Goal: Communication & Community: Ask a question

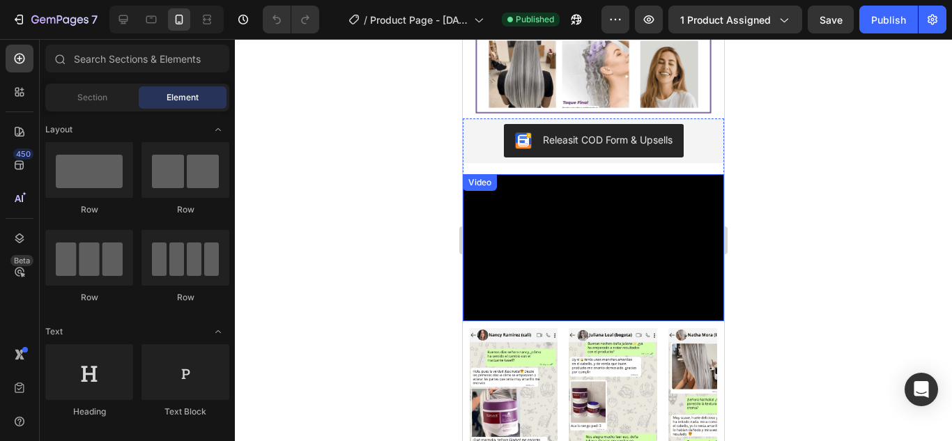
scroll to position [418, 0]
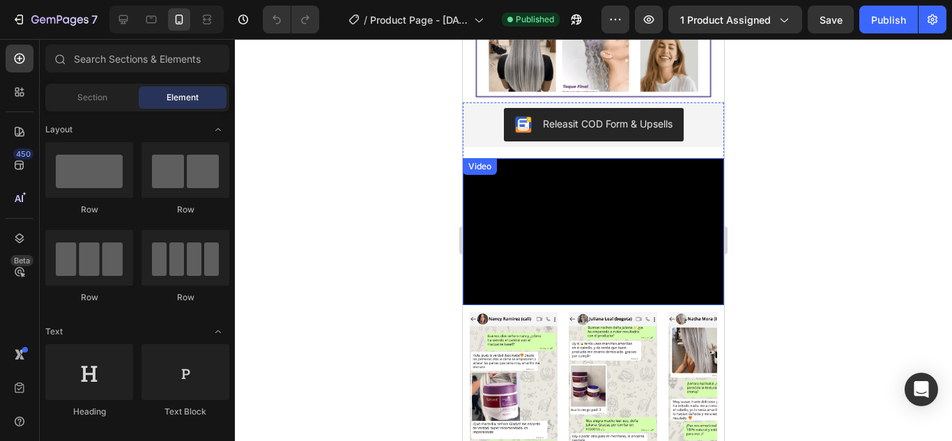
click at [551, 266] on video at bounding box center [593, 231] width 261 height 147
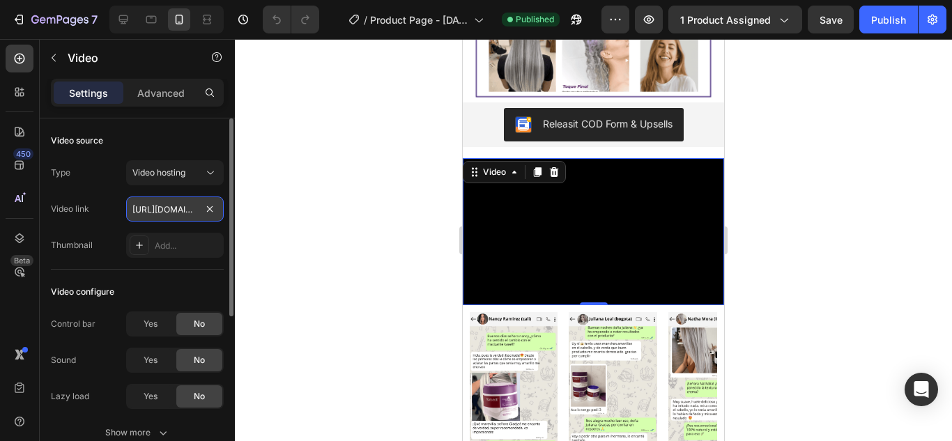
click at [173, 216] on input "[URL][DOMAIN_NAME]" at bounding box center [175, 208] width 98 height 25
click at [184, 206] on input "[URL][DOMAIN_NAME]" at bounding box center [175, 208] width 98 height 25
click at [194, 213] on input "[URL][DOMAIN_NAME]" at bounding box center [175, 208] width 98 height 25
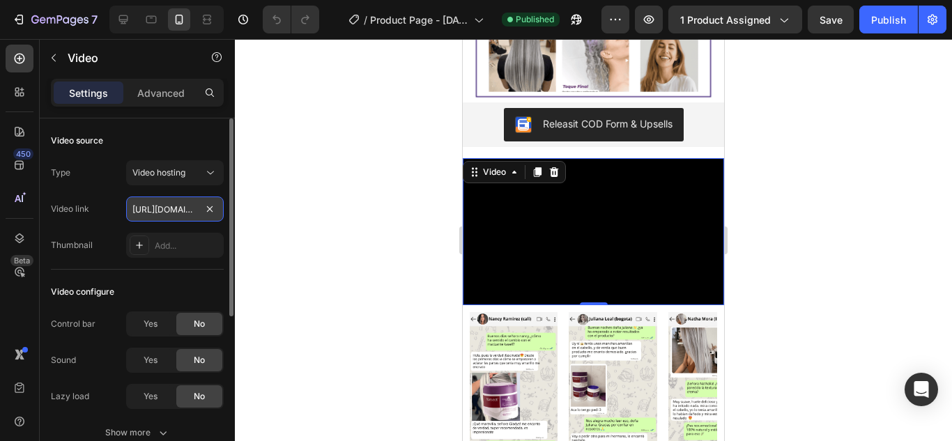
paste input "s/files/1/0701/7847/2118/files/videoframe_4527.png?v=1756397157"
type input "[URL][DOMAIN_NAME]"
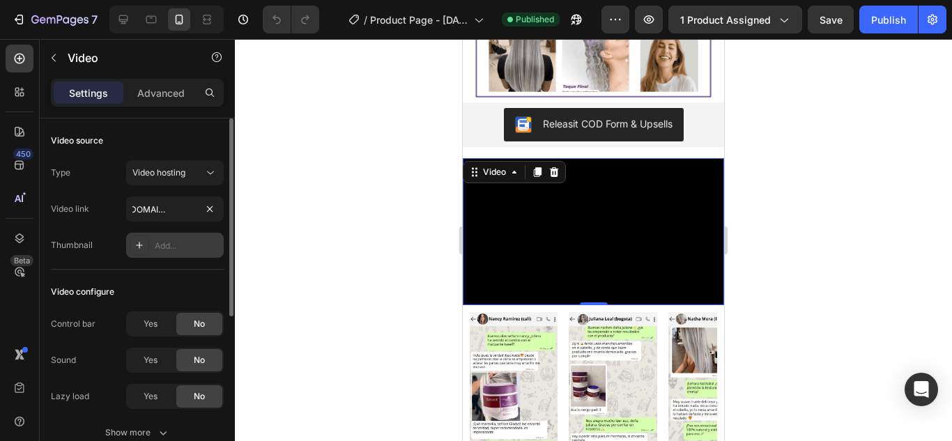
click at [181, 247] on div "Add..." at bounding box center [187, 246] width 65 height 13
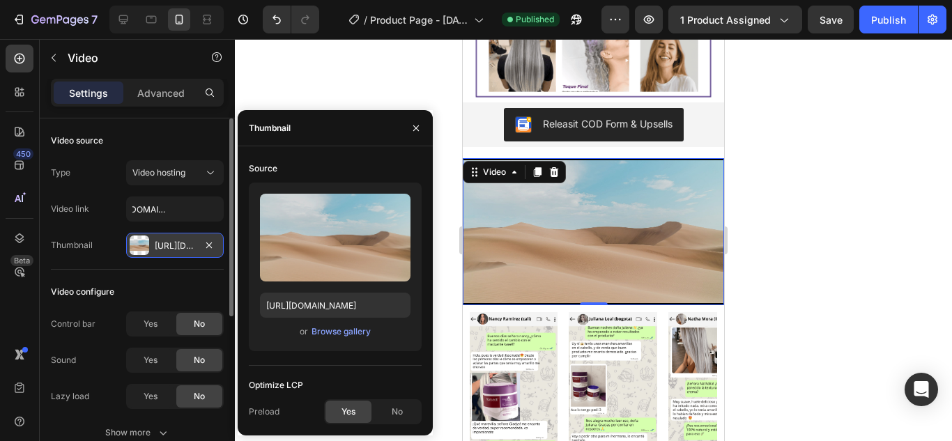
scroll to position [0, 0]
click at [285, 303] on input "[URL][DOMAIN_NAME]" at bounding box center [335, 305] width 150 height 25
paste input "[DOMAIN_NAME][URL]"
type input "[URL][DOMAIN_NAME]"
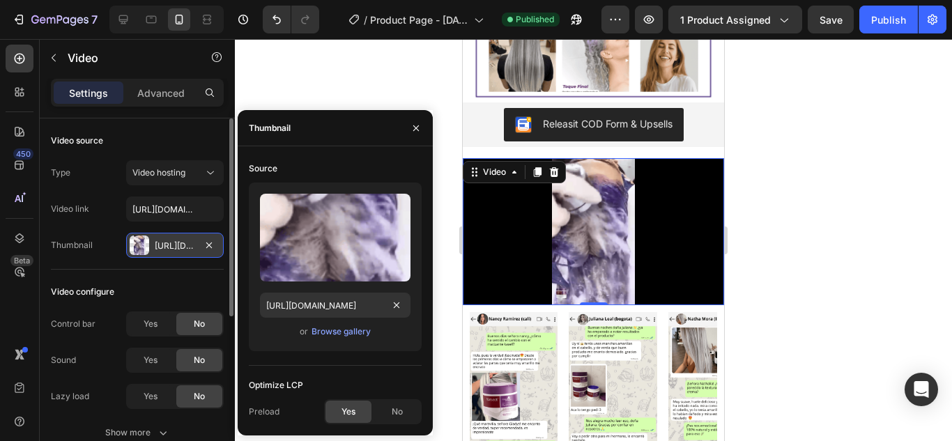
click at [373, 84] on div at bounding box center [593, 240] width 717 height 402
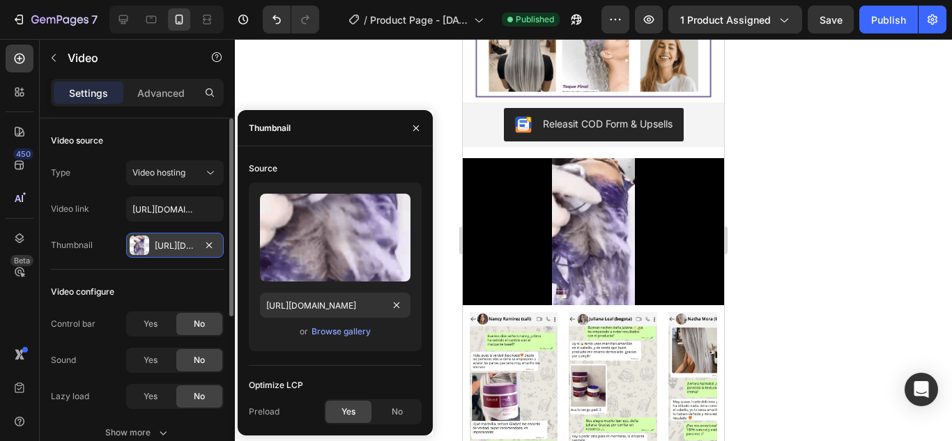
scroll to position [0, 0]
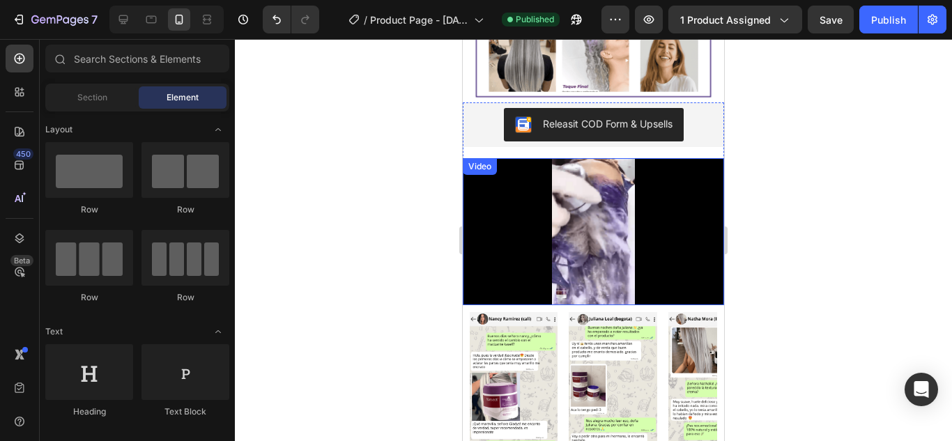
click at [522, 208] on video at bounding box center [593, 231] width 261 height 147
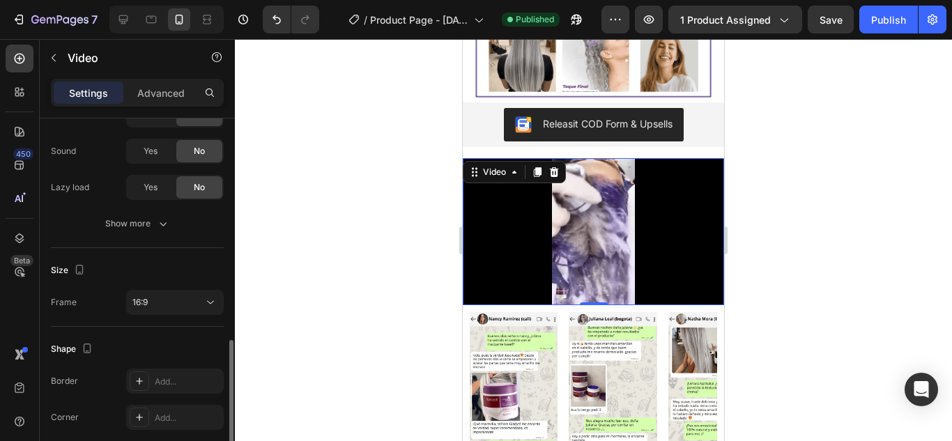
scroll to position [279, 0]
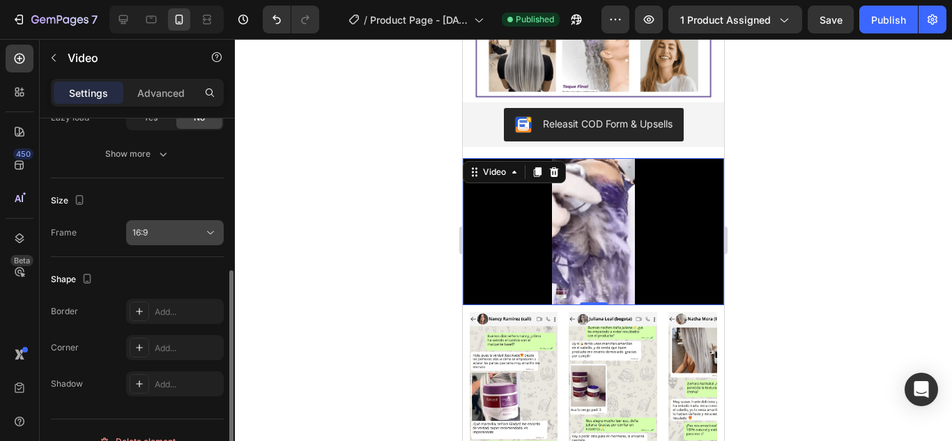
click at [166, 237] on div "16:9" at bounding box center [167, 232] width 71 height 13
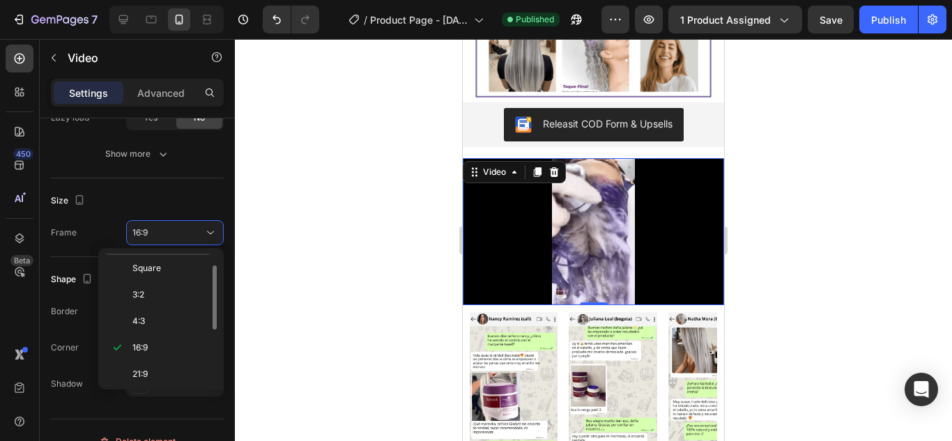
scroll to position [0, 0]
click at [171, 280] on div "Original" at bounding box center [158, 293] width 109 height 26
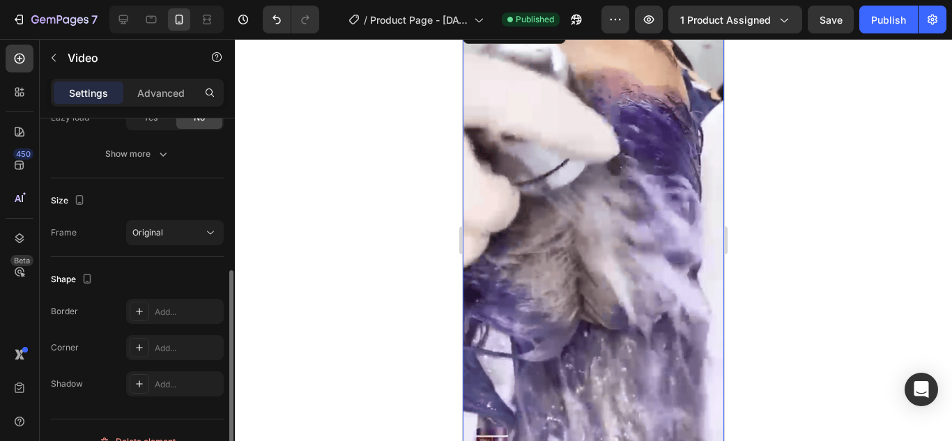
scroll to position [301, 0]
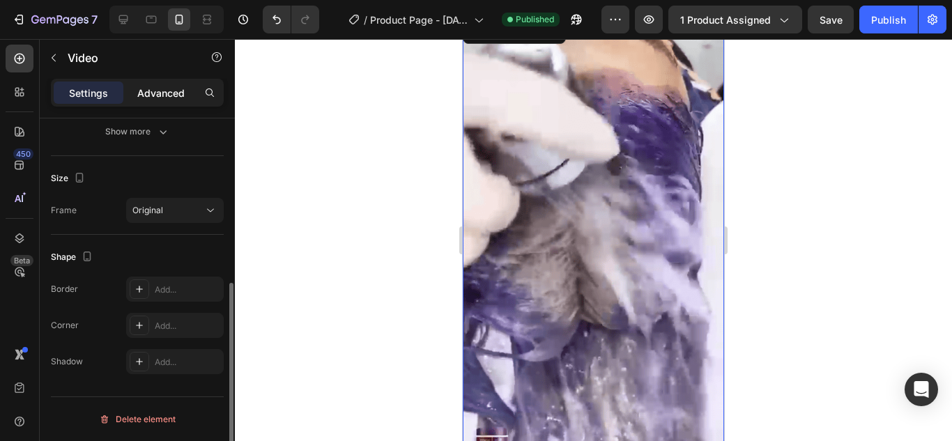
click at [153, 97] on p "Advanced" at bounding box center [160, 93] width 47 height 15
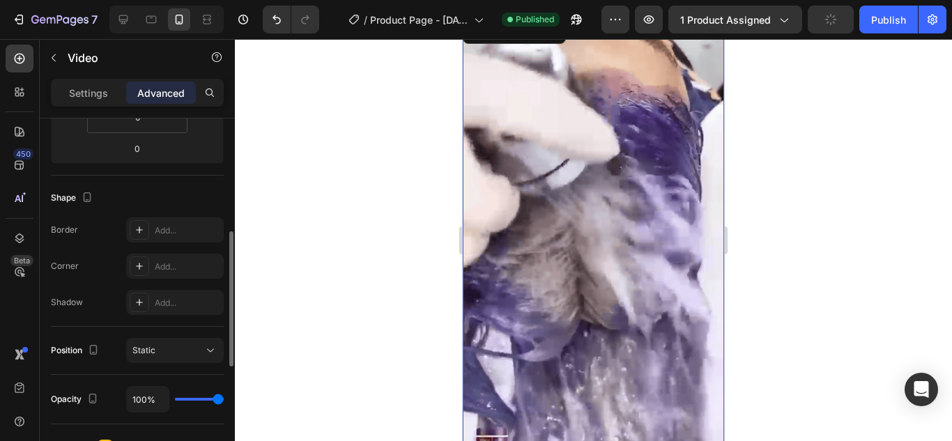
scroll to position [92, 0]
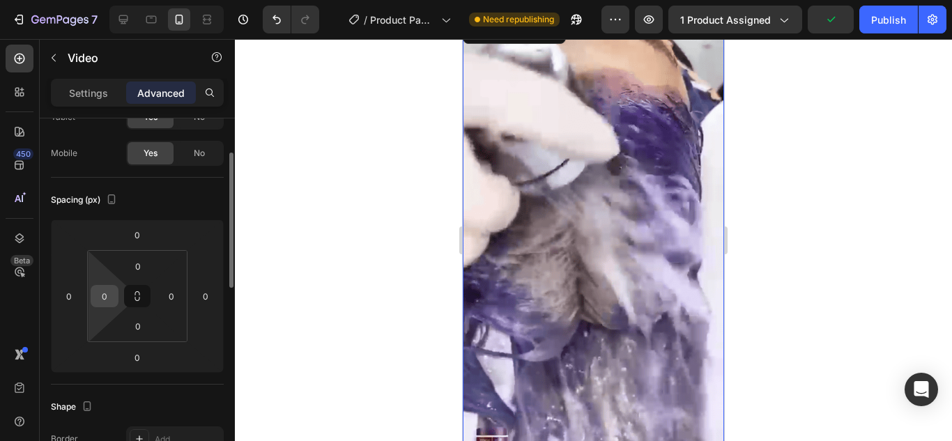
click at [100, 296] on input "0" at bounding box center [104, 296] width 21 height 21
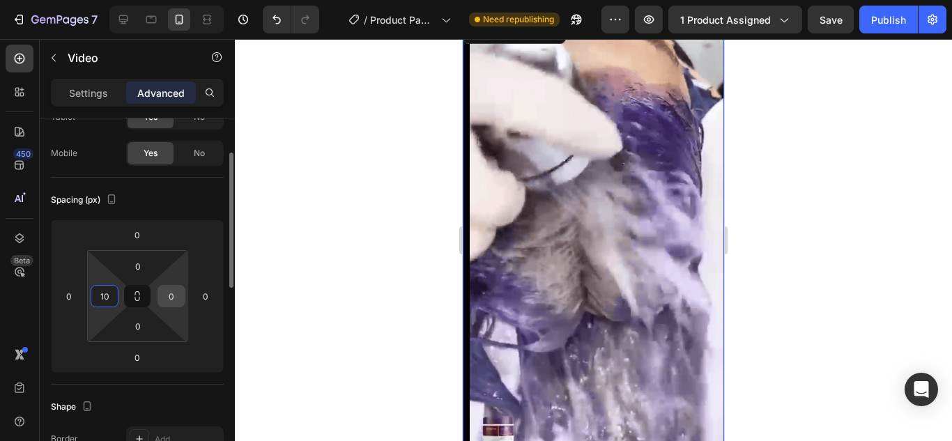
type input "10"
click at [164, 298] on input "0" at bounding box center [171, 296] width 21 height 21
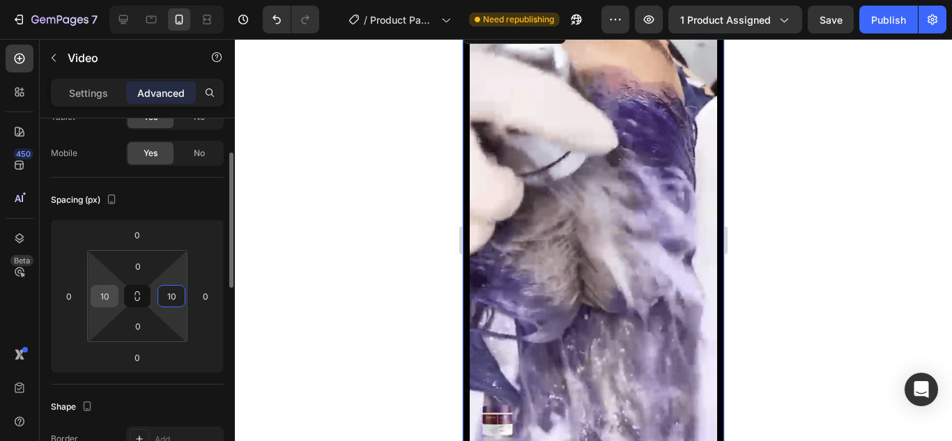
type input "10"
click at [105, 295] on input "10" at bounding box center [104, 296] width 21 height 21
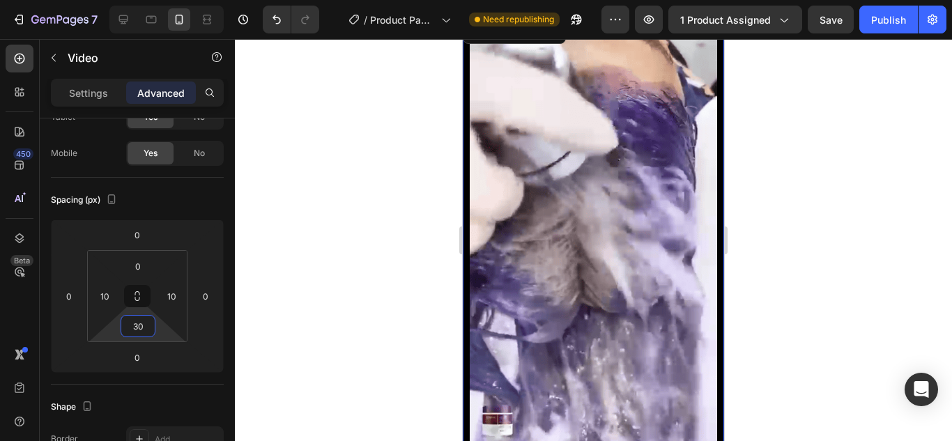
type input "26"
click at [170, 0] on html "7 / Product Page - [DATE] 15:30:14 Need republishing Preview 1 product assigned…" at bounding box center [476, 0] width 952 height 0
click at [165, 0] on html "7 / Product Page - [DATE] 15:30:14 Need republishing Preview 1 product assigned…" at bounding box center [476, 0] width 952 height 0
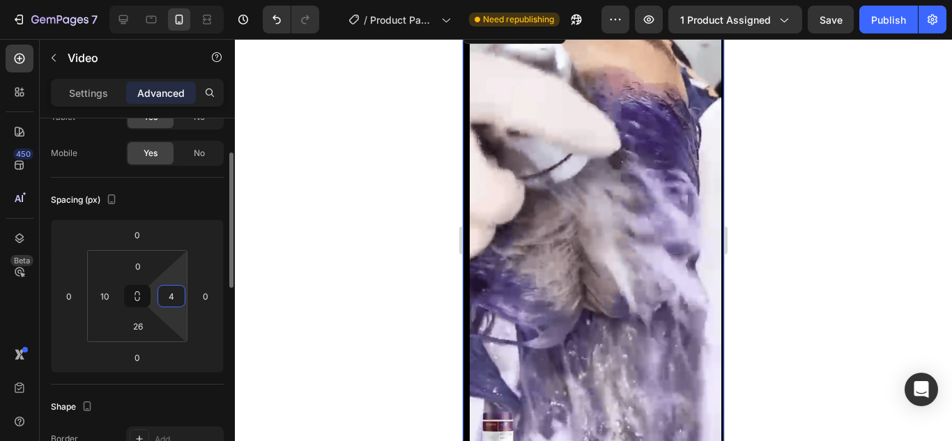
click at [162, 0] on html "7 / Product Page - [DATE] 15:30:14 Need republishing Preview 1 product assigned…" at bounding box center [476, 0] width 952 height 0
type input "0"
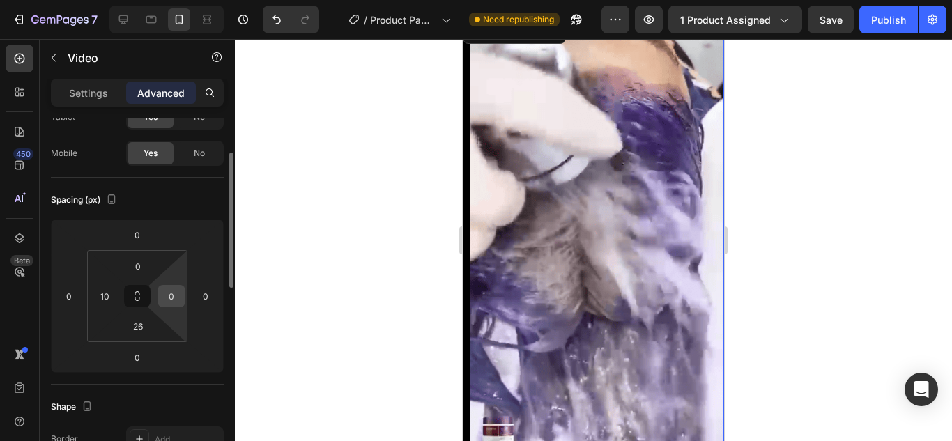
click at [167, 302] on input "0" at bounding box center [171, 296] width 21 height 21
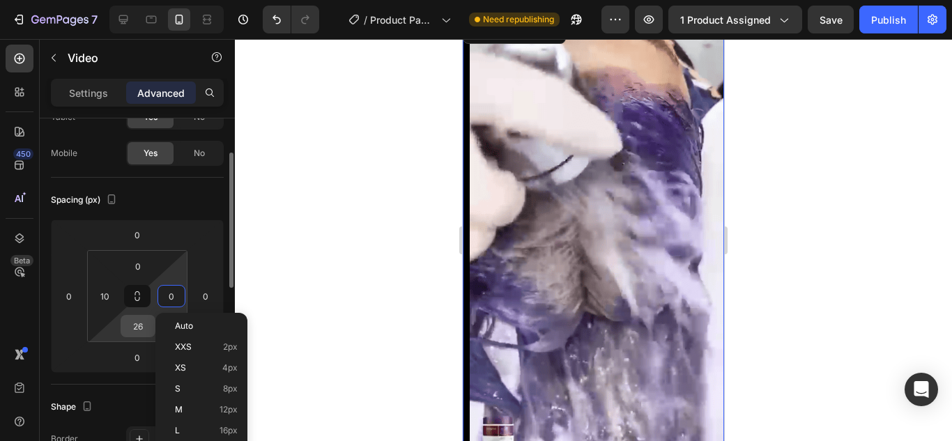
click at [137, 327] on input "26" at bounding box center [138, 326] width 28 height 21
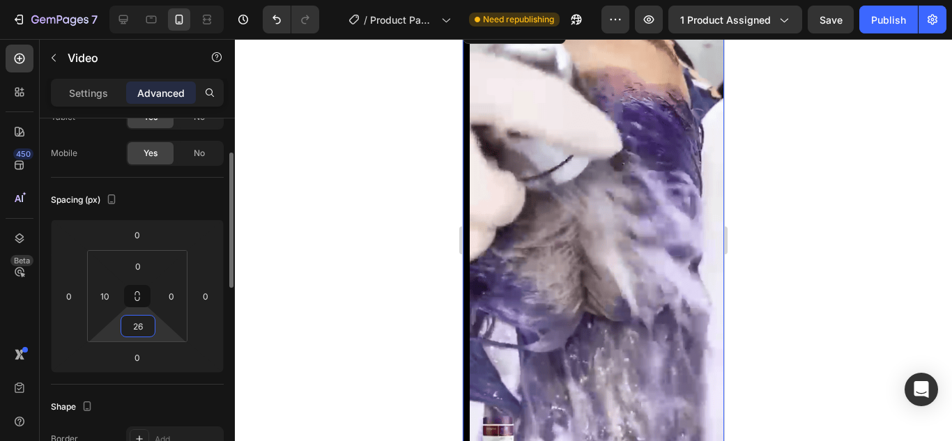
click at [137, 327] on input "26" at bounding box center [138, 326] width 28 height 21
type input "0"
click at [105, 297] on input "10" at bounding box center [104, 296] width 21 height 21
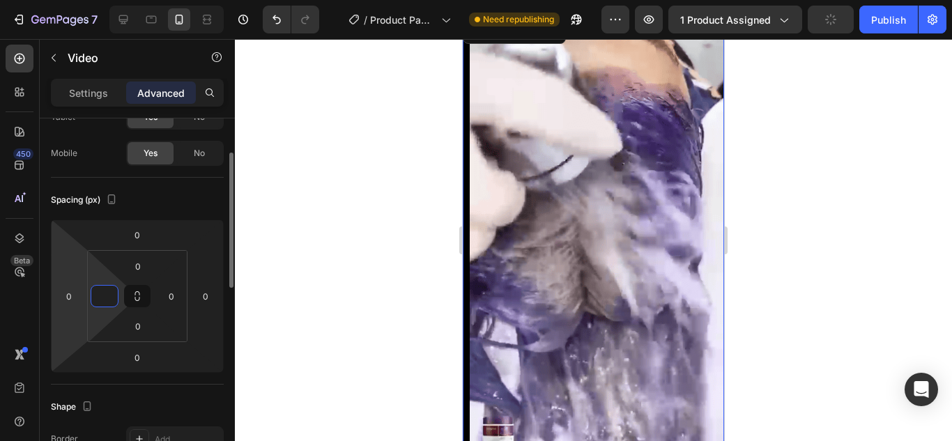
type input "0"
click at [76, 295] on input "0" at bounding box center [69, 296] width 21 height 21
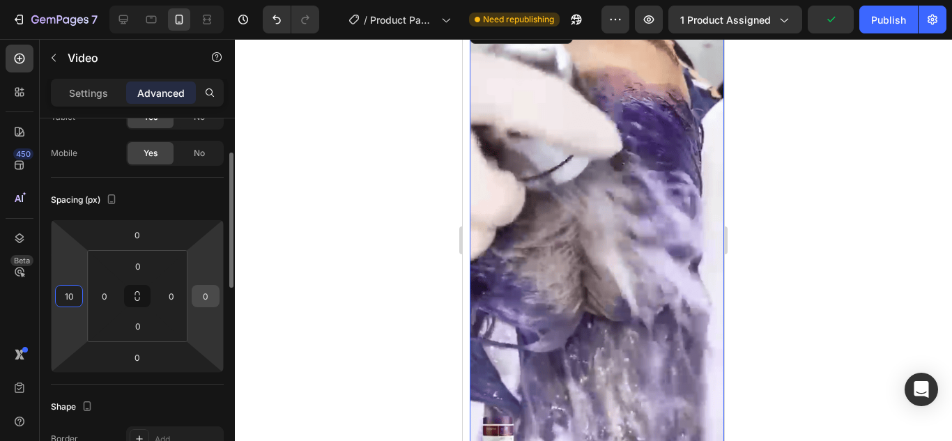
type input "10"
click at [196, 297] on input "0" at bounding box center [205, 296] width 21 height 21
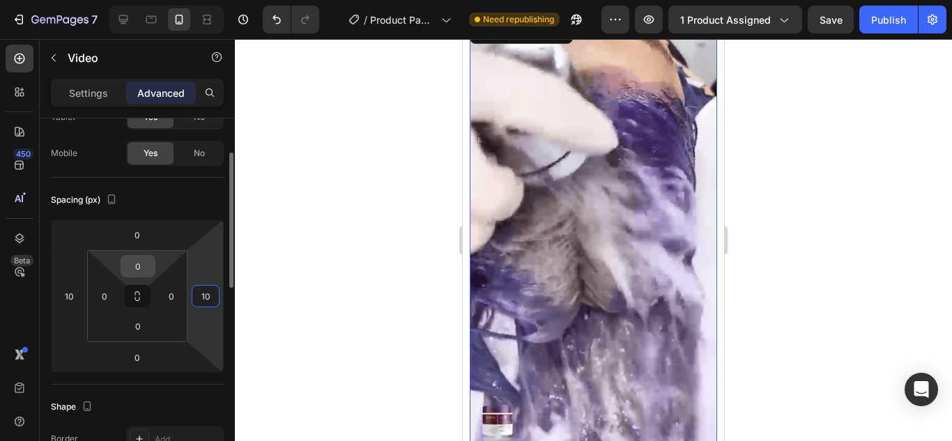
type input "10"
click at [146, 264] on input "0" at bounding box center [138, 266] width 28 height 21
type input "0"
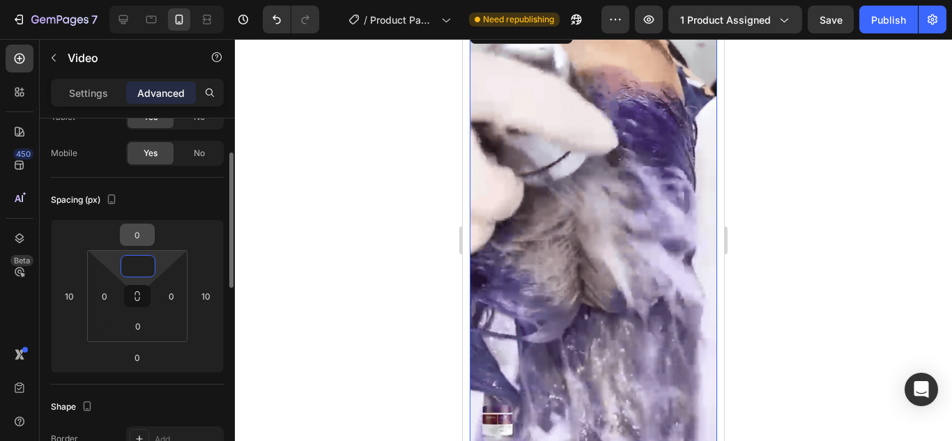
click at [146, 232] on input "0" at bounding box center [137, 234] width 28 height 21
type input "0"
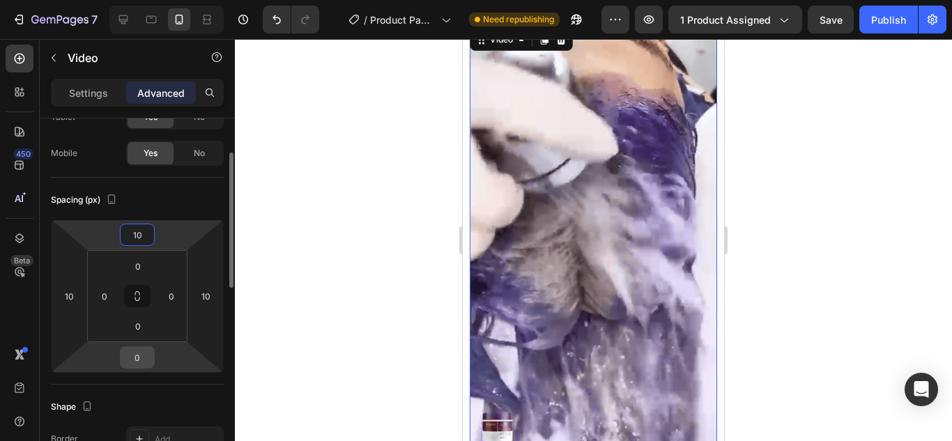
type input "10"
click at [143, 355] on input "0" at bounding box center [137, 357] width 28 height 21
type input "10"
click at [261, 307] on div at bounding box center [593, 240] width 717 height 402
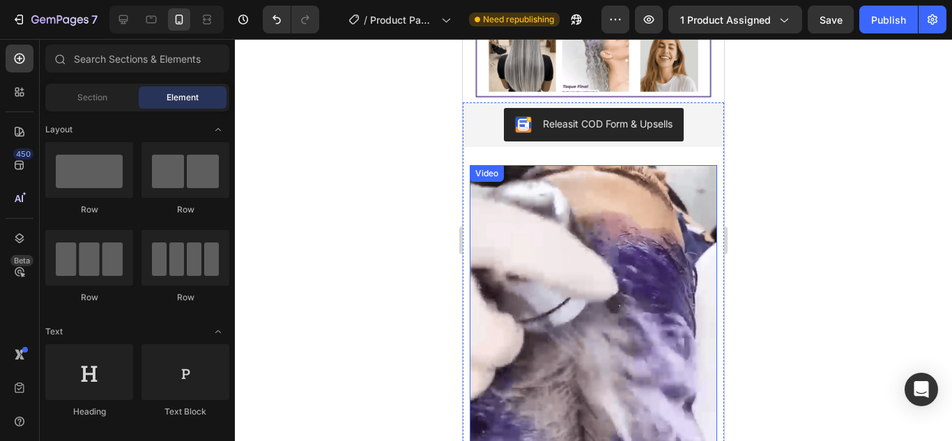
click at [611, 258] on video at bounding box center [593, 383] width 247 height 437
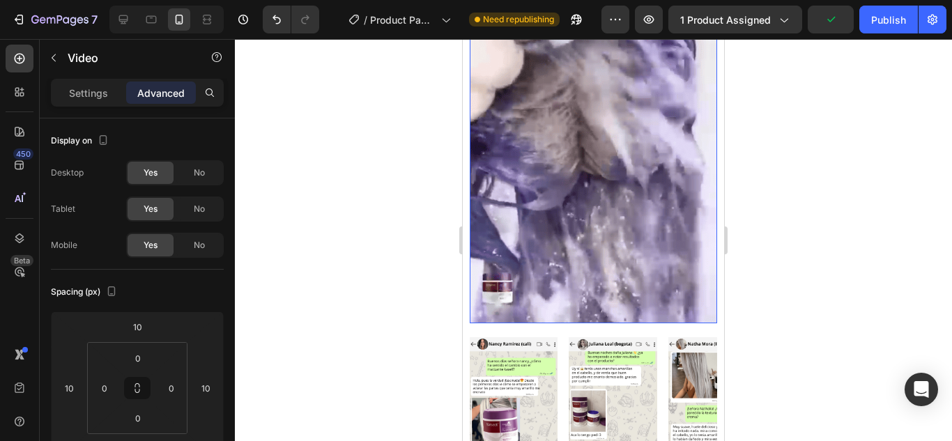
scroll to position [627, 0]
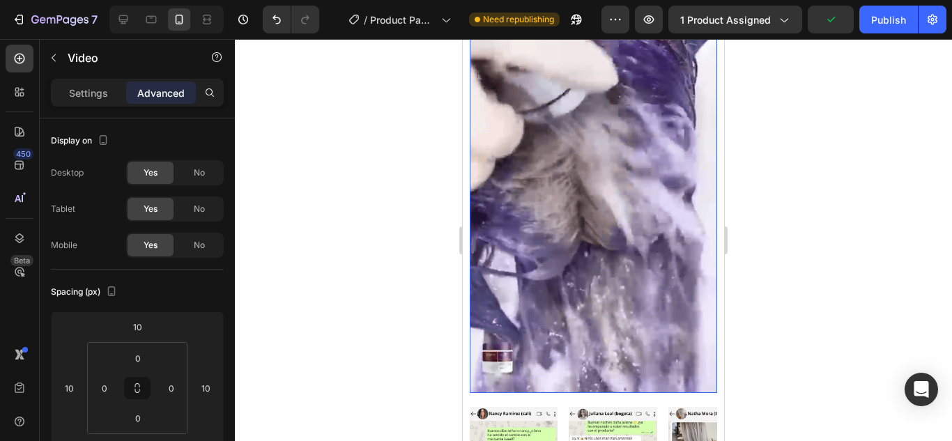
click at [598, 221] on video at bounding box center [593, 174] width 247 height 437
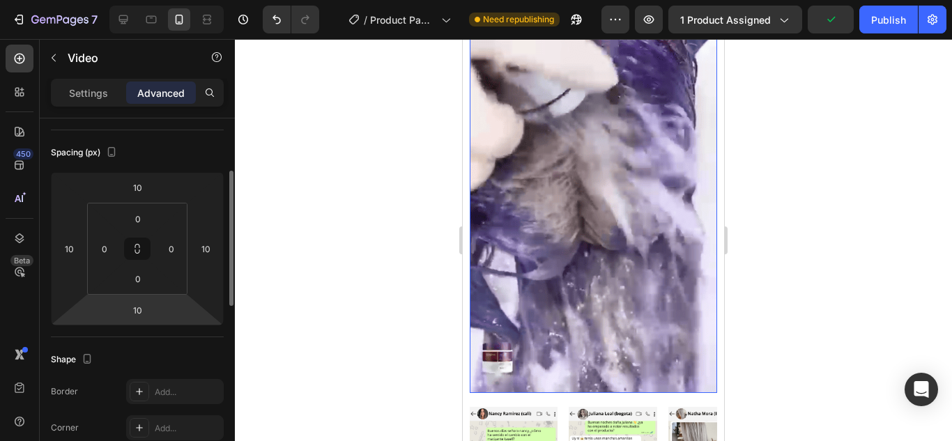
scroll to position [0, 0]
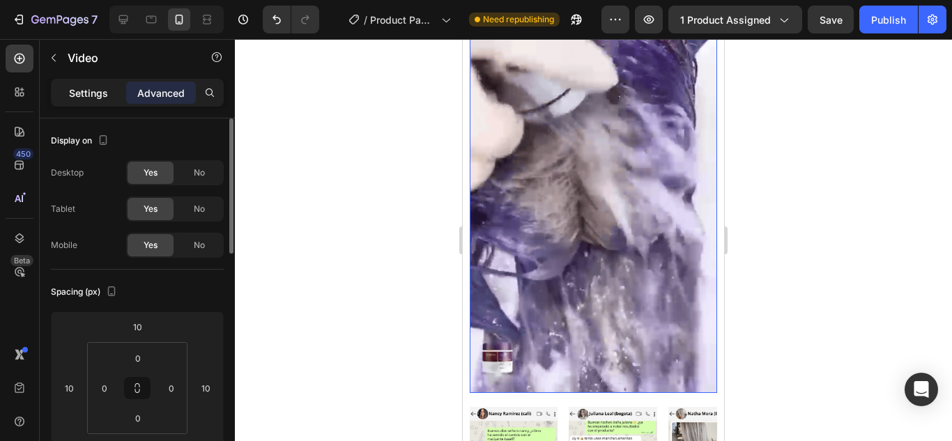
click at [98, 98] on p "Settings" at bounding box center [88, 93] width 39 height 15
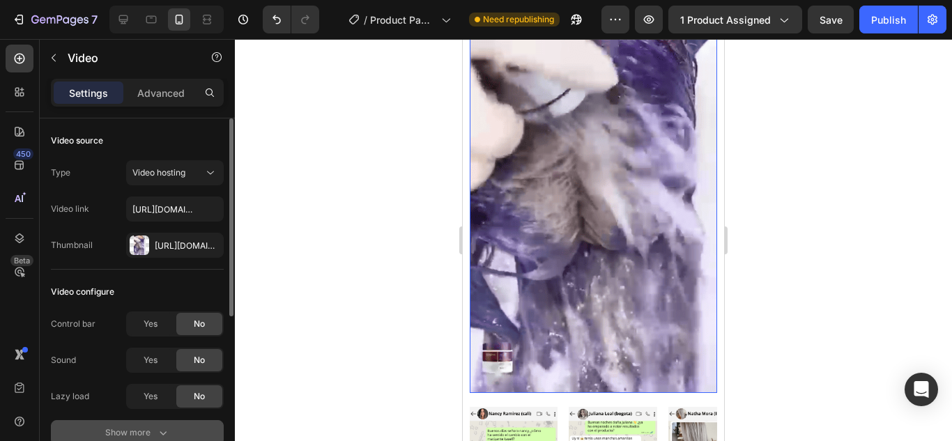
click at [164, 427] on button "Show more" at bounding box center [137, 432] width 173 height 25
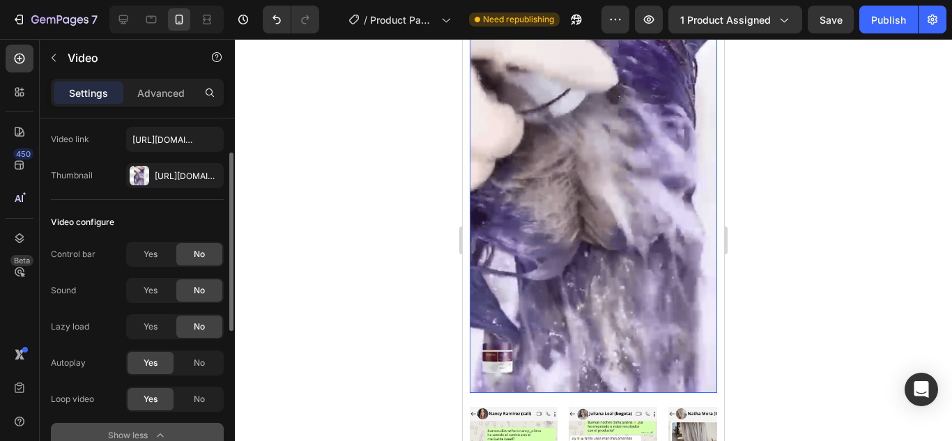
scroll to position [209, 0]
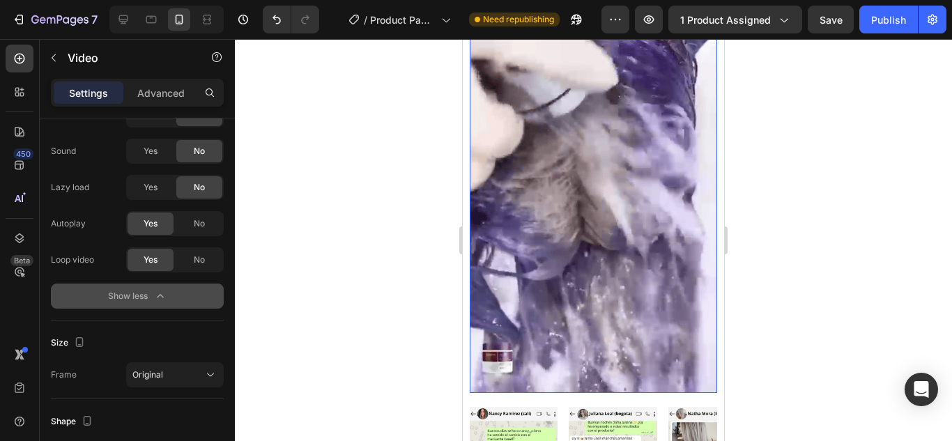
click at [516, 277] on video at bounding box center [593, 174] width 247 height 437
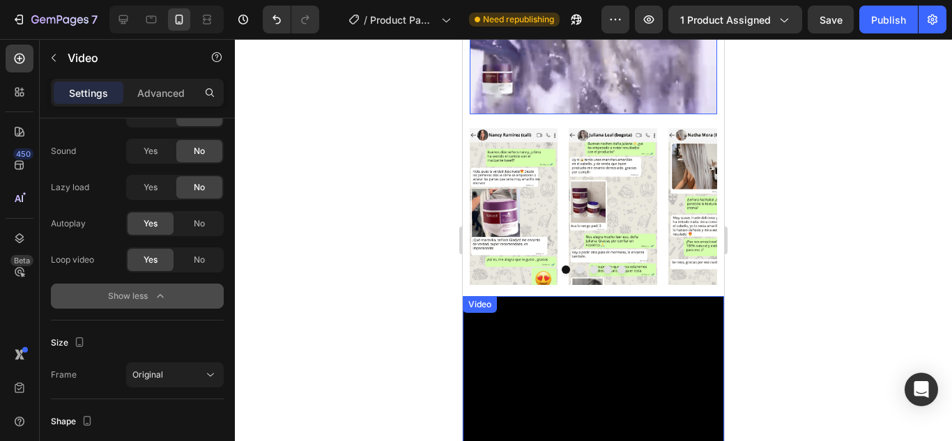
scroll to position [1115, 0]
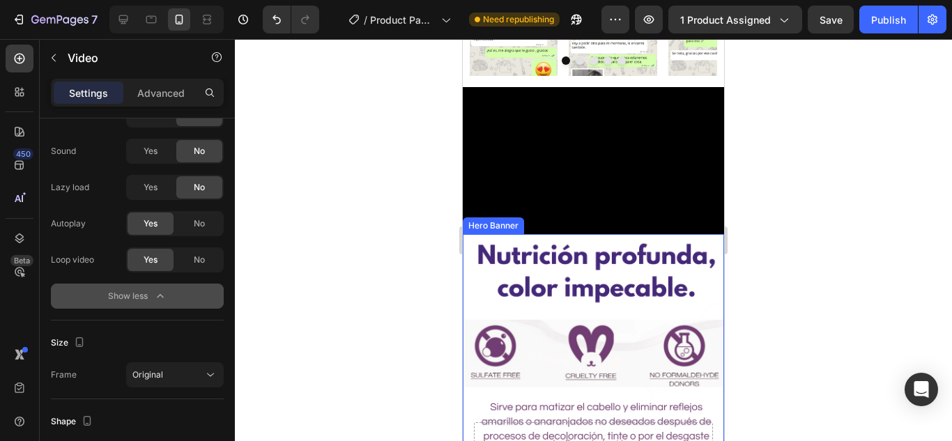
click at [510, 180] on video at bounding box center [593, 160] width 261 height 147
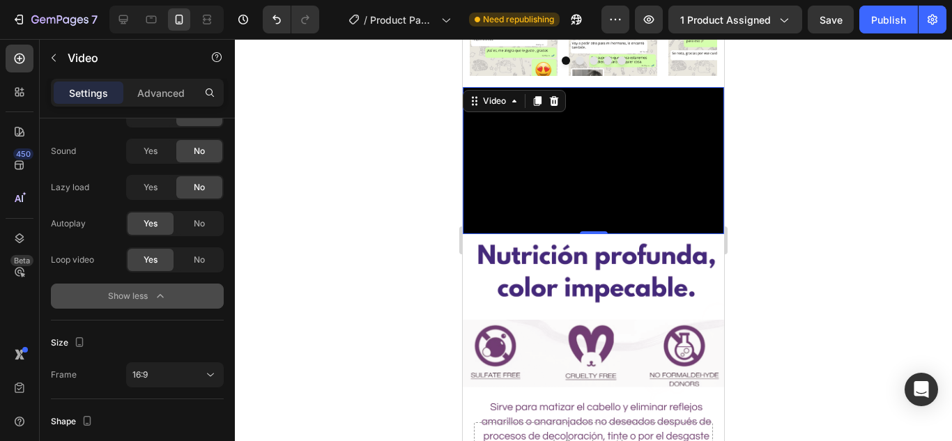
click at [528, 169] on video at bounding box center [593, 160] width 261 height 147
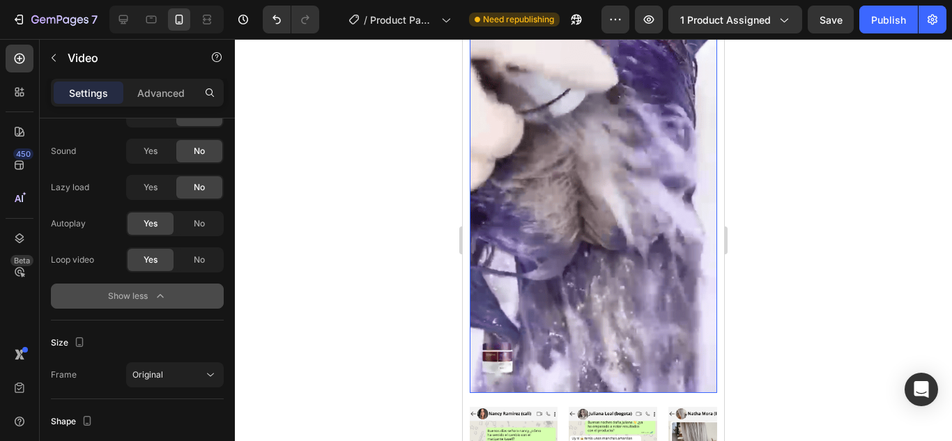
click at [603, 208] on video at bounding box center [593, 174] width 247 height 437
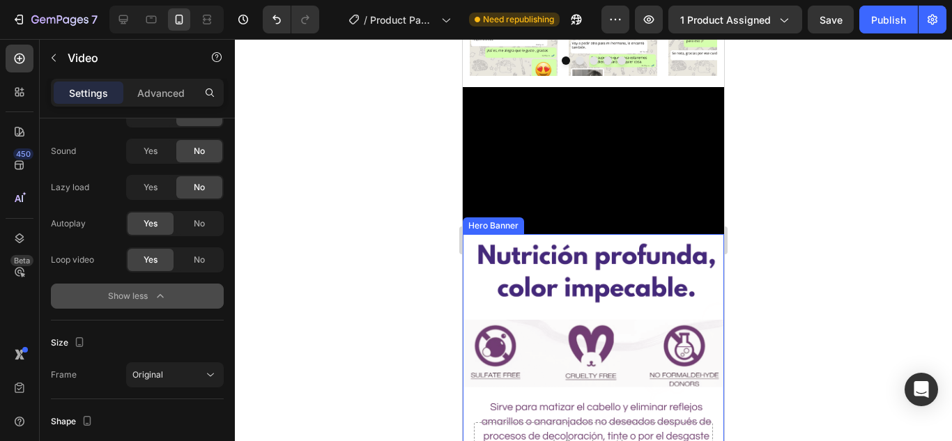
click at [569, 234] on div "Background Image" at bounding box center [593, 443] width 261 height 418
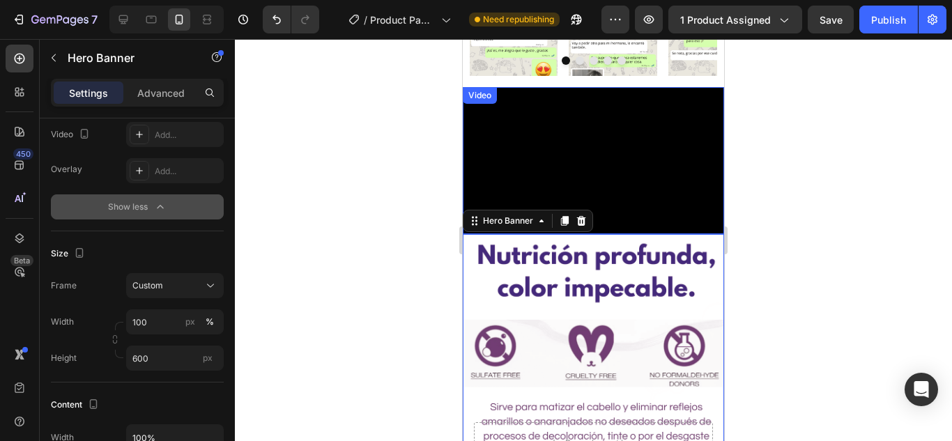
scroll to position [0, 0]
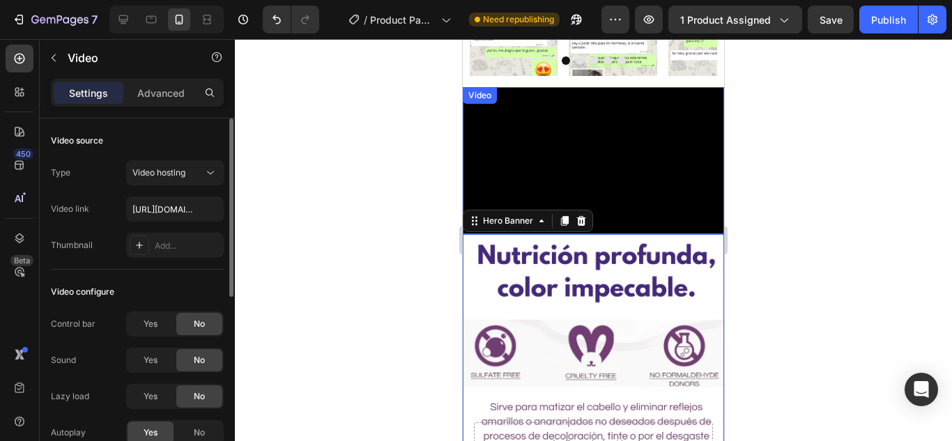
click at [566, 153] on video at bounding box center [593, 160] width 261 height 147
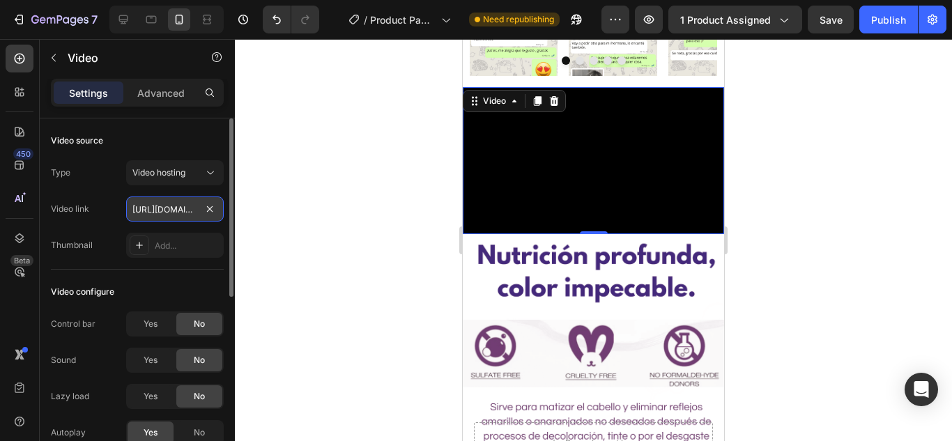
click at [159, 216] on input "[URL][DOMAIN_NAME]" at bounding box center [175, 208] width 98 height 25
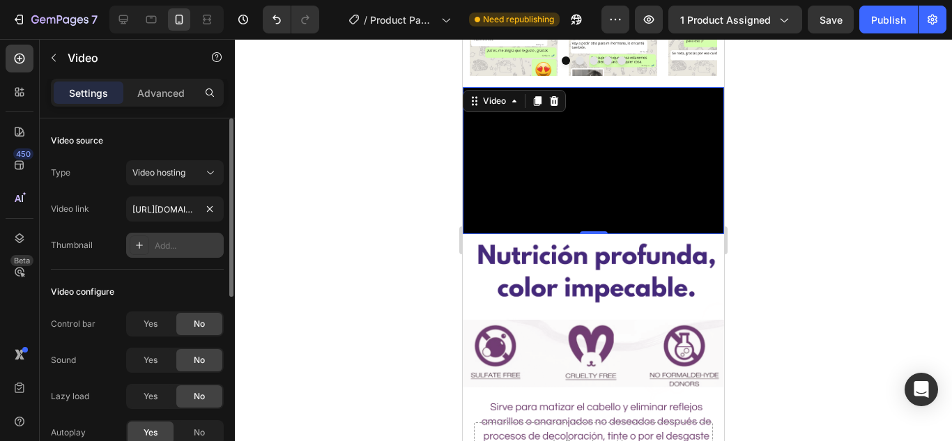
click at [172, 243] on div "Add..." at bounding box center [187, 246] width 65 height 13
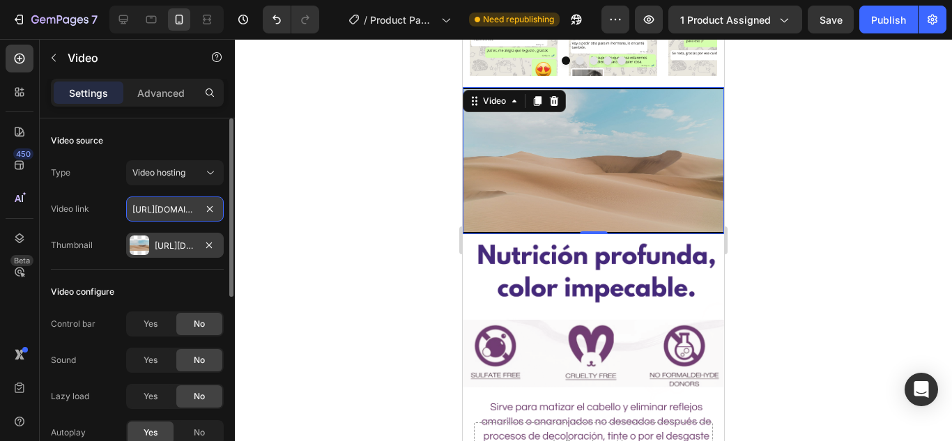
click at [186, 210] on input "[URL][DOMAIN_NAME]" at bounding box center [175, 208] width 98 height 25
click at [191, 211] on input "[URL][DOMAIN_NAME]" at bounding box center [175, 208] width 98 height 25
paste input "s/files/1/0701/7847/2118/files/videoframe_4500.png?v=1756397157"
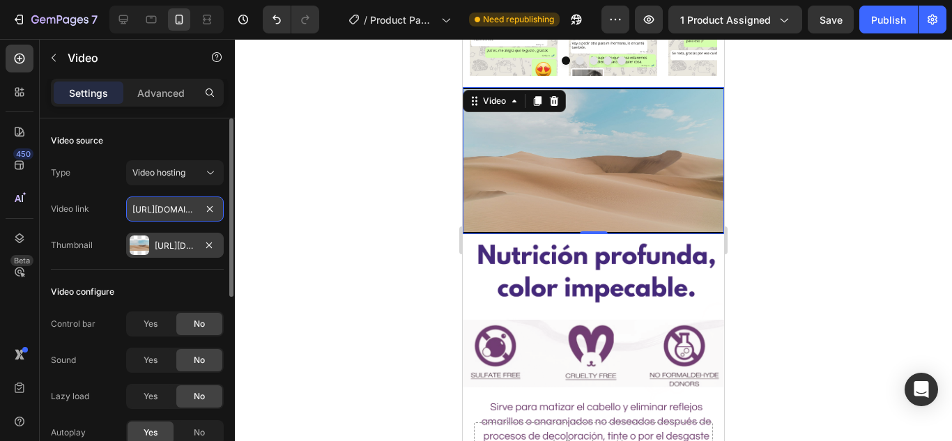
scroll to position [0, 298]
type input "[URL][DOMAIN_NAME]"
click at [183, 233] on div "[URL][DOMAIN_NAME]" at bounding box center [175, 245] width 98 height 25
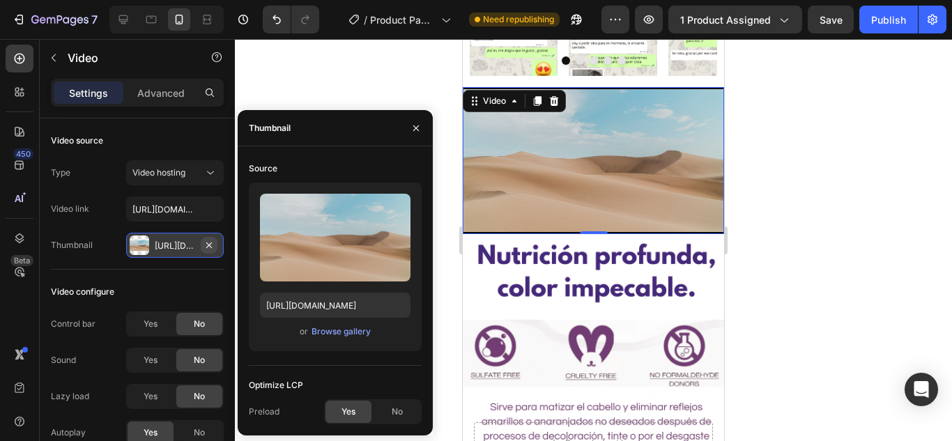
click at [213, 245] on icon "button" at bounding box center [208, 245] width 11 height 11
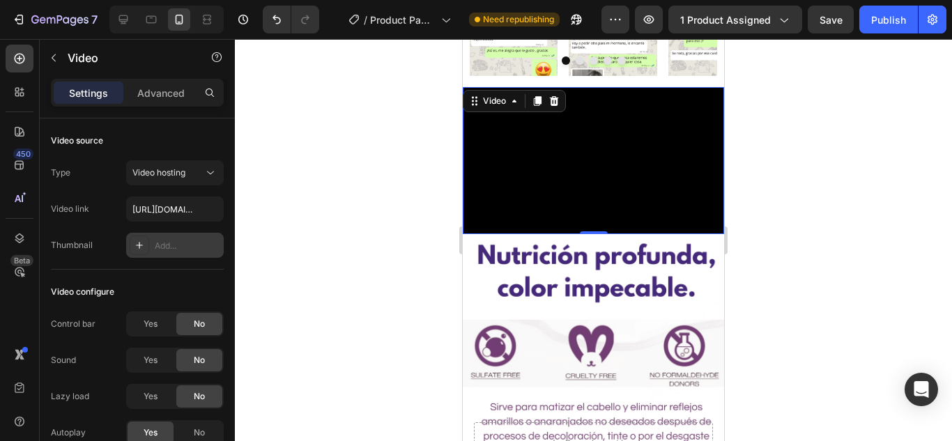
click at [190, 245] on div "Add..." at bounding box center [187, 246] width 65 height 13
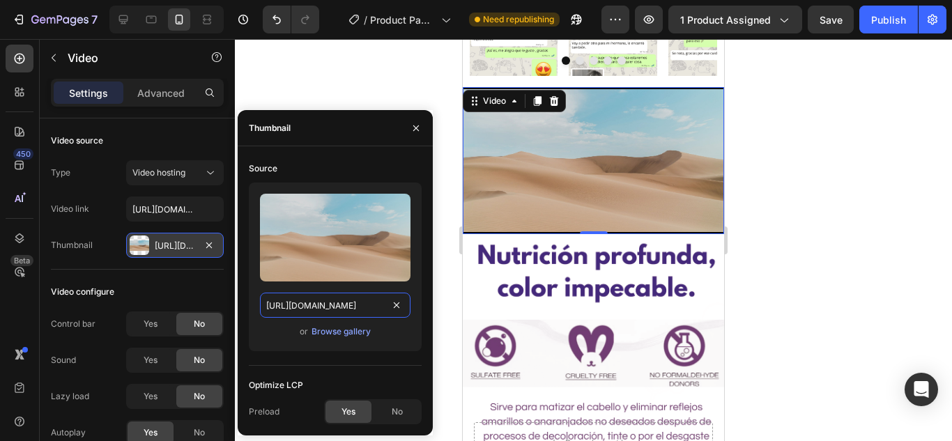
click at [332, 304] on input "[URL][DOMAIN_NAME]" at bounding box center [335, 305] width 150 height 25
paste input "[DOMAIN_NAME][URL]"
type input "[URL][DOMAIN_NAME]"
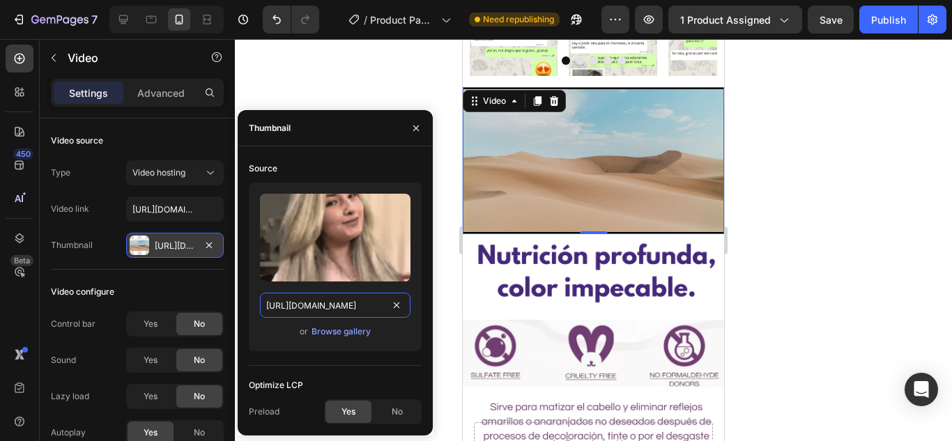
scroll to position [0, 245]
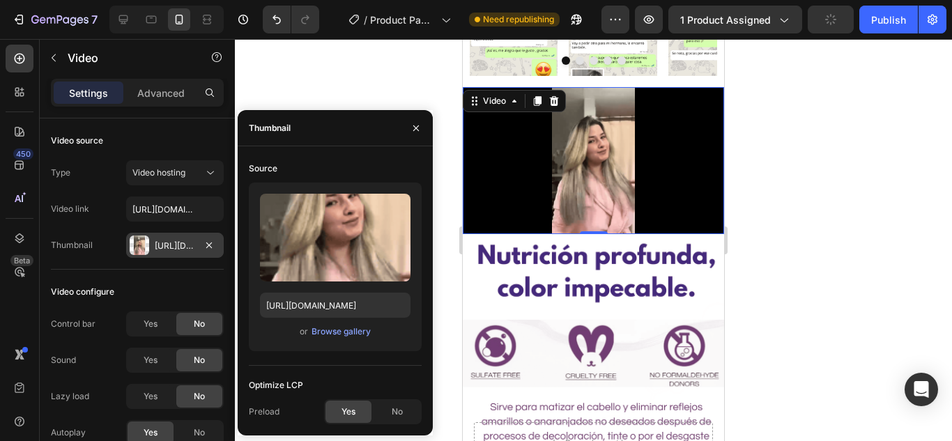
click at [286, 81] on div at bounding box center [593, 240] width 717 height 402
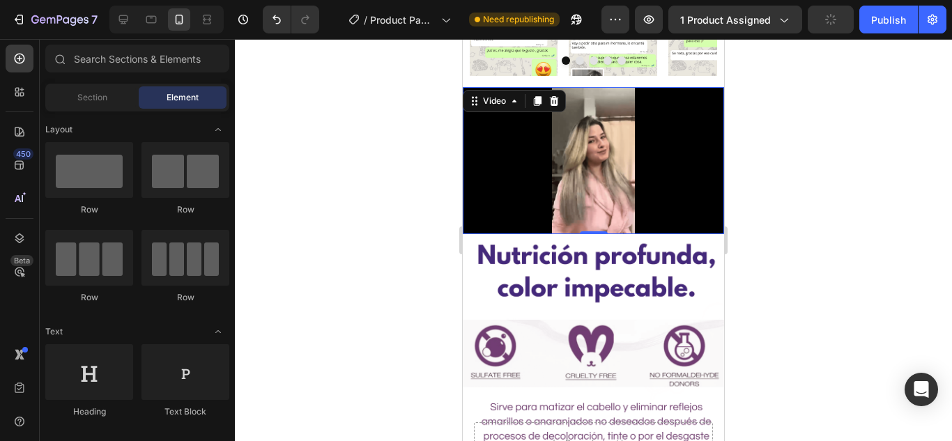
click at [546, 141] on video at bounding box center [593, 160] width 261 height 147
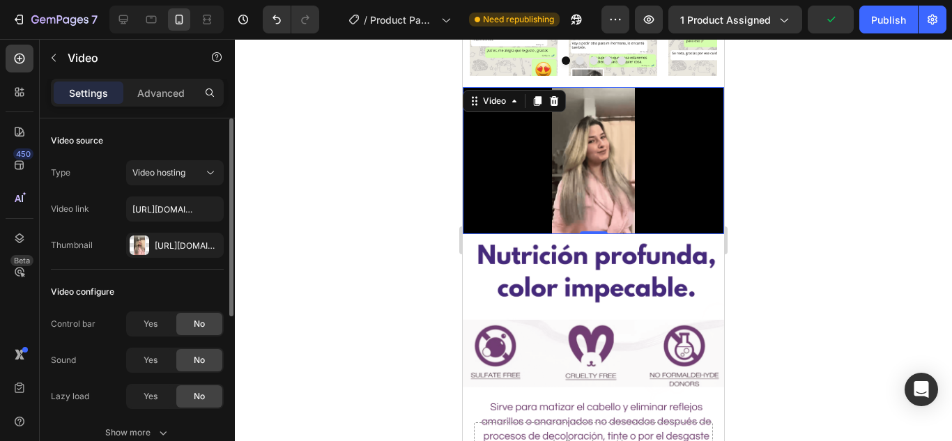
scroll to position [70, 0]
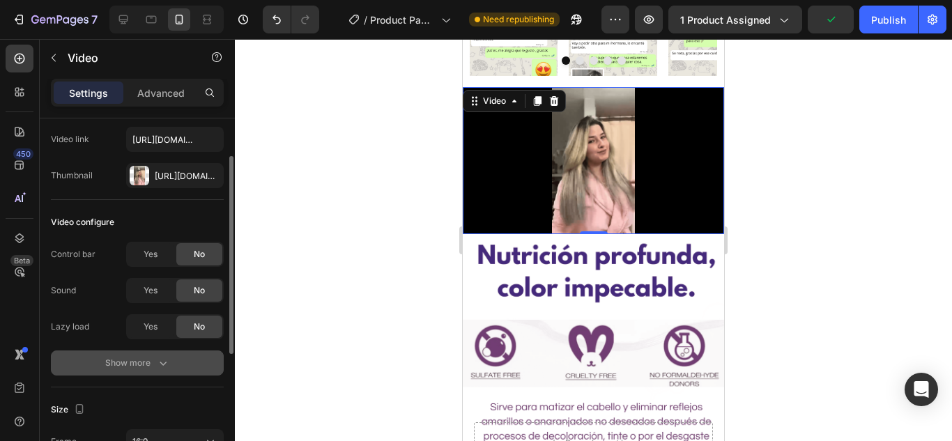
click at [153, 357] on div "Show more" at bounding box center [137, 363] width 65 height 14
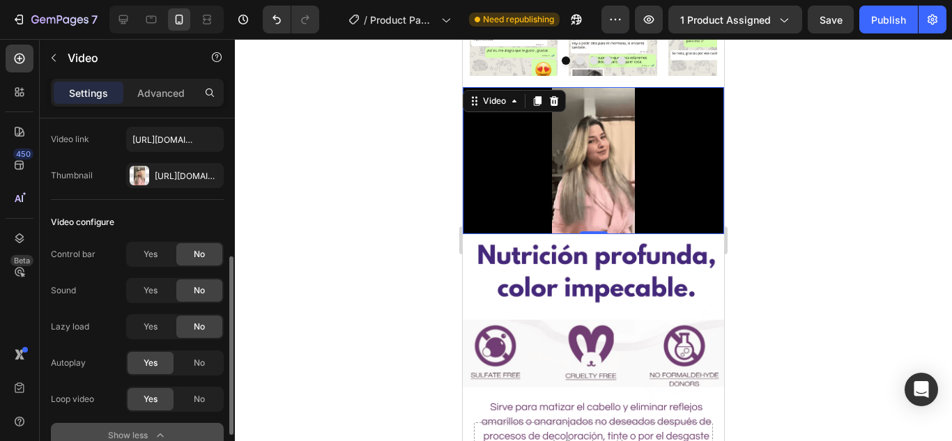
scroll to position [209, 0]
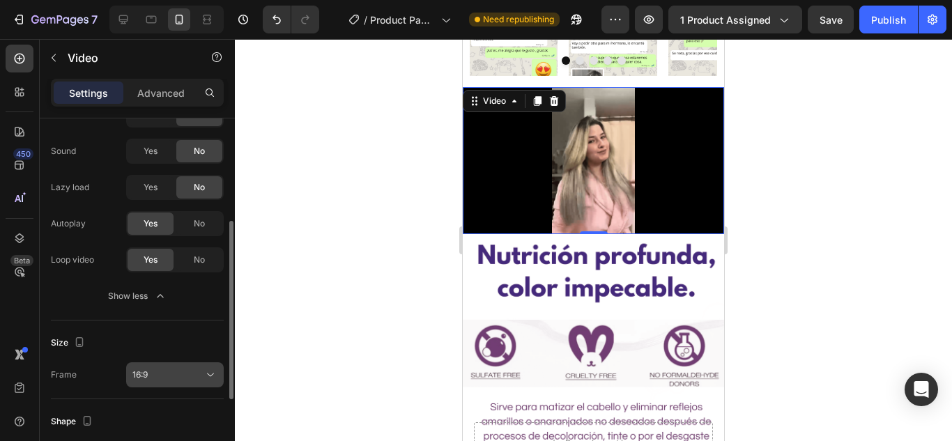
click at [171, 371] on div "16:9" at bounding box center [167, 375] width 71 height 13
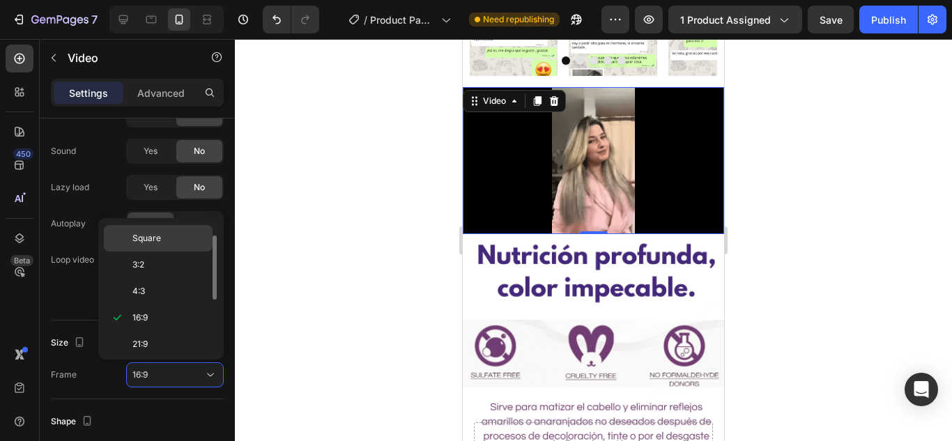
scroll to position [0, 0]
click at [170, 234] on p "Original" at bounding box center [169, 237] width 74 height 13
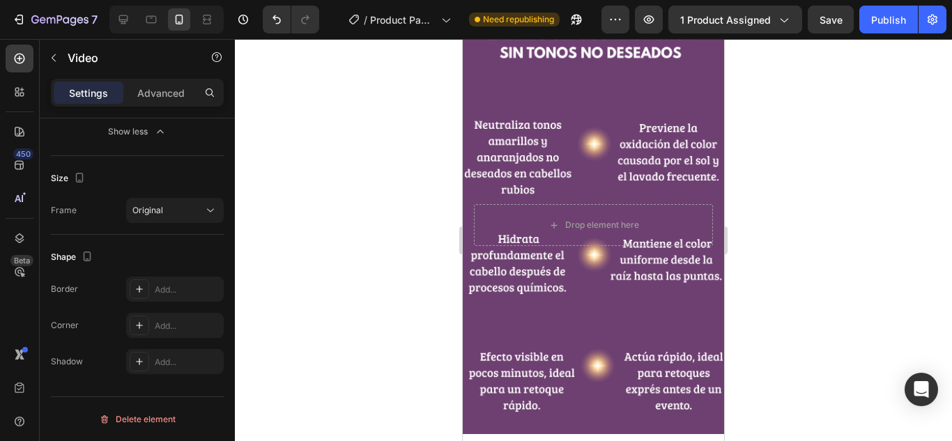
scroll to position [2230, 0]
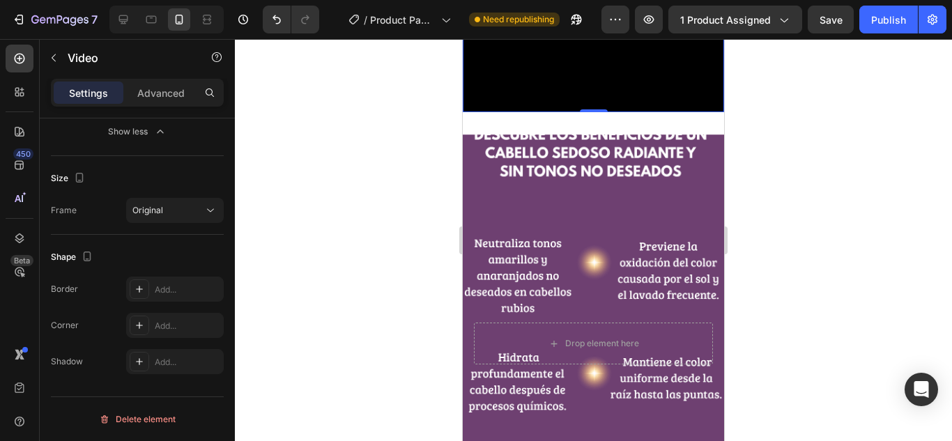
click at [568, 112] on video at bounding box center [593, 38] width 261 height 147
click at [206, 206] on icon at bounding box center [210, 210] width 14 height 14
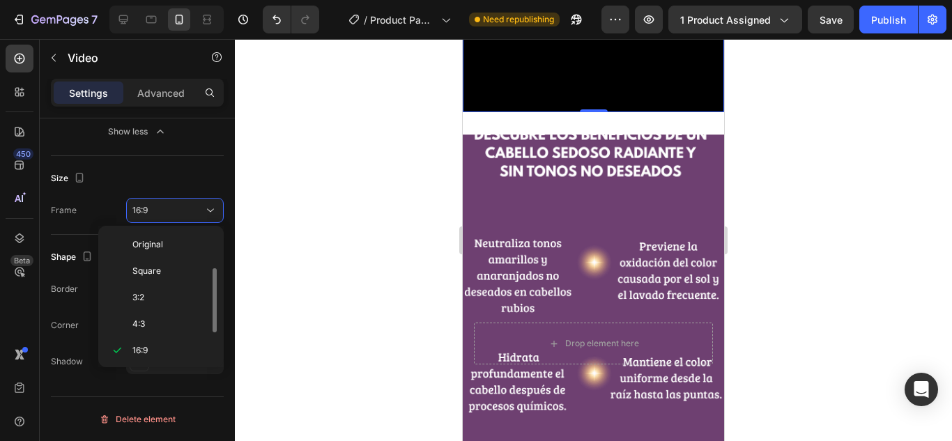
scroll to position [25, 0]
click at [196, 259] on div "Square" at bounding box center [158, 272] width 109 height 26
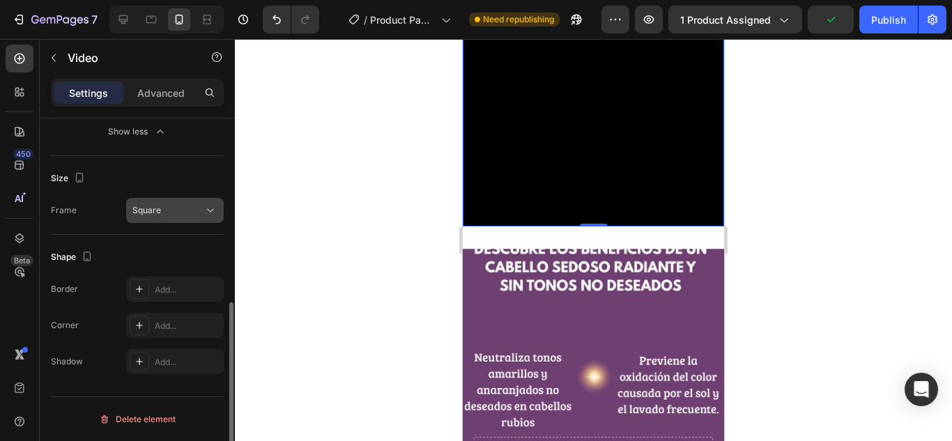
click at [182, 208] on div "Square" at bounding box center [167, 210] width 71 height 13
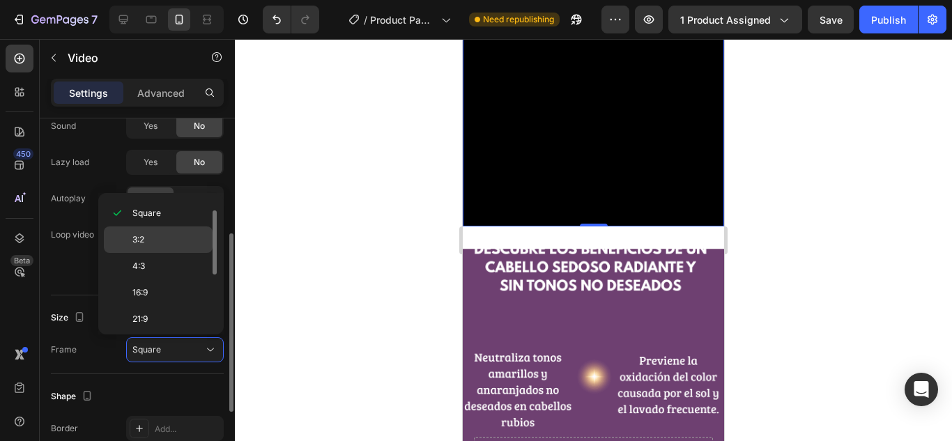
scroll to position [0, 0]
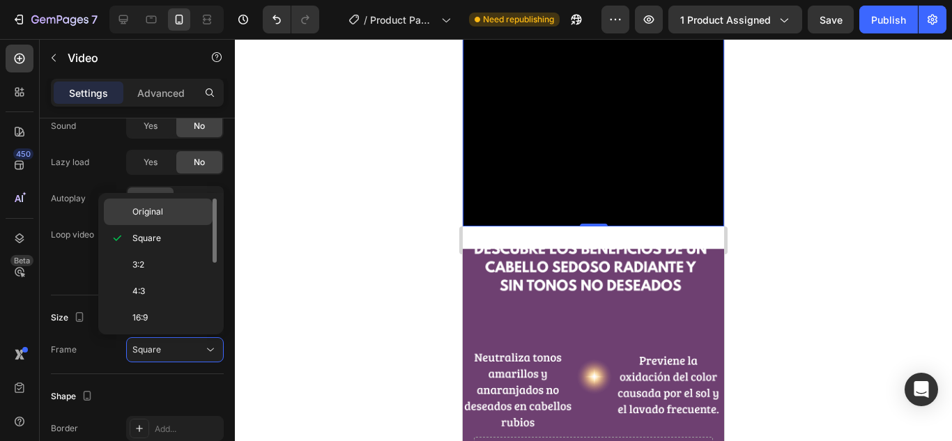
click at [177, 215] on p "Original" at bounding box center [169, 212] width 74 height 13
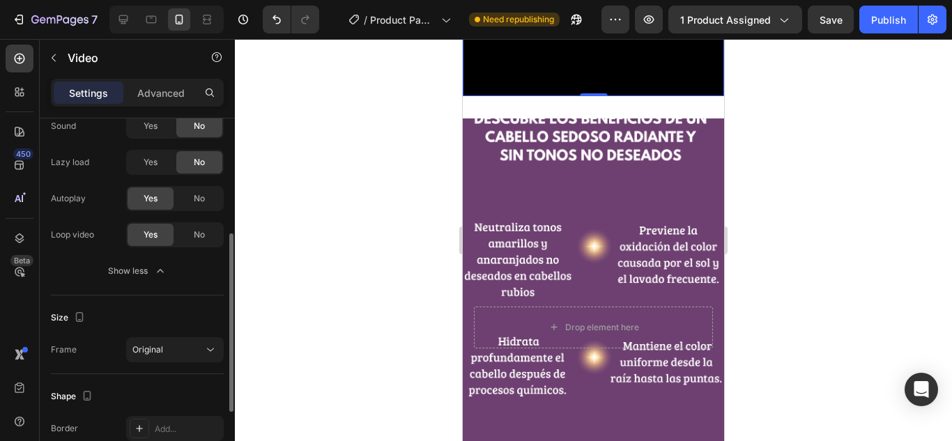
scroll to position [25, 0]
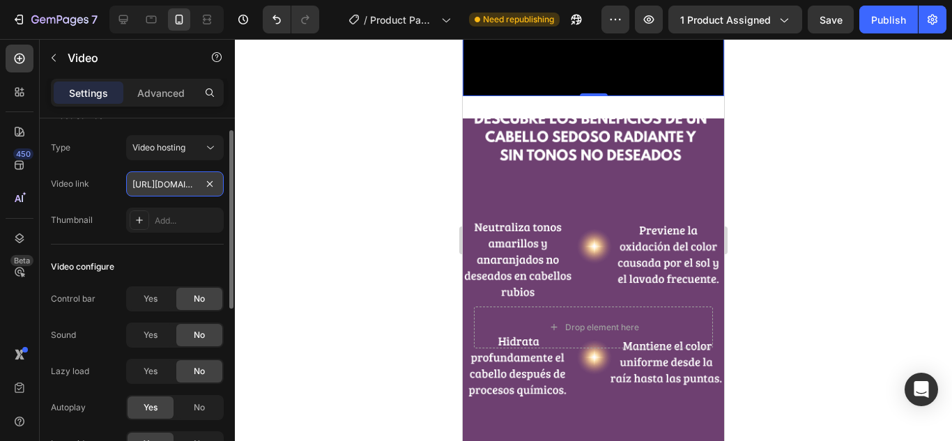
click at [175, 180] on input "[URL][DOMAIN_NAME]" at bounding box center [175, 183] width 98 height 25
paste input "s/files/1/0701/7847/2118/files/videoframe_4930.png?v=175639716"
type input "[URL][DOMAIN_NAME]"
click at [298, 215] on div at bounding box center [593, 240] width 717 height 402
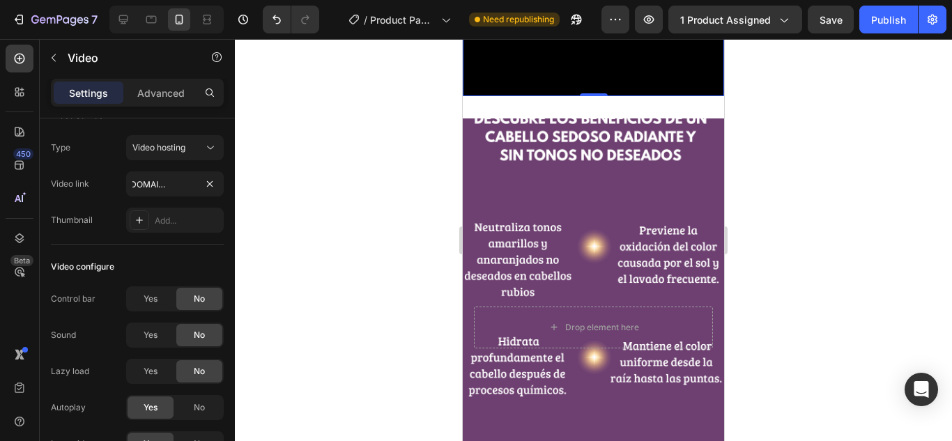
scroll to position [0, 0]
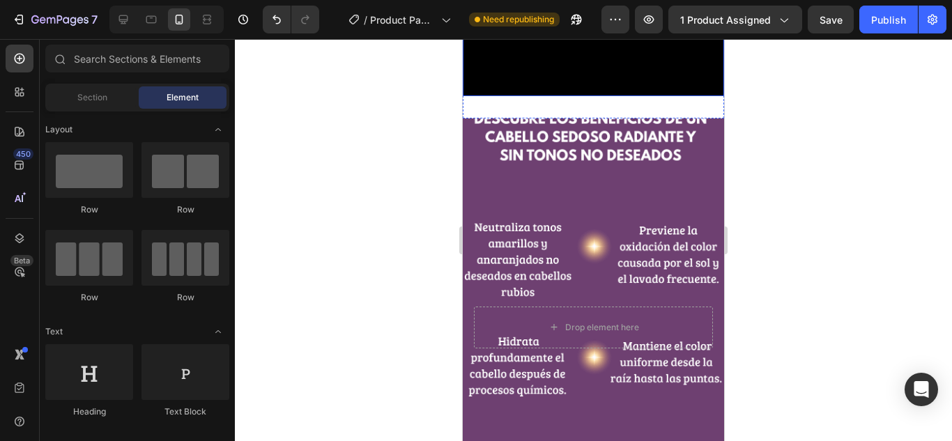
click at [518, 96] on video at bounding box center [593, 30] width 261 height 131
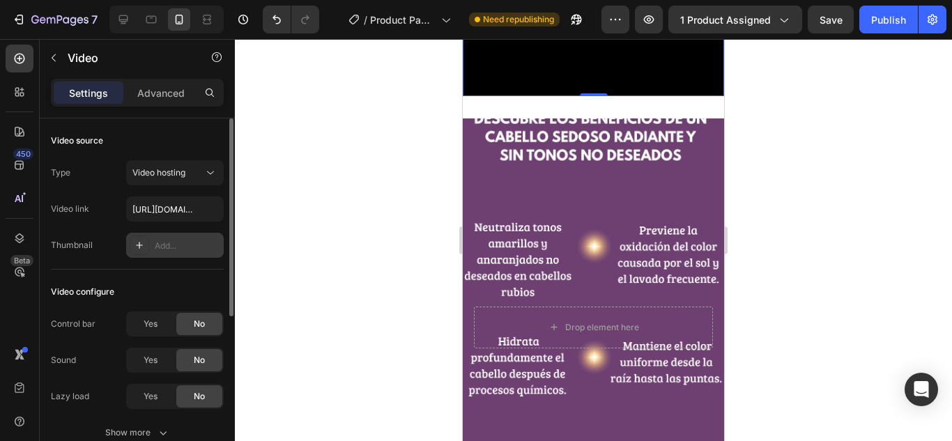
click at [176, 249] on div "Add..." at bounding box center [187, 246] width 65 height 13
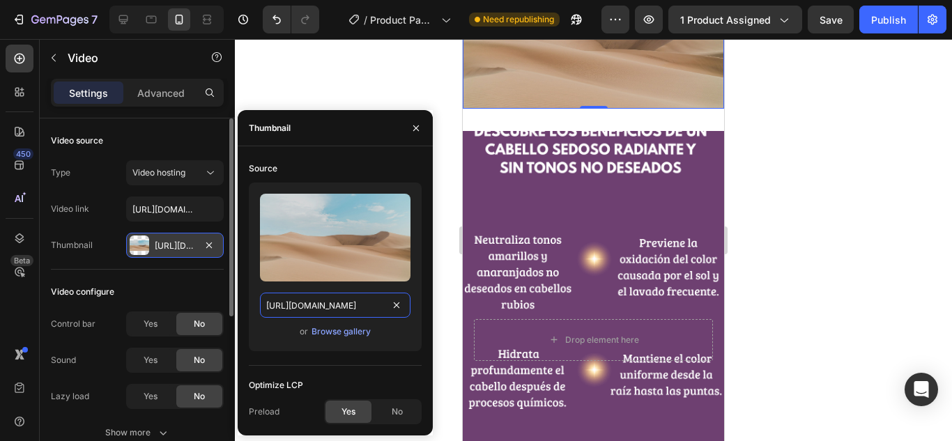
click at [273, 297] on input "[URL][DOMAIN_NAME]" at bounding box center [335, 305] width 150 height 25
paste input "[DOMAIN_NAME][URL]"
type input "[URL][DOMAIN_NAME]"
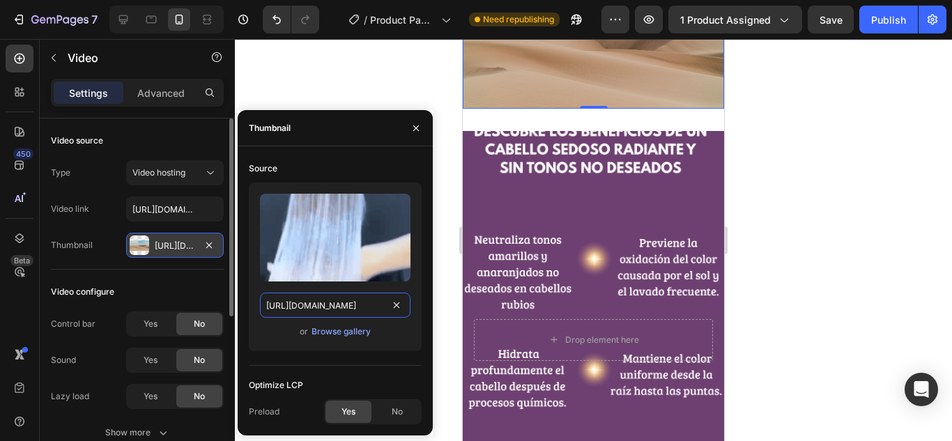
scroll to position [0, 246]
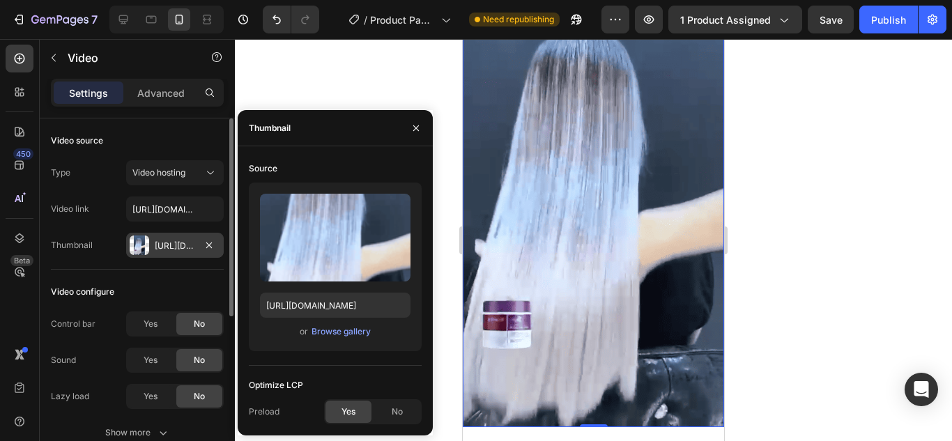
drag, startPoint x: 826, startPoint y: 214, endPoint x: 809, endPoint y: 236, distance: 27.3
click at [821, 215] on div at bounding box center [593, 240] width 717 height 402
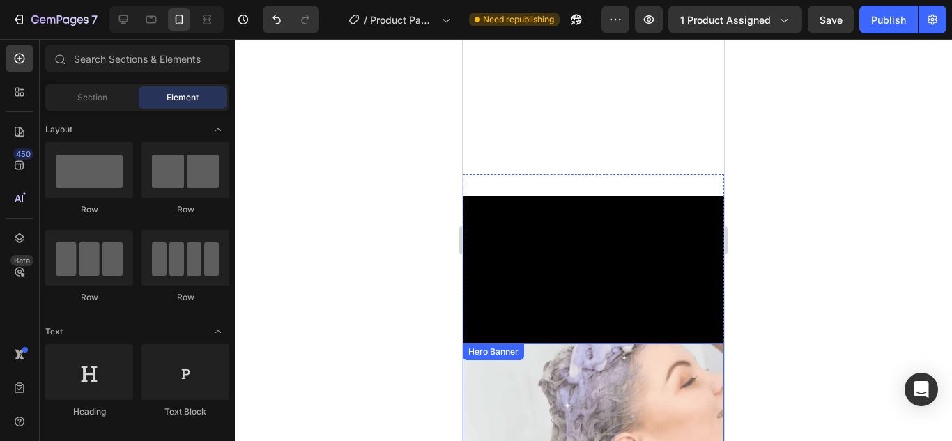
scroll to position [4676, 0]
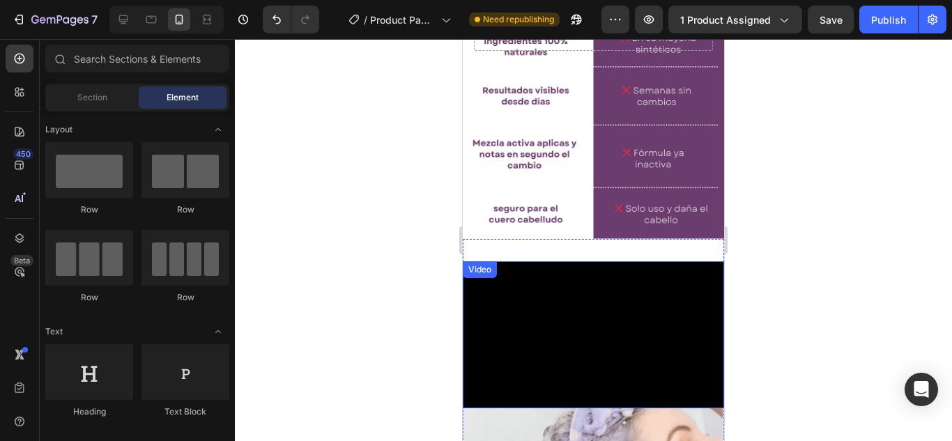
click at [578, 307] on video at bounding box center [593, 334] width 261 height 147
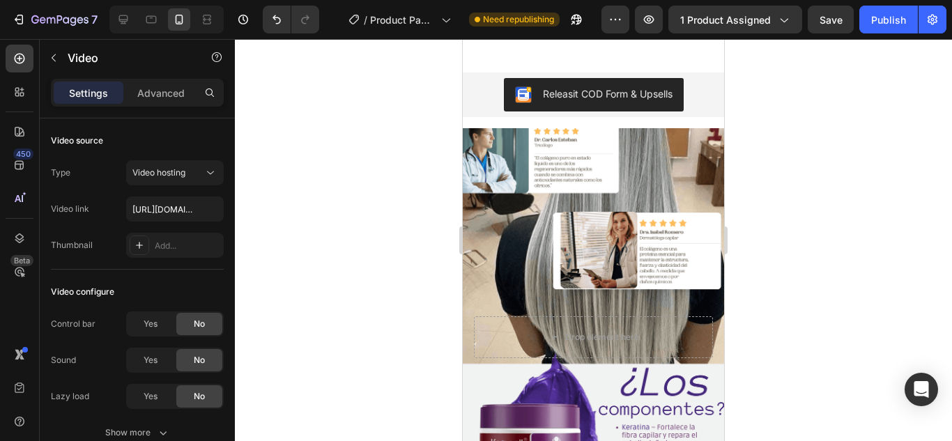
scroll to position [3631, 0]
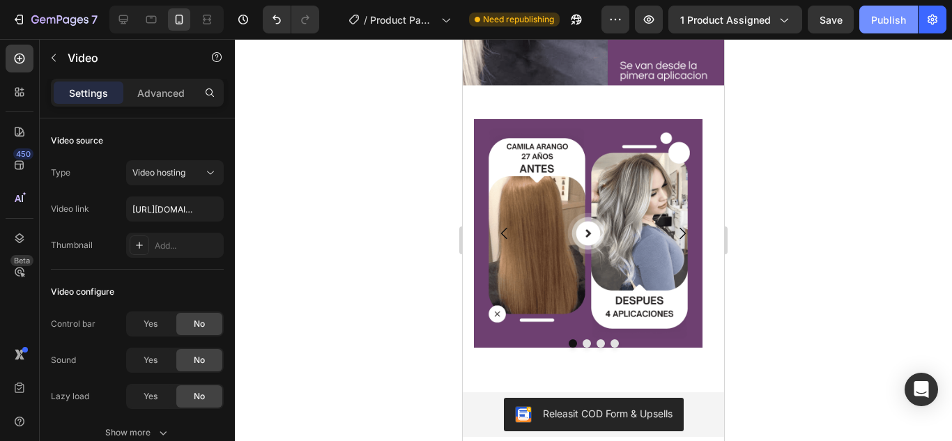
click at [880, 22] on div "Publish" at bounding box center [888, 20] width 35 height 15
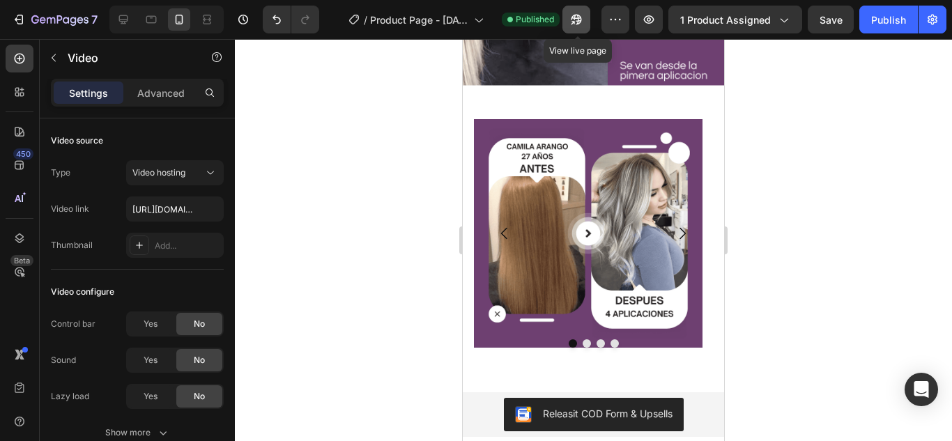
click at [587, 20] on button "button" at bounding box center [576, 20] width 28 height 28
click at [587, 14] on button "button" at bounding box center [576, 20] width 28 height 28
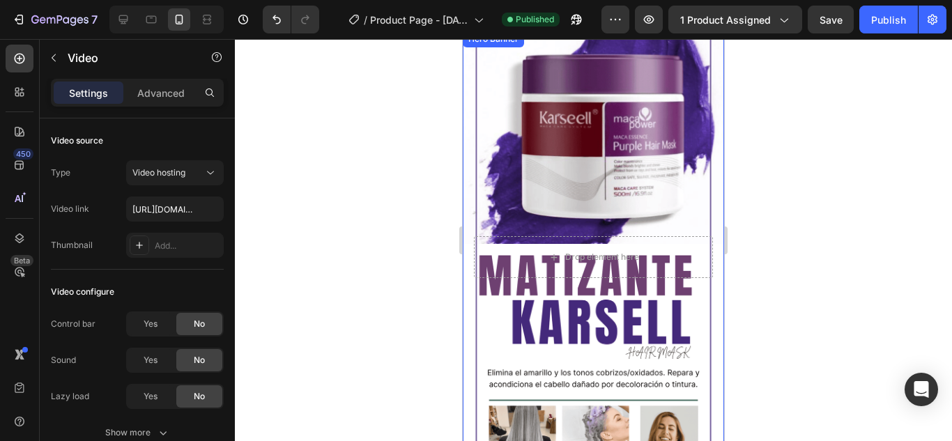
scroll to position [0, 0]
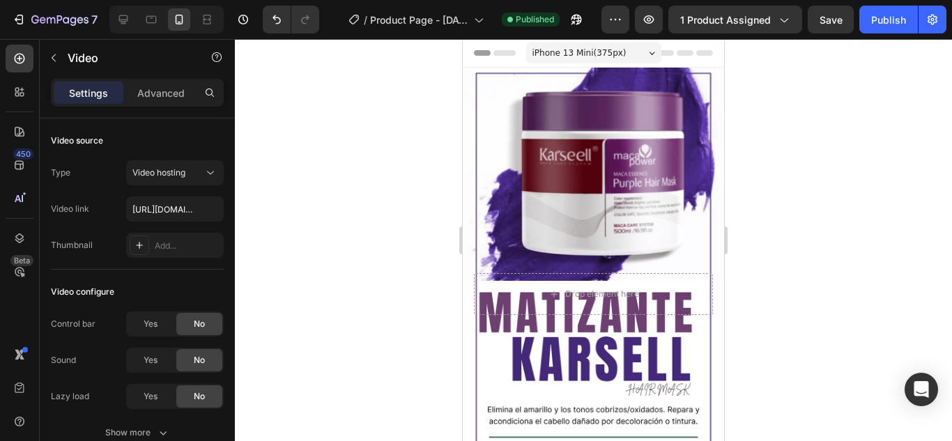
click at [606, 182] on div "Background Image" at bounding box center [593, 294] width 261 height 453
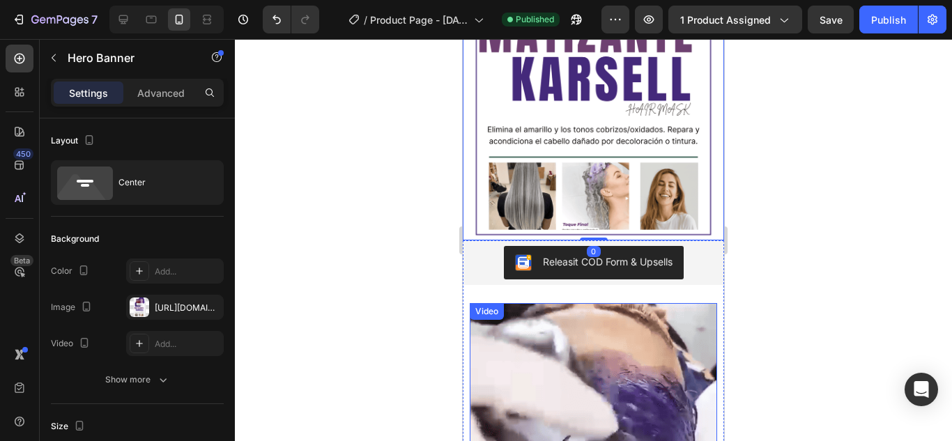
scroll to position [279, 0]
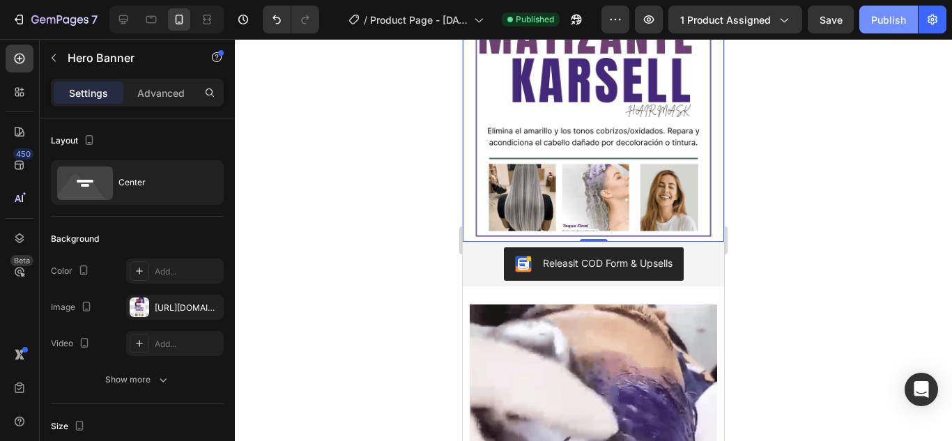
click at [889, 32] on button "Publish" at bounding box center [888, 20] width 59 height 28
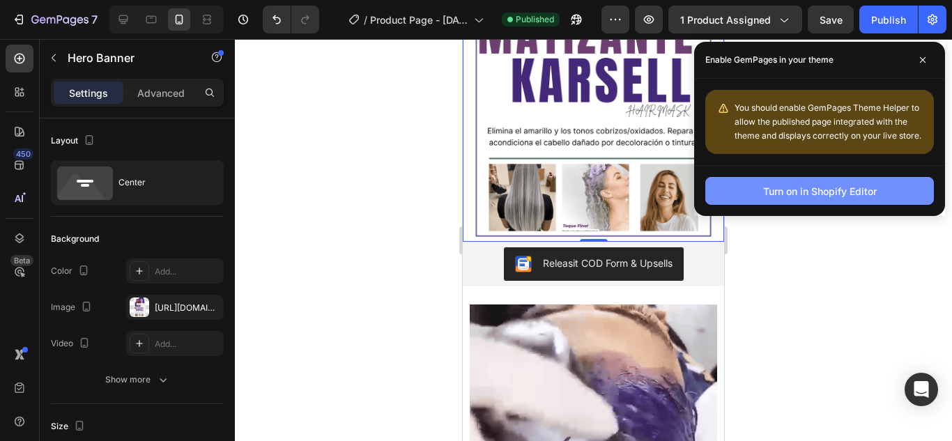
click at [845, 182] on button "Turn on in Shopify Editor" at bounding box center [819, 191] width 229 height 28
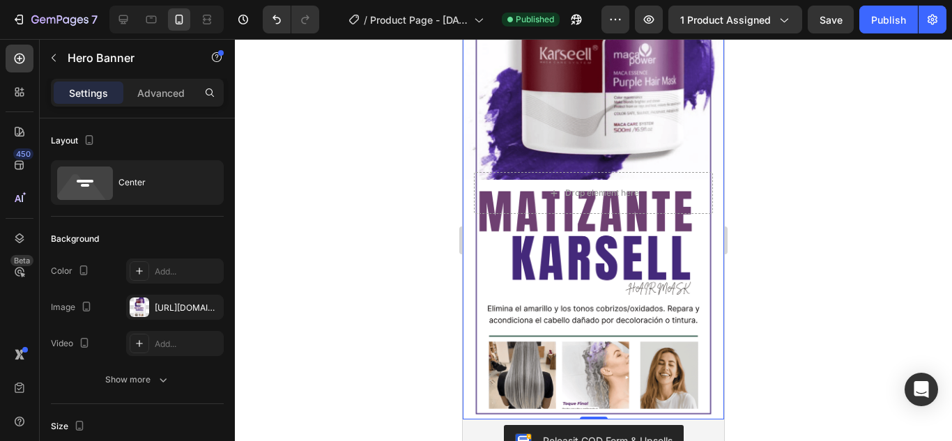
scroll to position [0, 0]
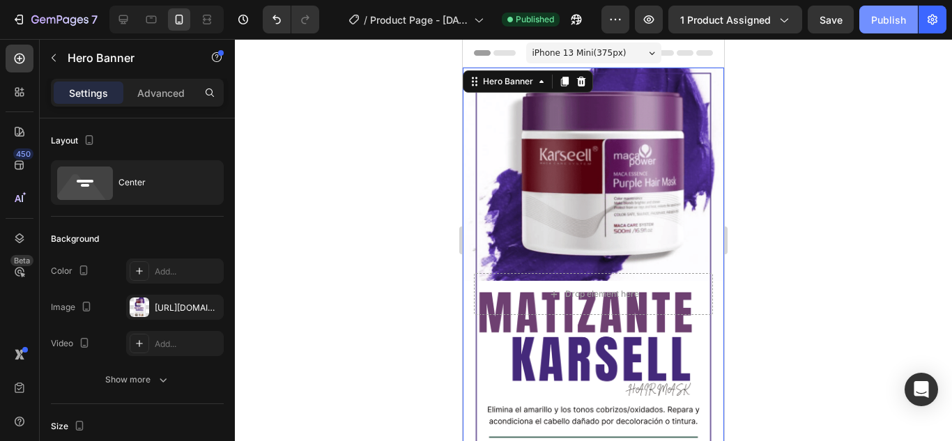
click at [874, 16] on div "Publish" at bounding box center [888, 20] width 35 height 15
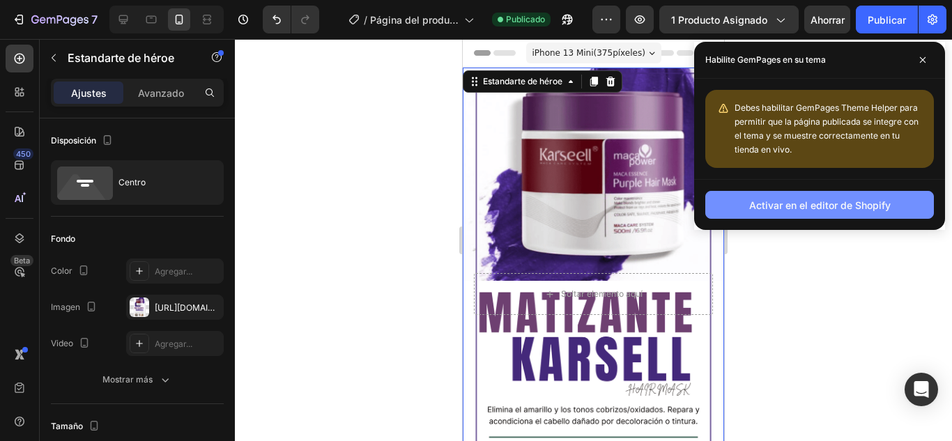
click at [800, 213] on button "Activar en el editor de Shopify" at bounding box center [819, 205] width 229 height 28
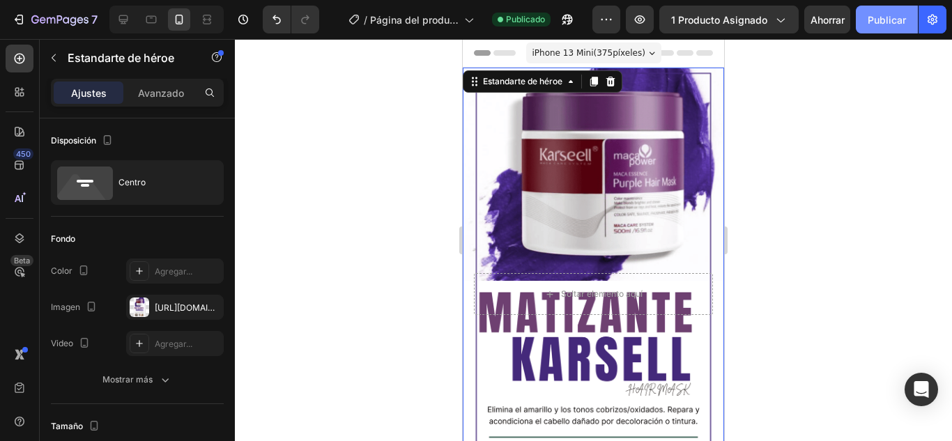
click at [886, 17] on font "Publicar" at bounding box center [886, 20] width 38 height 12
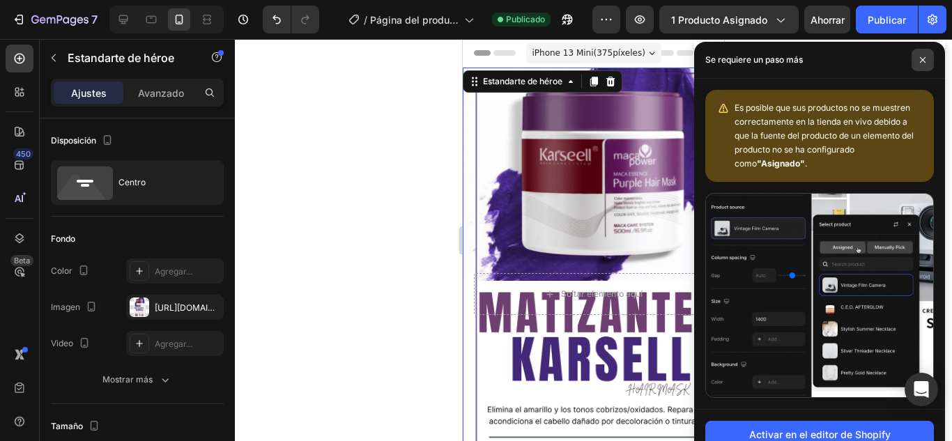
click at [918, 59] on span at bounding box center [922, 60] width 22 height 22
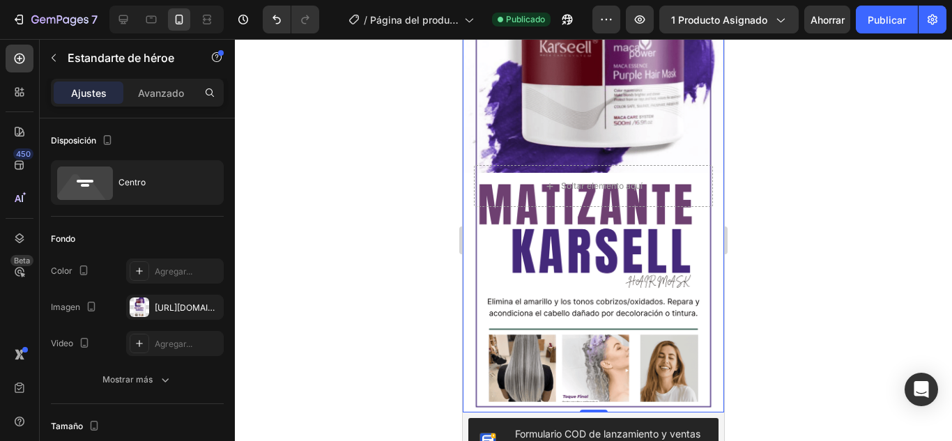
scroll to position [209, 0]
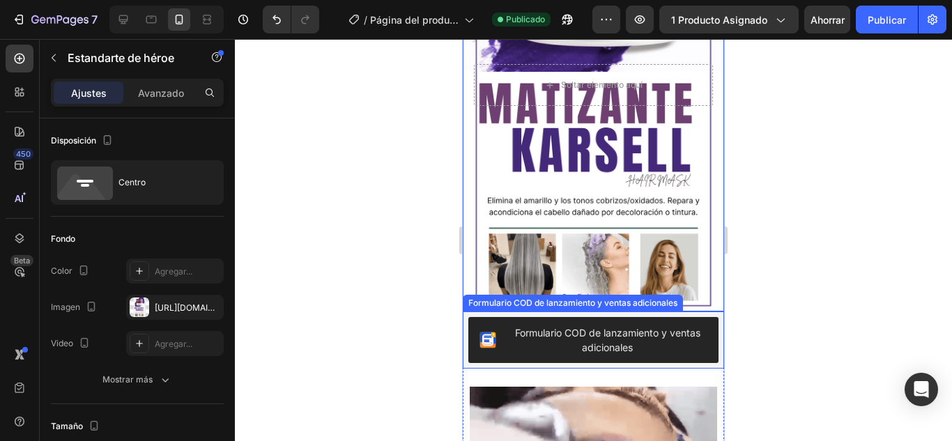
click at [622, 336] on font "Formulario COD de lanzamiento y ventas adicionales" at bounding box center [607, 340] width 185 height 26
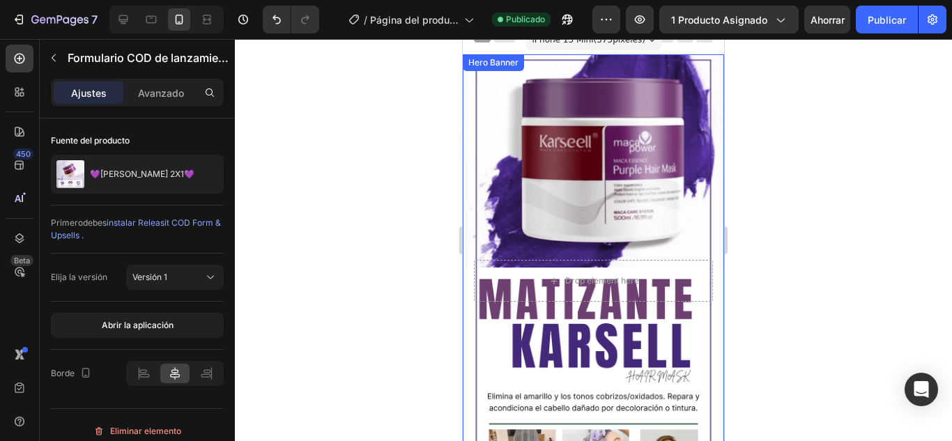
scroll to position [0, 0]
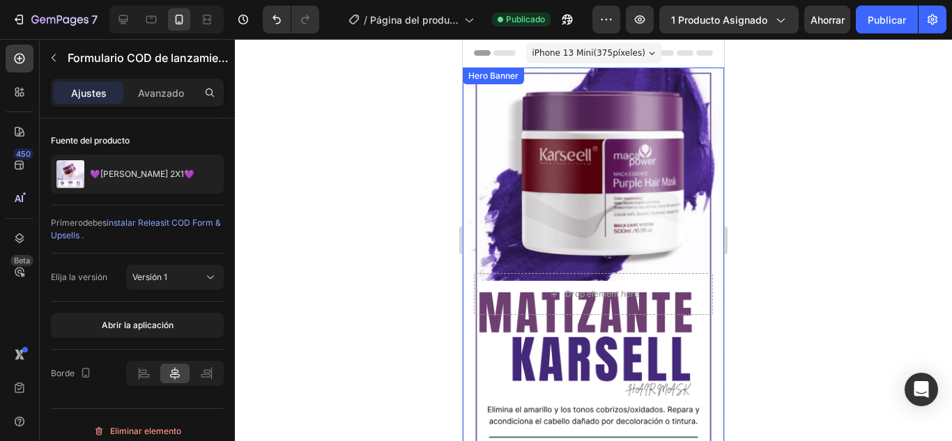
click at [576, 224] on div "Background Image" at bounding box center [593, 294] width 261 height 453
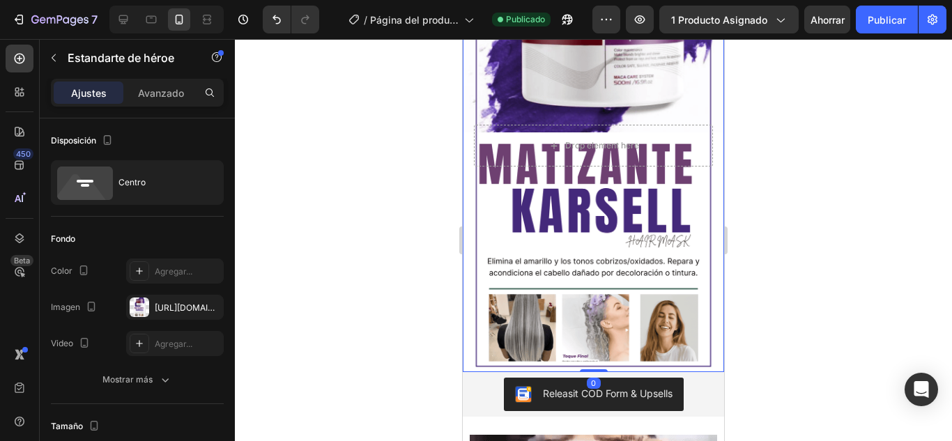
scroll to position [348, 0]
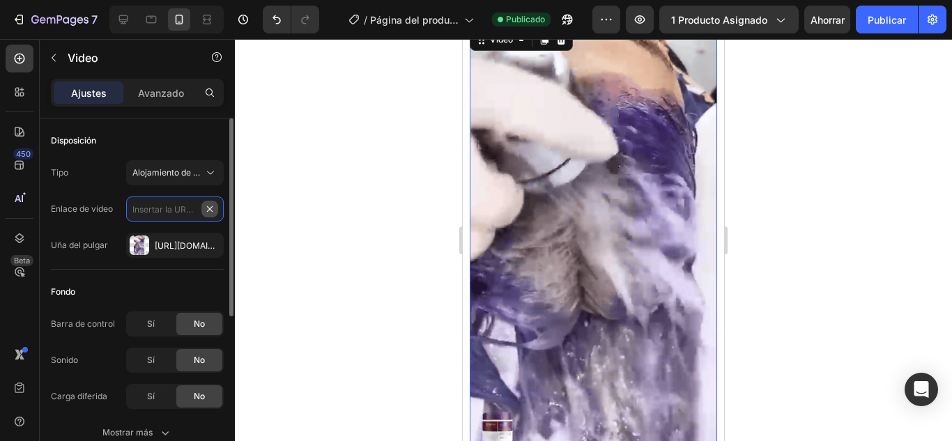
scroll to position [0, 0]
click at [180, 240] on div "[URL][DOMAIN_NAME]" at bounding box center [175, 246] width 40 height 13
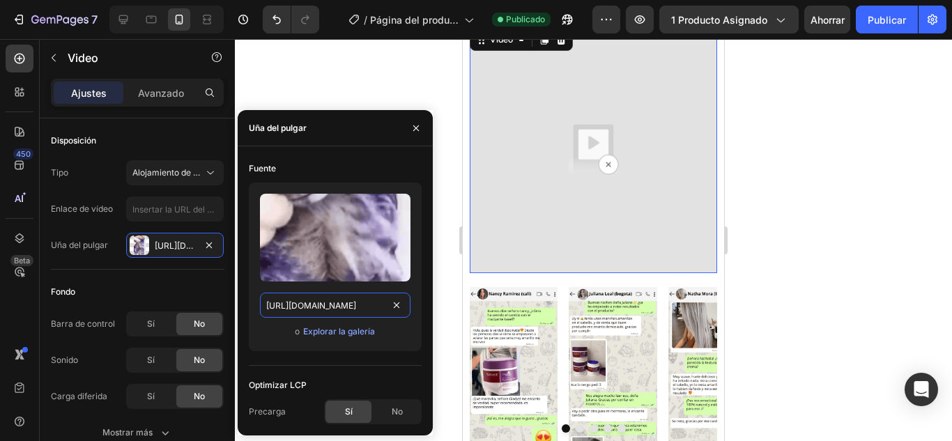
click at [380, 307] on input "[URL][DOMAIN_NAME]" at bounding box center [335, 305] width 150 height 25
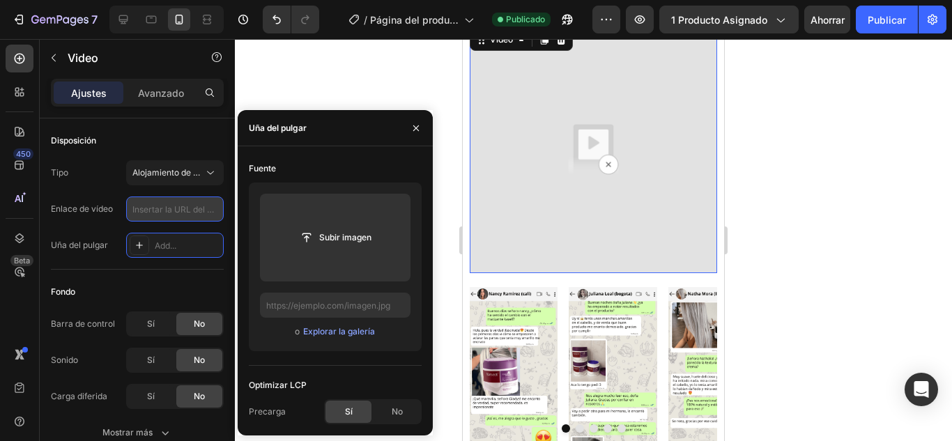
drag, startPoint x: 204, startPoint y: 208, endPoint x: 207, endPoint y: 216, distance: 8.2
click at [205, 215] on input "text" at bounding box center [175, 208] width 98 height 25
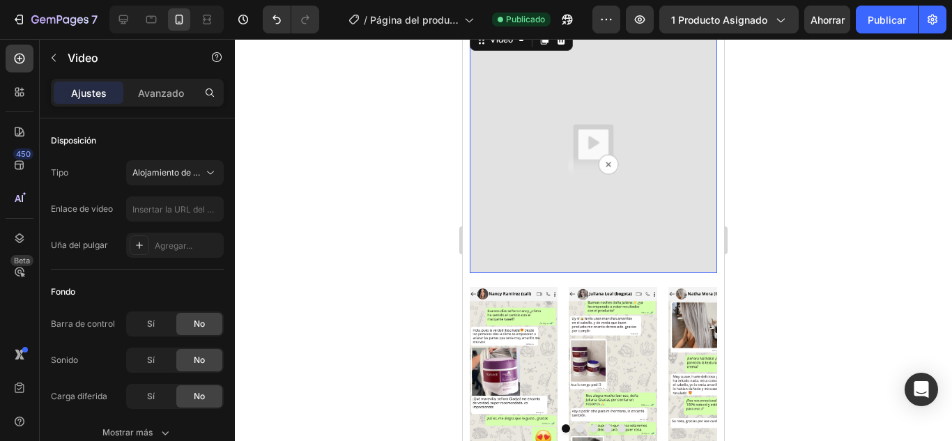
click at [608, 144] on img at bounding box center [593, 149] width 247 height 247
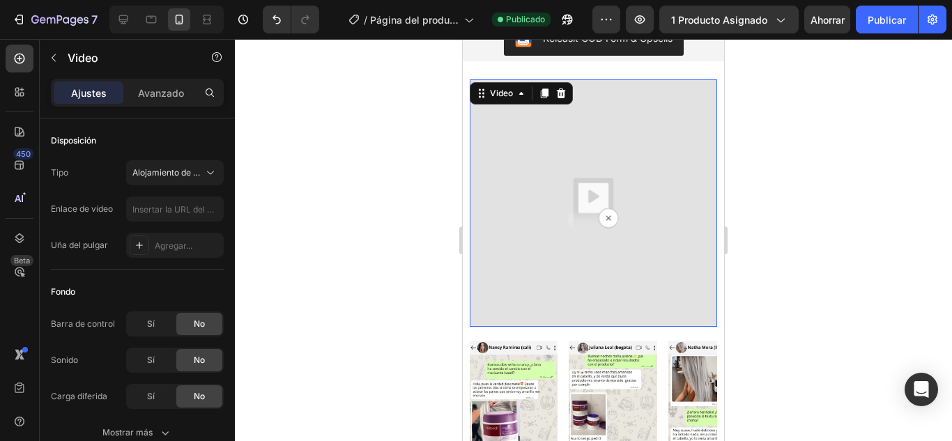
scroll to position [418, 0]
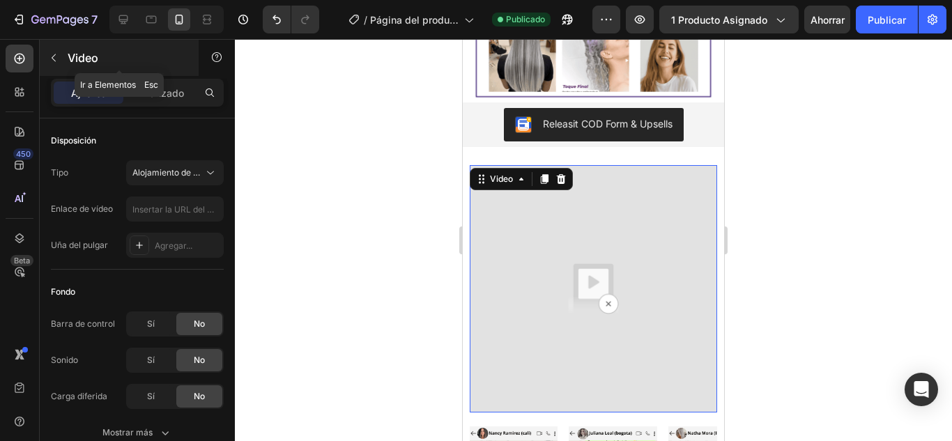
click at [107, 69] on div "Video" at bounding box center [119, 58] width 159 height 36
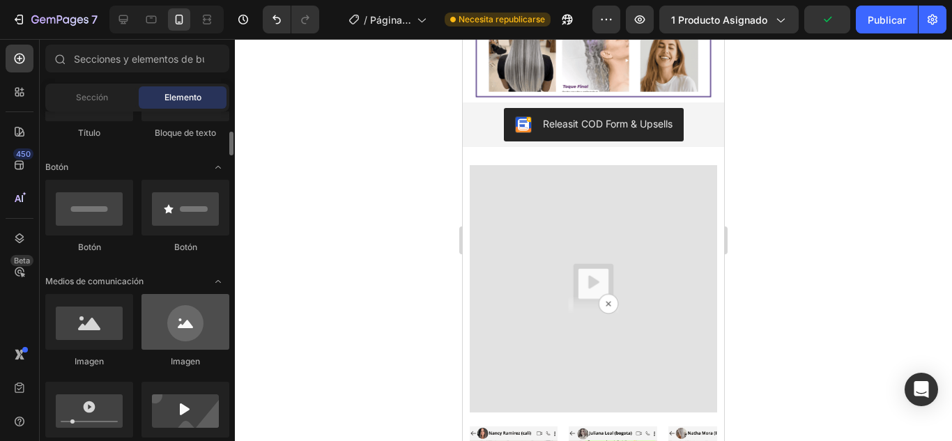
scroll to position [348, 0]
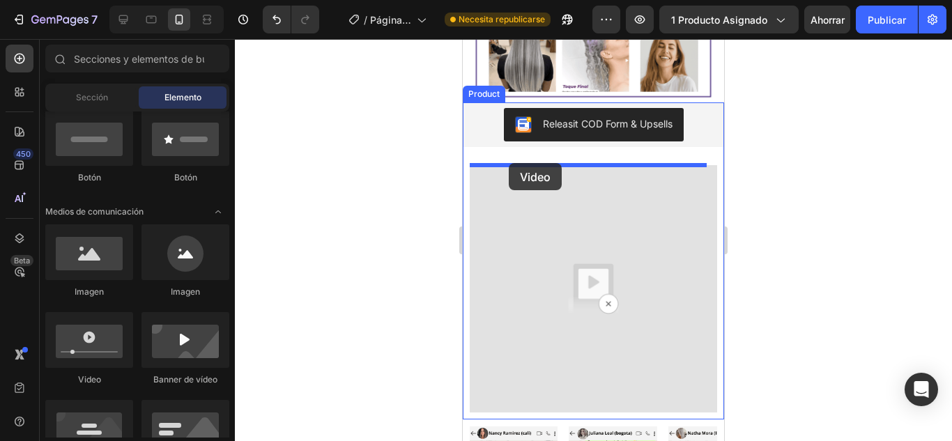
drag, startPoint x: 594, startPoint y: 383, endPoint x: 509, endPoint y: 163, distance: 235.4
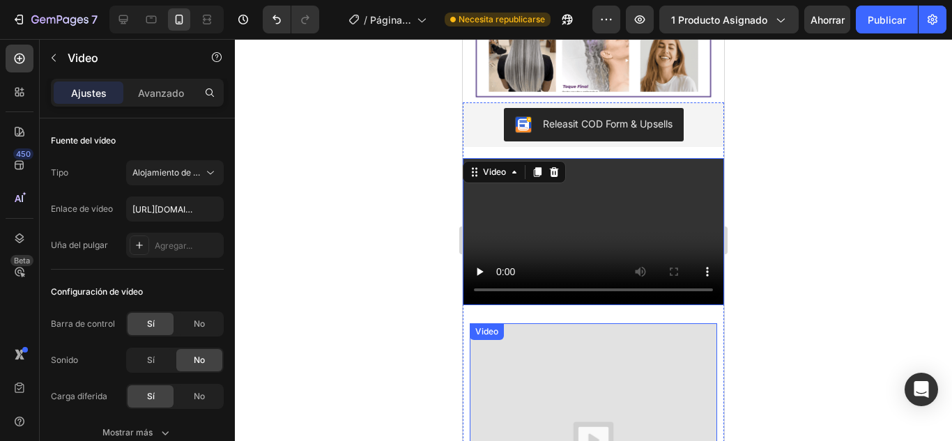
click at [577, 323] on img at bounding box center [593, 446] width 247 height 247
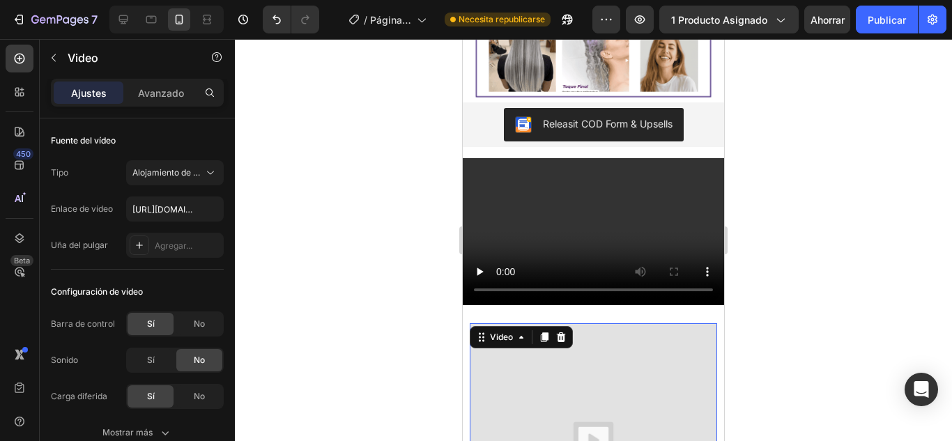
scroll to position [25, 0]
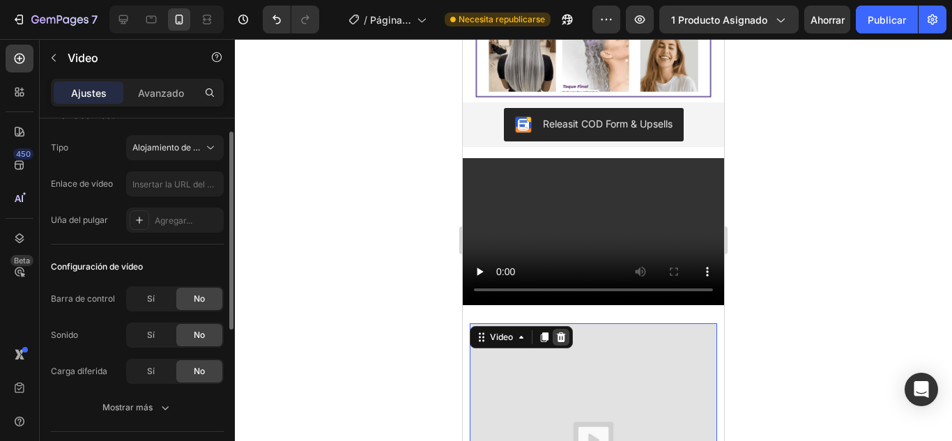
click at [561, 332] on icon at bounding box center [561, 337] width 9 height 10
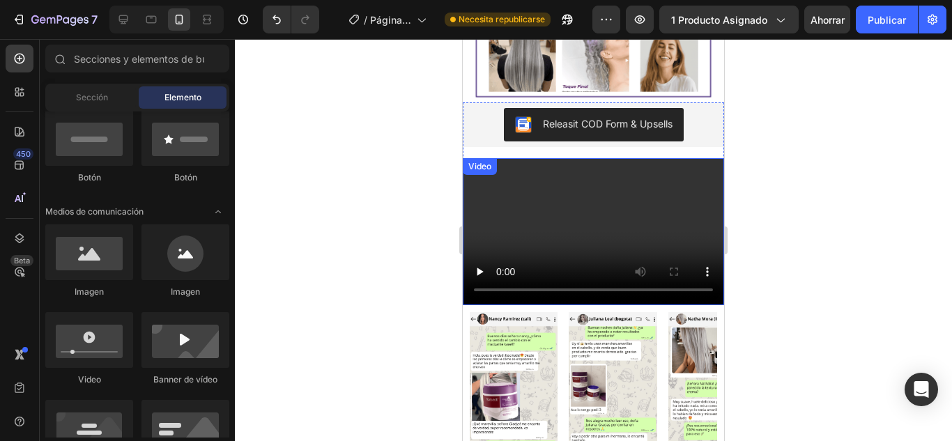
click at [551, 206] on video at bounding box center [593, 231] width 261 height 147
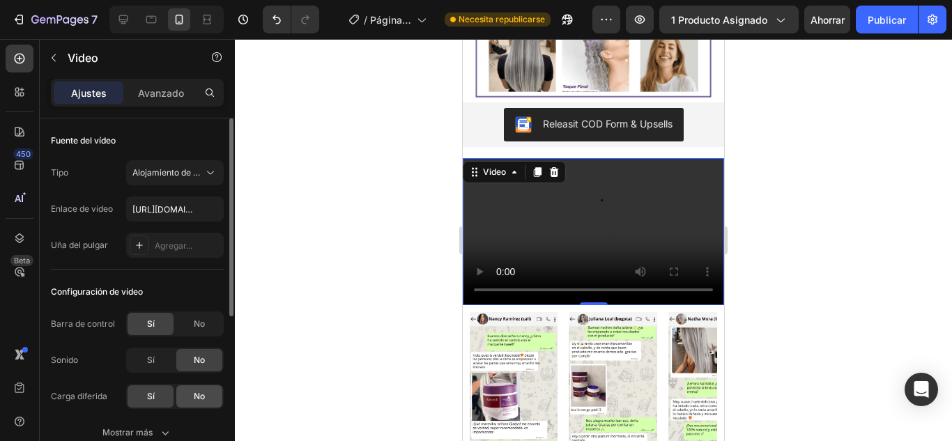
scroll to position [70, 0]
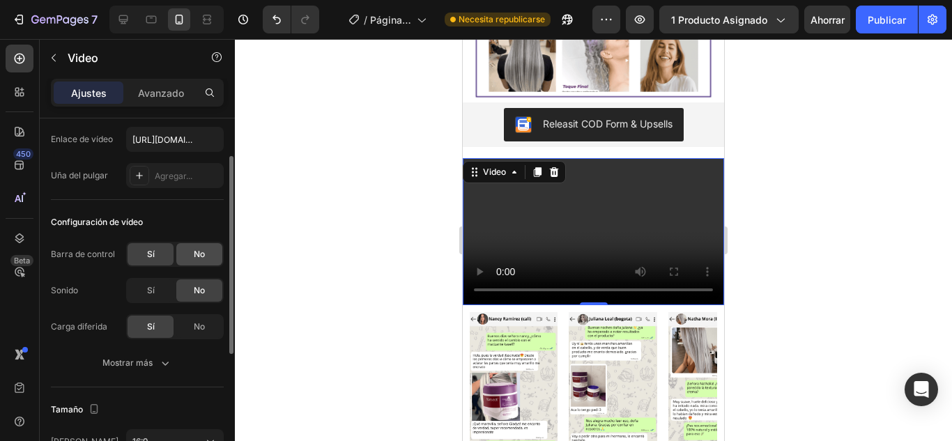
click at [201, 249] on font "No" at bounding box center [199, 254] width 11 height 10
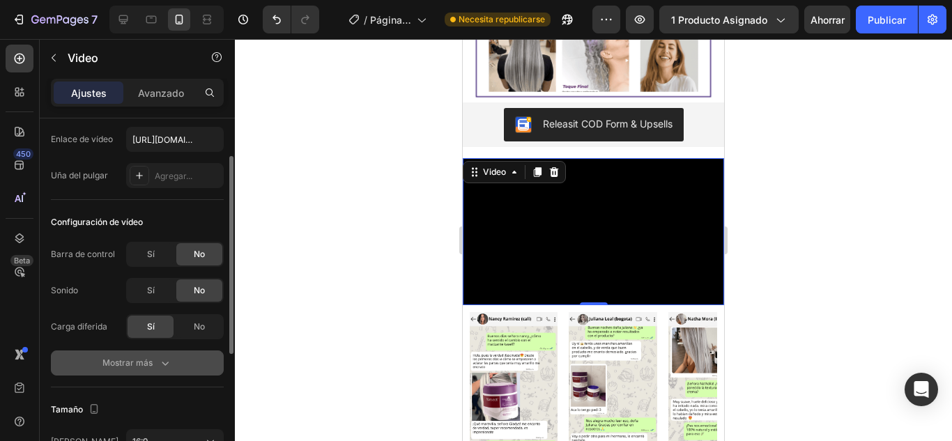
click at [182, 355] on button "Mostrar más" at bounding box center [137, 362] width 173 height 25
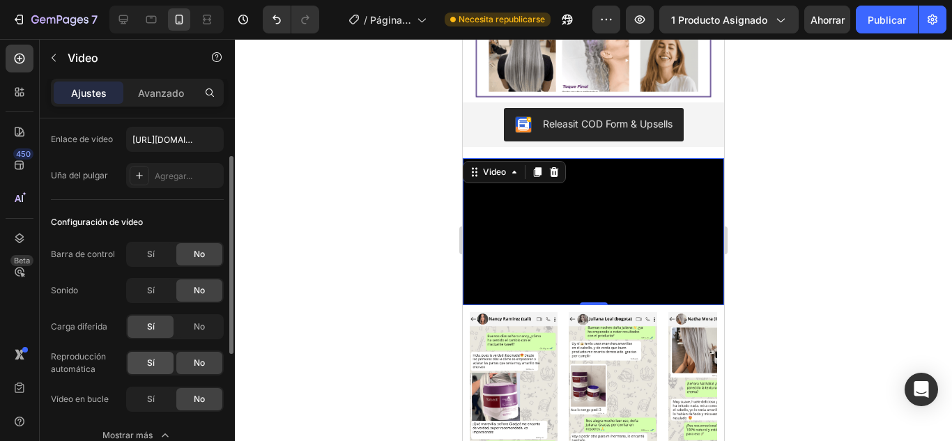
click at [160, 367] on div "Sí" at bounding box center [151, 363] width 46 height 22
click at [161, 397] on div "Sí" at bounding box center [151, 399] width 46 height 22
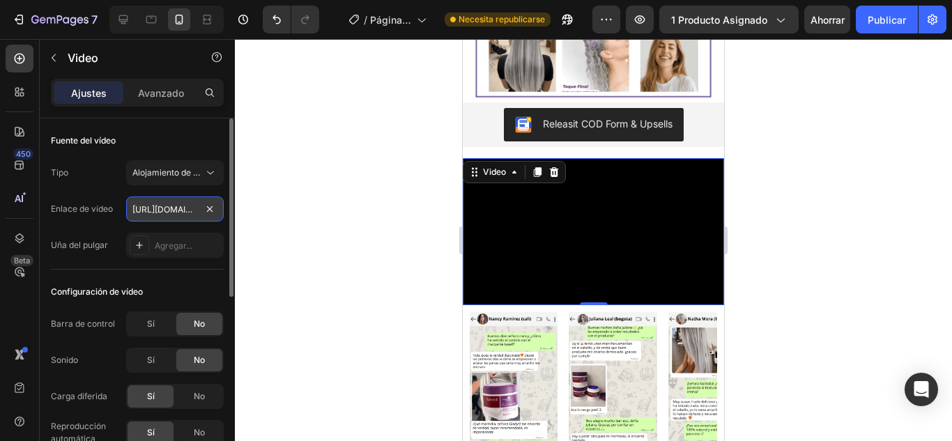
click at [186, 215] on input "[URL][DOMAIN_NAME]" at bounding box center [175, 208] width 98 height 25
paste input "s/files/1/0701/7847/2118/files/videoframe_4930.png?v=175639716"
type input "[URL][DOMAIN_NAME]"
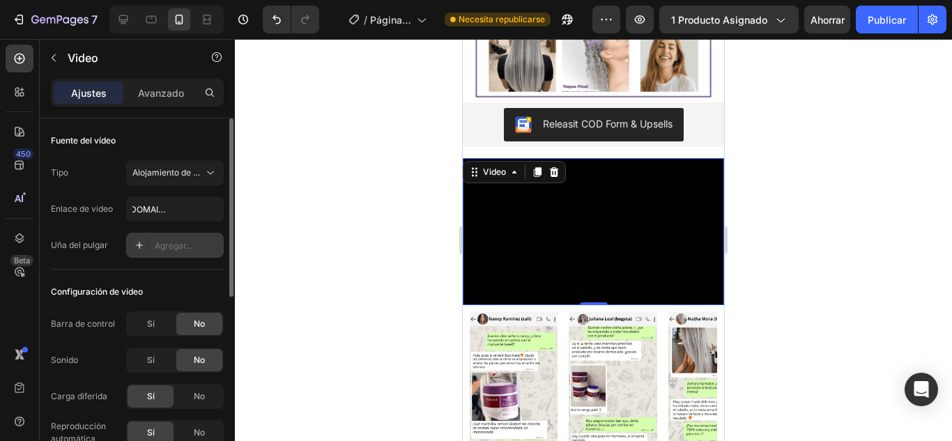
scroll to position [0, 0]
click at [172, 245] on font "Agregar..." at bounding box center [174, 245] width 38 height 10
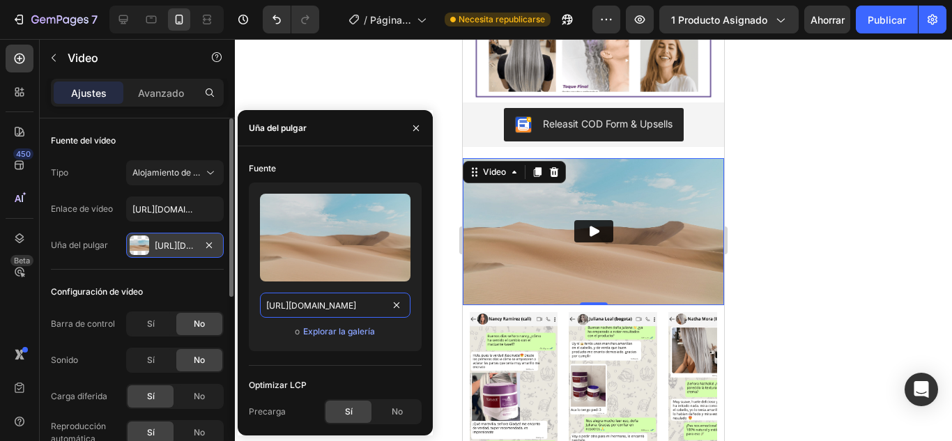
click at [303, 300] on input "[URL][DOMAIN_NAME]" at bounding box center [335, 305] width 150 height 25
paste input "[DOMAIN_NAME][URL]"
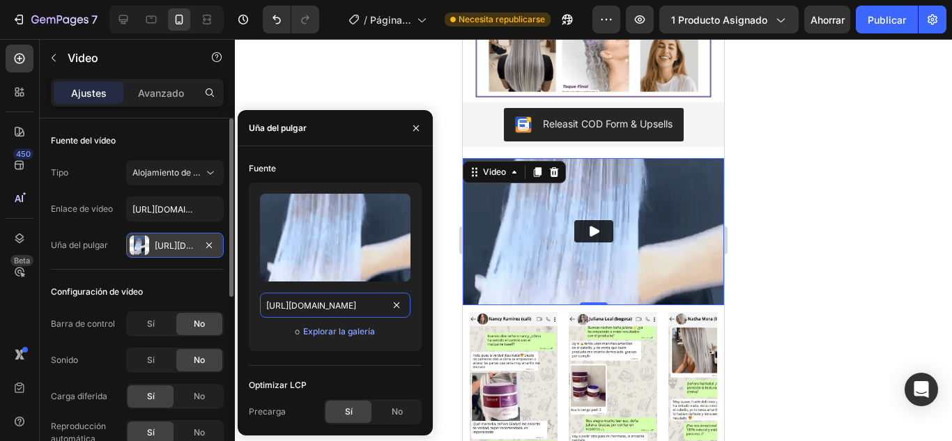
scroll to position [0, 246]
type input "[URL][DOMAIN_NAME]"
click at [417, 123] on icon "button" at bounding box center [415, 128] width 11 height 11
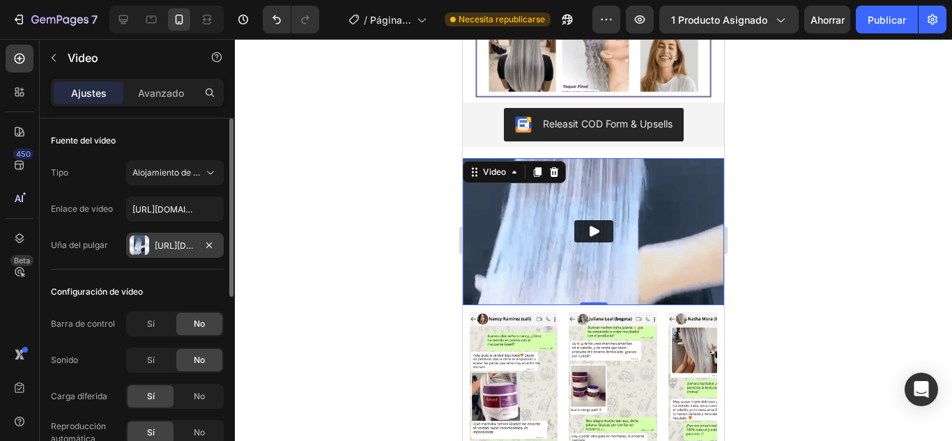
click at [594, 232] on icon "Play" at bounding box center [594, 231] width 14 height 14
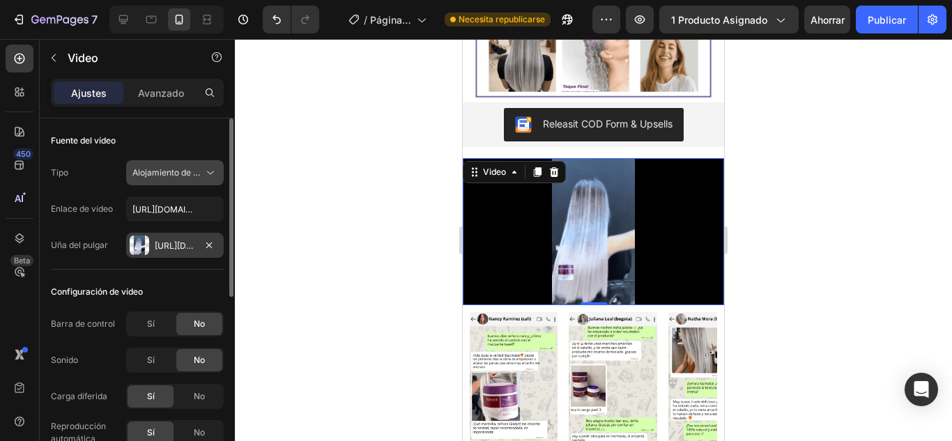
click at [180, 170] on font "Alojamiento de vídeos" at bounding box center [175, 172] width 86 height 10
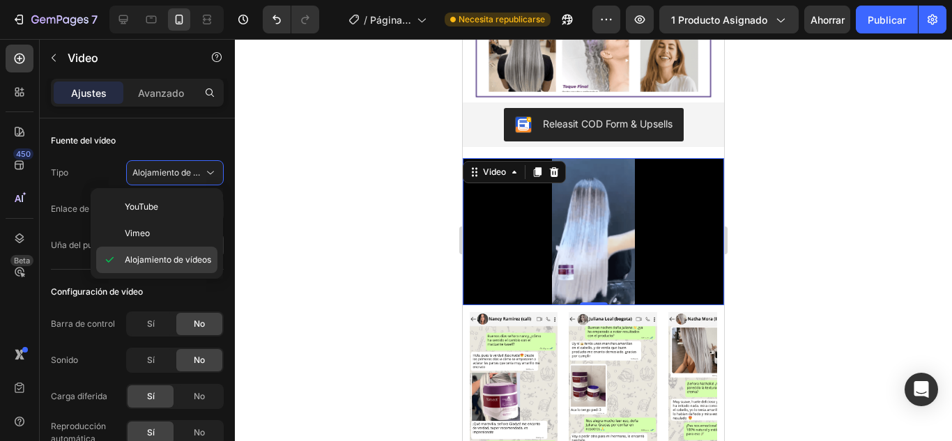
click at [175, 254] on span "Alojamiento de vídeos" at bounding box center [168, 260] width 86 height 13
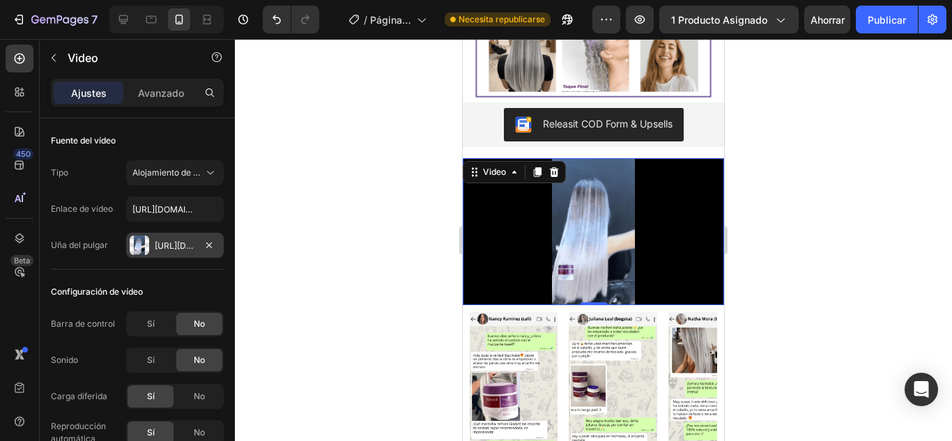
click at [576, 240] on video at bounding box center [593, 231] width 261 height 147
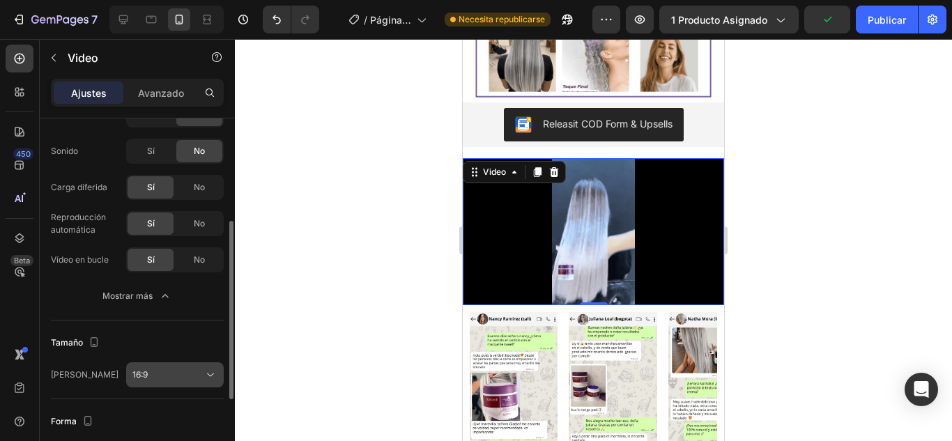
click at [157, 368] on div "16:9" at bounding box center [174, 375] width 85 height 14
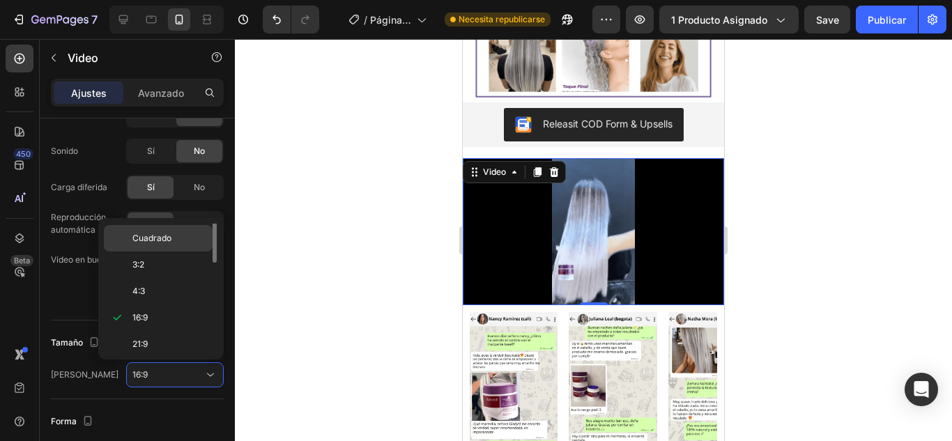
scroll to position [0, 0]
click at [167, 250] on div "Original" at bounding box center [158, 263] width 109 height 26
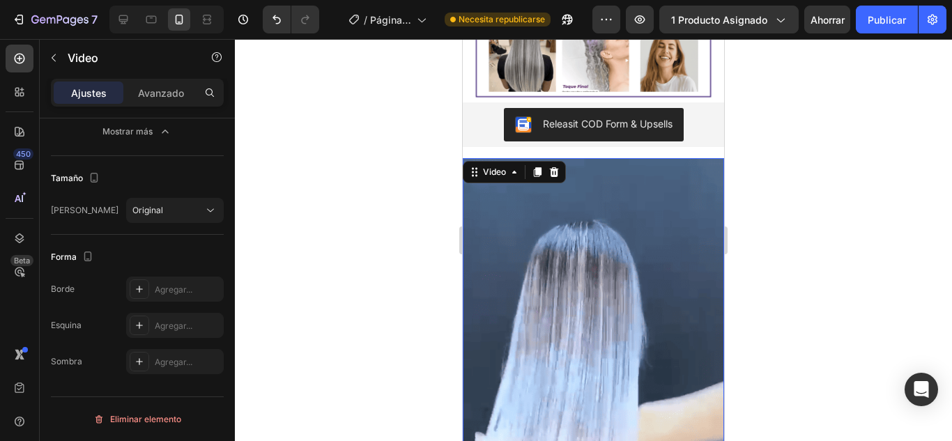
scroll to position [95, 0]
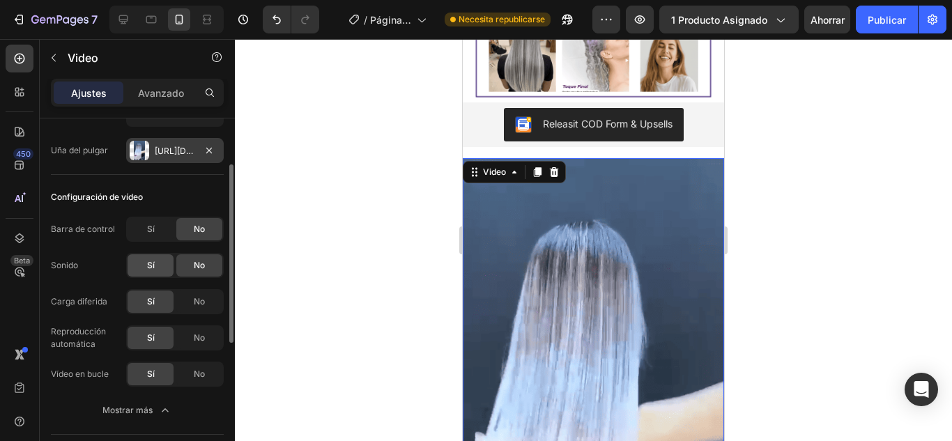
click at [156, 268] on div "Sí" at bounding box center [151, 265] width 46 height 22
click at [161, 229] on div "Sí" at bounding box center [151, 229] width 46 height 22
click at [186, 234] on div "No" at bounding box center [199, 229] width 46 height 22
click at [194, 258] on div "No" at bounding box center [199, 265] width 46 height 22
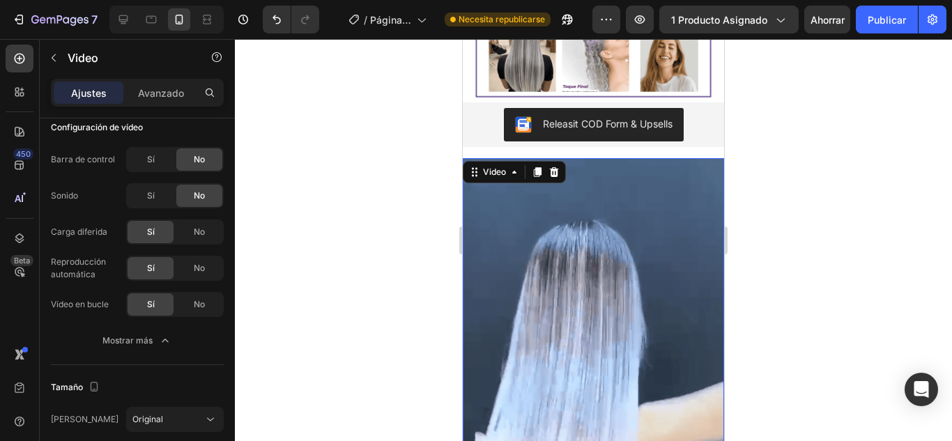
drag, startPoint x: 886, startPoint y: 20, endPoint x: 811, endPoint y: 207, distance: 201.3
click at [892, 30] on button "Publicar" at bounding box center [887, 20] width 62 height 28
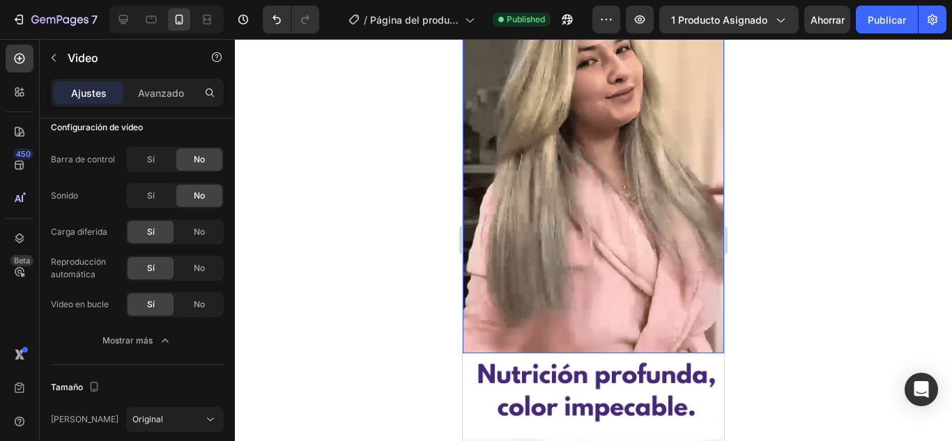
scroll to position [1324, 0]
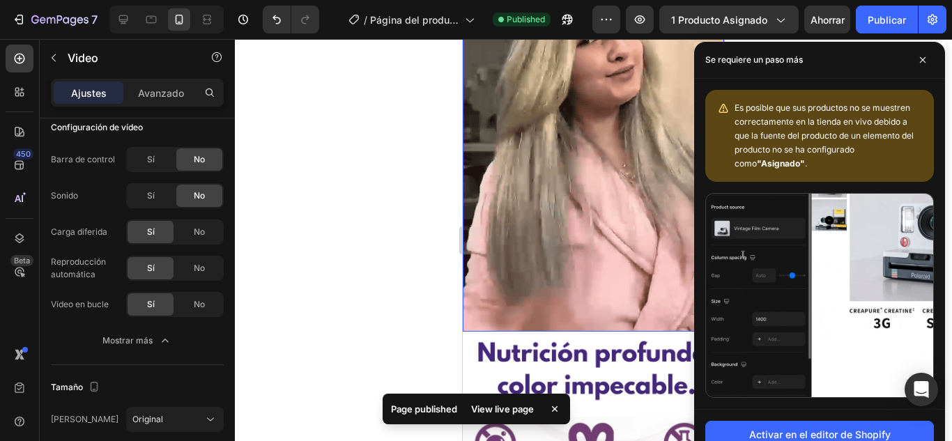
click at [595, 224] on video at bounding box center [593, 101] width 261 height 462
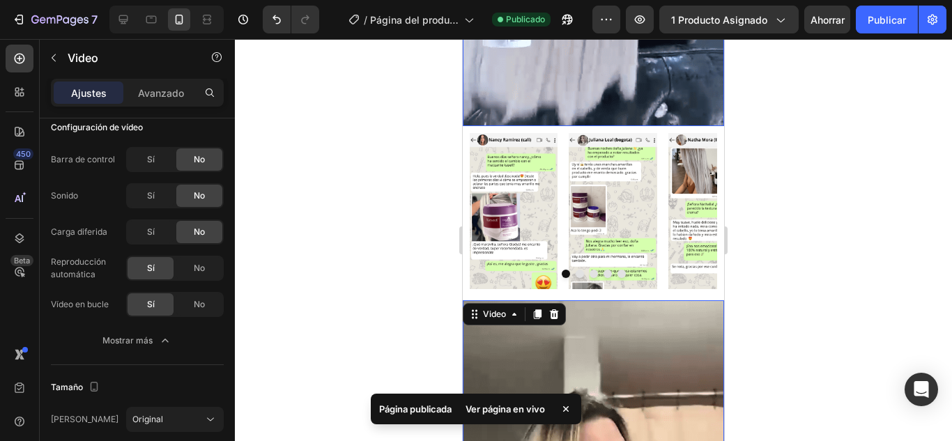
scroll to position [906, 0]
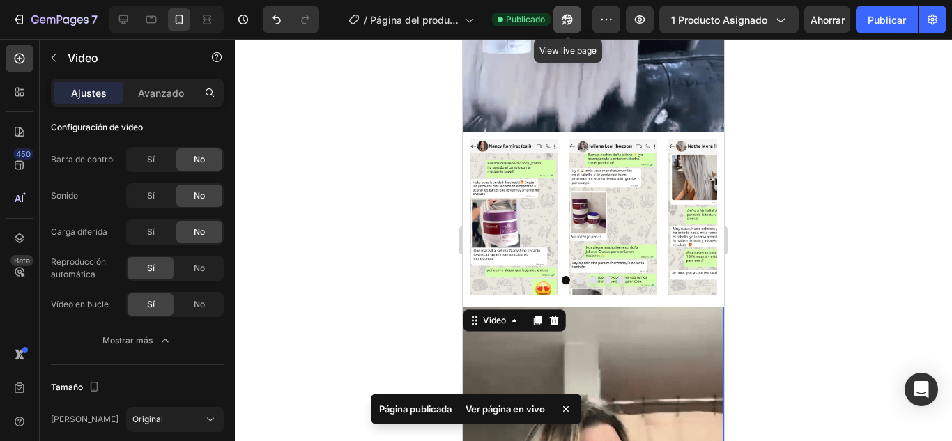
click at [570, 10] on button "button" at bounding box center [567, 20] width 28 height 28
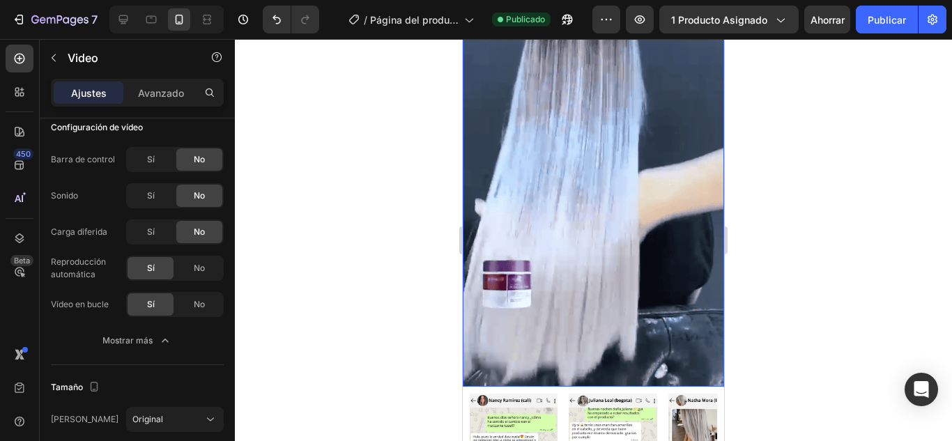
scroll to position [627, 0]
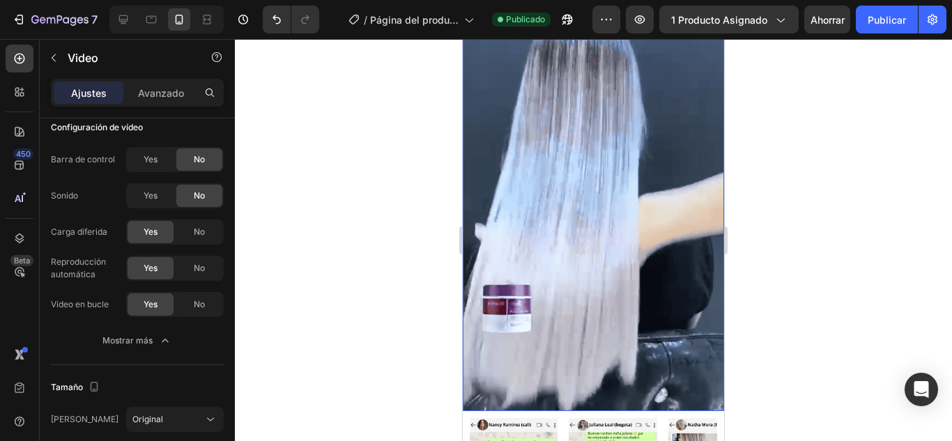
click at [647, 219] on video at bounding box center [593, 180] width 261 height 462
click at [642, 224] on video at bounding box center [593, 180] width 261 height 462
click at [642, 229] on video at bounding box center [593, 180] width 261 height 462
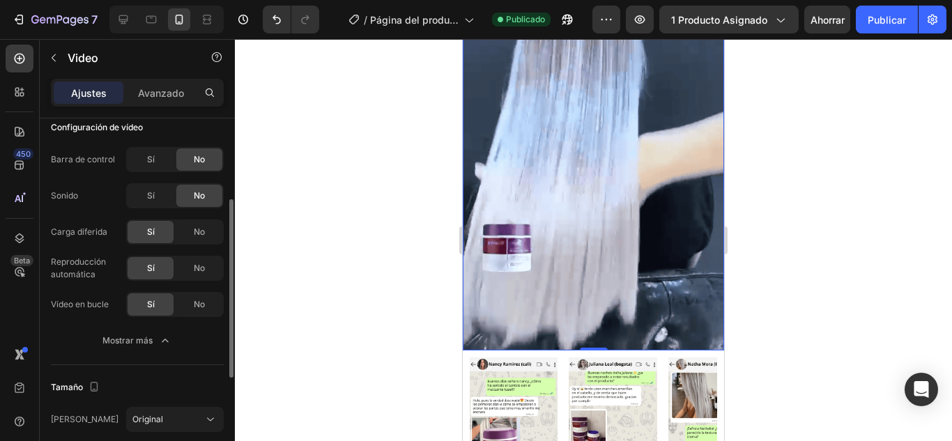
scroll to position [836, 0]
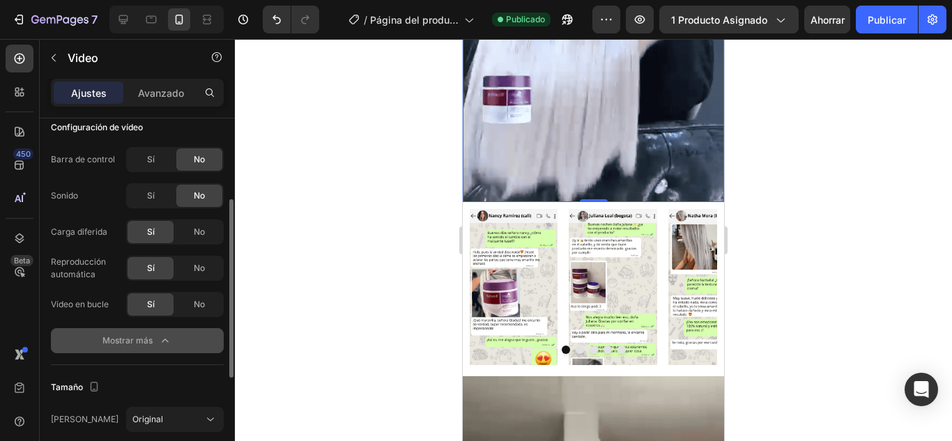
click at [162, 343] on icon "button" at bounding box center [165, 341] width 14 height 14
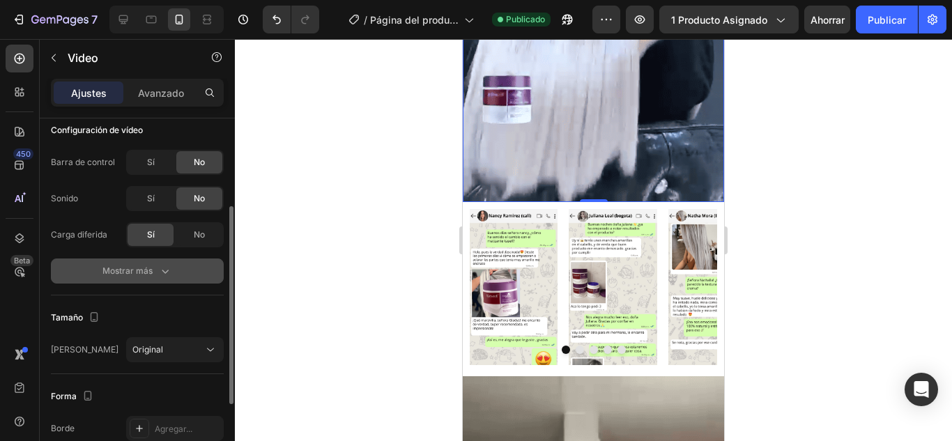
scroll to position [301, 0]
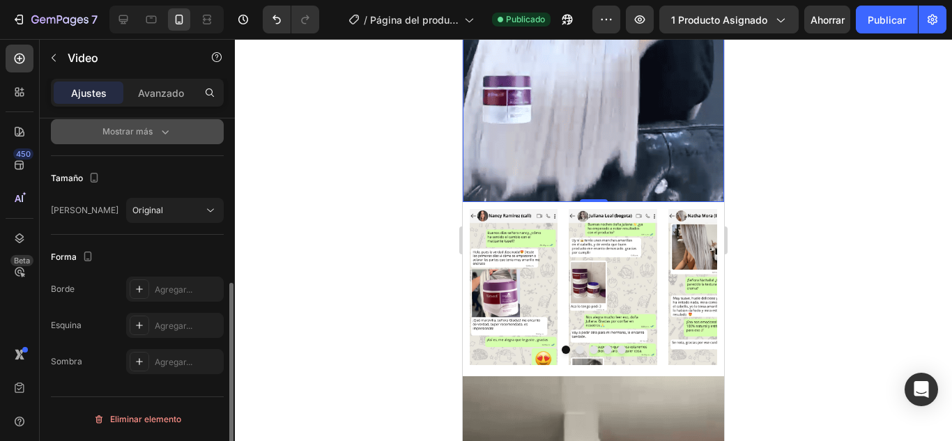
click at [184, 89] on font "Avanzado" at bounding box center [161, 93] width 46 height 12
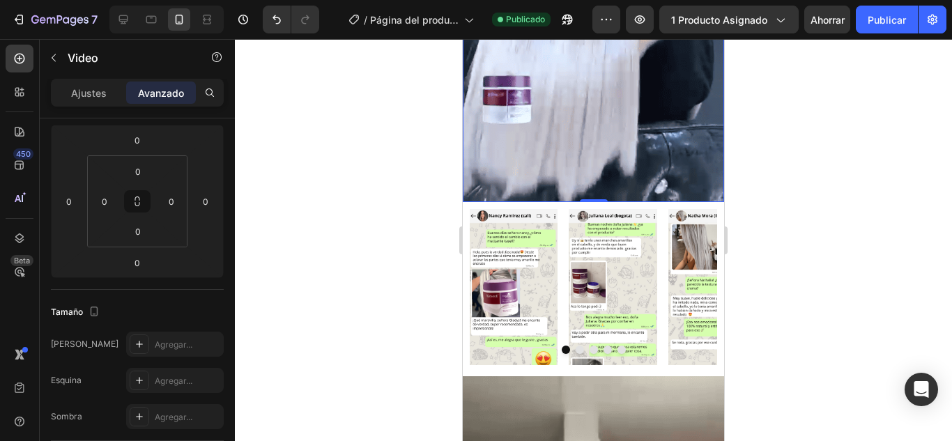
scroll to position [0, 0]
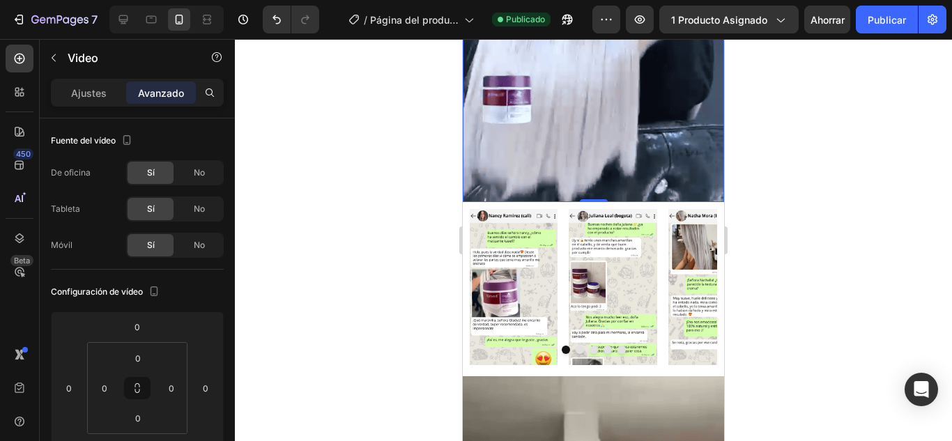
click at [103, 87] on font "Ajustes" at bounding box center [89, 93] width 36 height 12
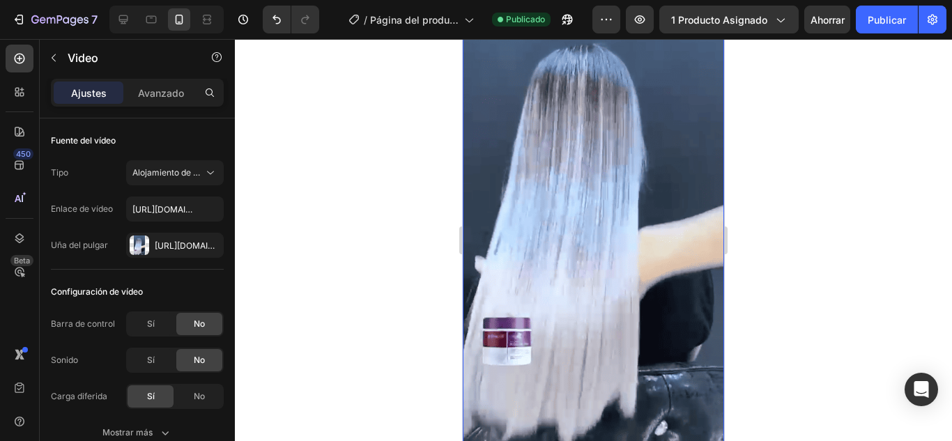
scroll to position [557, 0]
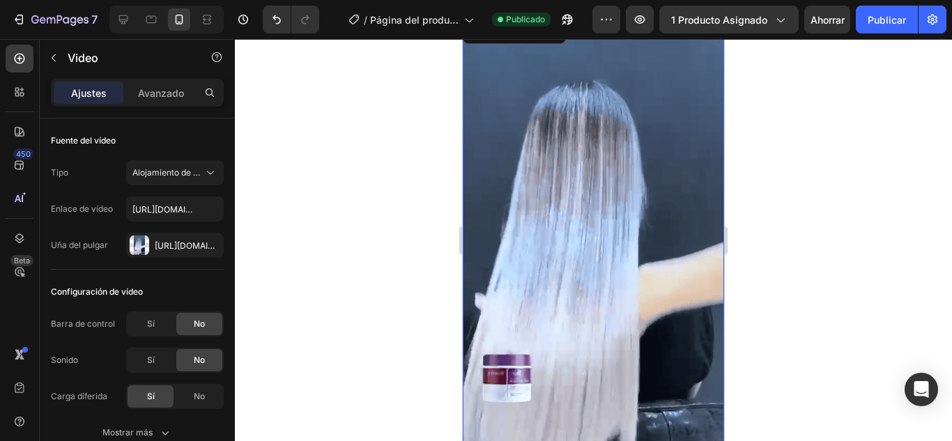
click at [591, 257] on video at bounding box center [593, 250] width 261 height 462
click at [176, 248] on font "[URL][DOMAIN_NAME]" at bounding box center [200, 245] width 90 height 10
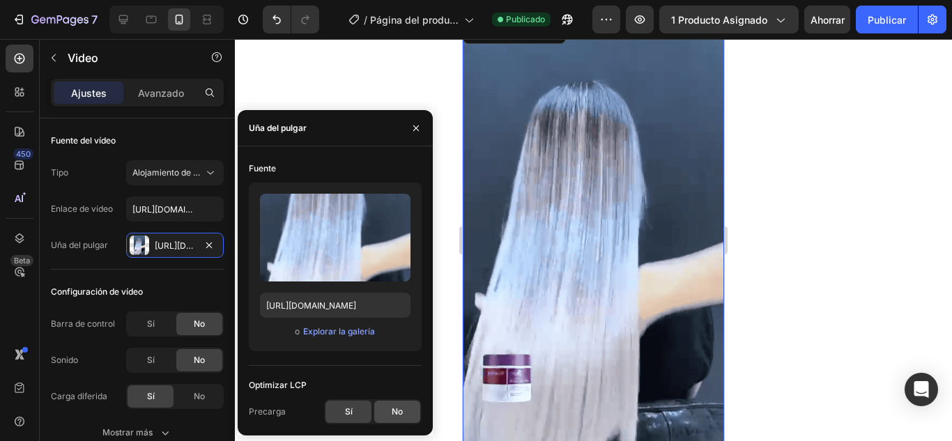
click at [386, 412] on div "No" at bounding box center [397, 412] width 46 height 22
click at [500, 254] on video at bounding box center [593, 250] width 261 height 462
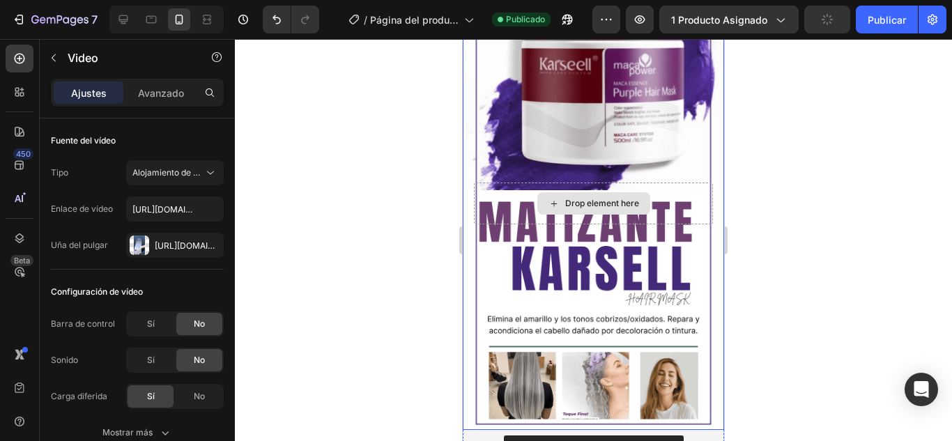
scroll to position [70, 0]
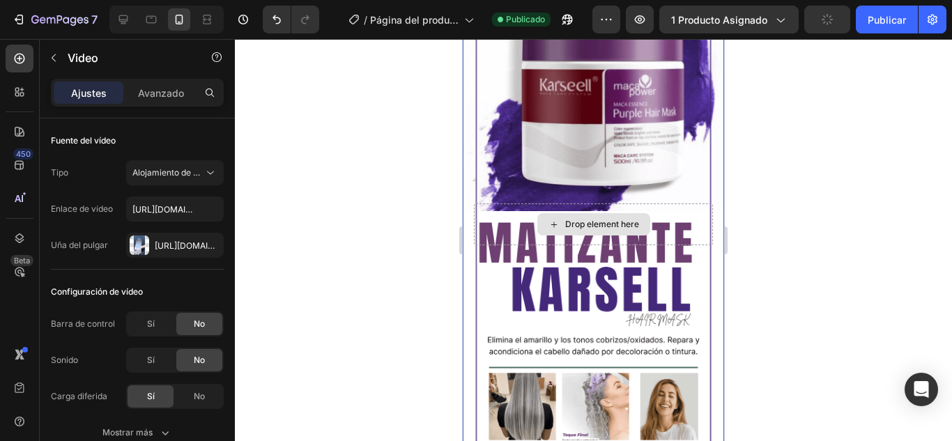
click at [652, 226] on div "Drop element here" at bounding box center [593, 224] width 239 height 42
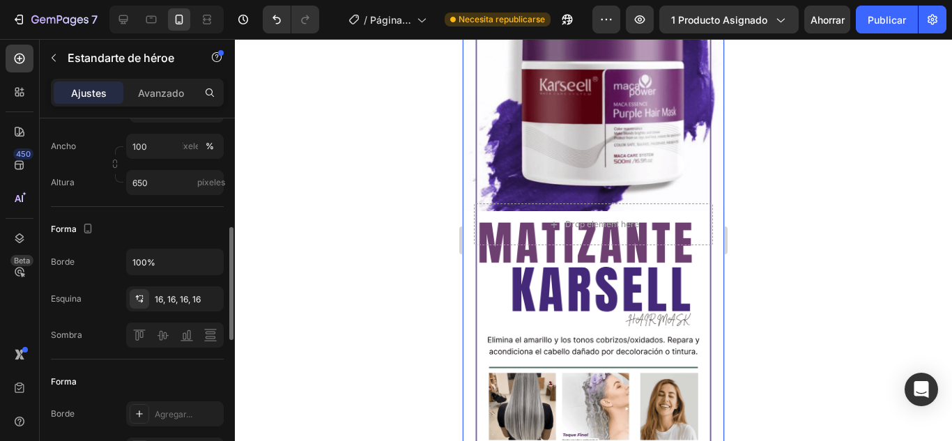
scroll to position [209, 0]
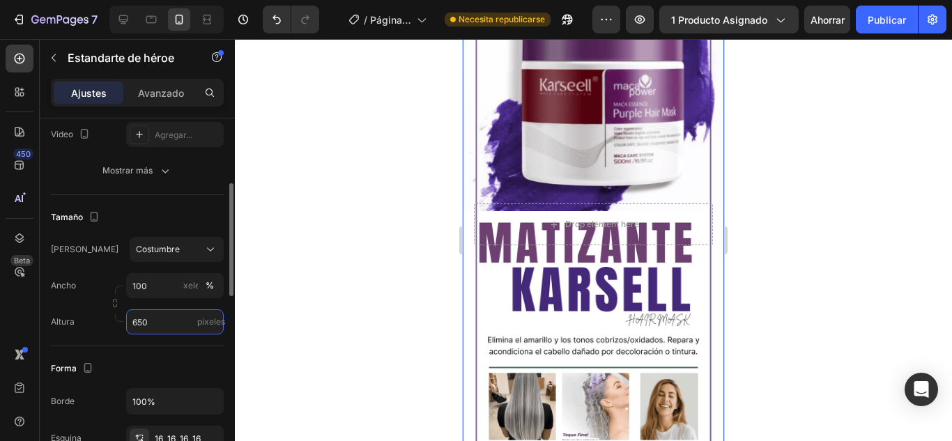
click at [164, 318] on input "650" at bounding box center [175, 321] width 98 height 25
click at [182, 330] on input "650" at bounding box center [175, 321] width 98 height 25
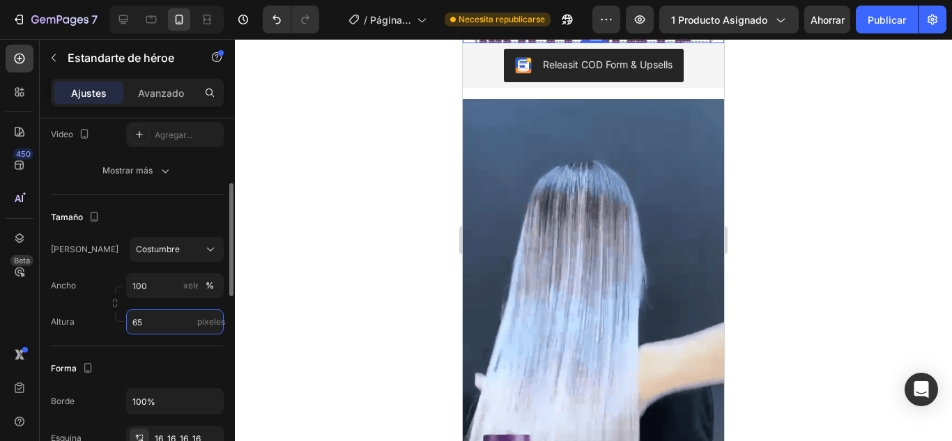
type input "6"
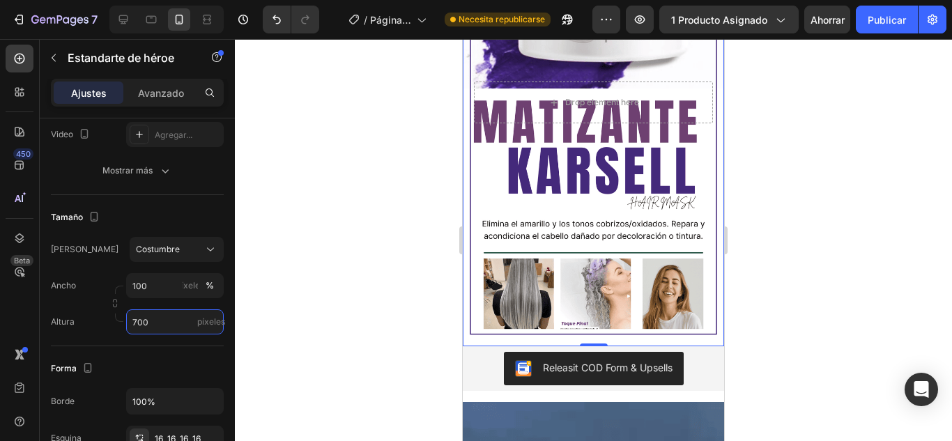
scroll to position [348, 0]
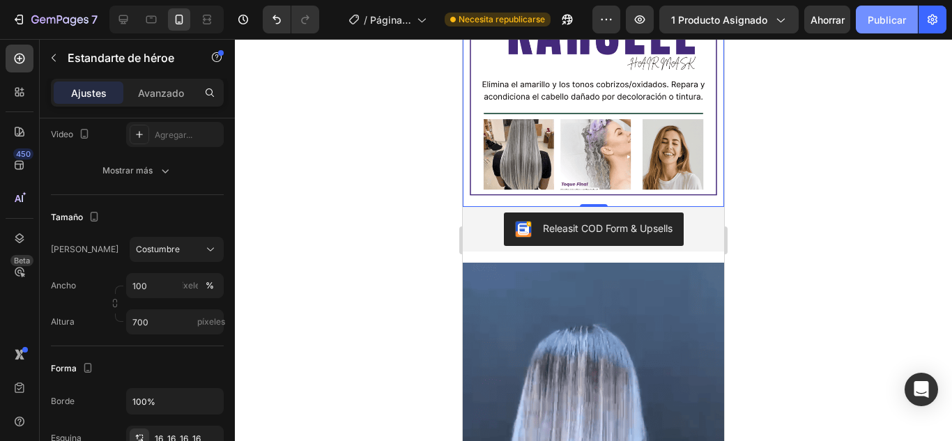
click at [871, 17] on font "Publicar" at bounding box center [886, 20] width 38 height 12
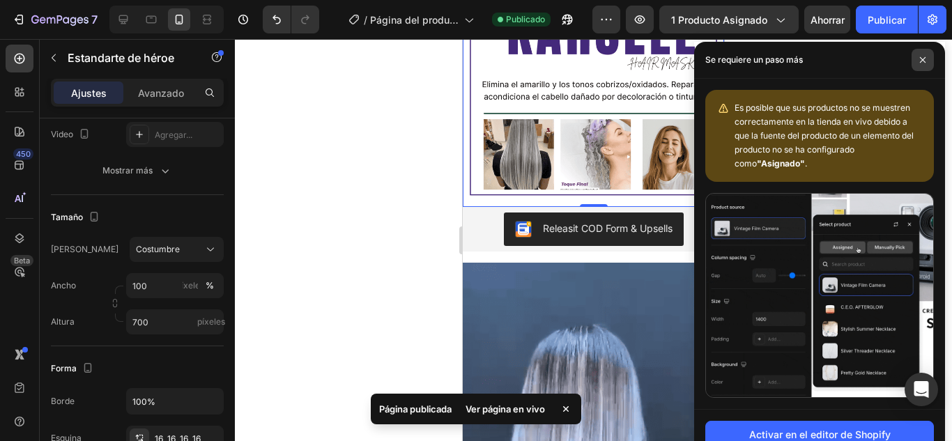
click at [918, 61] on span at bounding box center [922, 60] width 22 height 22
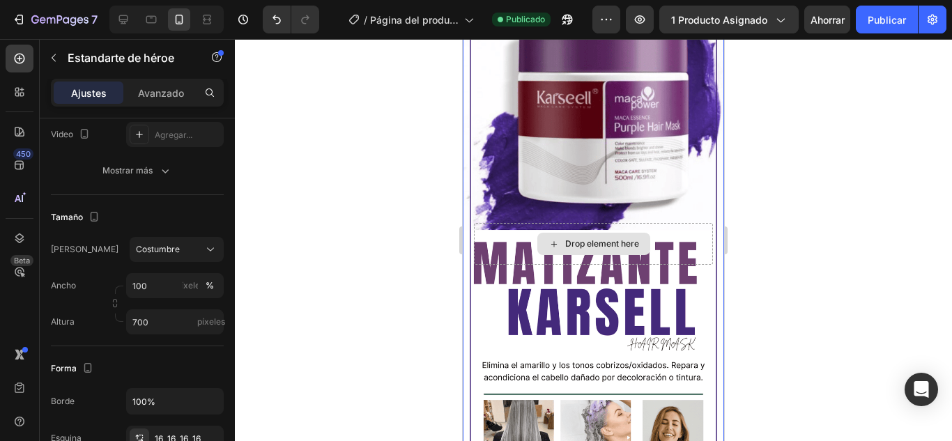
scroll to position [0, 0]
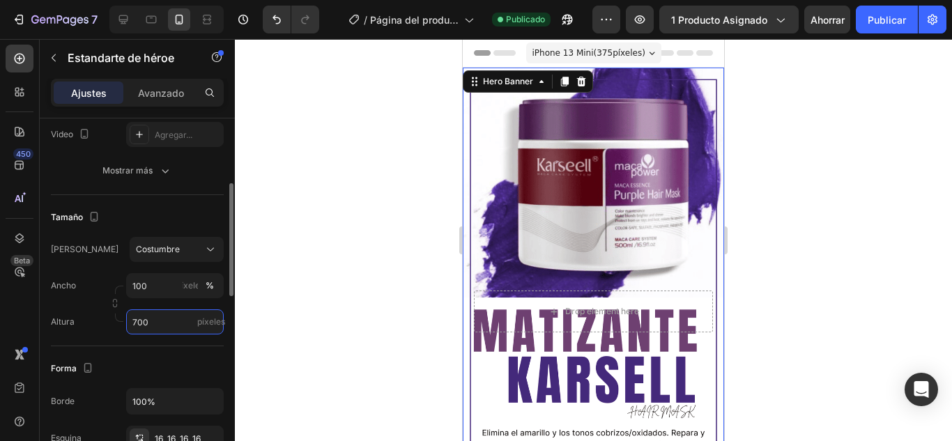
click at [164, 332] on input "700" at bounding box center [175, 321] width 98 height 25
click at [164, 323] on input "700" at bounding box center [175, 321] width 98 height 25
click at [173, 322] on input "700" at bounding box center [175, 321] width 98 height 25
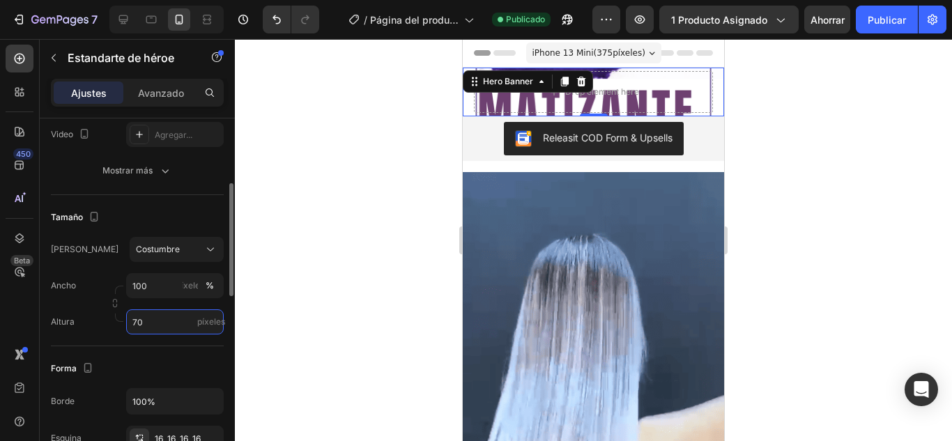
type input "7"
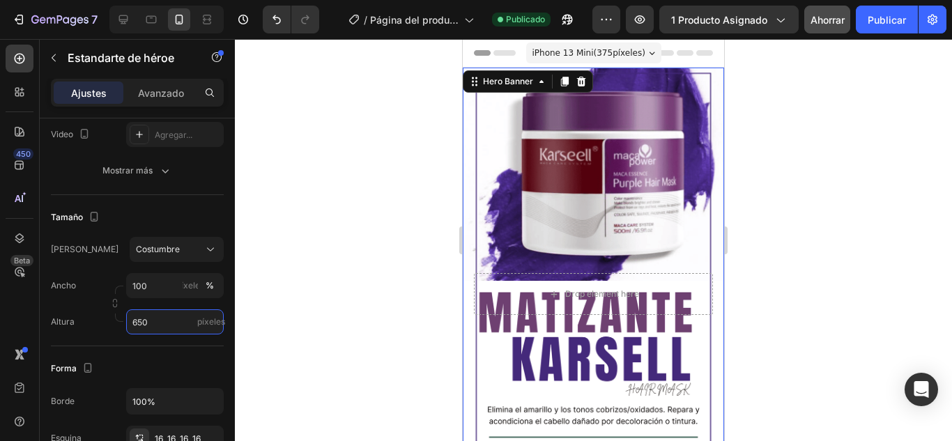
type input "650"
click at [808, 20] on button "Ahorrar" at bounding box center [827, 20] width 46 height 28
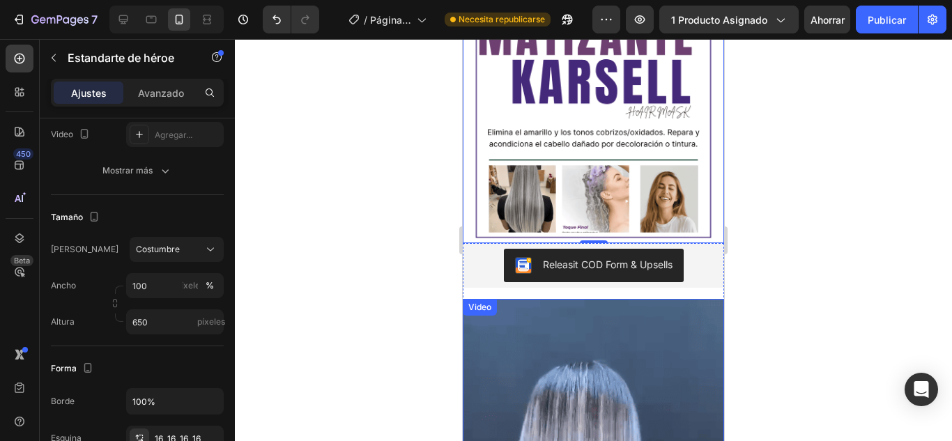
scroll to position [279, 0]
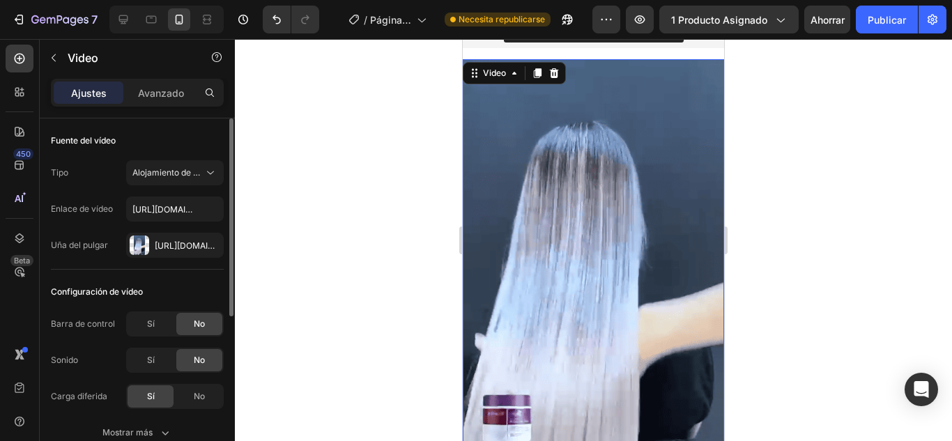
scroll to position [557, 0]
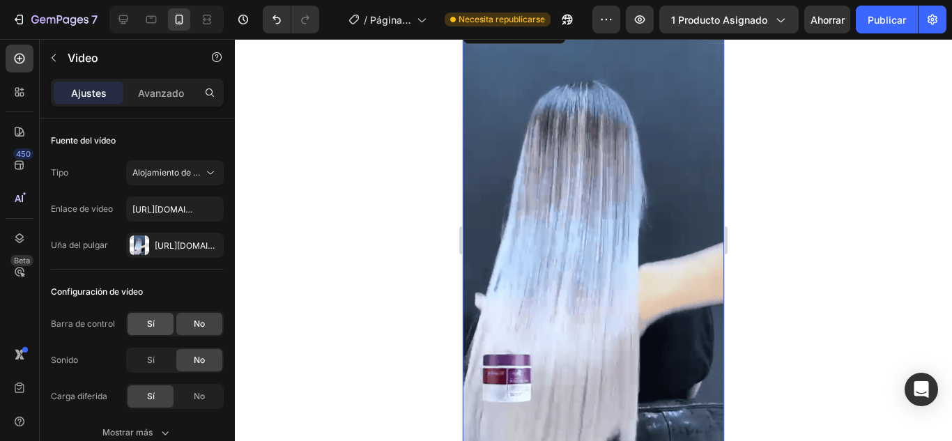
click at [150, 325] on font "Sí" at bounding box center [151, 323] width 8 height 10
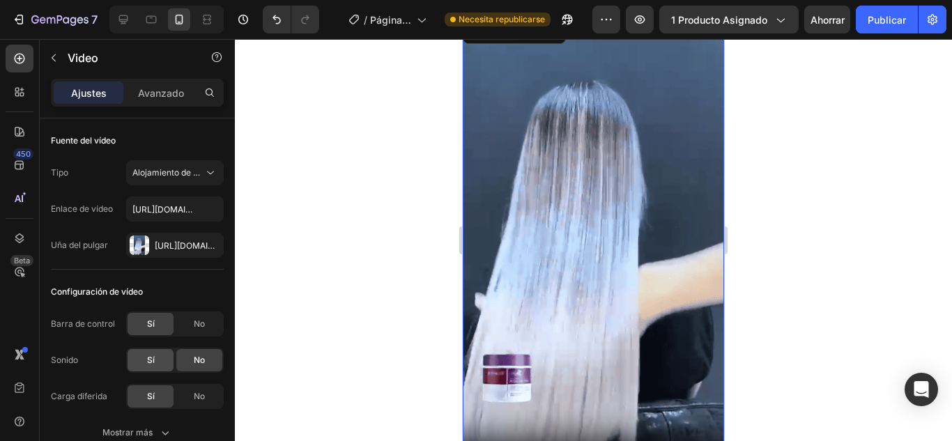
click at [154, 366] on span "Sí" at bounding box center [151, 360] width 8 height 13
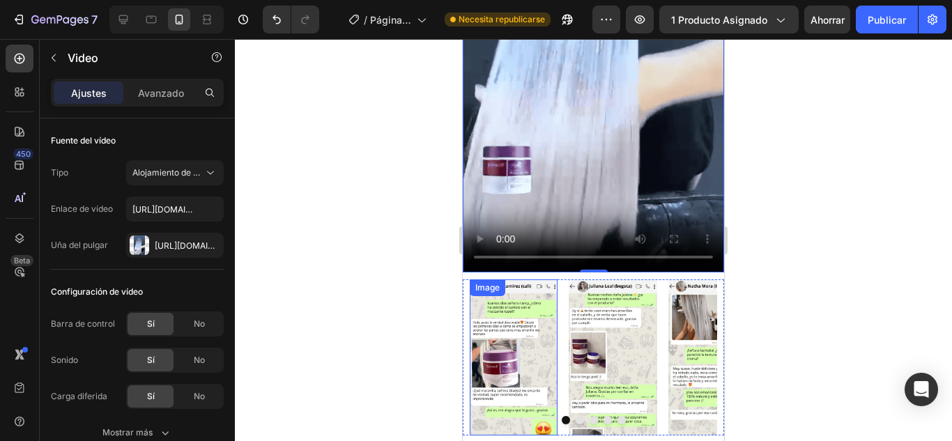
scroll to position [766, 0]
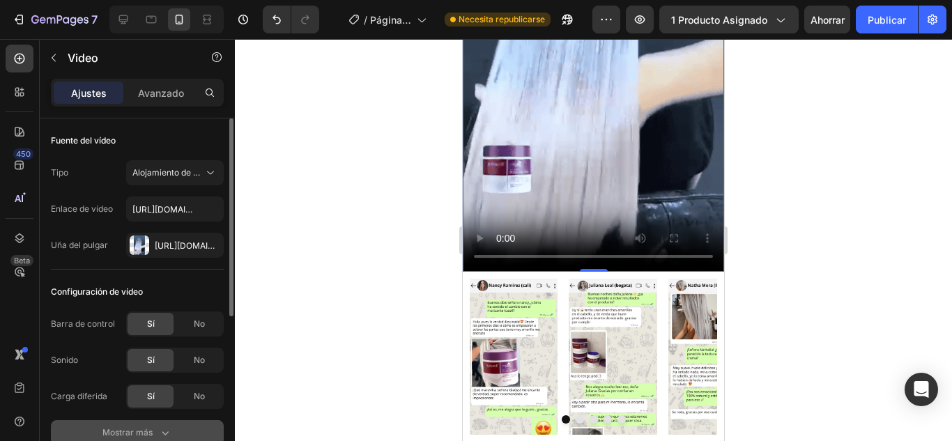
click at [148, 433] on font "Mostrar más" at bounding box center [127, 432] width 50 height 10
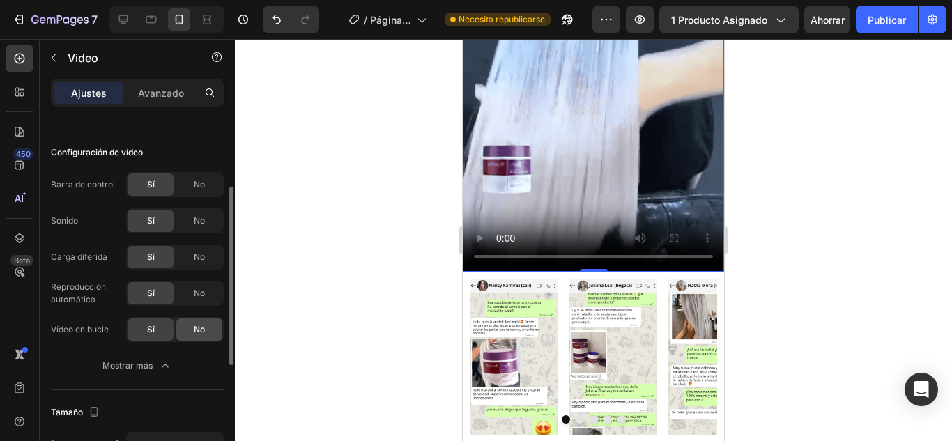
click at [202, 325] on font "No" at bounding box center [199, 329] width 11 height 10
click at [187, 294] on div "No" at bounding box center [199, 293] width 46 height 22
click at [191, 273] on div "Barra de control Sí No Sonido Sí No Carga diferida Sí No Reproducción automátic…" at bounding box center [137, 275] width 173 height 206
click at [192, 260] on div "No" at bounding box center [199, 257] width 46 height 22
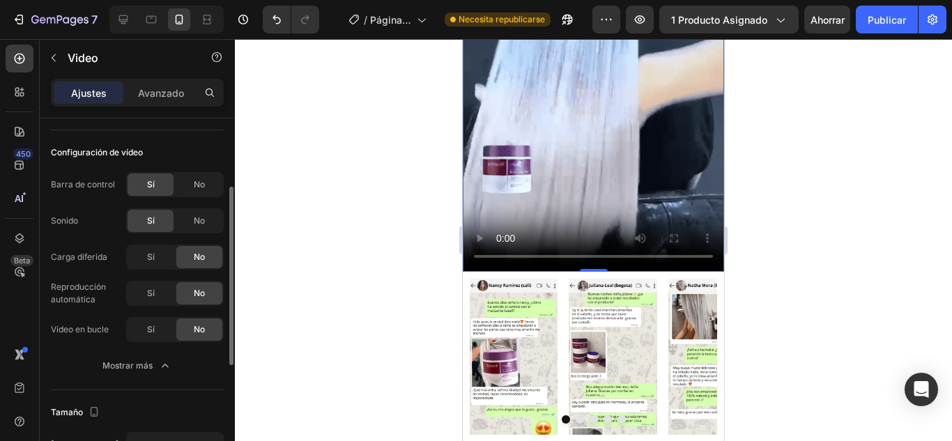
click at [206, 224] on div "No" at bounding box center [199, 221] width 46 height 22
click at [209, 181] on div "No" at bounding box center [199, 184] width 46 height 22
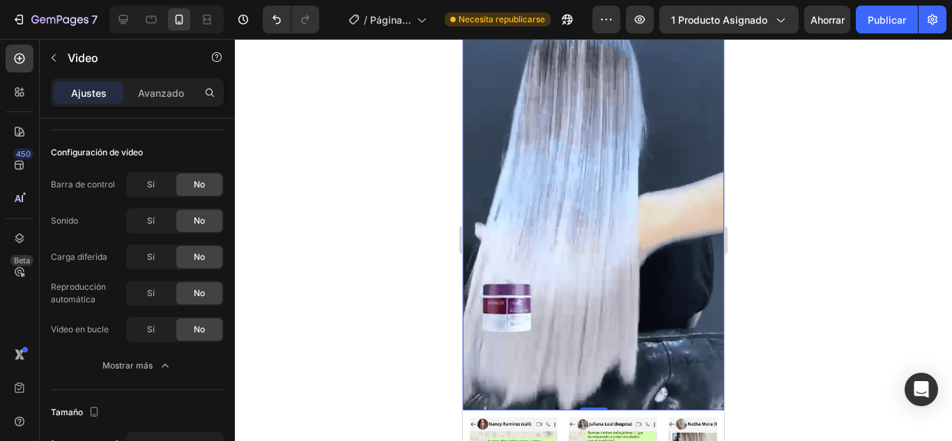
scroll to position [627, 0]
click at [162, 180] on div "Sí" at bounding box center [151, 184] width 46 height 22
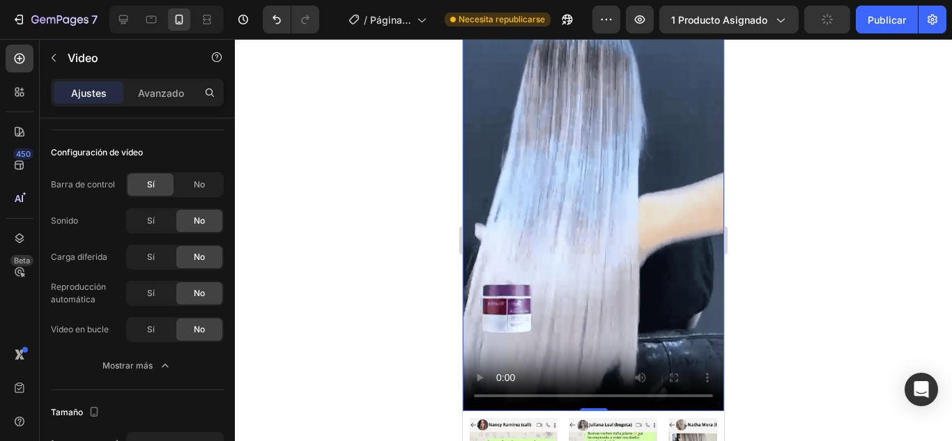
click at [612, 241] on video at bounding box center [593, 180] width 261 height 462
click at [160, 229] on div "Sí" at bounding box center [151, 221] width 46 height 22
click at [142, 257] on div "Sí" at bounding box center [151, 257] width 46 height 22
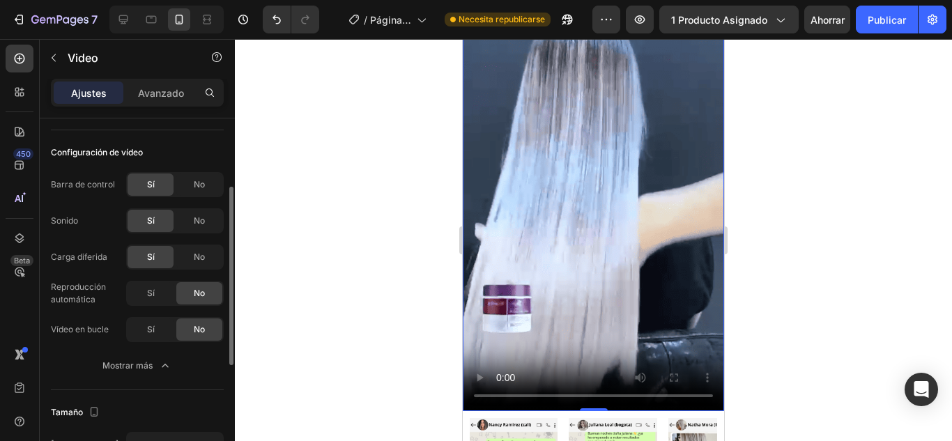
click at [160, 298] on div "Sí" at bounding box center [151, 293] width 46 height 22
click at [157, 327] on div "Sí" at bounding box center [151, 329] width 46 height 22
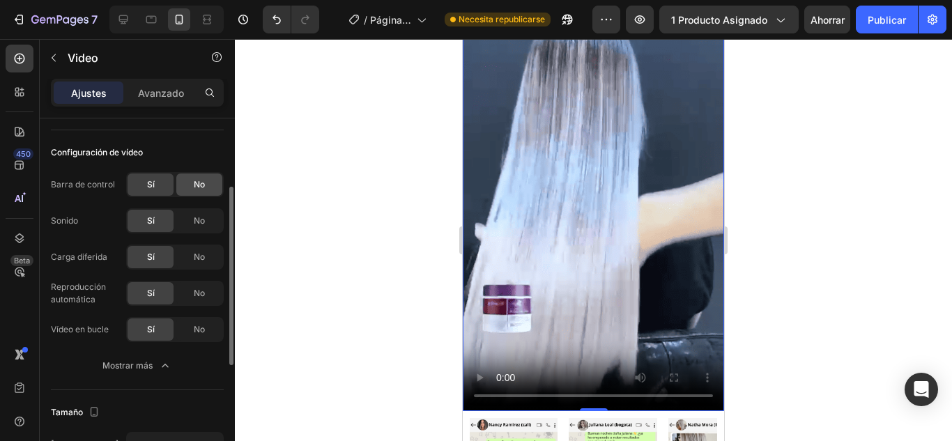
click at [207, 185] on div "No" at bounding box center [199, 184] width 46 height 22
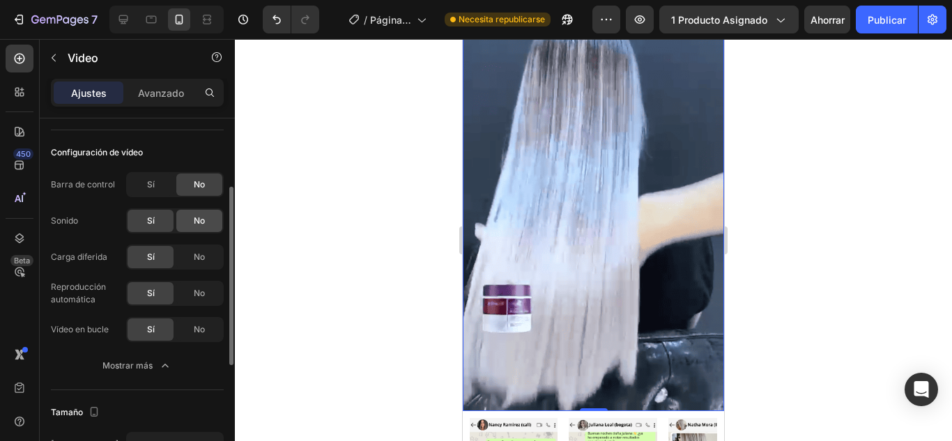
click at [208, 224] on div "No" at bounding box center [199, 221] width 46 height 22
click at [616, 272] on video at bounding box center [593, 180] width 261 height 462
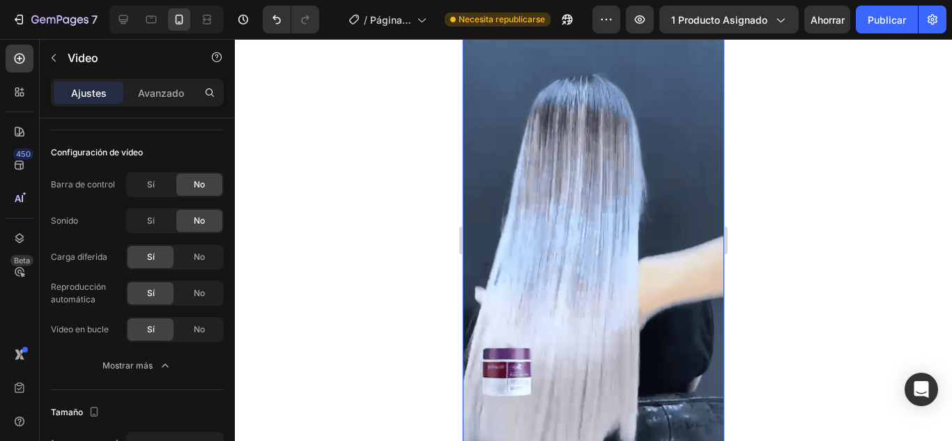
scroll to position [488, 0]
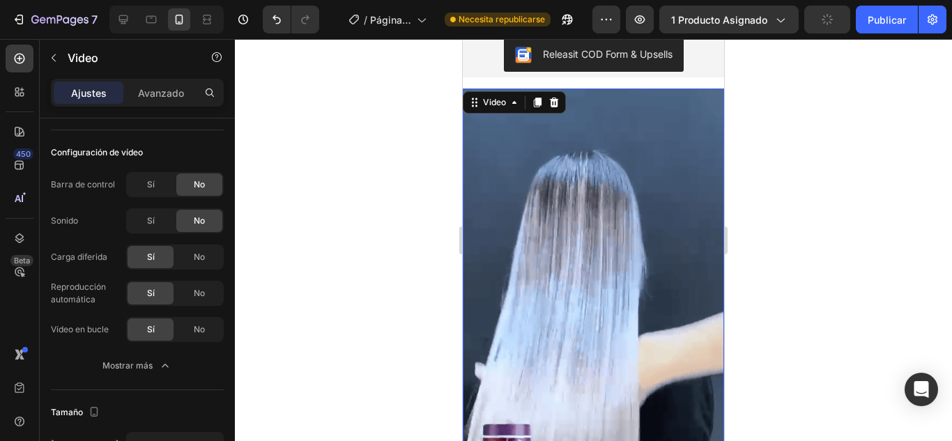
click at [539, 168] on video at bounding box center [593, 319] width 261 height 462
click at [538, 169] on video at bounding box center [593, 319] width 261 height 462
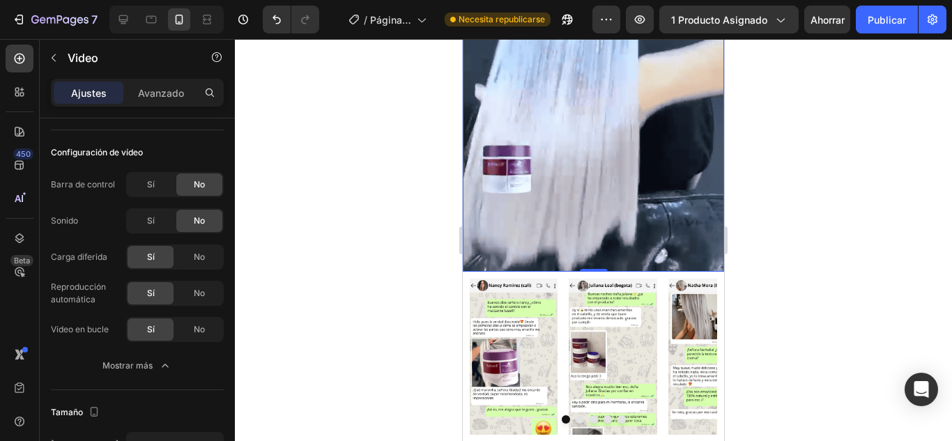
drag, startPoint x: 588, startPoint y: 249, endPoint x: 587, endPoint y: 226, distance: 23.0
click at [587, 226] on div "Video 0" at bounding box center [593, 41] width 261 height 462
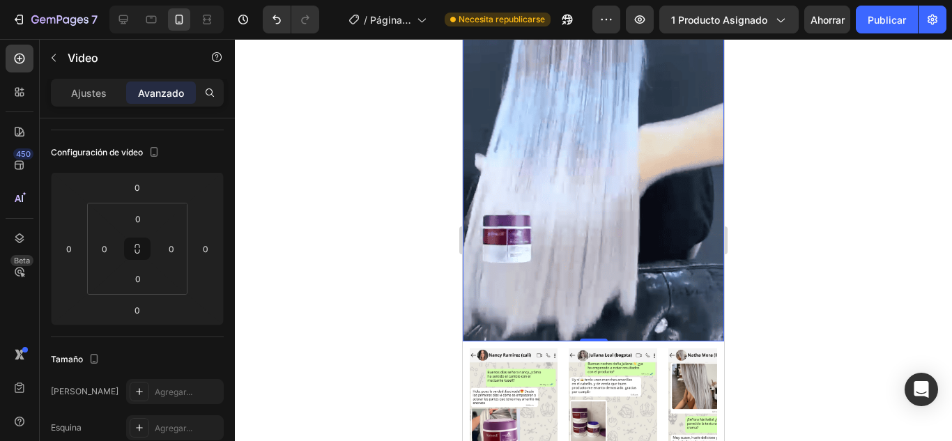
click at [567, 190] on video at bounding box center [593, 110] width 261 height 462
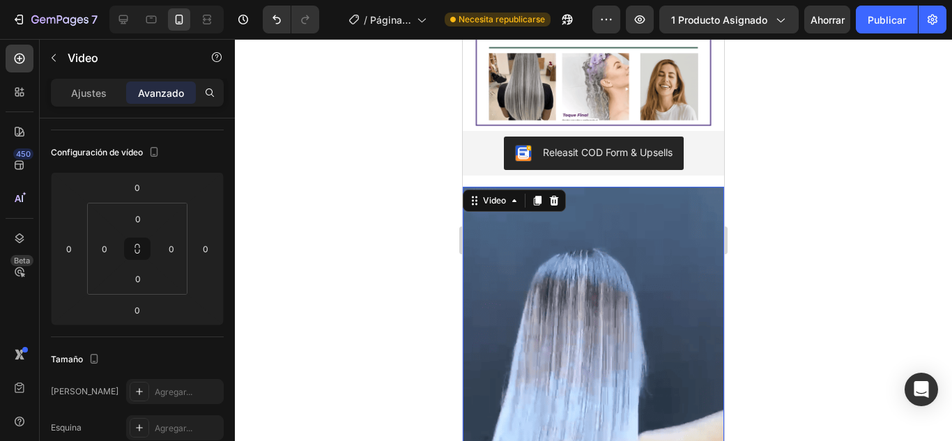
scroll to position [348, 0]
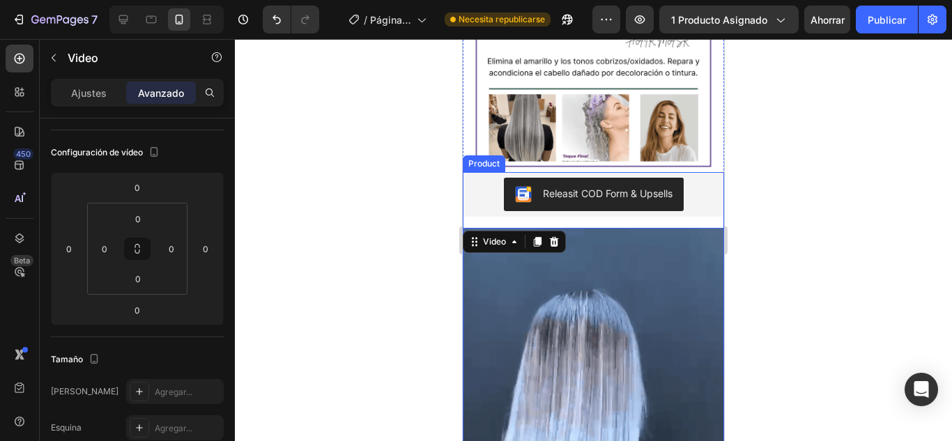
click at [601, 222] on div "Releasit COD Form & Upsells Releasit COD Form & Upsells Video 0 Product" at bounding box center [593, 431] width 261 height 518
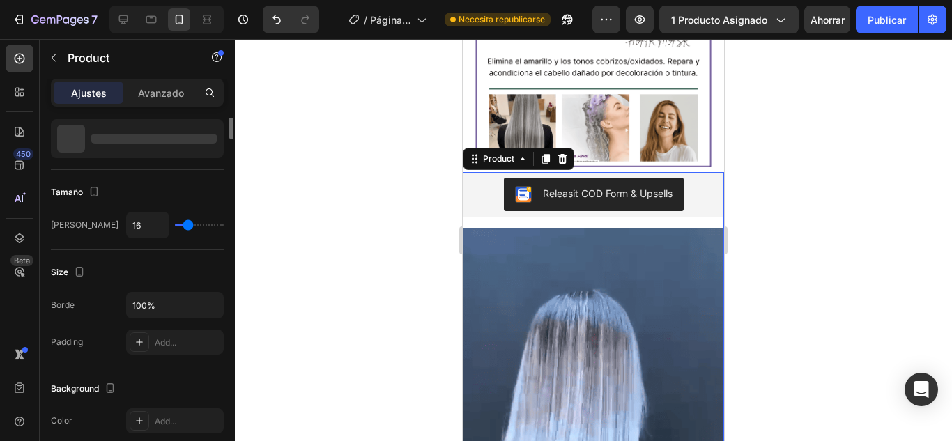
scroll to position [0, 0]
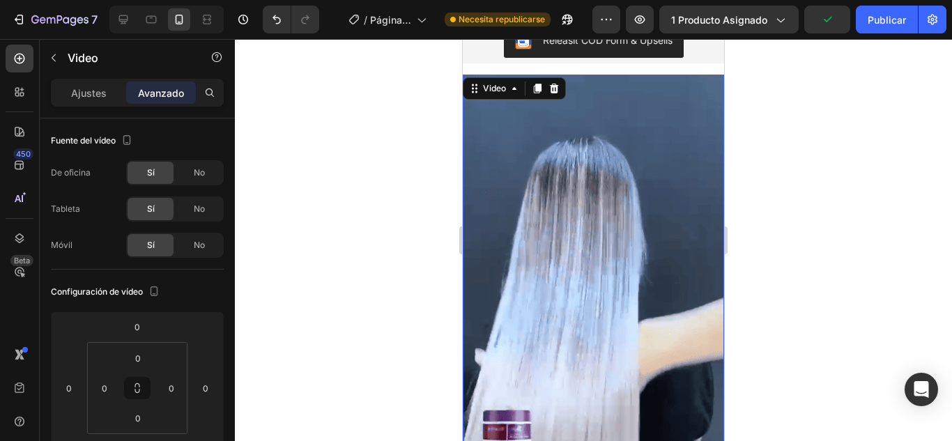
scroll to position [348, 0]
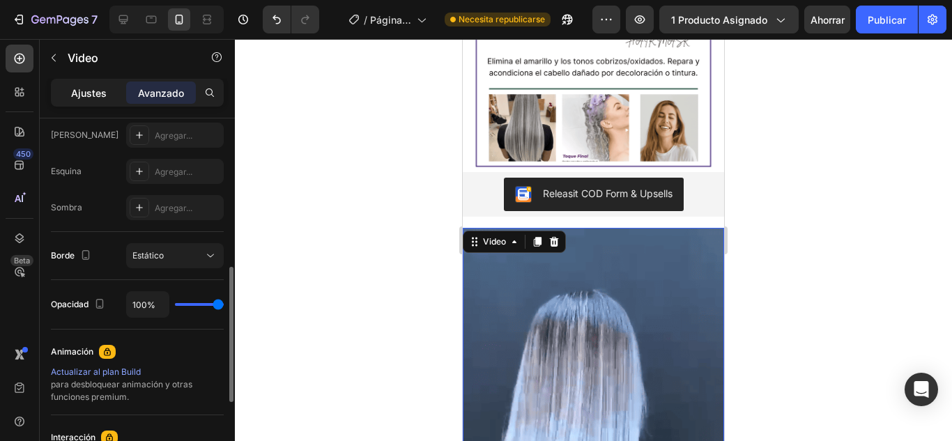
click at [88, 95] on font "Ajustes" at bounding box center [89, 93] width 36 height 12
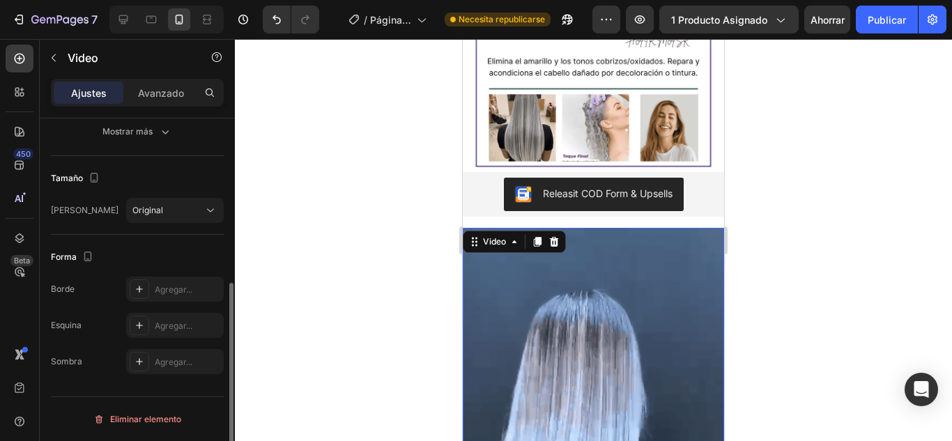
scroll to position [0, 0]
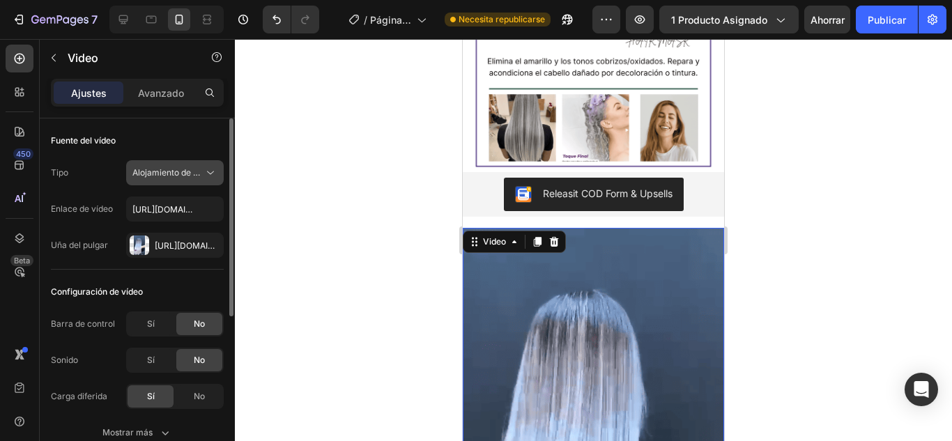
click at [183, 178] on span "Alojamiento de vídeos" at bounding box center [167, 173] width 71 height 13
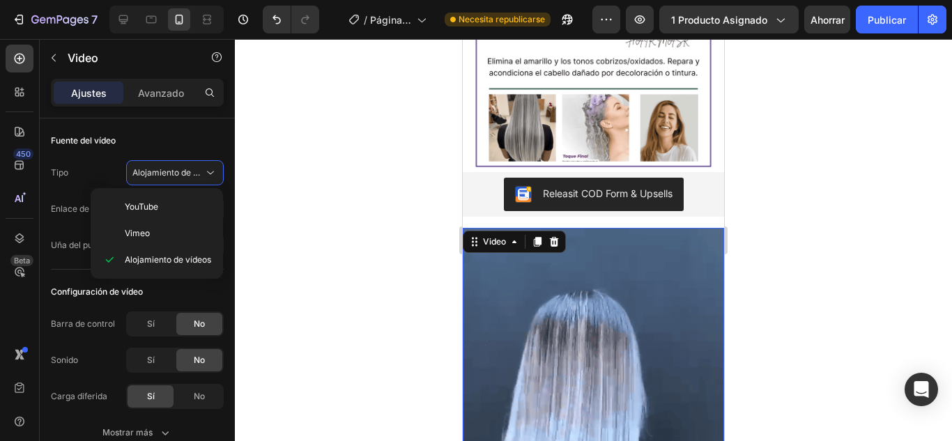
click at [276, 252] on div at bounding box center [593, 240] width 717 height 402
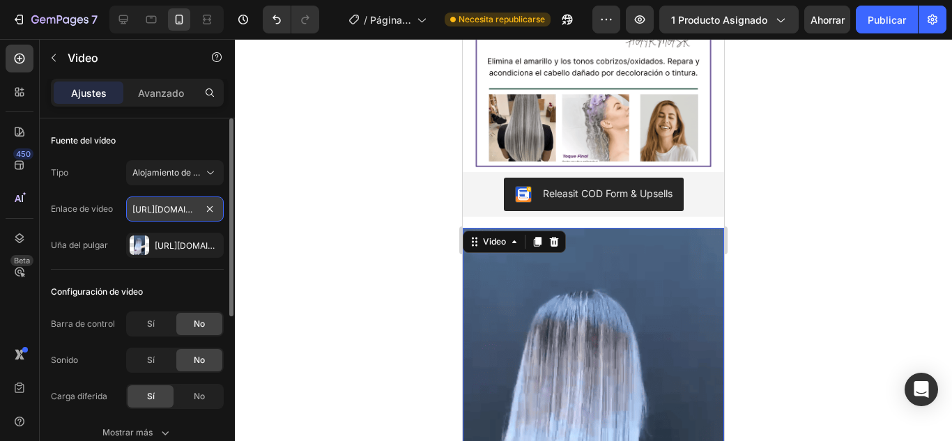
click at [180, 200] on input "[URL][DOMAIN_NAME]" at bounding box center [175, 208] width 98 height 25
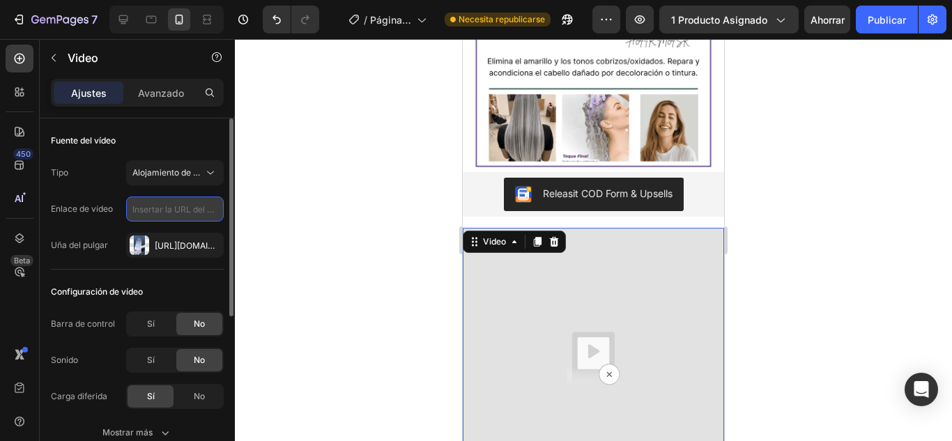
paste input "[URL][DOMAIN_NAME]"
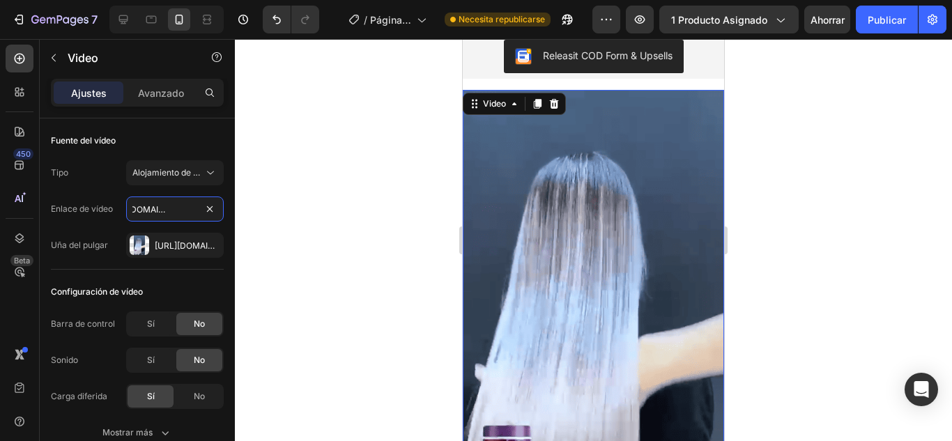
scroll to position [488, 0]
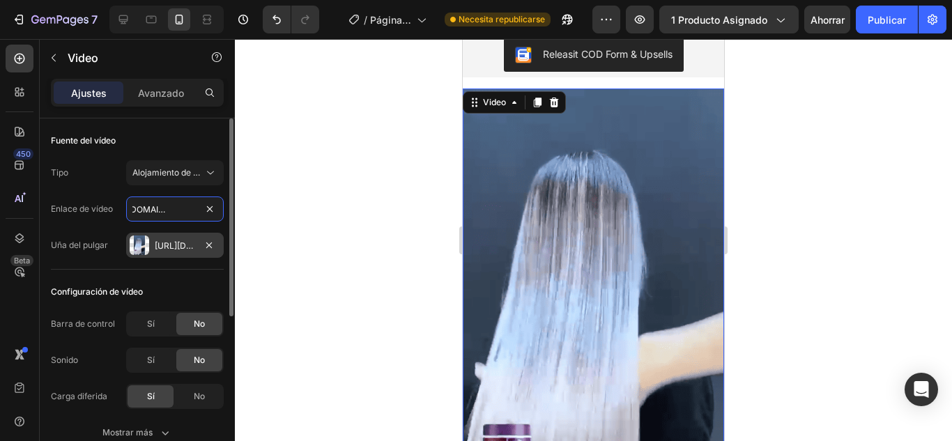
type input "[URL][DOMAIN_NAME]"
click at [174, 243] on font "[URL][DOMAIN_NAME]" at bounding box center [200, 245] width 90 height 10
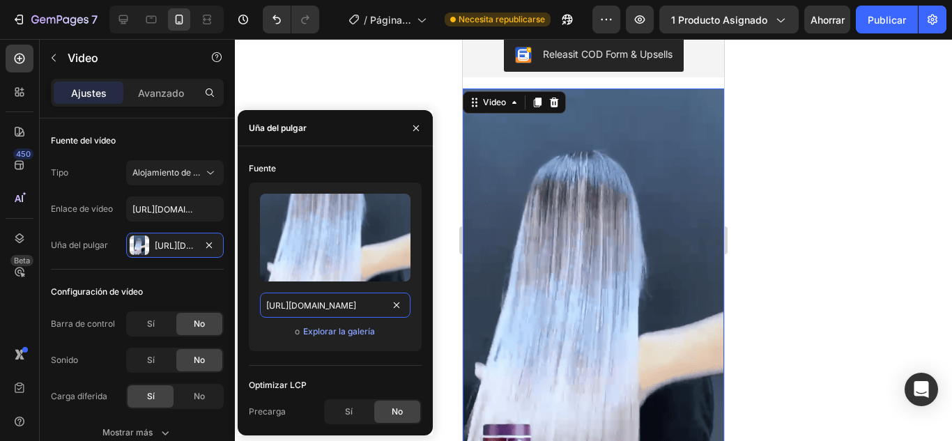
click at [334, 299] on input "[URL][DOMAIN_NAME]" at bounding box center [335, 305] width 150 height 25
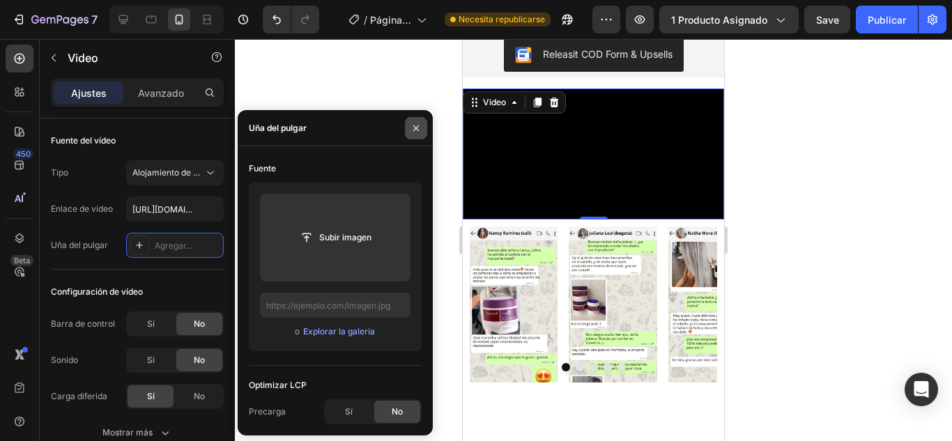
click at [406, 130] on button "button" at bounding box center [416, 128] width 22 height 22
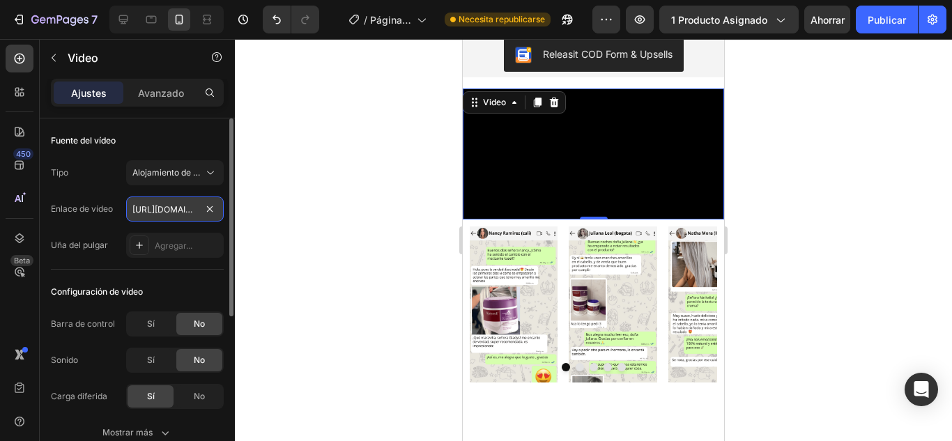
click at [192, 209] on input "[URL][DOMAIN_NAME]" at bounding box center [175, 208] width 98 height 25
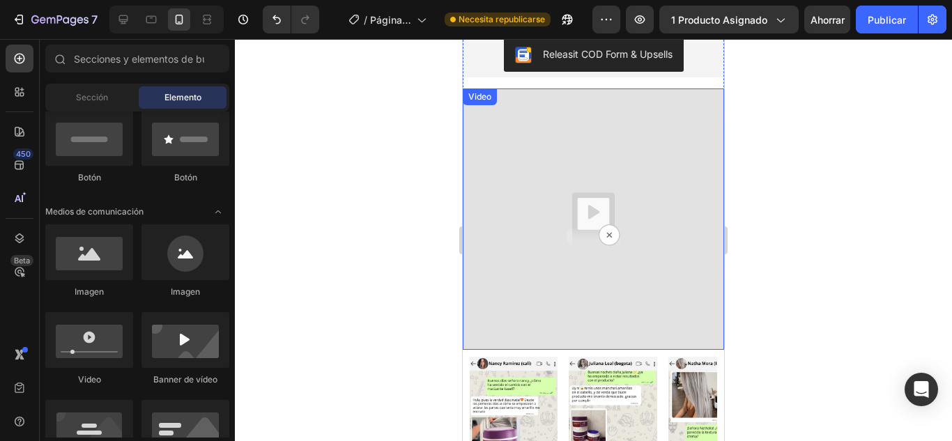
click at [610, 213] on img at bounding box center [593, 218] width 261 height 261
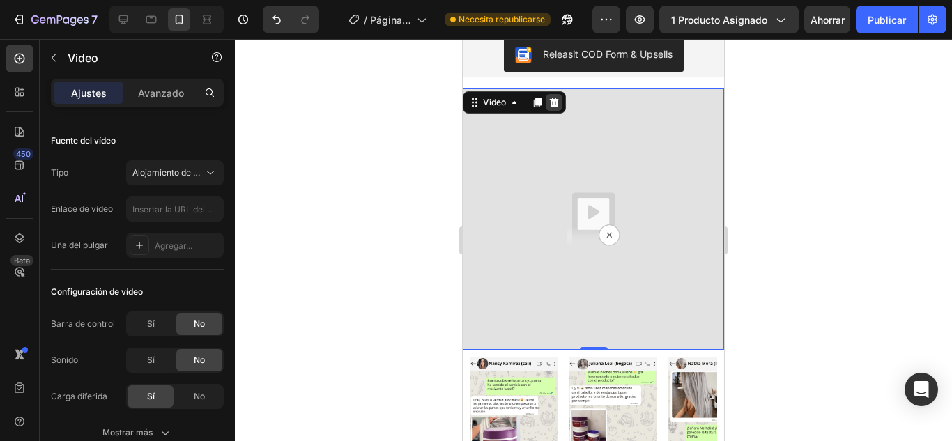
click at [555, 107] on icon at bounding box center [554, 103] width 9 height 10
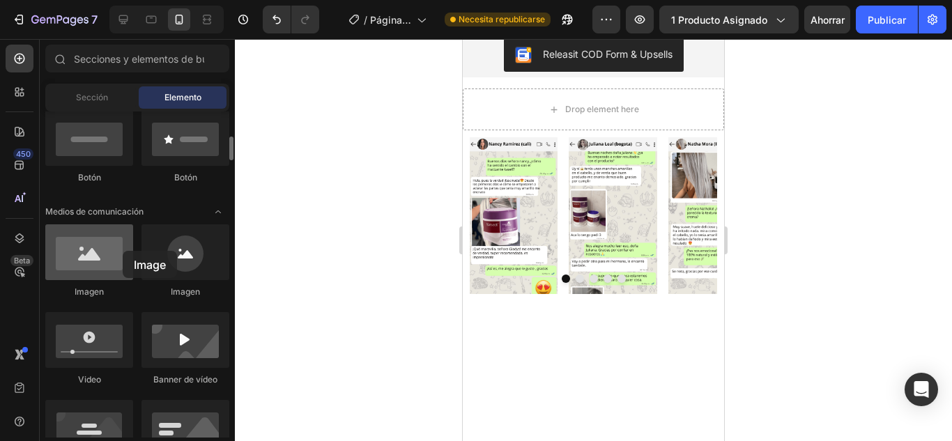
drag, startPoint x: 126, startPoint y: 248, endPoint x: 105, endPoint y: 252, distance: 22.0
click at [105, 252] on div at bounding box center [89, 252] width 88 height 56
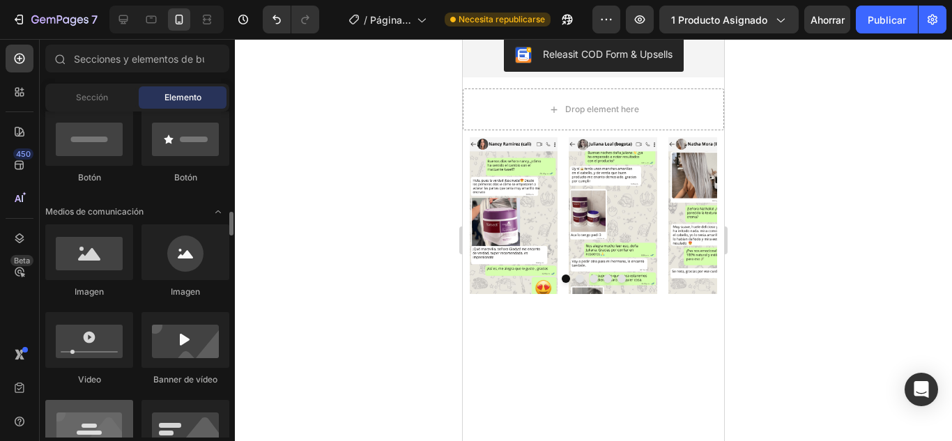
scroll to position [418, 0]
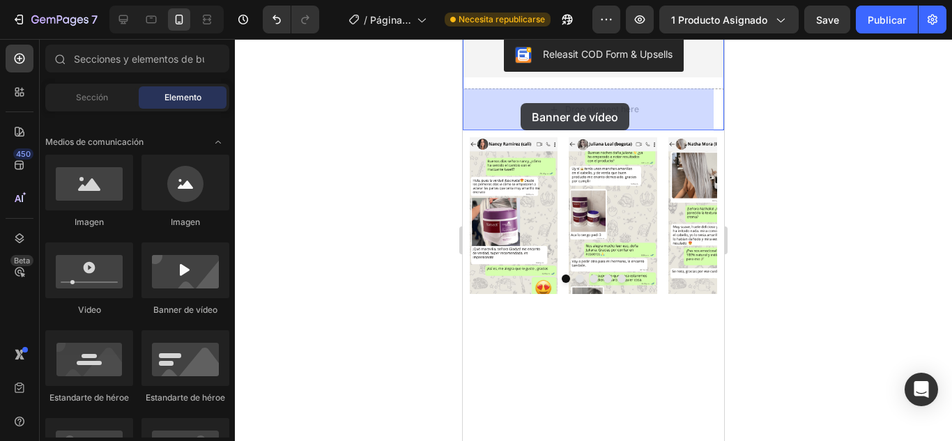
drag, startPoint x: 765, startPoint y: 213, endPoint x: 520, endPoint y: 103, distance: 268.2
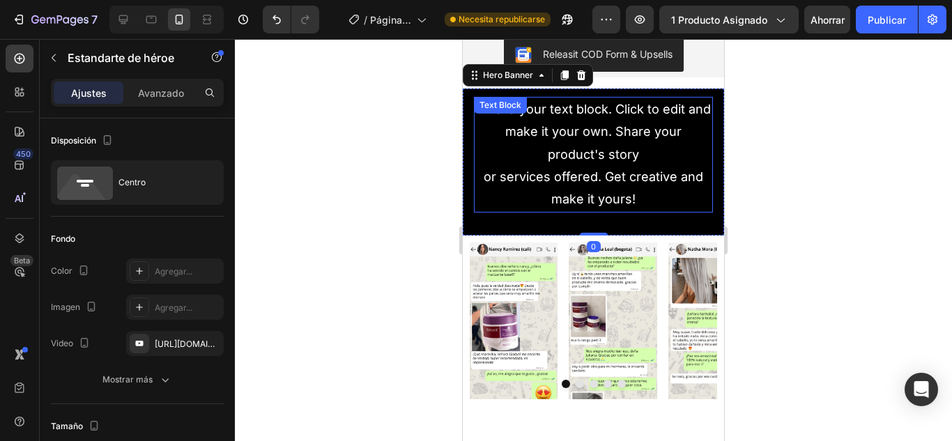
click at [585, 160] on div "This is your text block. Click to edit and make it your own. Share your product…" at bounding box center [593, 155] width 239 height 116
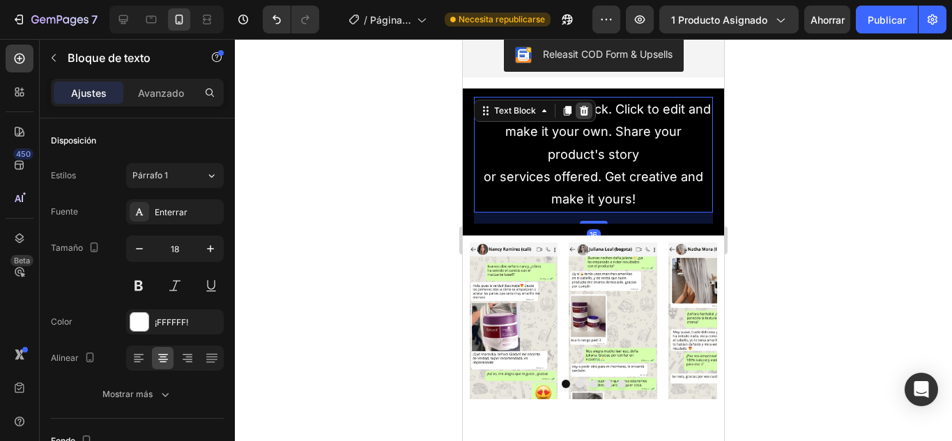
click at [584, 109] on icon at bounding box center [584, 111] width 9 height 10
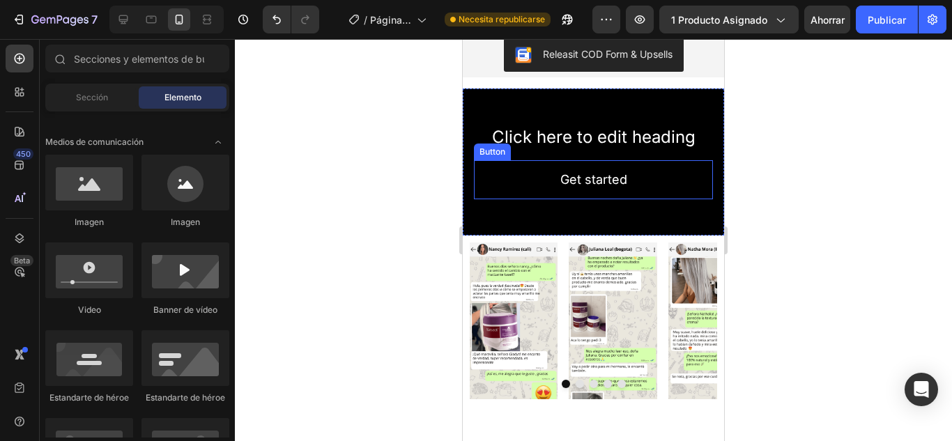
click at [558, 140] on h2 "Click here to edit heading" at bounding box center [593, 137] width 239 height 24
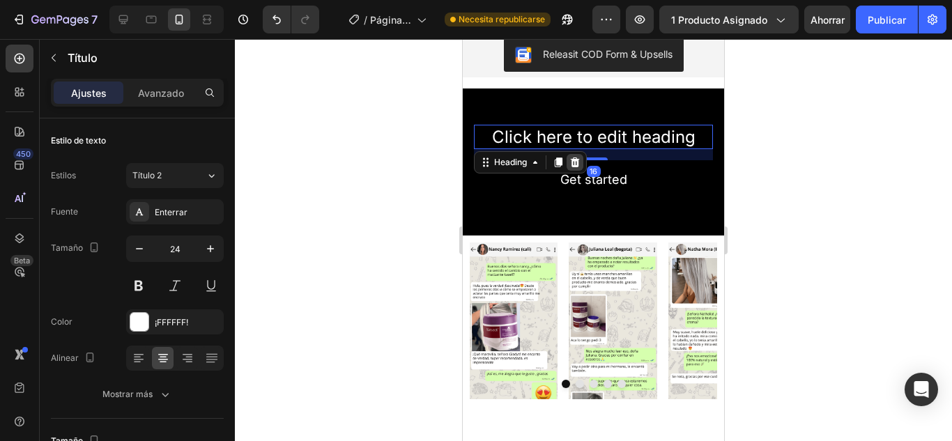
click at [580, 157] on icon at bounding box center [574, 162] width 11 height 11
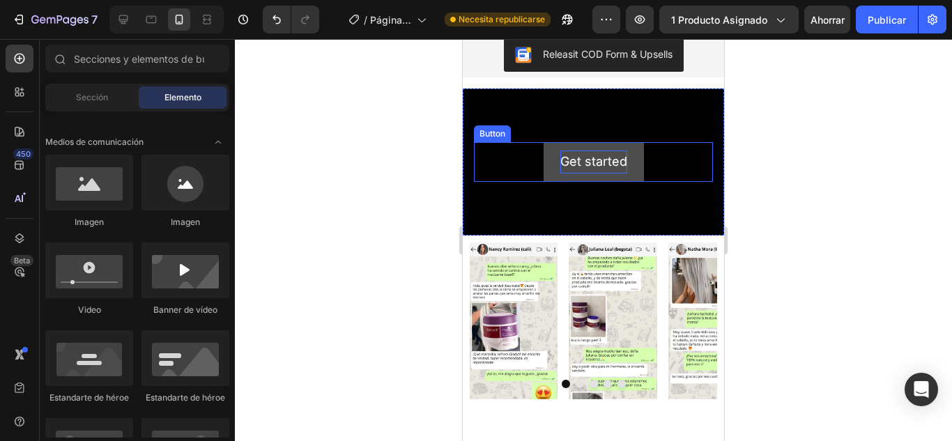
click at [597, 161] on div "Get started" at bounding box center [593, 161] width 67 height 22
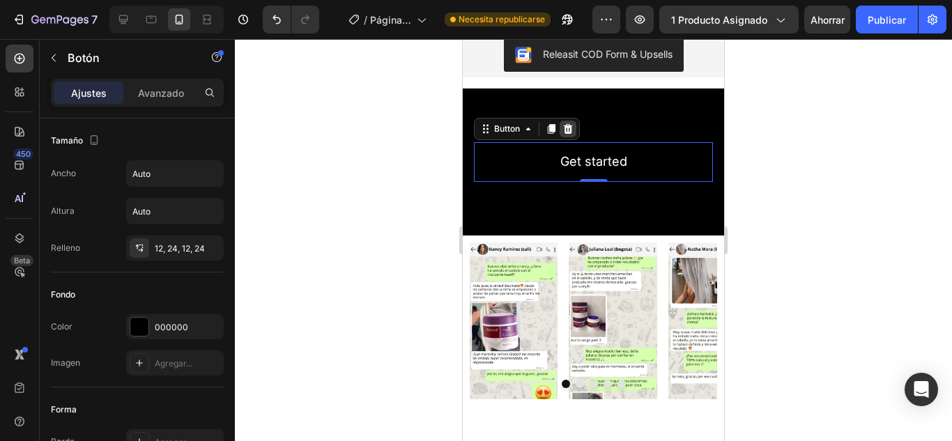
click at [564, 124] on icon at bounding box center [567, 128] width 11 height 11
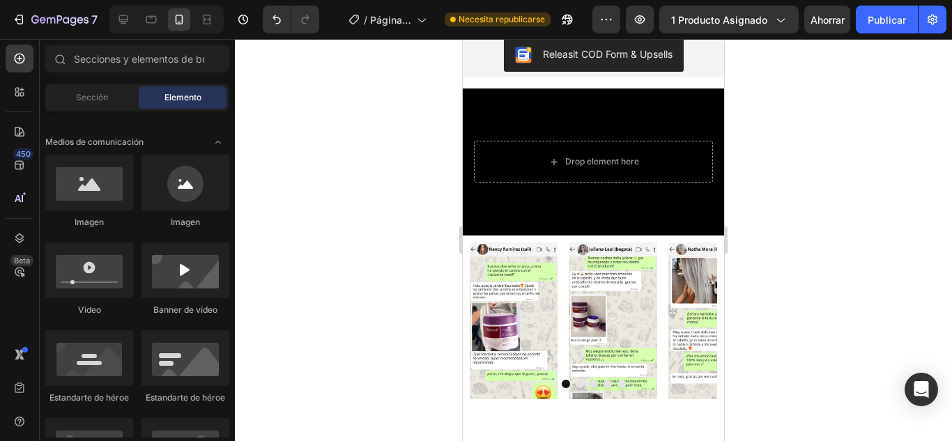
click at [593, 124] on div "Background Image" at bounding box center [593, 161] width 261 height 147
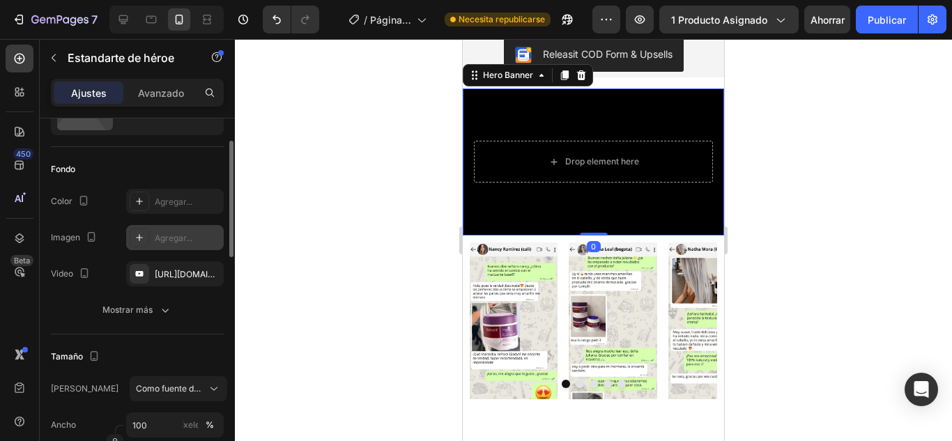
scroll to position [139, 0]
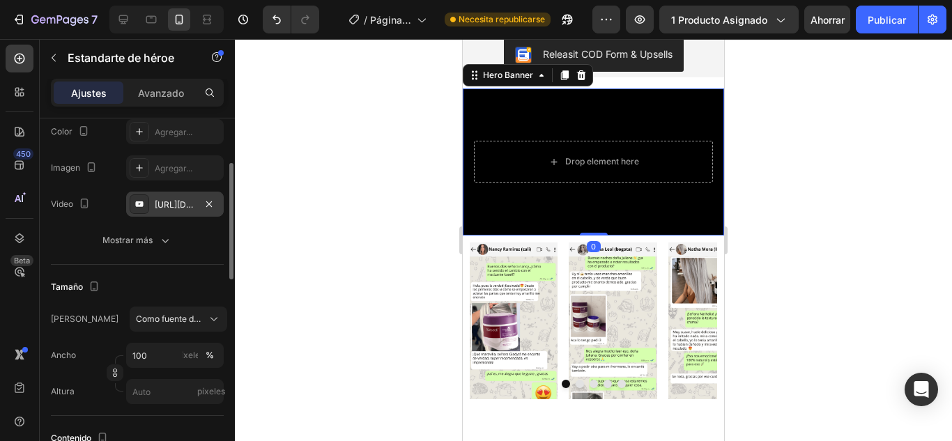
click at [171, 200] on font "[URL][DOMAIN_NAME]" at bounding box center [200, 204] width 90 height 10
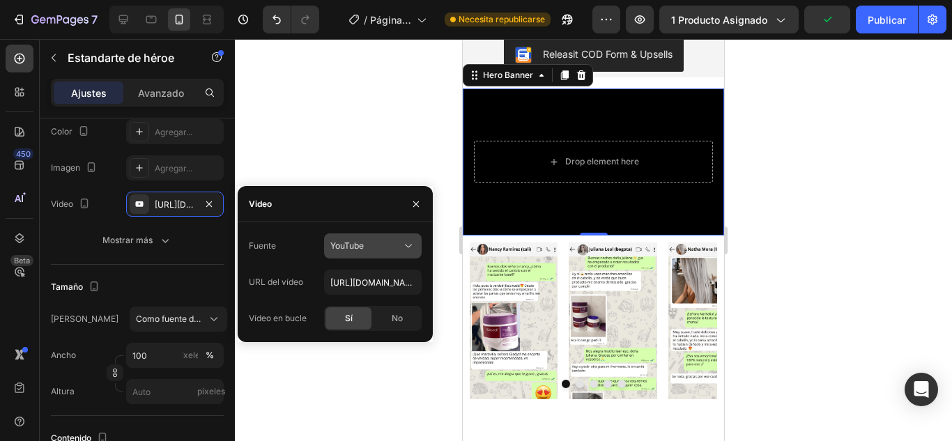
click at [379, 249] on div "YouTube" at bounding box center [365, 246] width 71 height 13
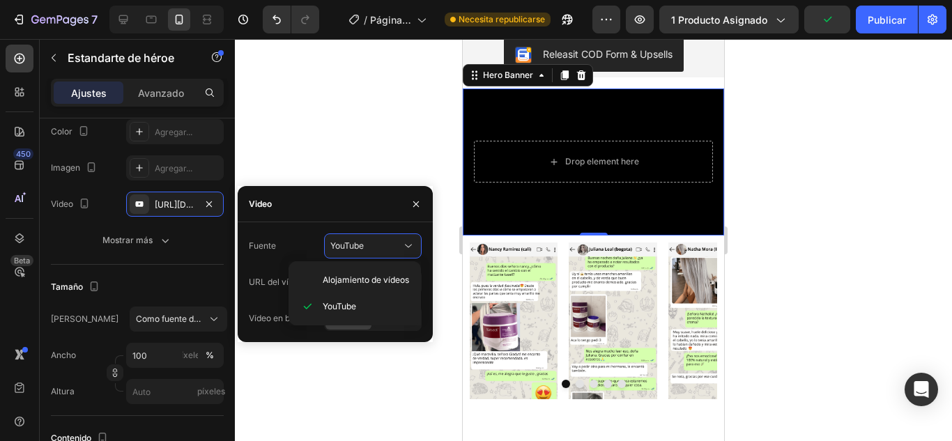
click at [429, 273] on div "Fuente YouTube URL del vídeo [URL][DOMAIN_NAME] Vídeo en bucle Sí No" at bounding box center [335, 282] width 195 height 98
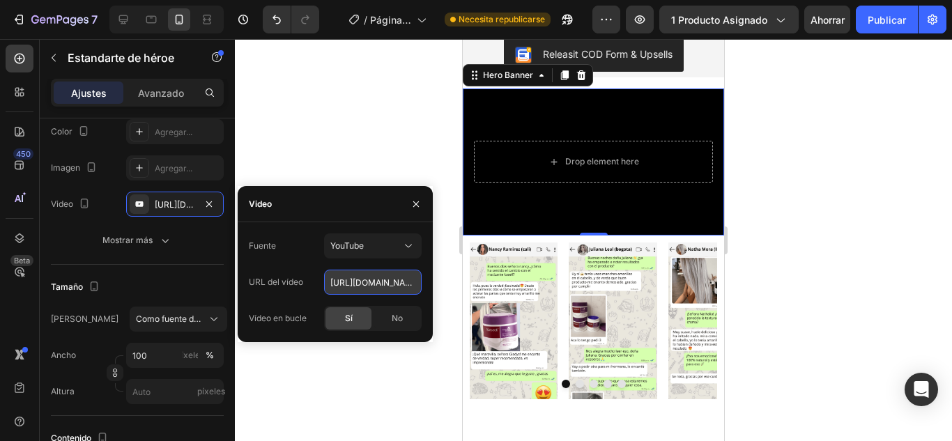
click at [383, 281] on input "[URL][DOMAIN_NAME]" at bounding box center [373, 282] width 98 height 25
paste input "[DOMAIN_NAME][URL]"
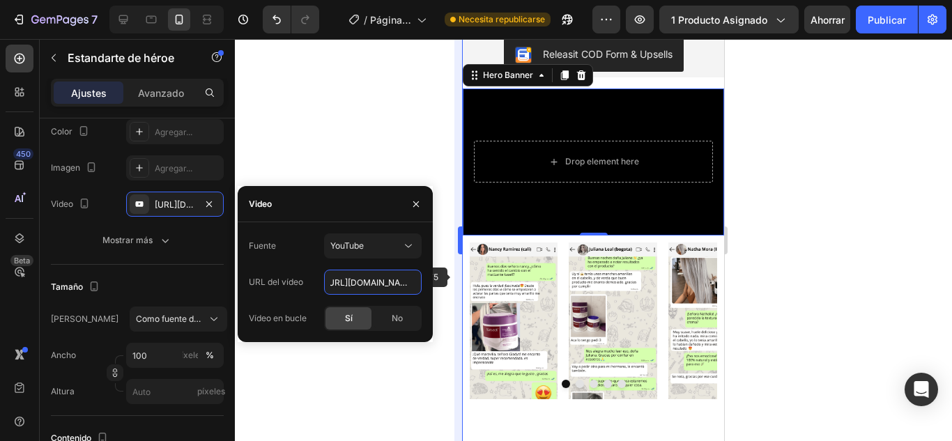
type input "[URL][DOMAIN_NAME]"
type input "Auto"
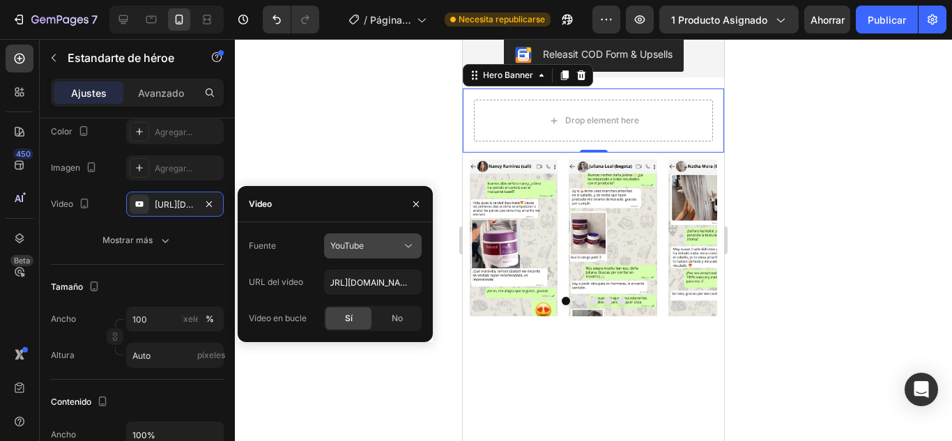
scroll to position [0, 0]
click at [381, 247] on div "YouTube" at bounding box center [365, 246] width 71 height 13
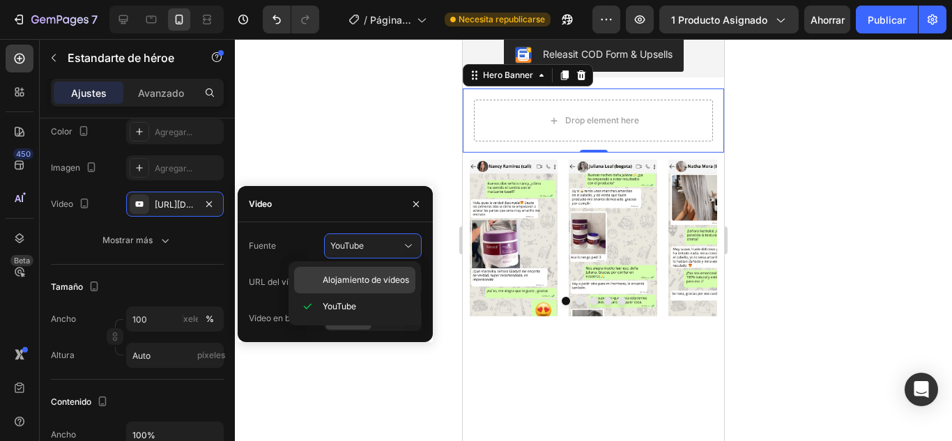
click at [353, 285] on span "Alojamiento de vídeos" at bounding box center [366, 280] width 86 height 13
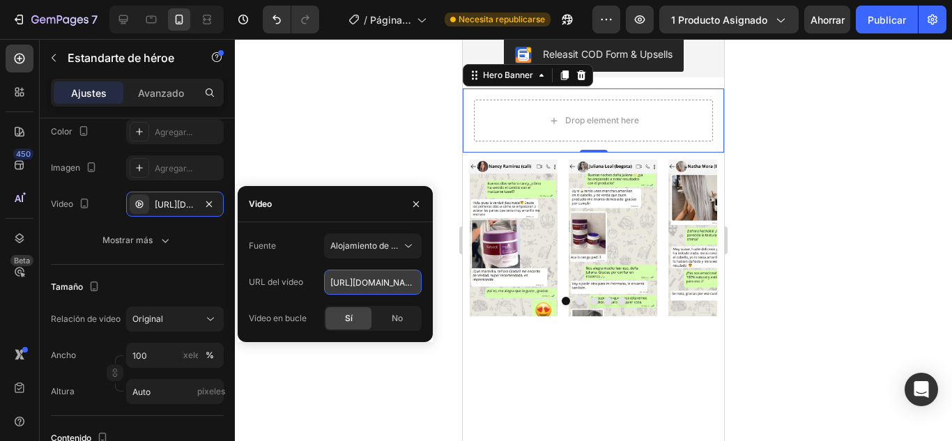
click at [351, 291] on input "[URL][DOMAIN_NAME]" at bounding box center [373, 282] width 98 height 25
paste input "s/files/1/0701/7847/2118/files/videoframe_4930.png?v=175639716"
type input "[URL][DOMAIN_NAME]"
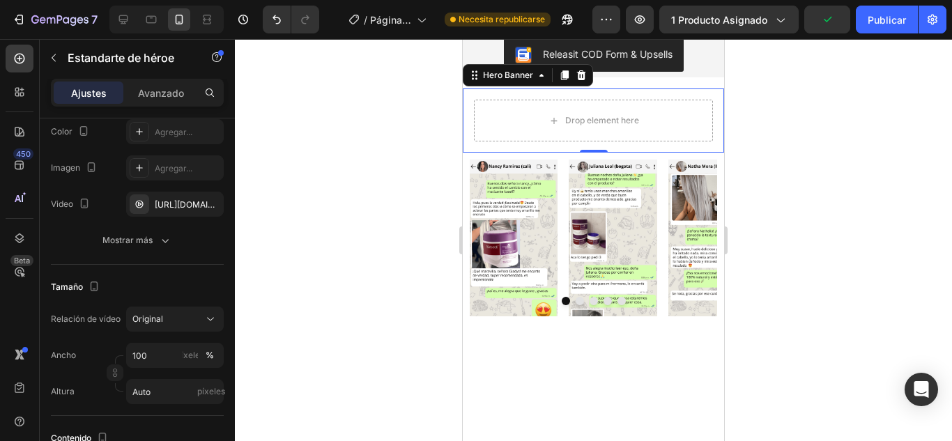
click at [345, 353] on div at bounding box center [593, 240] width 717 height 402
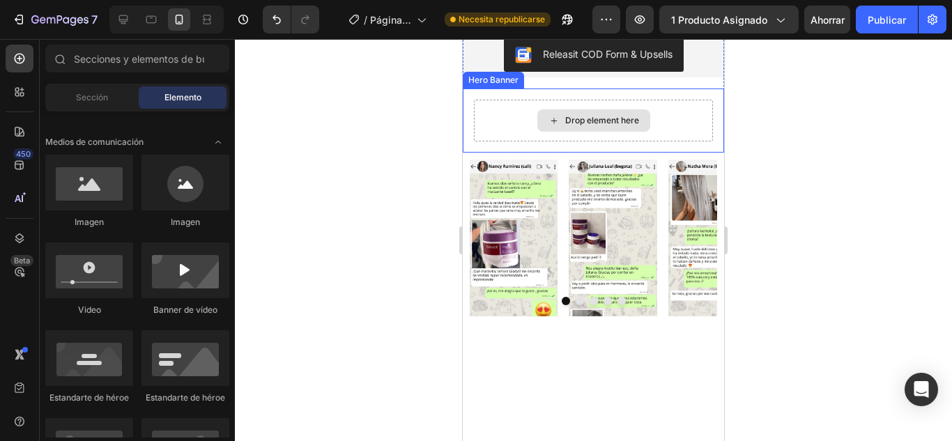
click at [552, 112] on div "Drop element here" at bounding box center [593, 120] width 113 height 22
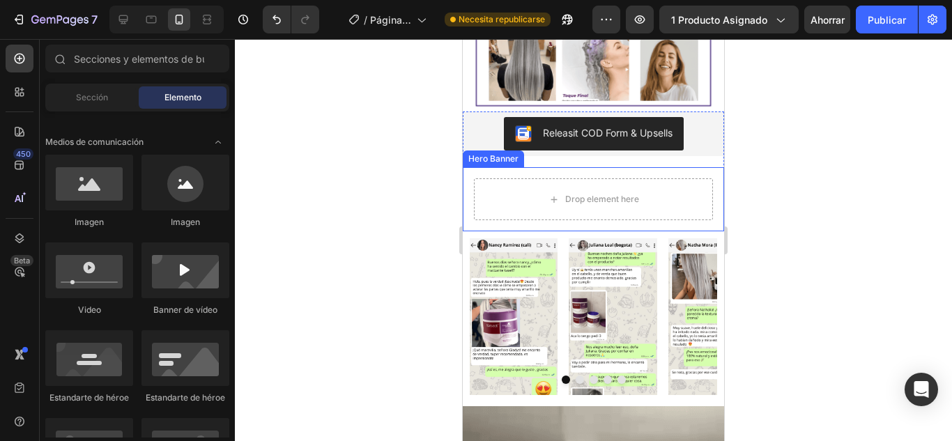
scroll to position [348, 0]
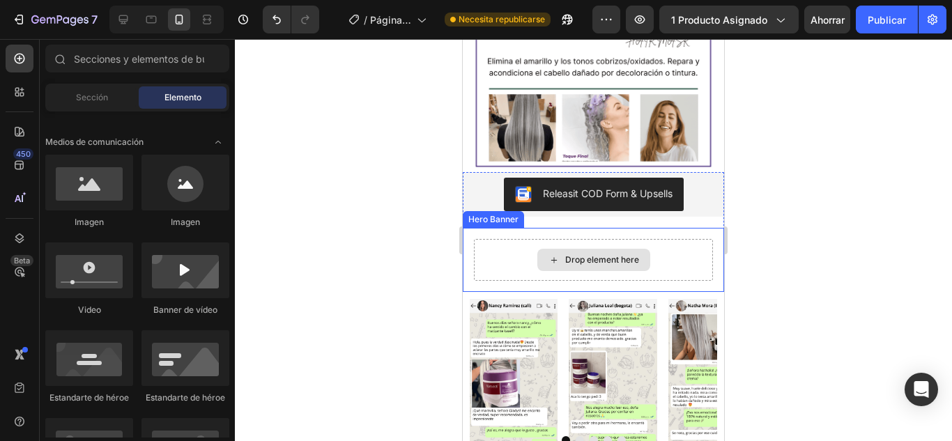
click at [484, 247] on div "Drop element here" at bounding box center [593, 260] width 239 height 42
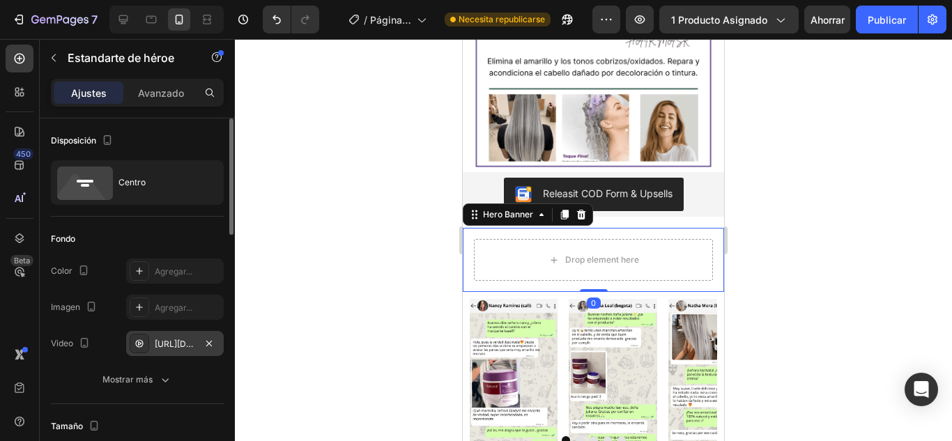
click at [163, 336] on div "[URL][DOMAIN_NAME]" at bounding box center [175, 343] width 98 height 25
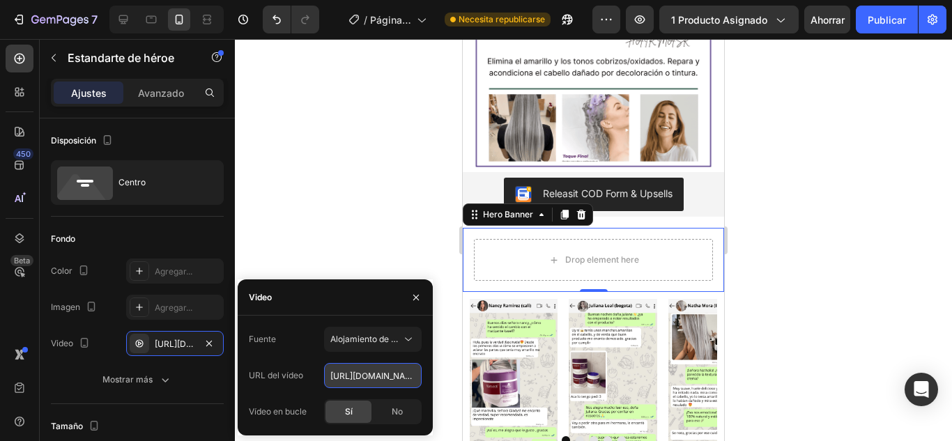
click at [379, 373] on input "[URL][DOMAIN_NAME]" at bounding box center [373, 375] width 98 height 25
paste input "[URL][DOMAIN_NAME]"
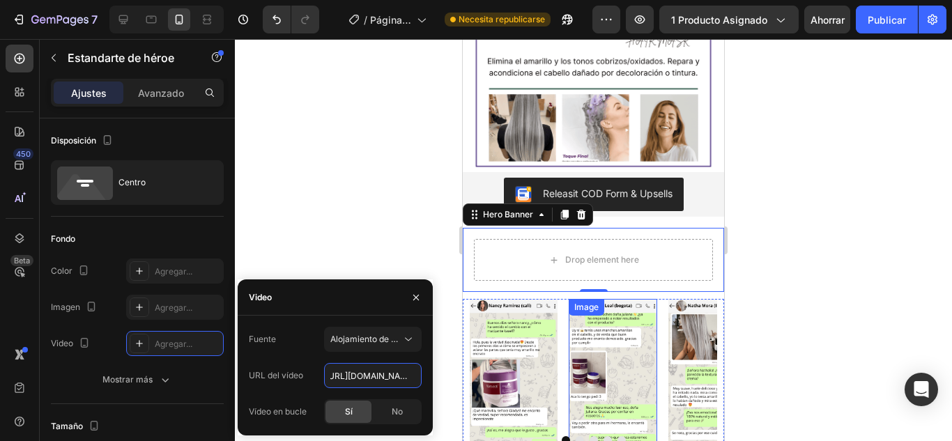
type input "[URL][DOMAIN_NAME]"
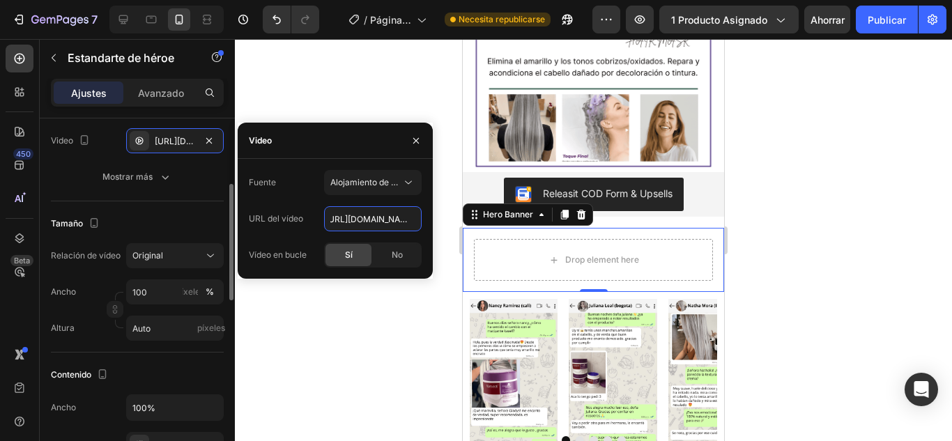
scroll to position [0, 0]
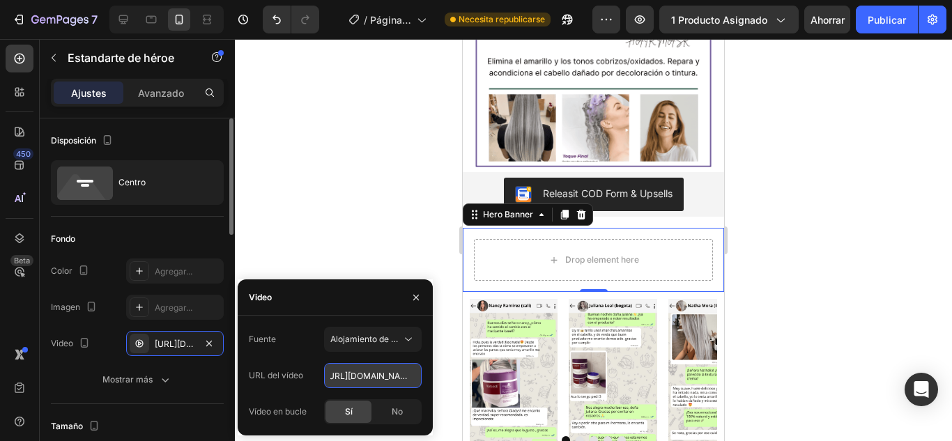
click at [390, 380] on input "[URL][DOMAIN_NAME]" at bounding box center [373, 375] width 98 height 25
drag, startPoint x: 389, startPoint y: 417, endPoint x: 376, endPoint y: 416, distance: 13.3
click at [389, 417] on div "No" at bounding box center [397, 412] width 46 height 22
click at [354, 409] on div "Sí" at bounding box center [348, 412] width 46 height 22
click at [410, 299] on button "button" at bounding box center [416, 297] width 22 height 22
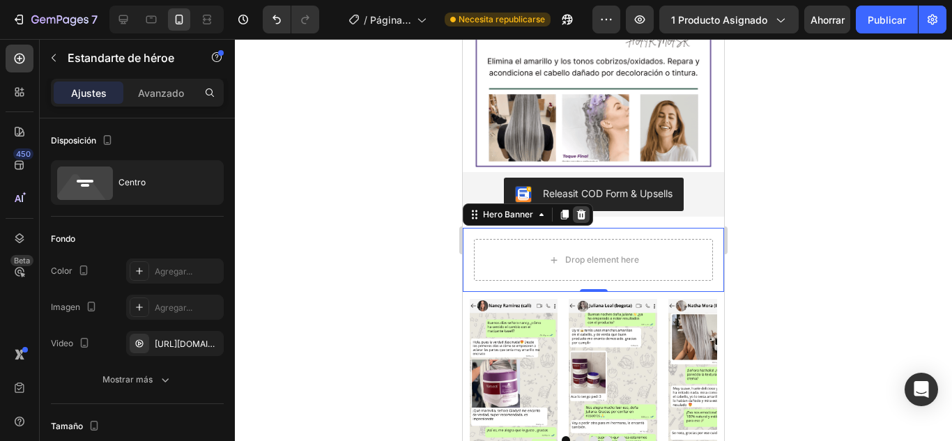
click at [580, 215] on icon at bounding box center [581, 214] width 11 height 11
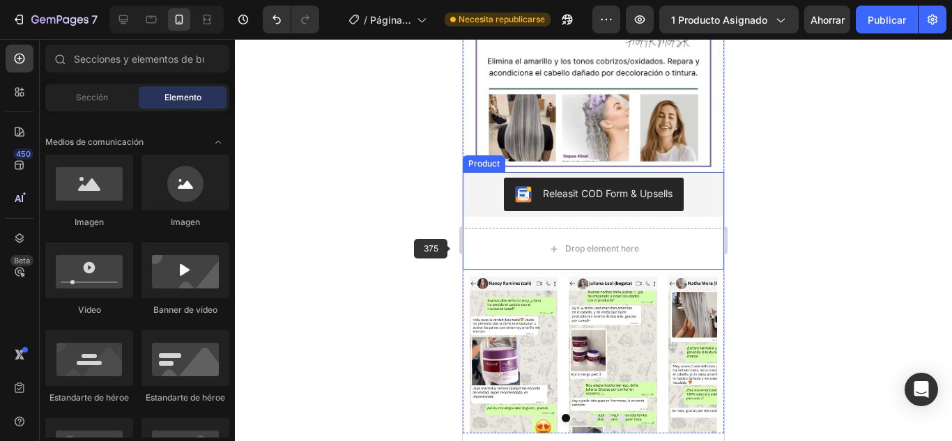
click at [518, 231] on div "Drop element here" at bounding box center [593, 249] width 261 height 42
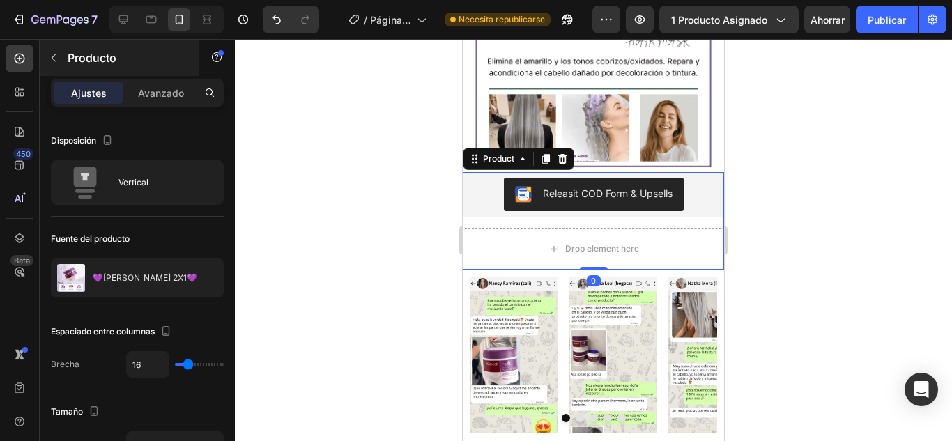
click at [82, 70] on div "Producto" at bounding box center [119, 58] width 159 height 36
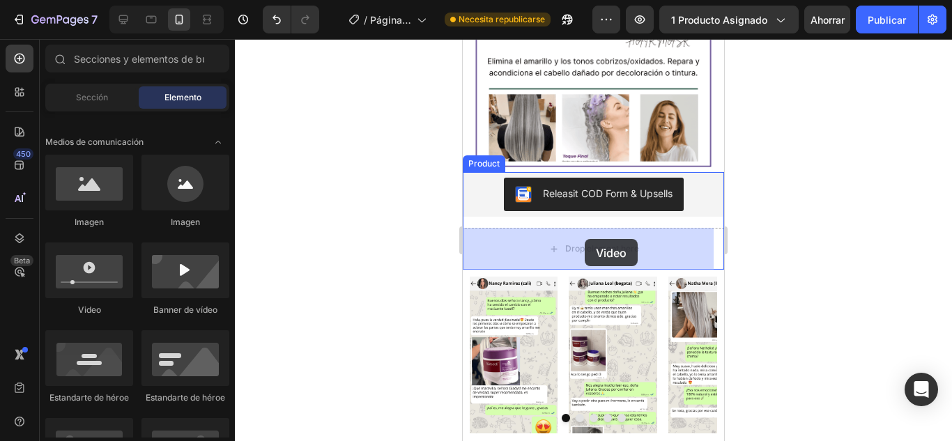
drag, startPoint x: 601, startPoint y: 320, endPoint x: 585, endPoint y: 239, distance: 82.5
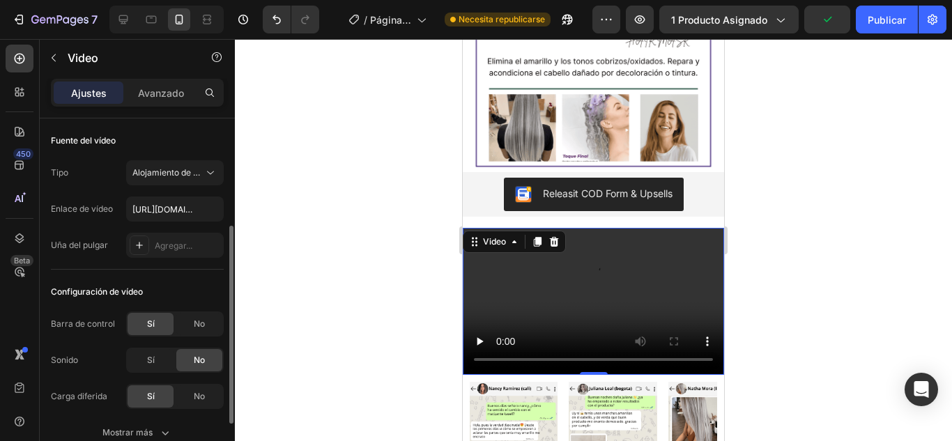
scroll to position [70, 0]
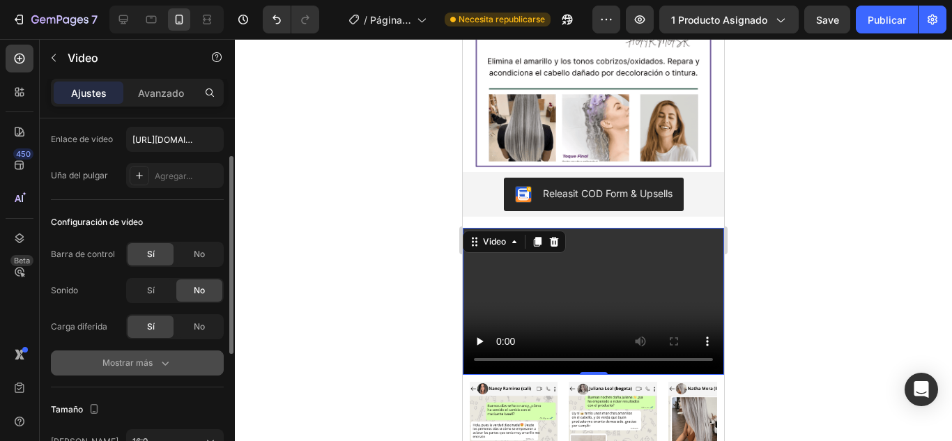
click at [149, 362] on font "Mostrar más" at bounding box center [127, 362] width 50 height 10
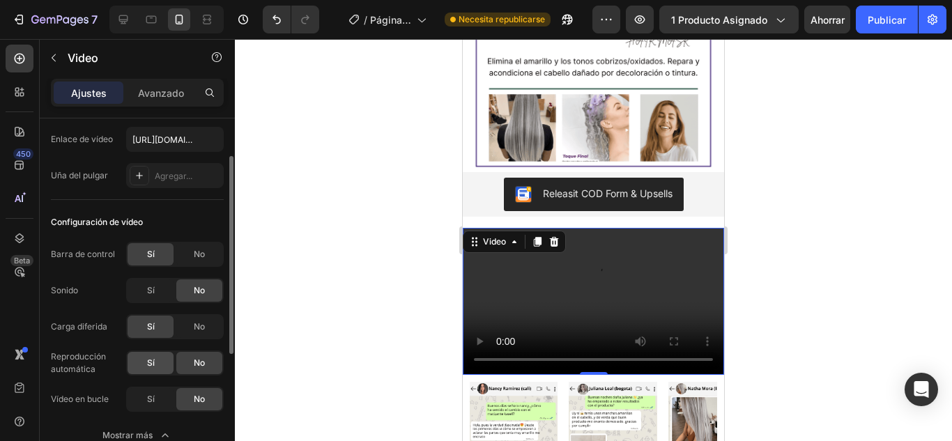
click at [150, 366] on font "Sí" at bounding box center [151, 362] width 8 height 10
click at [185, 243] on div "No" at bounding box center [199, 254] width 46 height 22
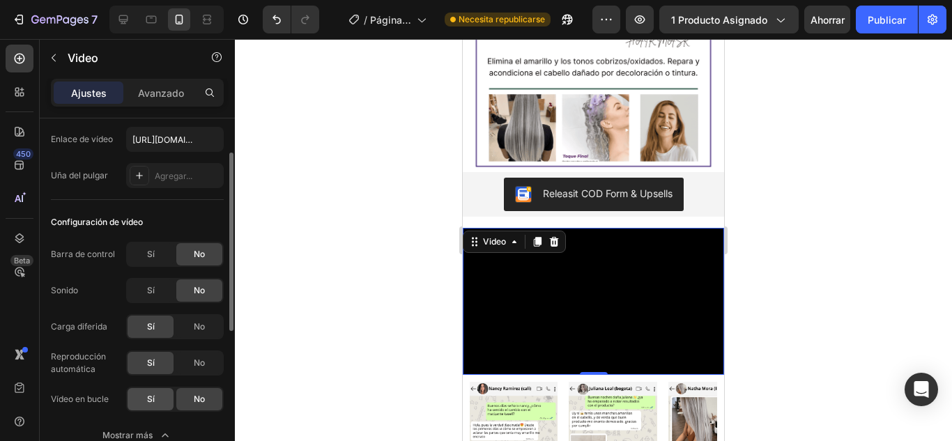
click at [150, 396] on font "Sí" at bounding box center [151, 399] width 8 height 10
click at [488, 332] on video at bounding box center [593, 301] width 261 height 147
click at [618, 318] on video at bounding box center [593, 301] width 261 height 147
click at [166, 258] on div "Sí" at bounding box center [151, 254] width 46 height 22
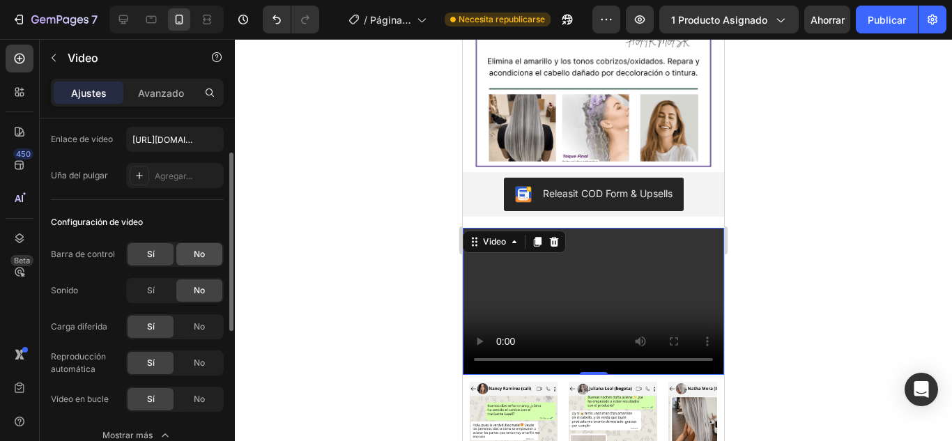
drag, startPoint x: 199, startPoint y: 253, endPoint x: 206, endPoint y: 255, distance: 7.9
click at [200, 253] on font "No" at bounding box center [199, 254] width 11 height 10
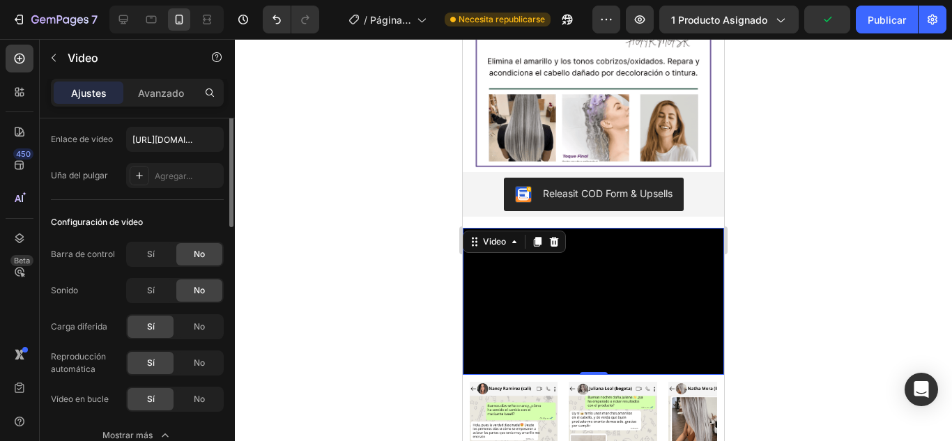
scroll to position [0, 0]
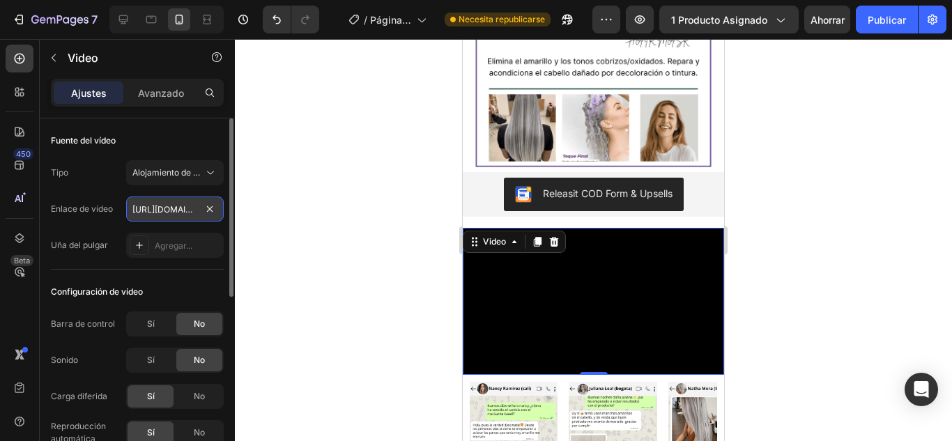
drag, startPoint x: 176, startPoint y: 201, endPoint x: 184, endPoint y: 205, distance: 8.4
click at [178, 201] on input "[URL][DOMAIN_NAME]" at bounding box center [175, 208] width 98 height 25
paste input "s/files/1/0701/7847/2118/files/videoframe_4930.png?v=175639716"
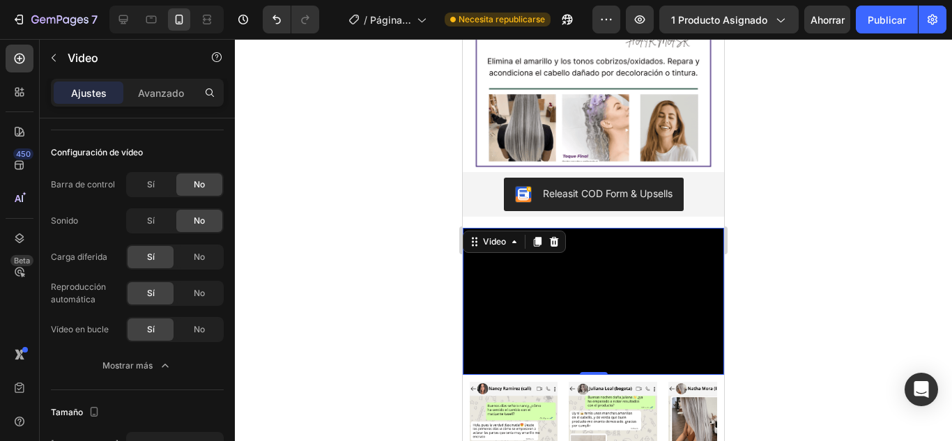
type input "[URL][DOMAIN_NAME]"
click at [532, 281] on video at bounding box center [593, 301] width 261 height 147
click at [187, 332] on div "No" at bounding box center [199, 329] width 46 height 22
click at [147, 330] on font "Sí" at bounding box center [151, 329] width 8 height 10
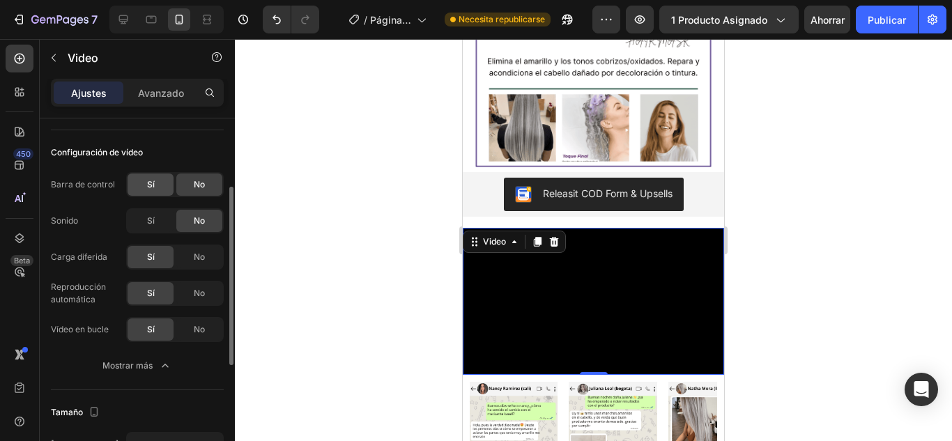
click at [156, 192] on div "Sí" at bounding box center [151, 184] width 46 height 22
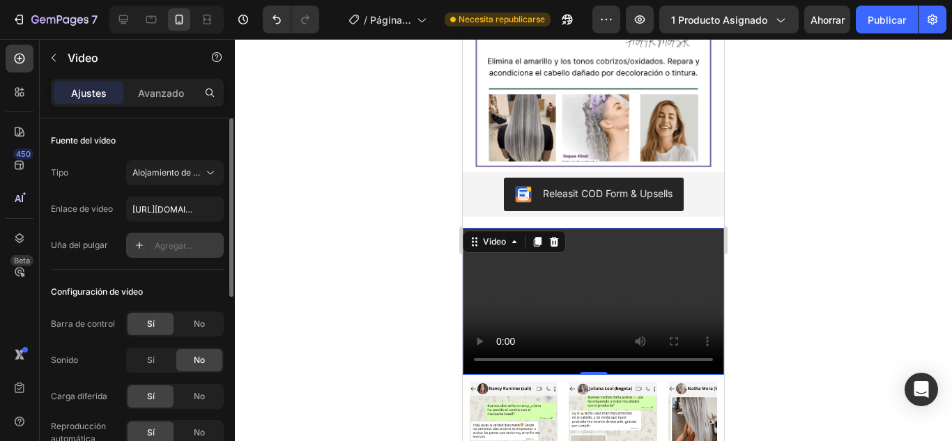
click at [176, 245] on font "Agregar..." at bounding box center [174, 245] width 38 height 10
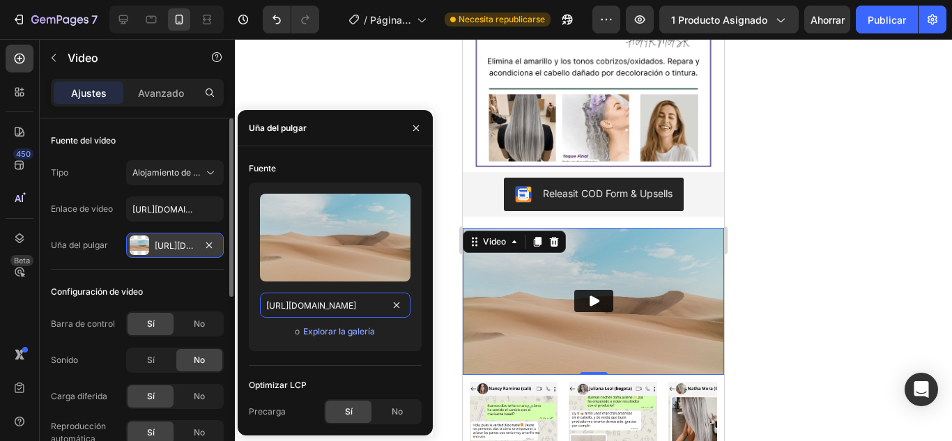
click at [360, 299] on input "[URL][DOMAIN_NAME]" at bounding box center [335, 305] width 150 height 25
paste input "[DOMAIN_NAME][URL]"
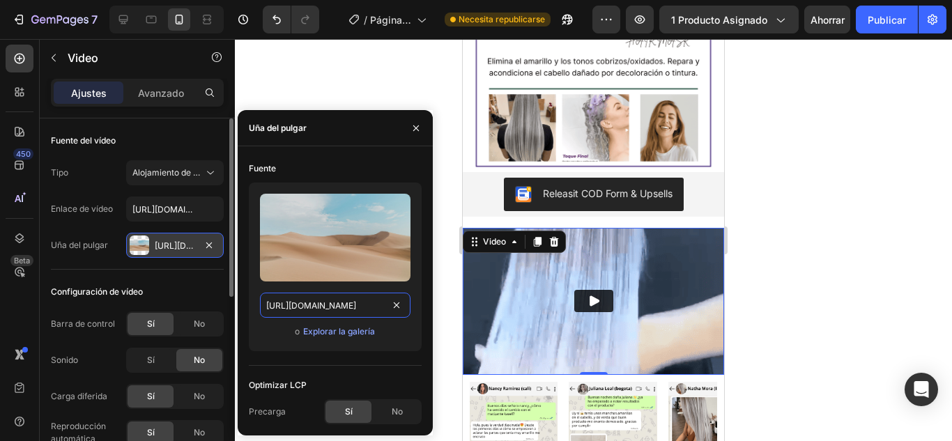
scroll to position [0, 246]
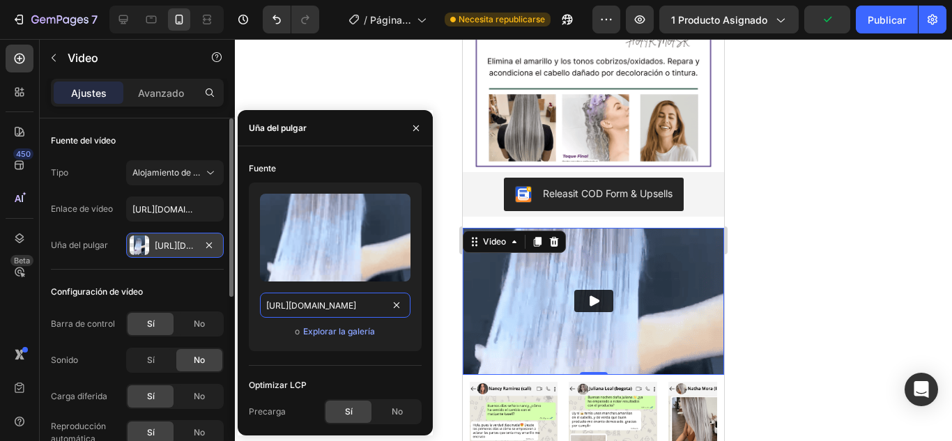
type input "[URL][DOMAIN_NAME]"
click at [339, 96] on div at bounding box center [593, 240] width 717 height 402
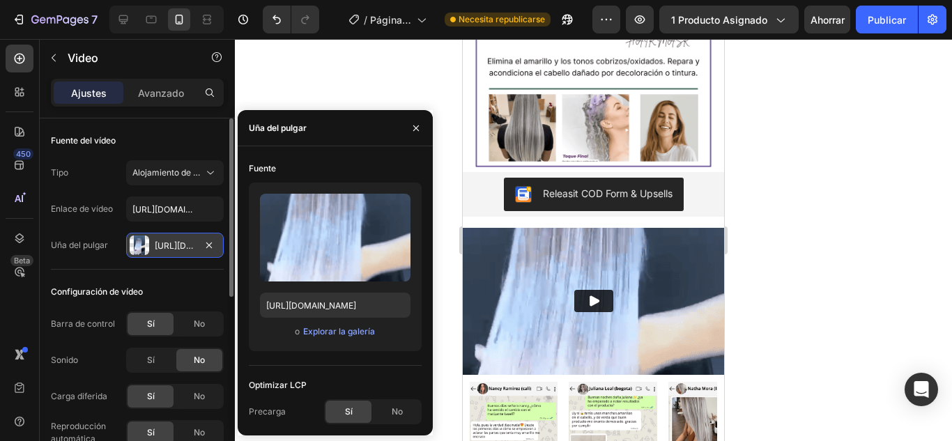
scroll to position [0, 0]
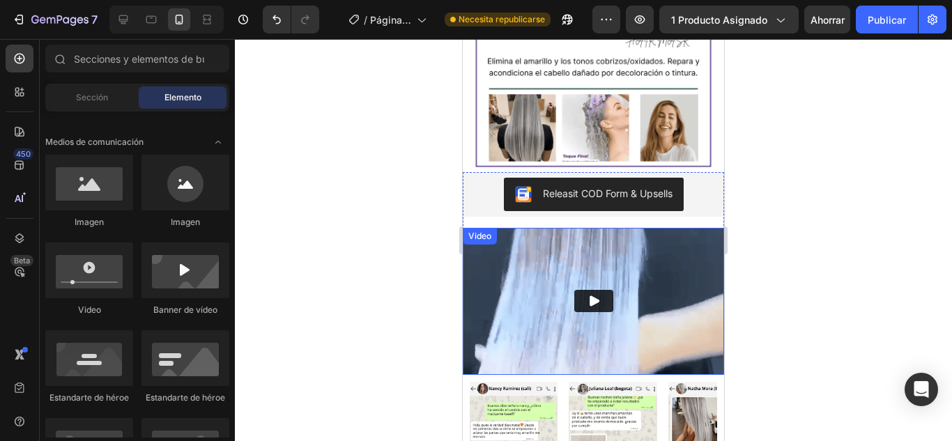
click at [601, 308] on button "Play" at bounding box center [593, 301] width 39 height 22
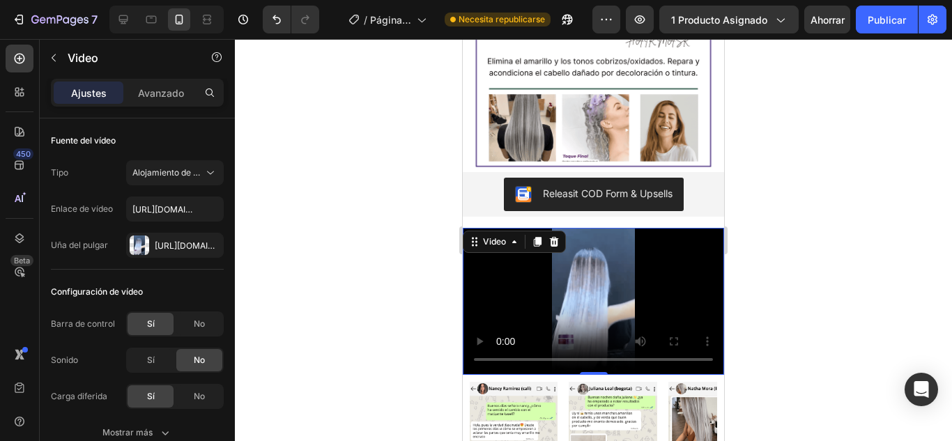
click at [532, 307] on video at bounding box center [593, 301] width 261 height 147
click at [210, 330] on div "No" at bounding box center [199, 324] width 46 height 22
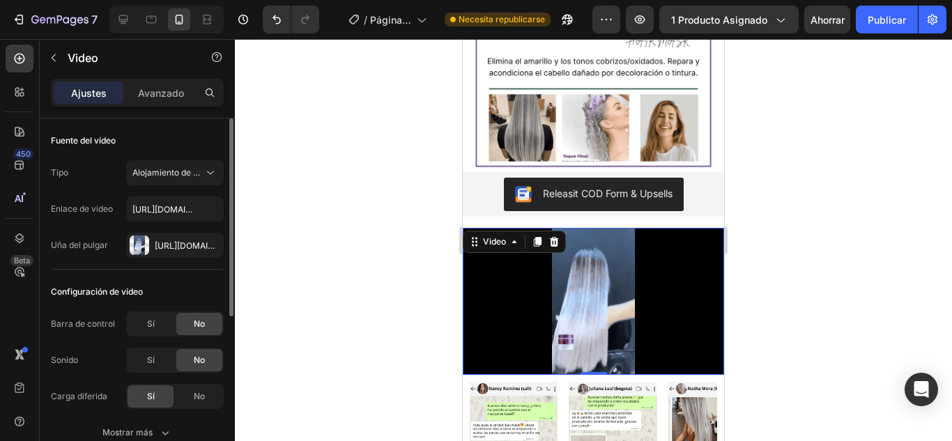
click at [192, 414] on div "Barra de control Sí No Sonido Sí No Carga diferida Sí No Mostrar más" at bounding box center [137, 378] width 173 height 134
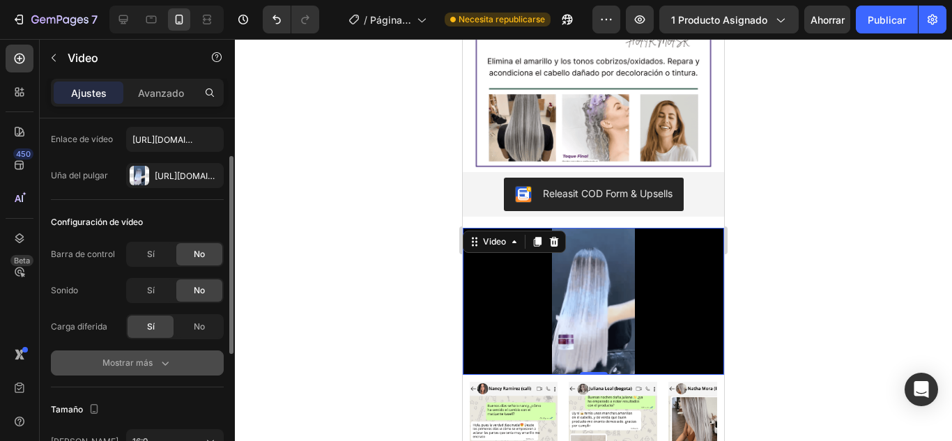
click at [153, 368] on div "Mostrar más" at bounding box center [137, 363] width 70 height 14
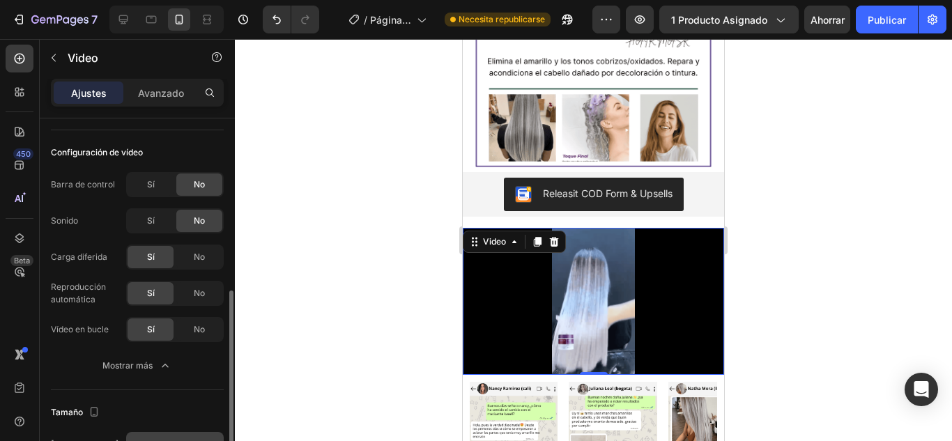
scroll to position [209, 0]
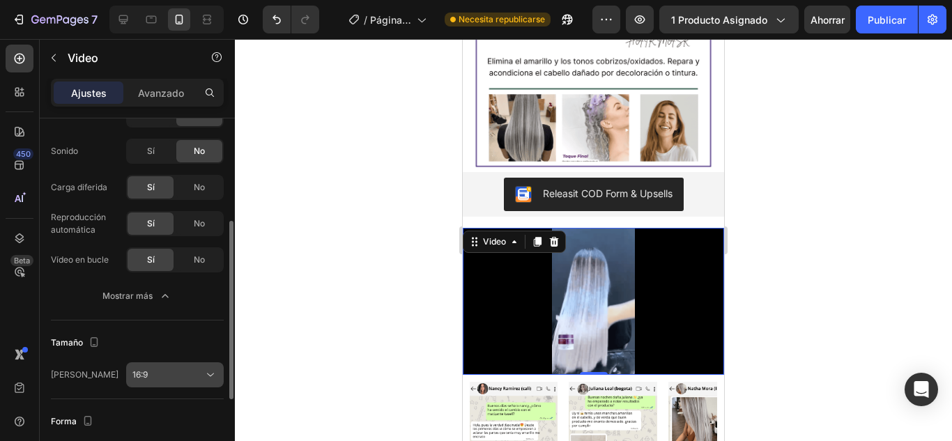
click at [183, 366] on button "16:9" at bounding box center [175, 374] width 98 height 25
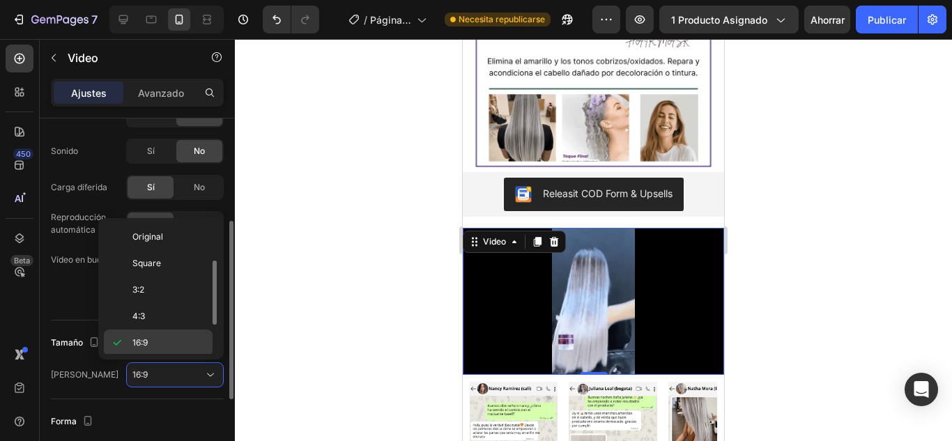
scroll to position [25, 0]
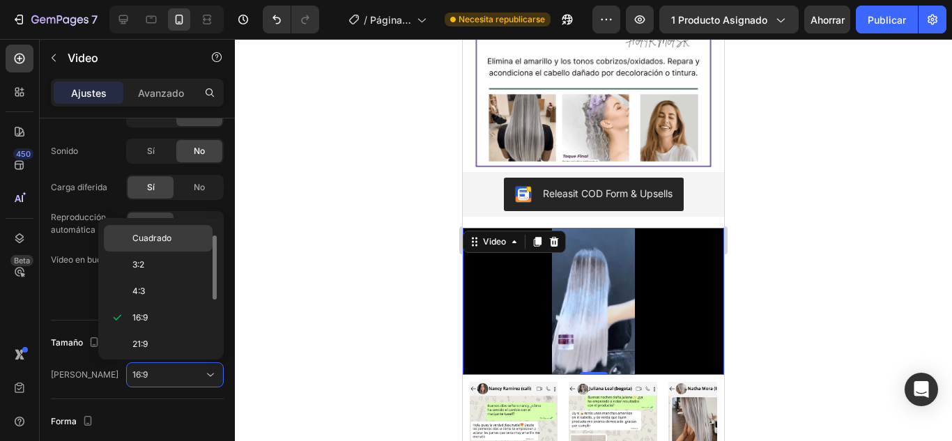
click at [169, 233] on font "Cuadrado" at bounding box center [151, 238] width 39 height 10
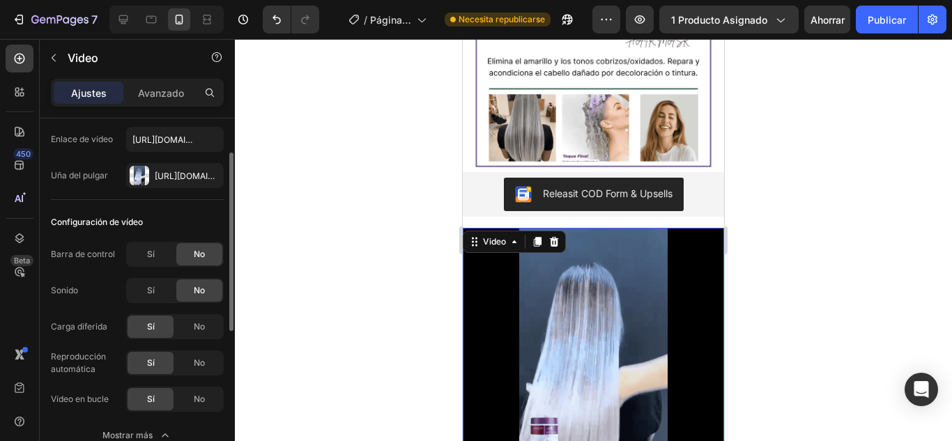
scroll to position [279, 0]
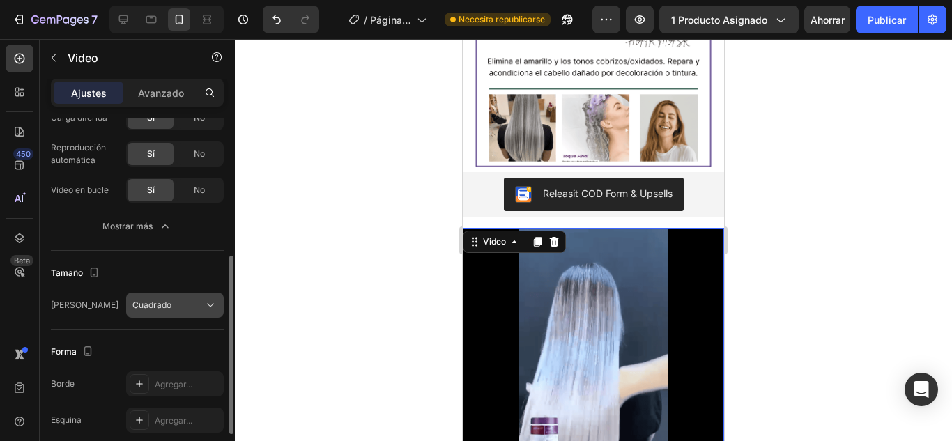
click at [175, 300] on div "Cuadrado" at bounding box center [167, 305] width 71 height 13
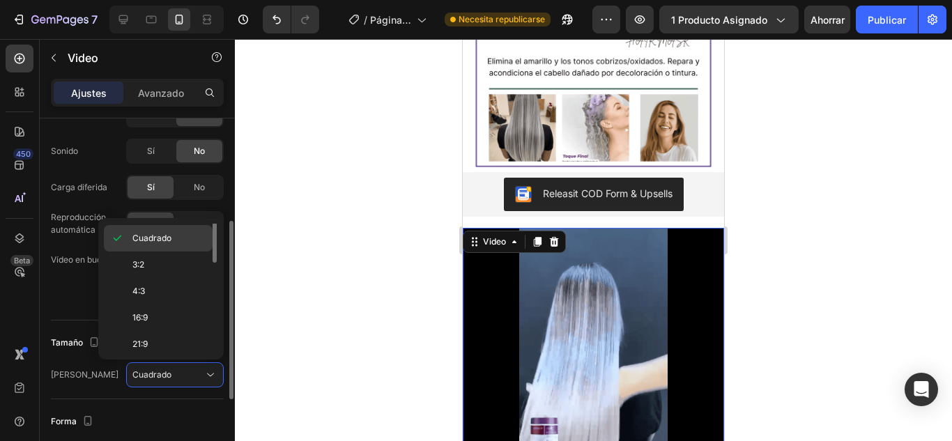
scroll to position [0, 0]
click at [170, 236] on p "Original" at bounding box center [169, 237] width 74 height 13
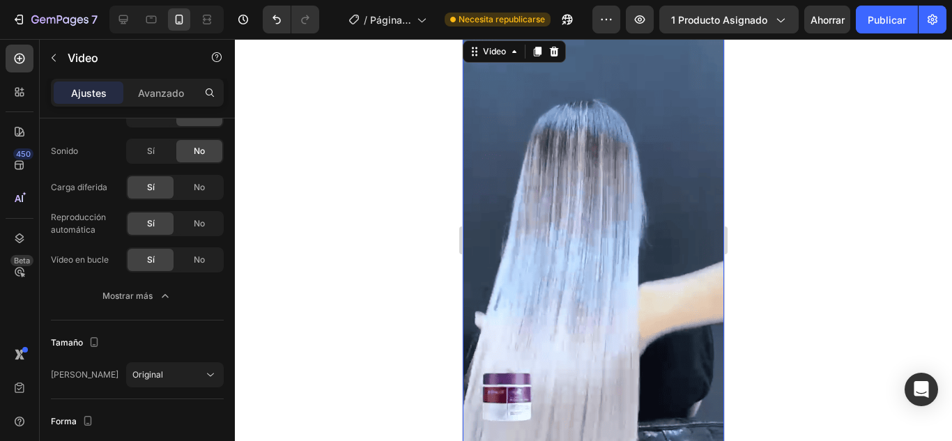
scroll to position [627, 0]
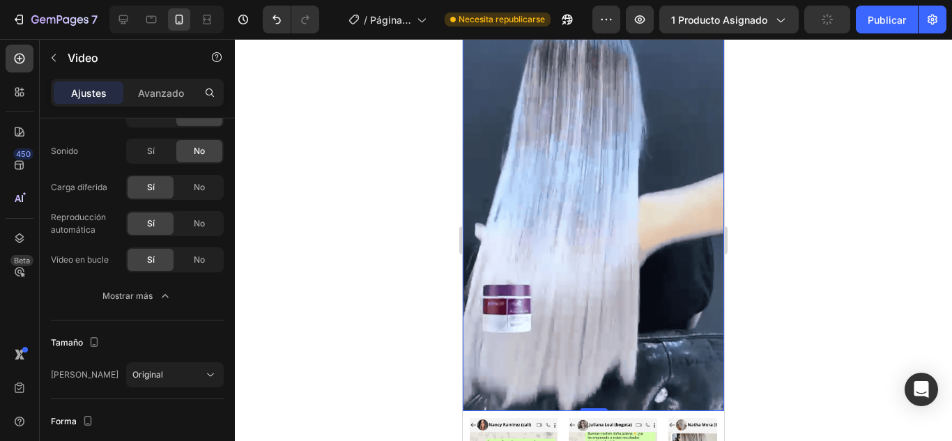
click at [608, 277] on video at bounding box center [593, 180] width 261 height 462
click at [181, 224] on div "No" at bounding box center [199, 224] width 46 height 22
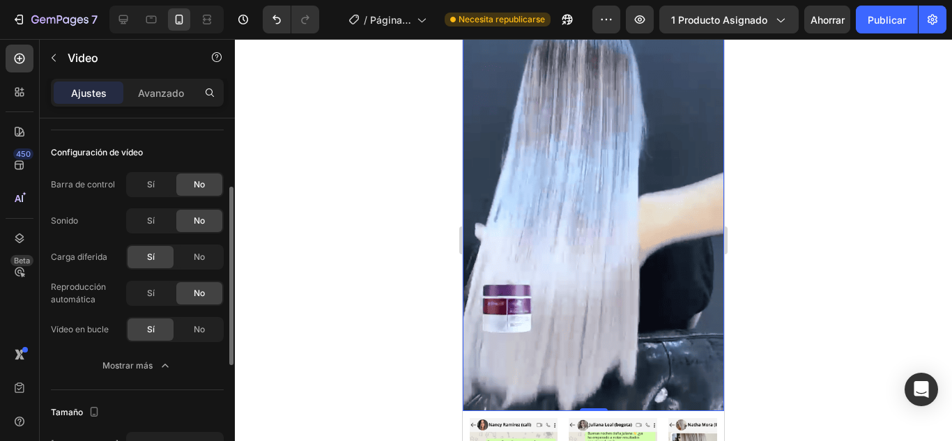
click at [148, 173] on div "Sí No" at bounding box center [175, 184] width 98 height 25
click at [161, 183] on div "Sí" at bounding box center [151, 184] width 46 height 22
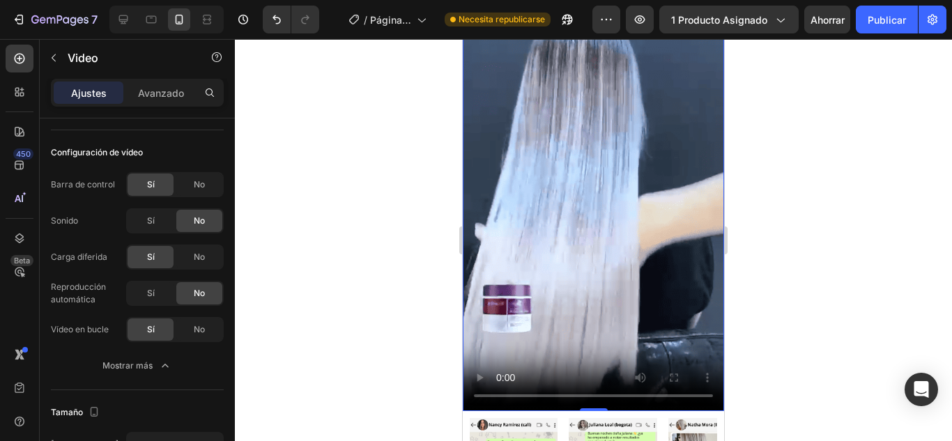
click at [560, 291] on video at bounding box center [593, 180] width 261 height 462
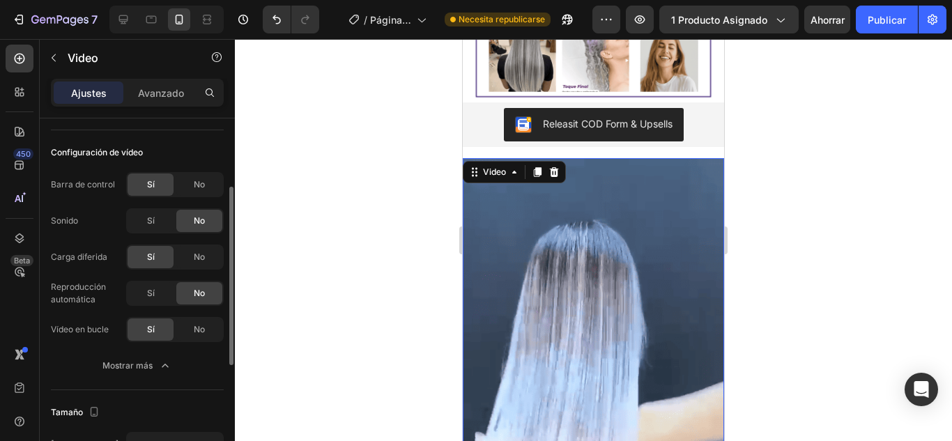
scroll to position [0, 0]
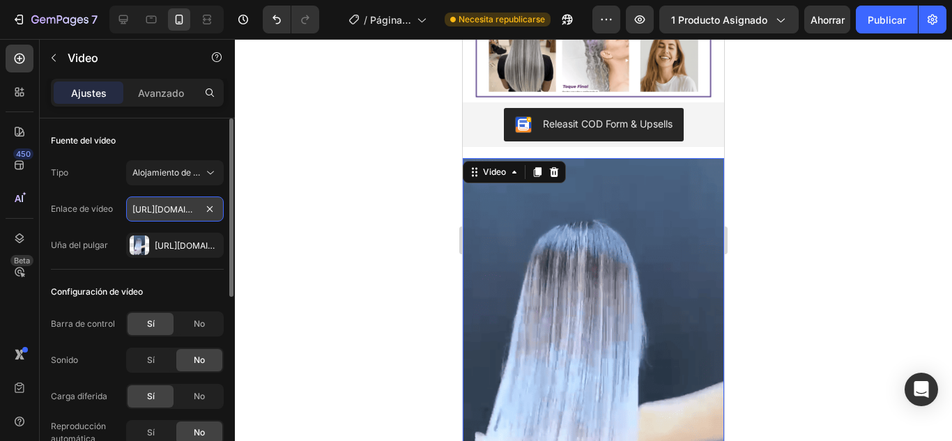
click at [199, 214] on input "[URL][DOMAIN_NAME]" at bounding box center [175, 208] width 98 height 25
type input "[URL][DOMAIN_NAME]"
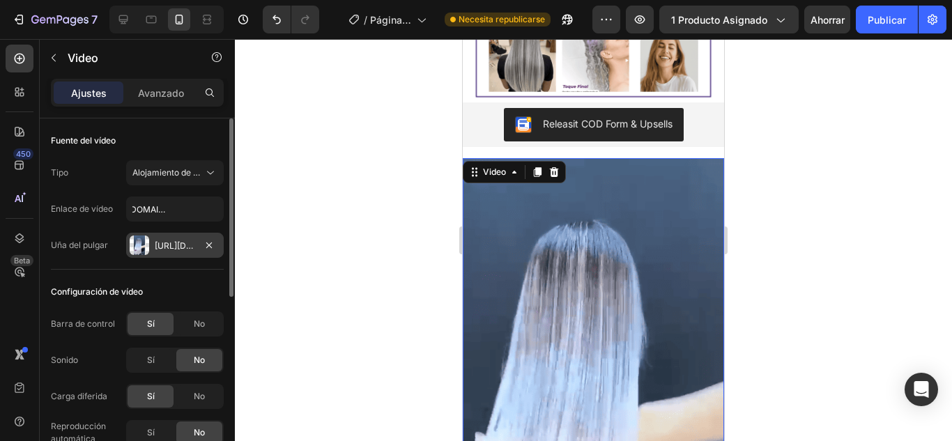
scroll to position [0, 0]
click at [183, 250] on font "[URL][DOMAIN_NAME]" at bounding box center [200, 245] width 90 height 10
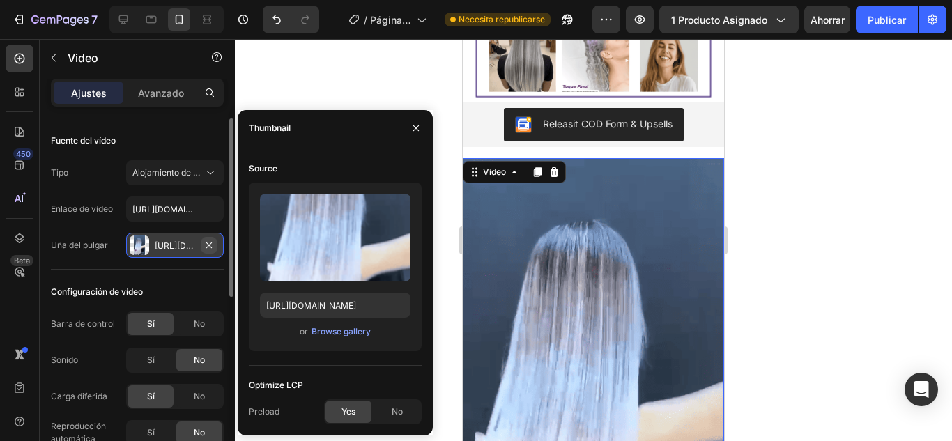
click at [209, 249] on icon "button" at bounding box center [208, 245] width 11 height 11
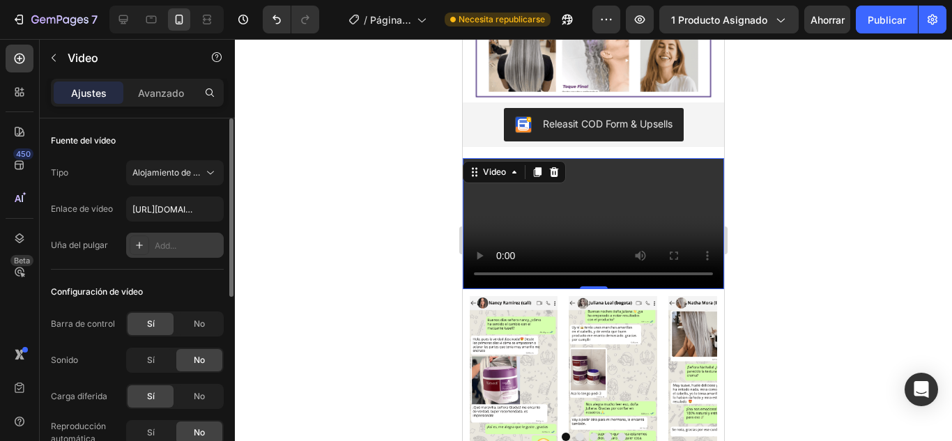
click at [191, 250] on div "Add..." at bounding box center [187, 246] width 65 height 13
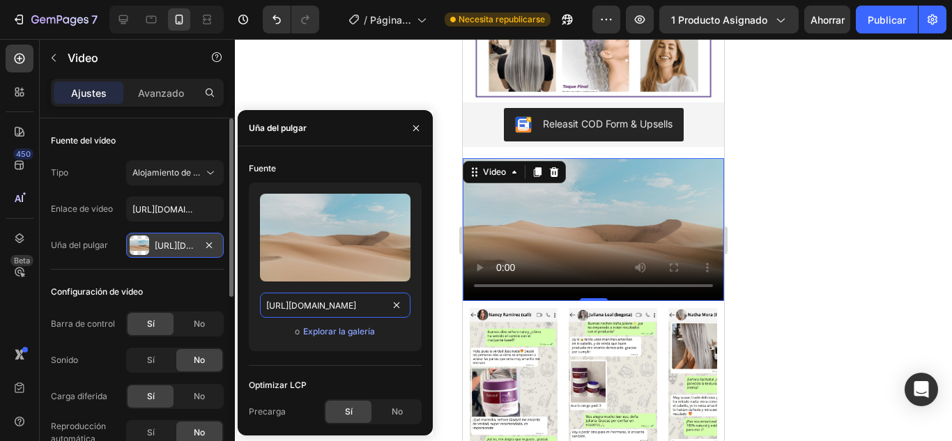
paste input "[DOMAIN_NAME][URL]"
type input "[URL][DOMAIN_NAME]"
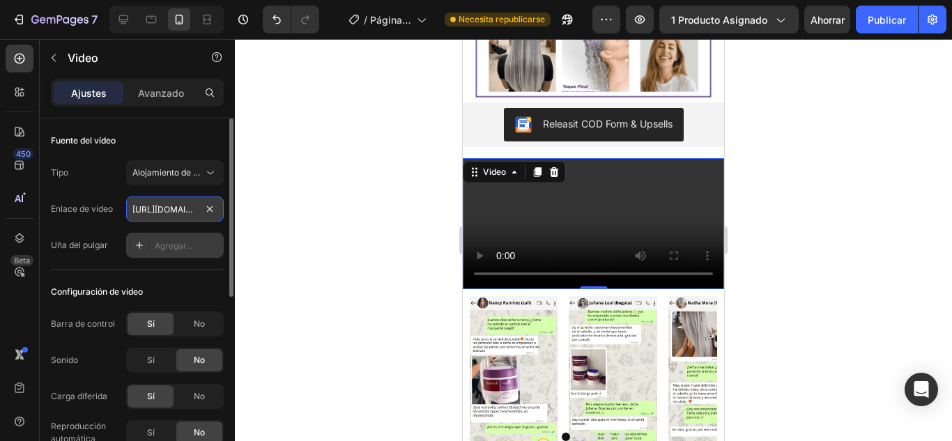
click at [193, 217] on input "[URL][DOMAIN_NAME]" at bounding box center [175, 208] width 98 height 25
paste input "[URL][DOMAIN_NAME]"
type input "[URL][DOMAIN_NAME]"
click at [325, 298] on div at bounding box center [593, 240] width 717 height 402
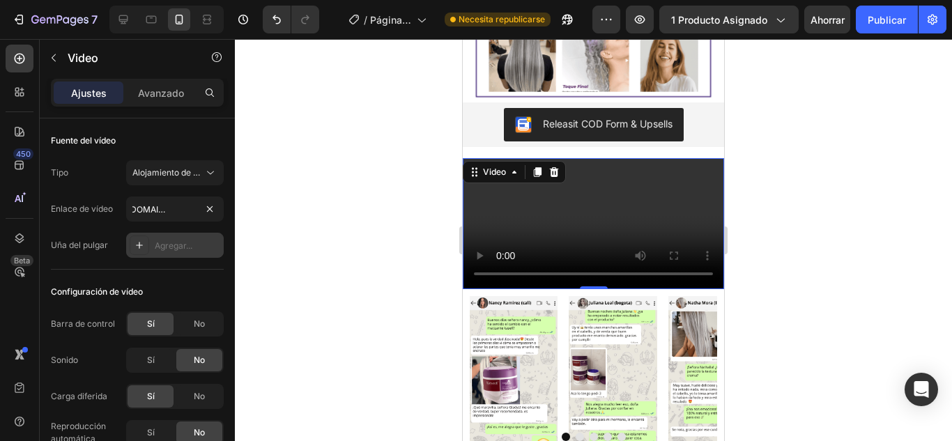
scroll to position [0, 0]
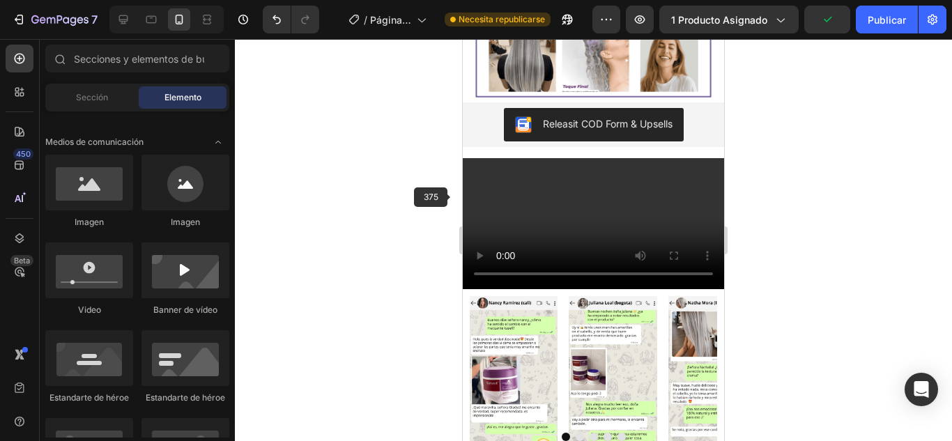
click at [498, 224] on video at bounding box center [593, 223] width 261 height 131
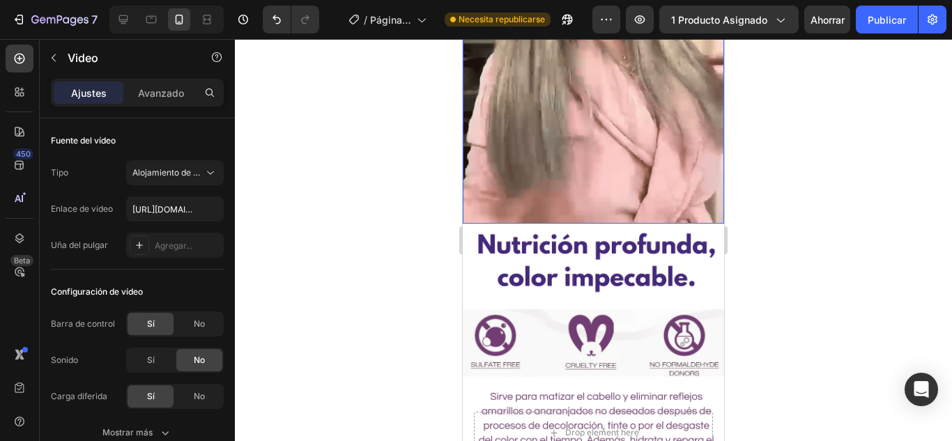
scroll to position [1115, 0]
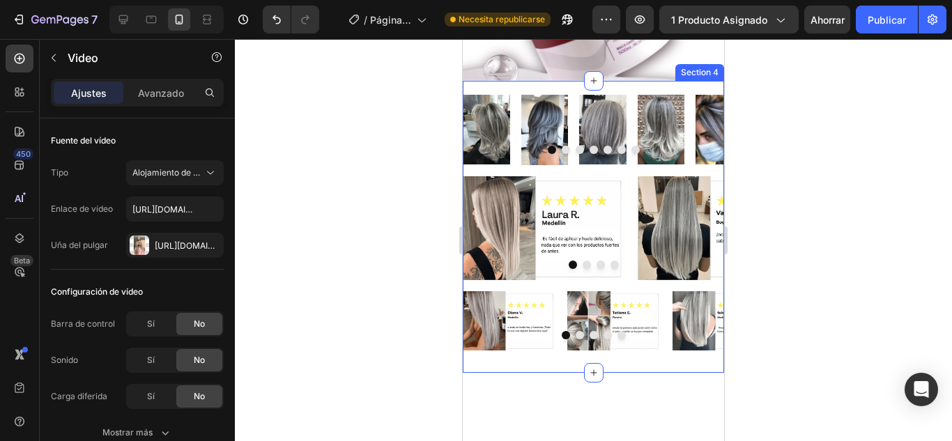
scroll to position [1742, 0]
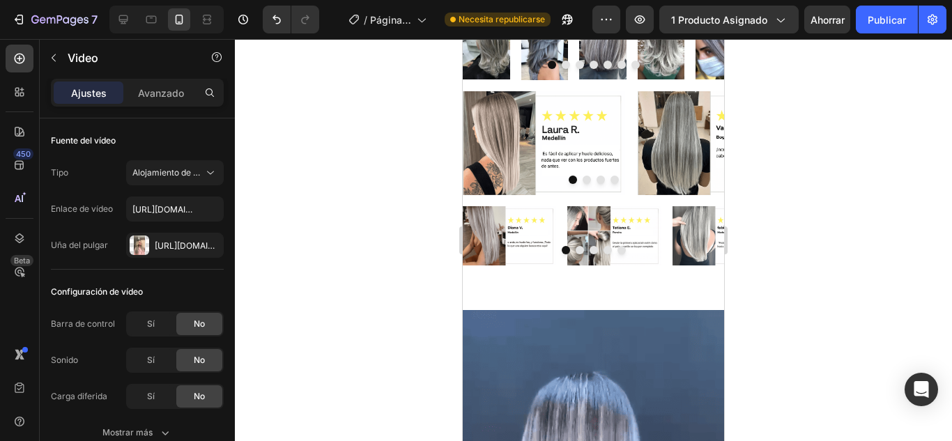
click at [146, 395] on div "Sí" at bounding box center [151, 396] width 46 height 22
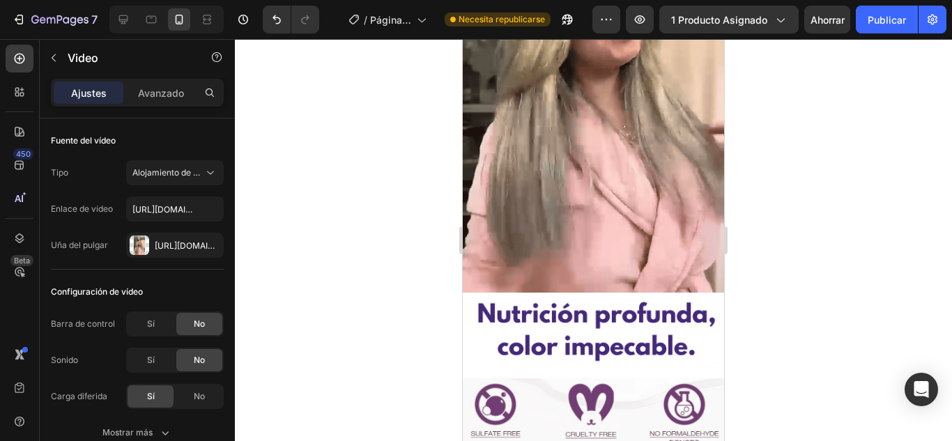
click at [588, 240] on video at bounding box center [593, 62] width 261 height 462
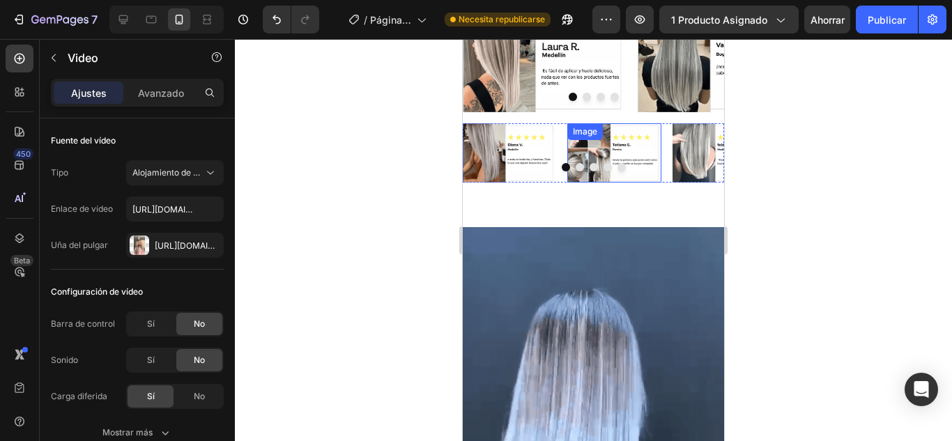
scroll to position [1951, 0]
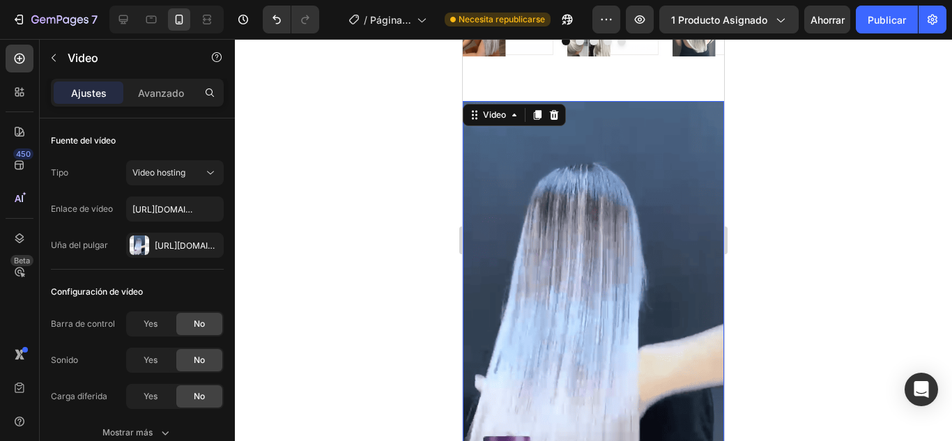
click at [577, 224] on video at bounding box center [593, 332] width 261 height 462
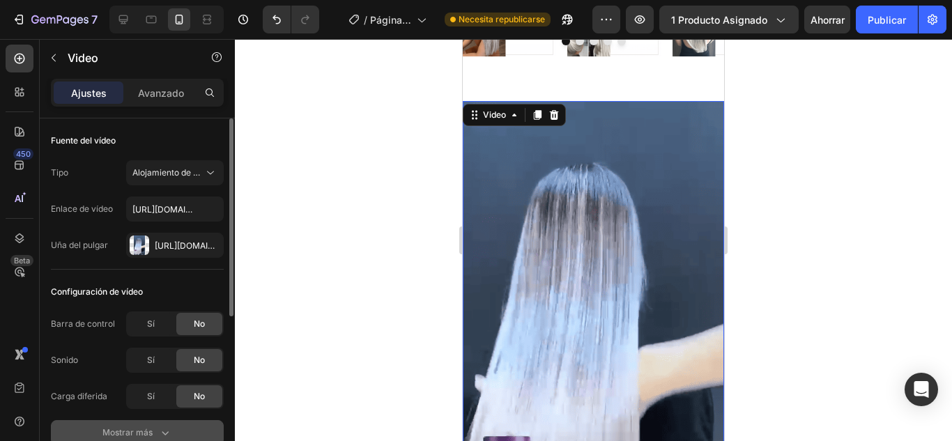
click at [168, 426] on icon "button" at bounding box center [165, 433] width 14 height 14
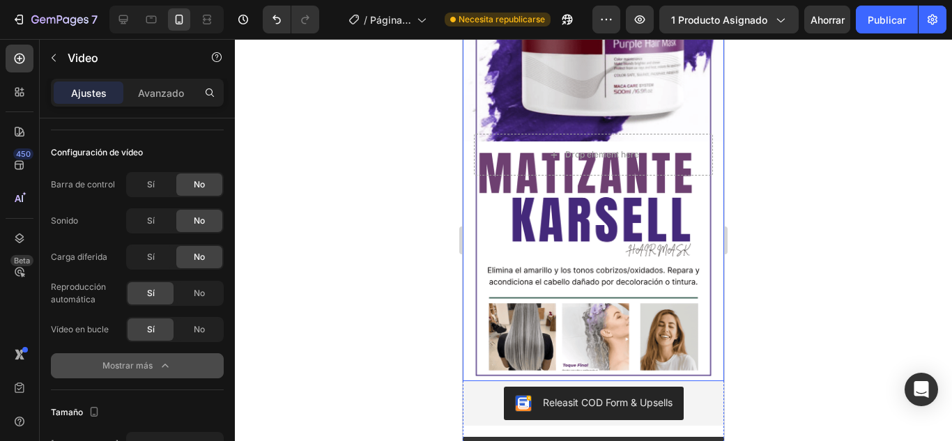
scroll to position [348, 0]
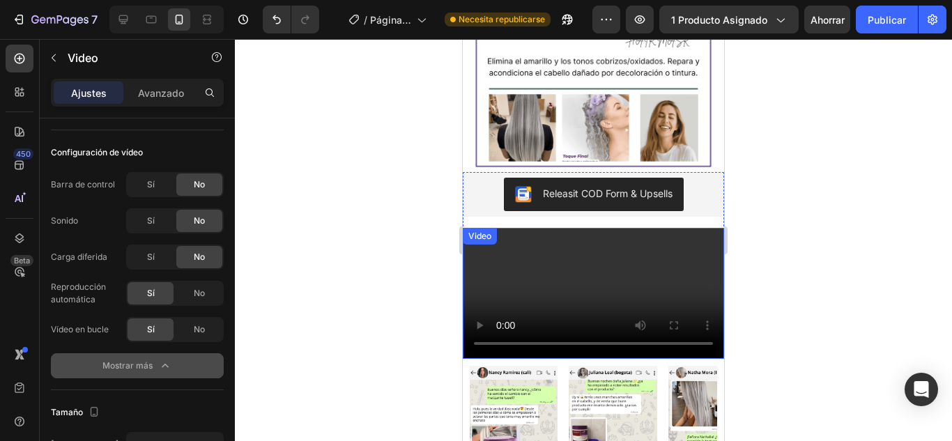
click at [539, 267] on video at bounding box center [593, 293] width 261 height 131
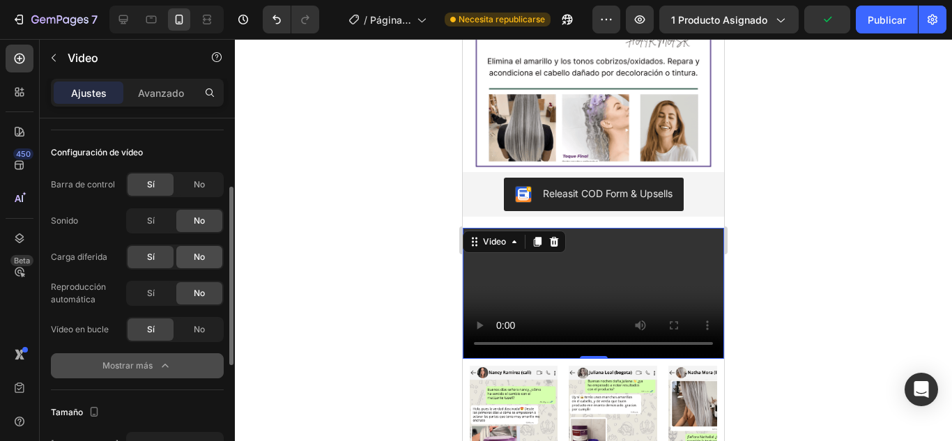
click at [194, 261] on font "No" at bounding box center [199, 257] width 11 height 10
click at [190, 188] on div "No" at bounding box center [199, 184] width 46 height 22
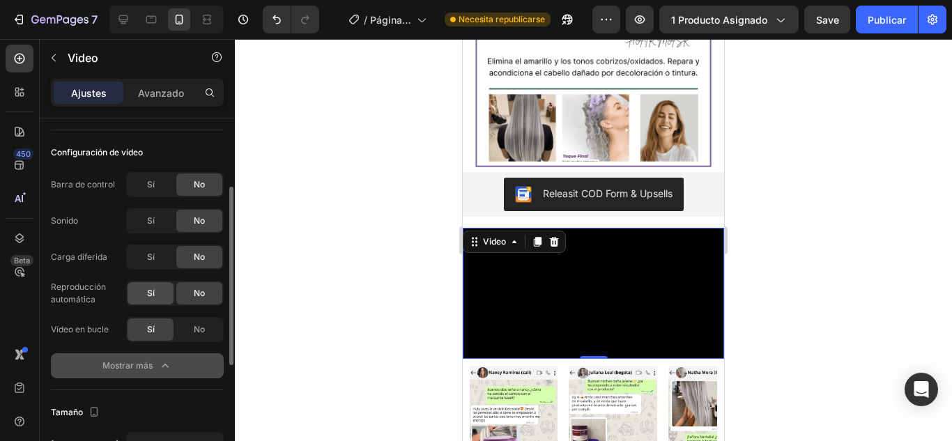
click at [156, 297] on div "Sí" at bounding box center [151, 293] width 46 height 22
click at [160, 358] on button "Mostrar más" at bounding box center [137, 365] width 173 height 25
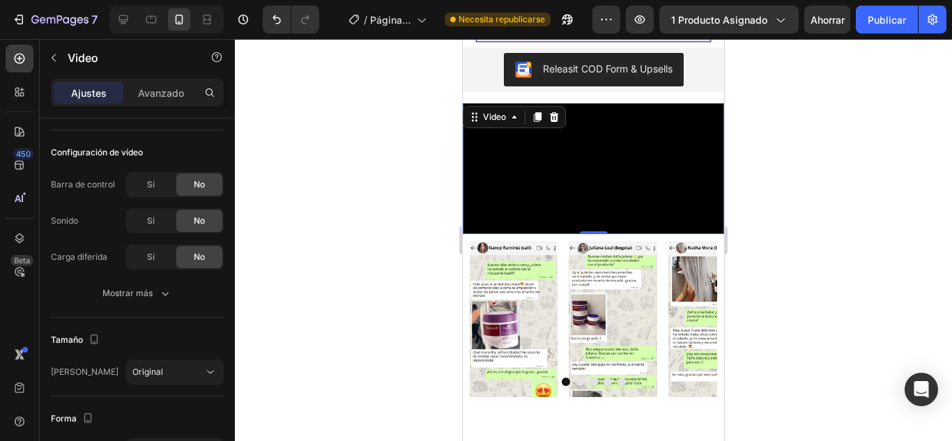
scroll to position [488, 0]
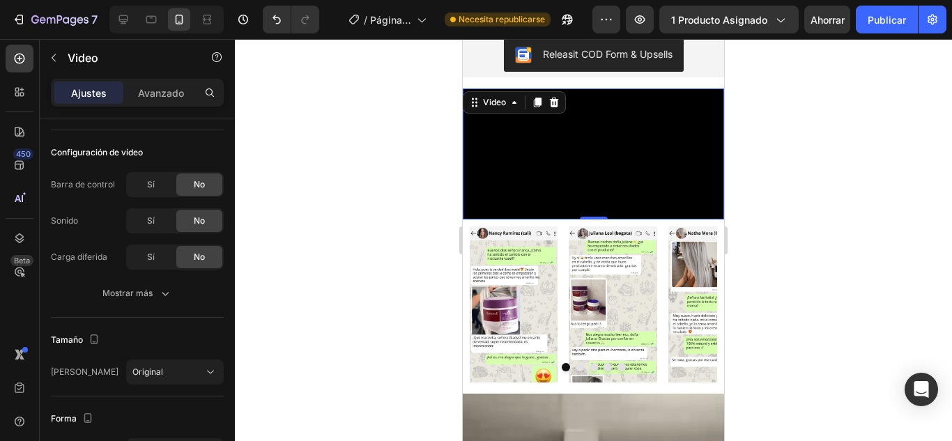
click at [619, 170] on video at bounding box center [593, 153] width 261 height 131
click at [555, 106] on icon at bounding box center [554, 103] width 9 height 10
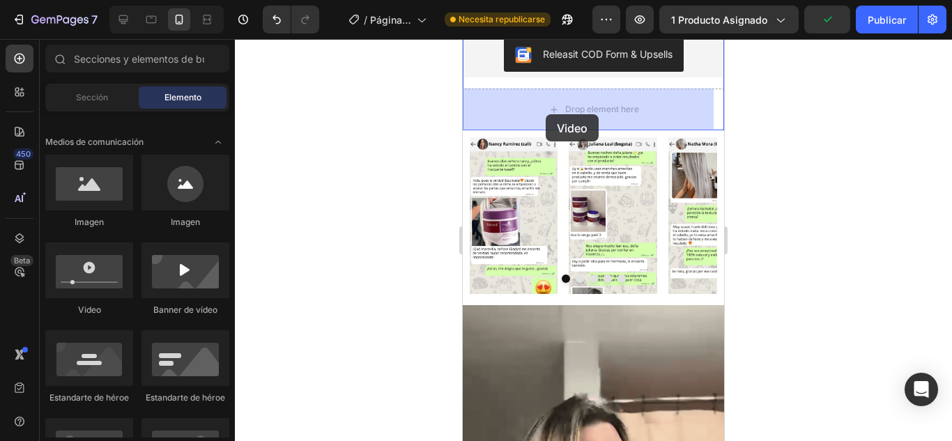
drag, startPoint x: 582, startPoint y: 315, endPoint x: 546, endPoint y: 114, distance: 204.0
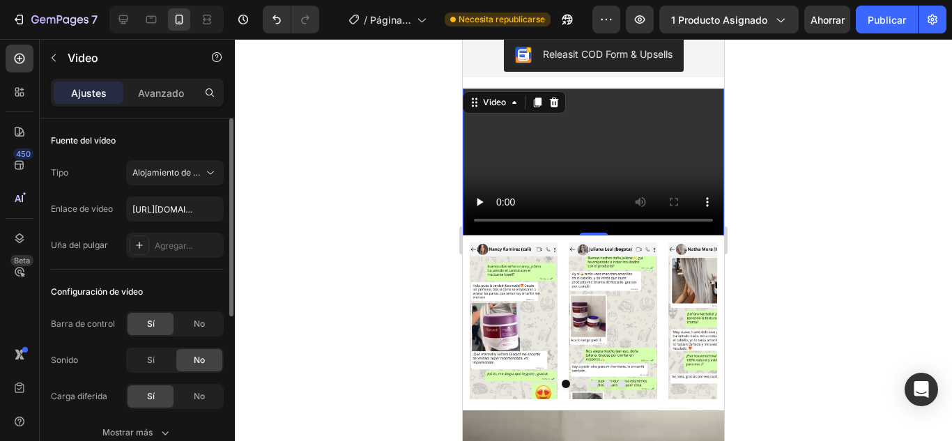
drag, startPoint x: 201, startPoint y: 330, endPoint x: 206, endPoint y: 358, distance: 28.2
click at [201, 328] on div "No" at bounding box center [199, 324] width 46 height 22
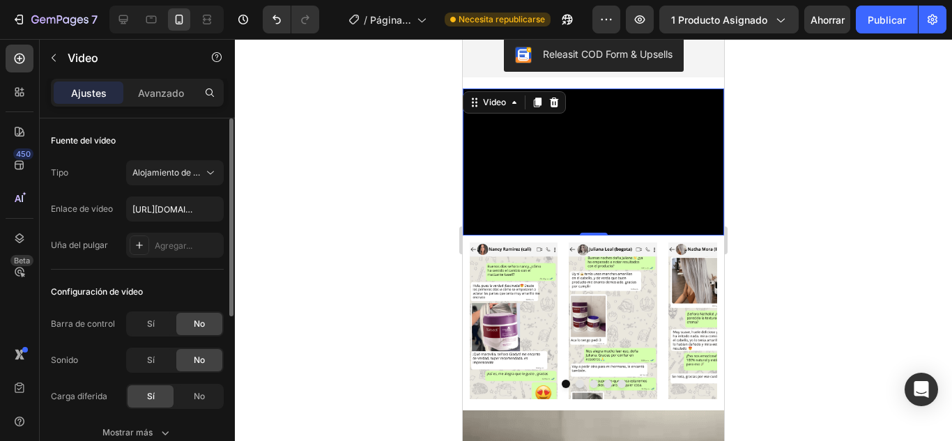
drag, startPoint x: 203, startPoint y: 393, endPoint x: 196, endPoint y: 384, distance: 11.4
click at [200, 392] on font "No" at bounding box center [199, 396] width 11 height 10
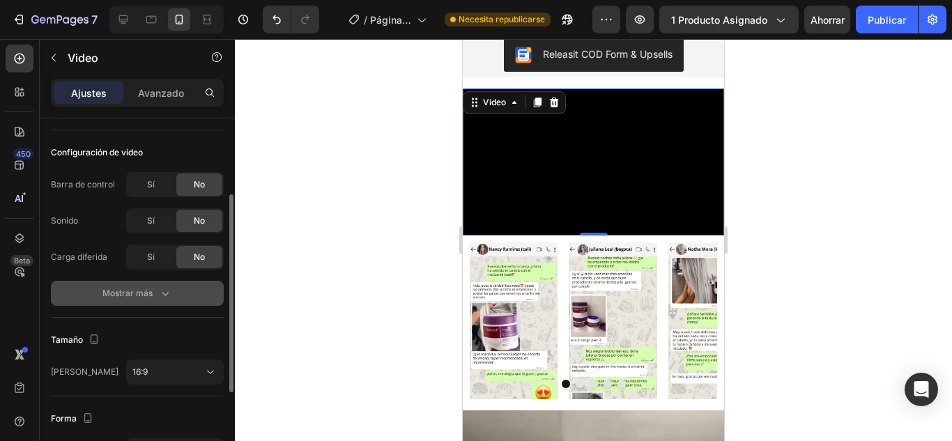
click at [163, 284] on button "Mostrar más" at bounding box center [137, 293] width 173 height 25
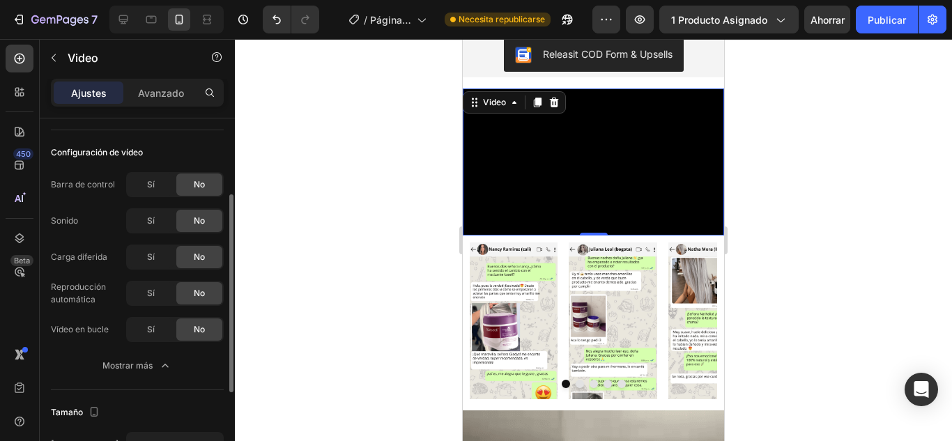
click at [159, 299] on div "Sí" at bounding box center [151, 293] width 46 height 22
click at [157, 330] on div "Sí" at bounding box center [151, 329] width 46 height 22
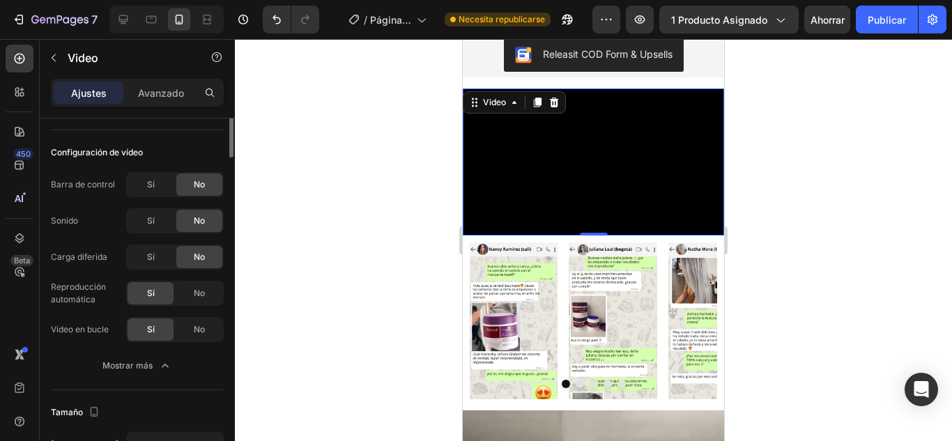
scroll to position [0, 0]
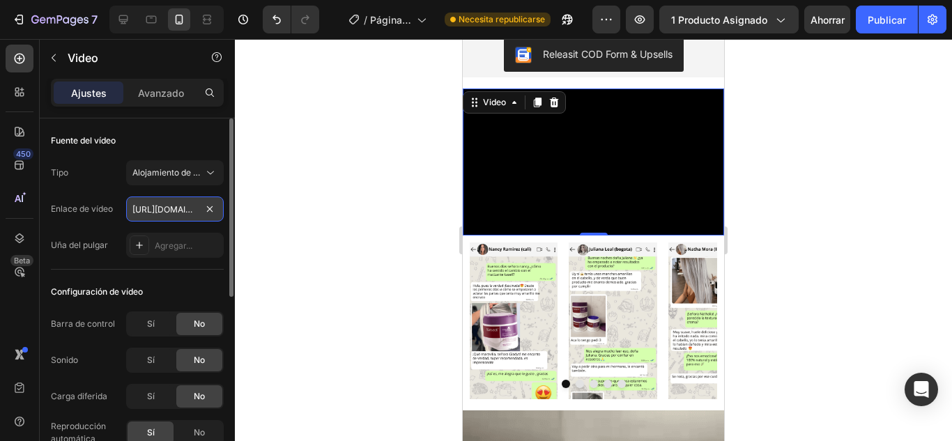
click at [159, 208] on input "[URL][DOMAIN_NAME]" at bounding box center [175, 208] width 98 height 25
click at [163, 206] on input "[URL][DOMAIN_NAME]" at bounding box center [175, 208] width 98 height 25
paste input "[URL][DOMAIN_NAME]"
type input "https://[URL][DOMAIN_NAME][DOMAIN_NAME]"
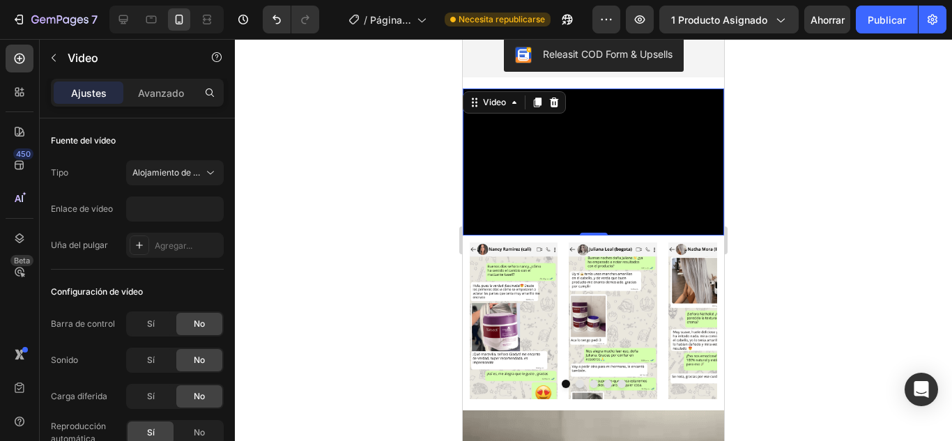
click at [256, 215] on div at bounding box center [593, 240] width 717 height 402
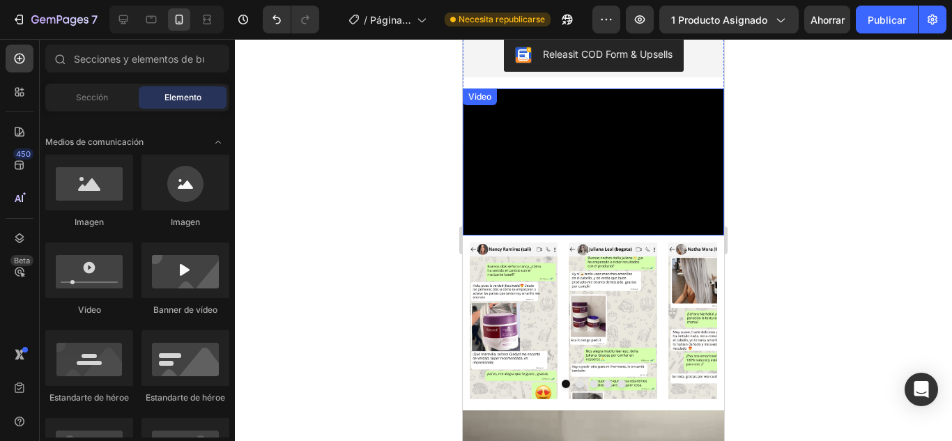
click at [568, 175] on video at bounding box center [593, 161] width 261 height 147
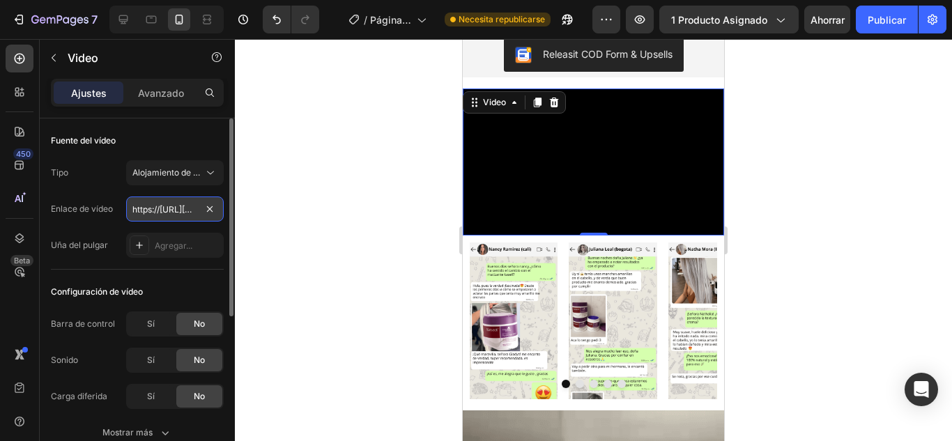
click at [192, 215] on input "https://[URL][DOMAIN_NAME][DOMAIN_NAME]" at bounding box center [175, 208] width 98 height 25
paste input "[URL][DOMAIN_NAME]"
type input "[URL][DOMAIN_NAME]"
click at [644, 167] on video at bounding box center [593, 161] width 261 height 147
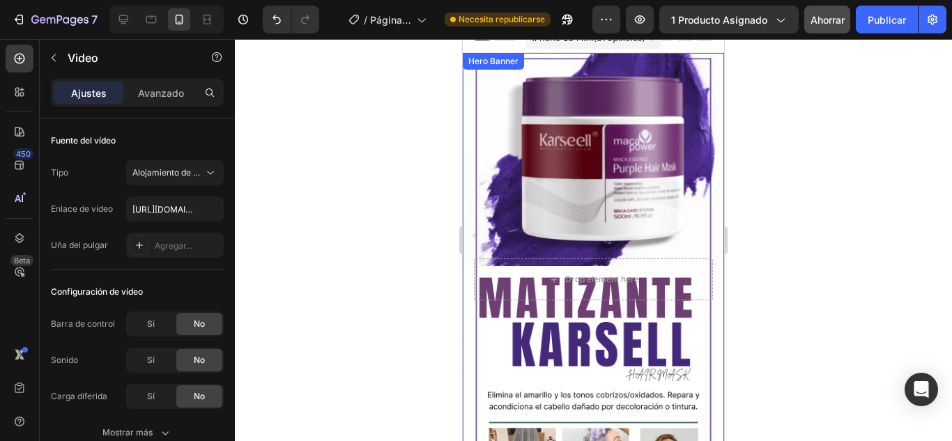
scroll to position [0, 0]
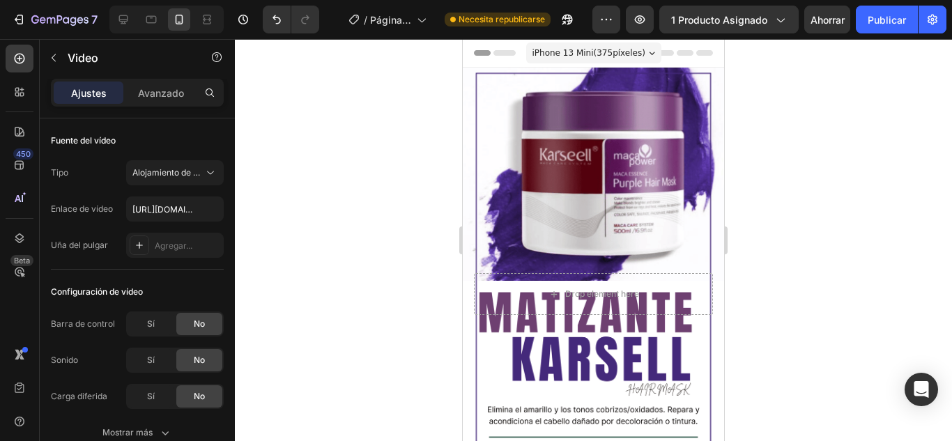
click at [918, 13] on div at bounding box center [918, 20] width 1 height 28
click at [913, 17] on button "Publicar" at bounding box center [887, 20] width 62 height 28
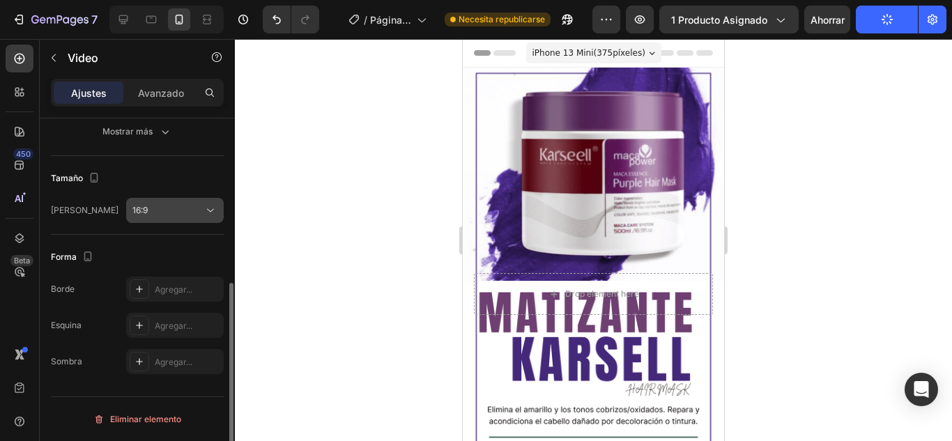
click at [177, 216] on div "16:9" at bounding box center [167, 210] width 71 height 13
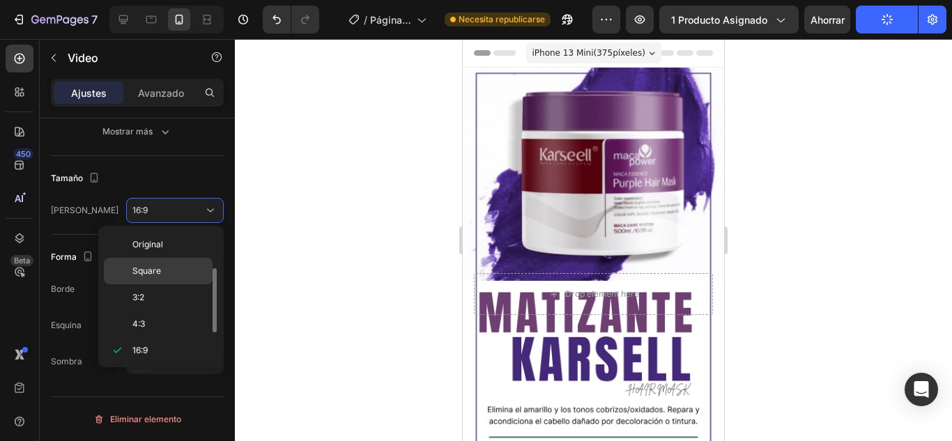
scroll to position [25, 0]
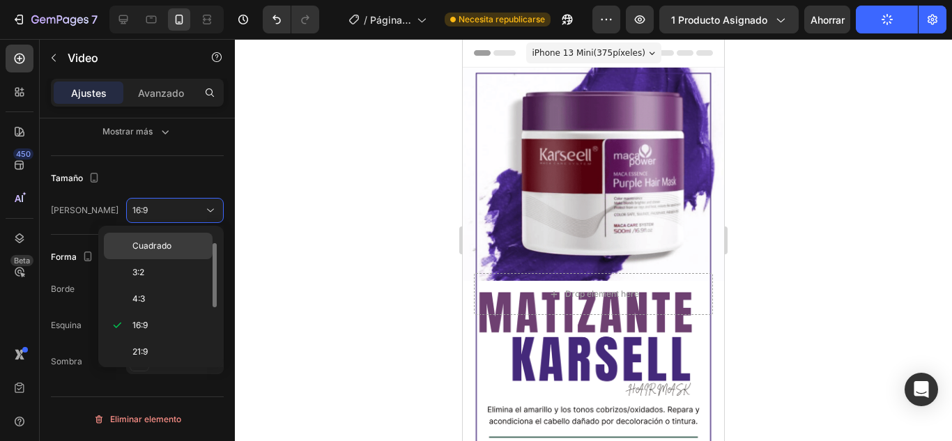
click at [160, 245] on font "Cuadrado" at bounding box center [151, 245] width 39 height 10
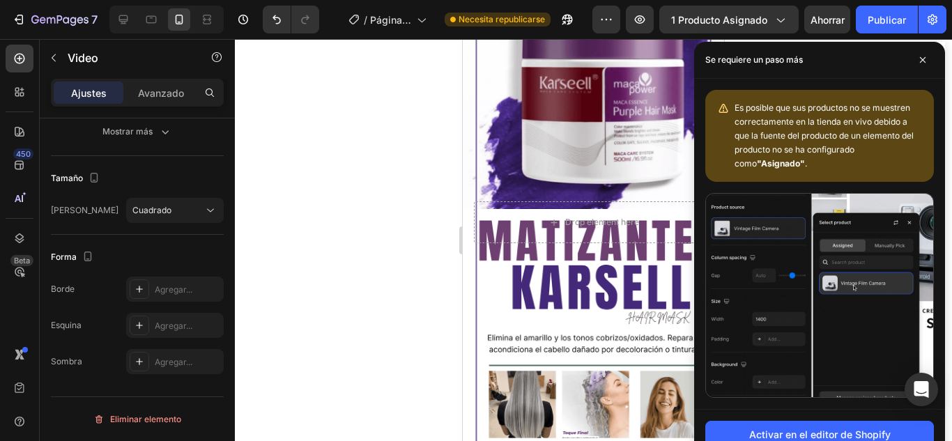
scroll to position [348, 0]
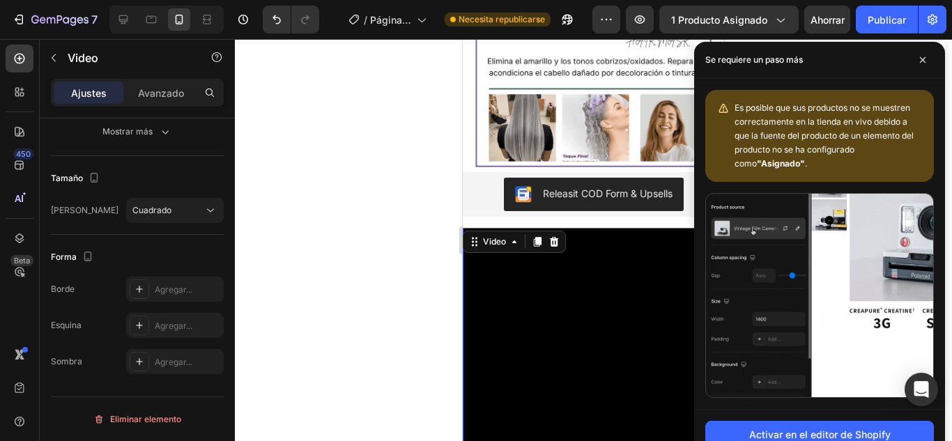
drag, startPoint x: 918, startPoint y: 60, endPoint x: 867, endPoint y: 135, distance: 91.2
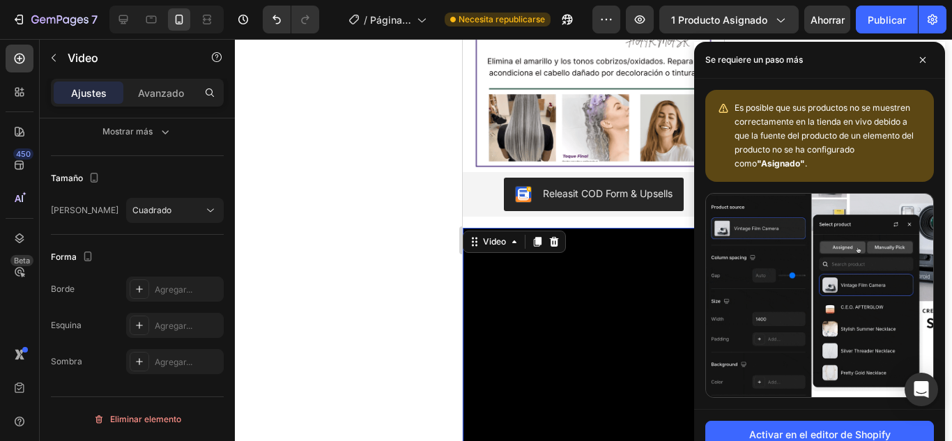
click at [918, 64] on span at bounding box center [922, 60] width 22 height 22
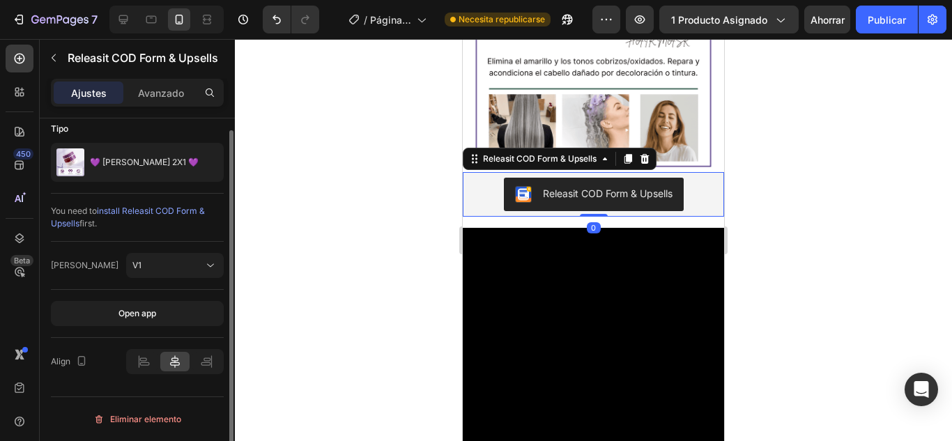
click at [624, 208] on button "Releasit COD Form & Upsells" at bounding box center [594, 194] width 180 height 33
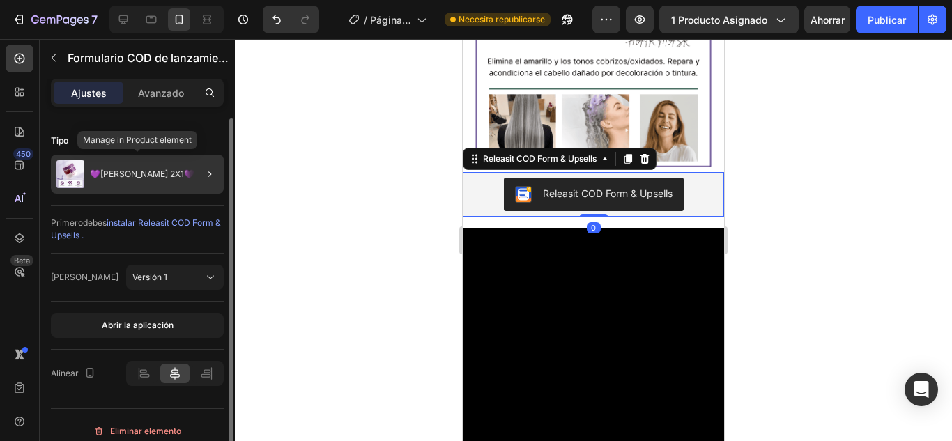
click at [169, 180] on div "💜[PERSON_NAME] 2X1💜" at bounding box center [137, 174] width 173 height 39
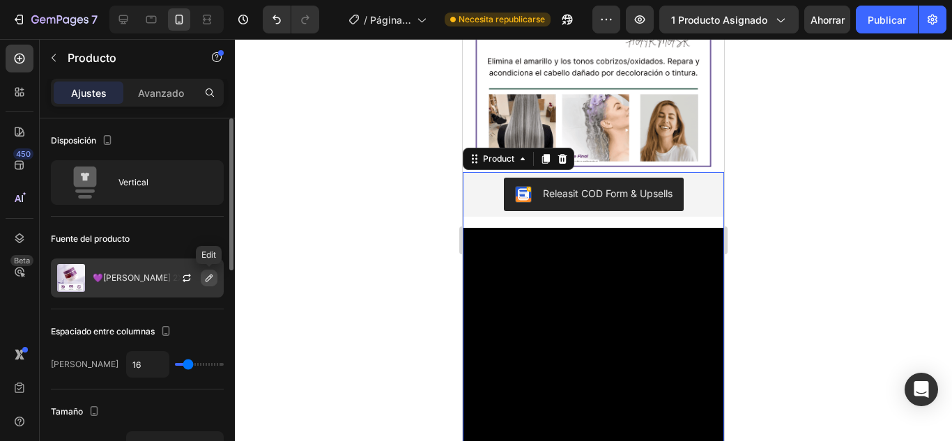
click at [205, 275] on icon "button" at bounding box center [208, 277] width 11 height 11
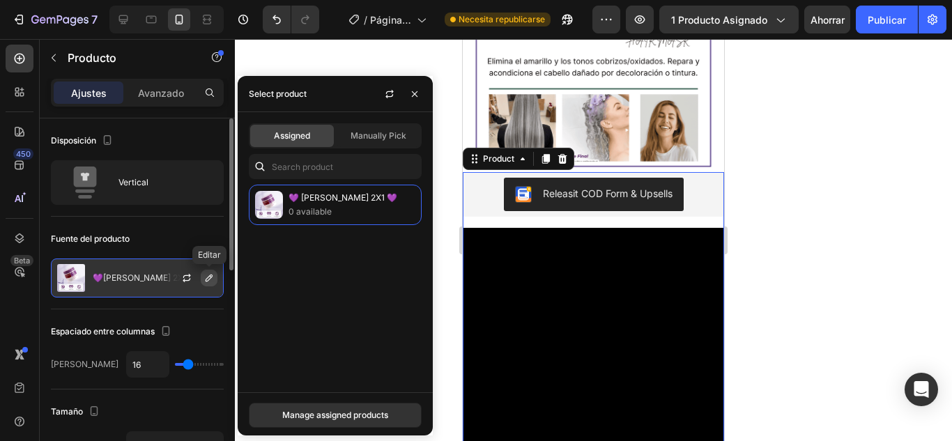
click at [205, 275] on icon "button" at bounding box center [208, 277] width 11 height 11
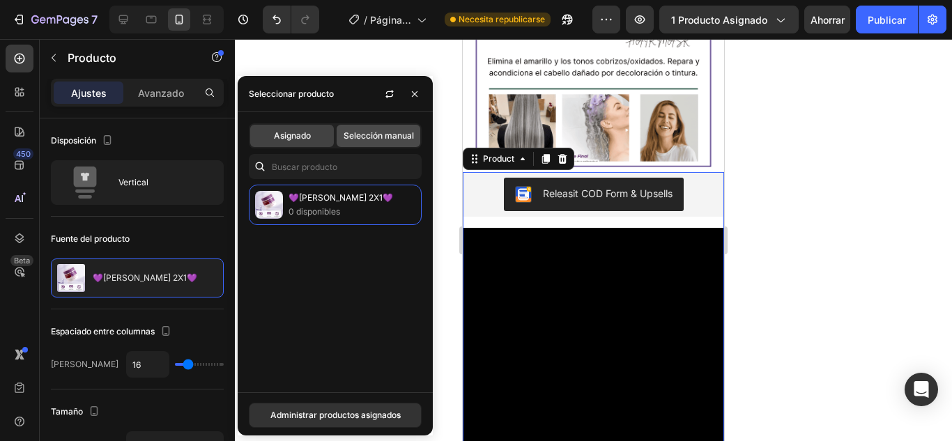
click at [376, 136] on font "Selección manual" at bounding box center [378, 135] width 70 height 10
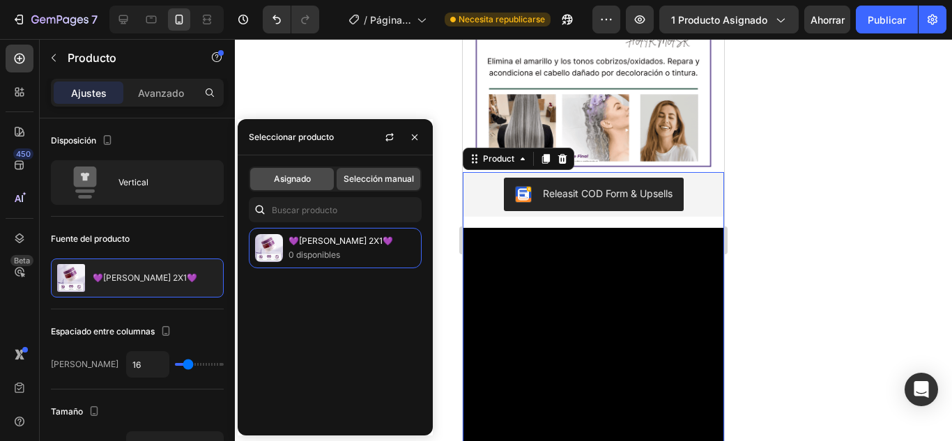
click at [308, 187] on div "Asignado" at bounding box center [292, 179] width 84 height 22
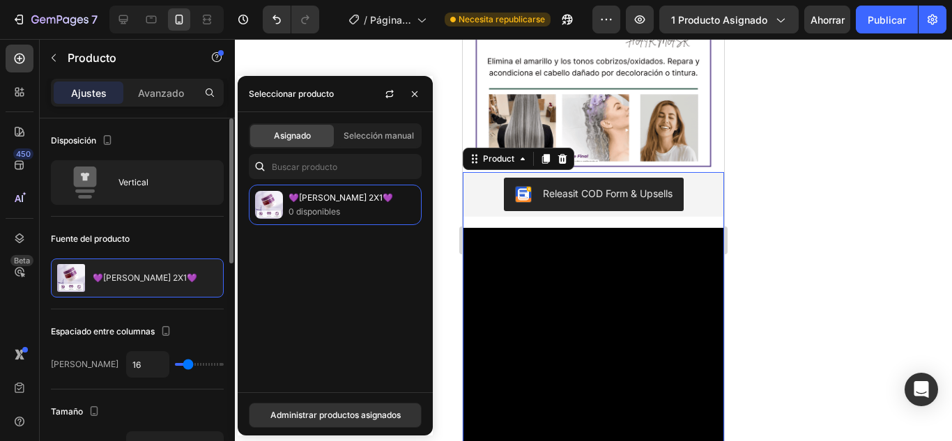
scroll to position [70, 0]
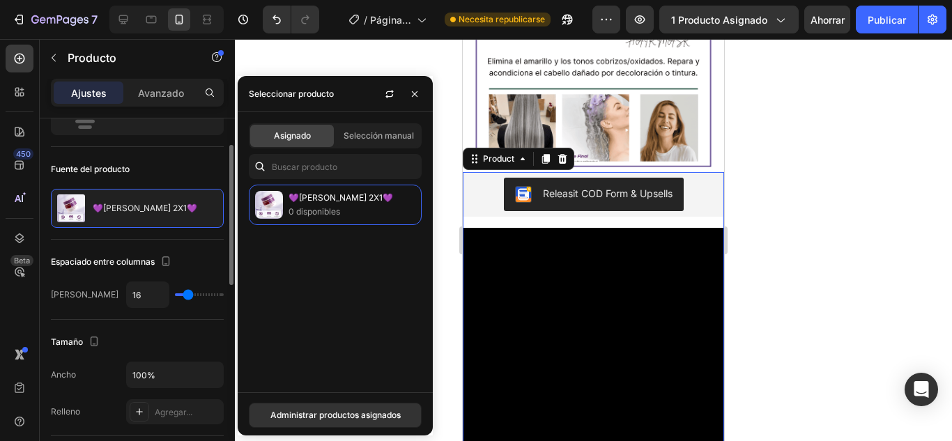
click at [810, 224] on div at bounding box center [593, 240] width 717 height 402
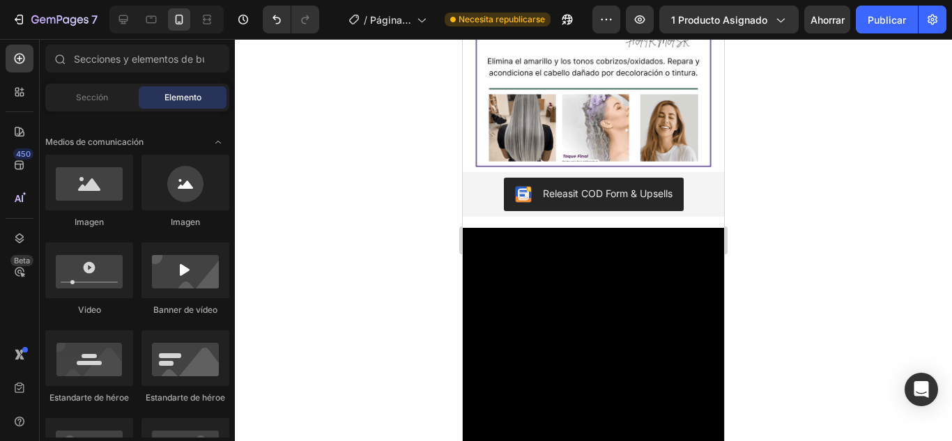
drag, startPoint x: 899, startPoint y: 17, endPoint x: 882, endPoint y: 48, distance: 35.5
click at [898, 17] on font "Publicar" at bounding box center [886, 20] width 38 height 12
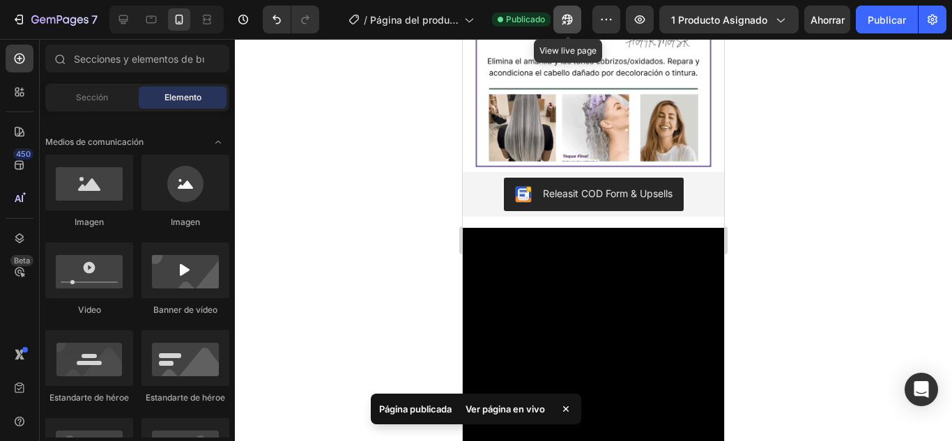
click at [566, 24] on icon "button" at bounding box center [567, 20] width 14 height 14
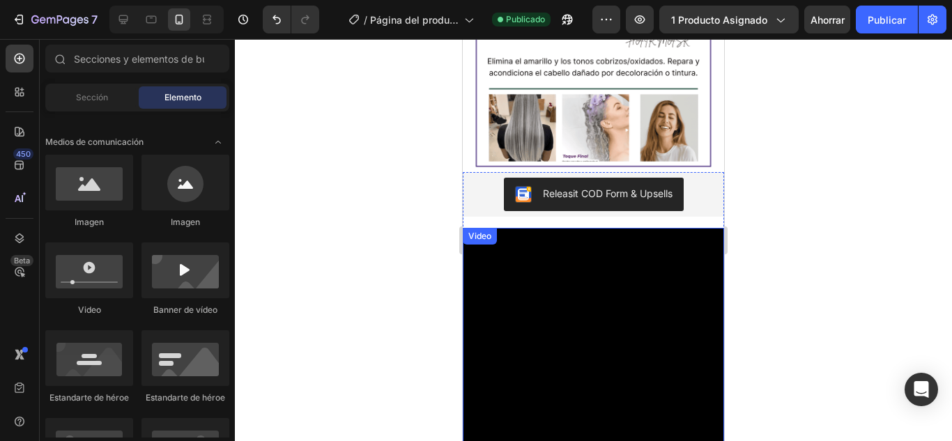
click at [560, 260] on video at bounding box center [593, 358] width 261 height 261
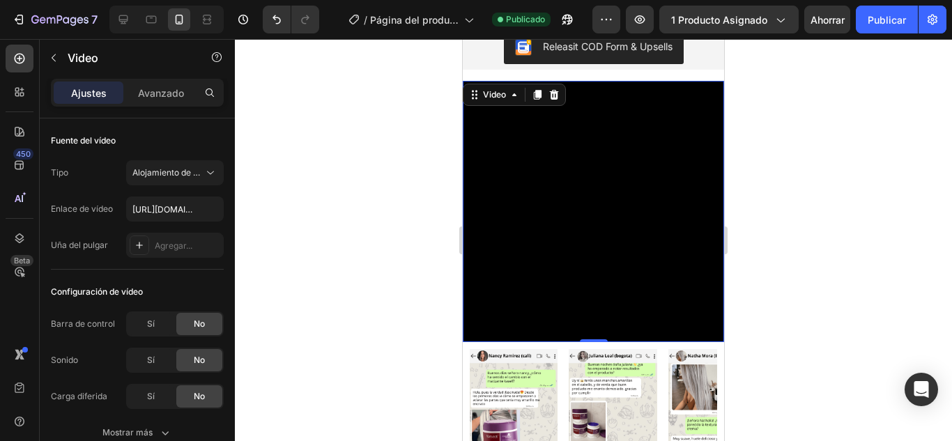
scroll to position [627, 0]
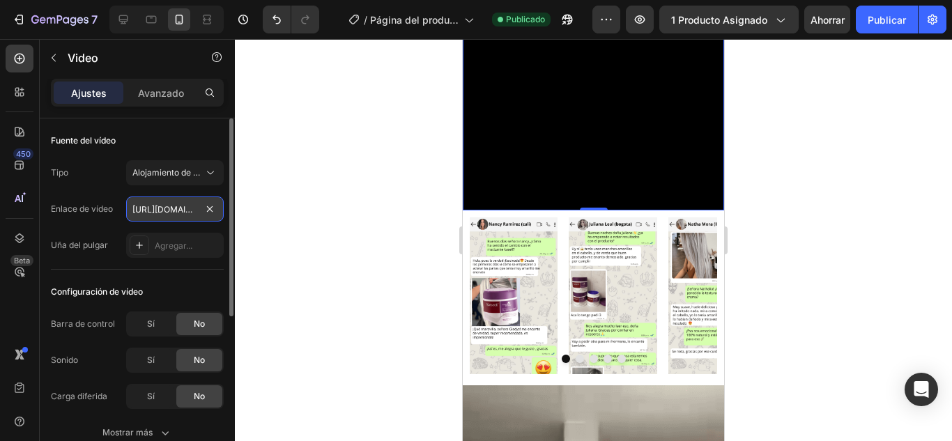
click at [164, 203] on input "[URL][DOMAIN_NAME]" at bounding box center [175, 208] width 98 height 25
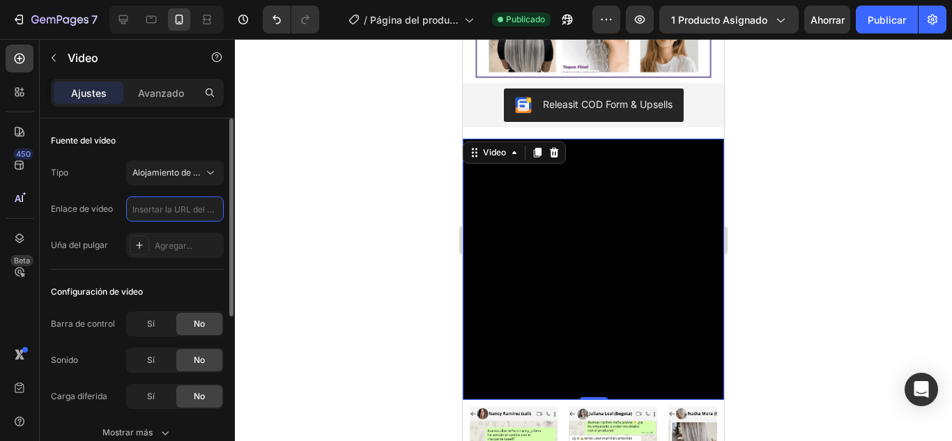
scroll to position [418, 0]
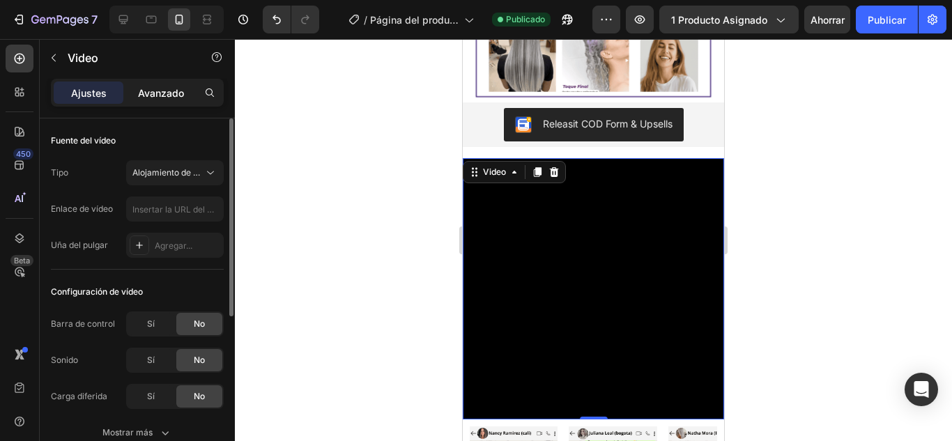
click at [174, 97] on font "Avanzado" at bounding box center [161, 93] width 46 height 12
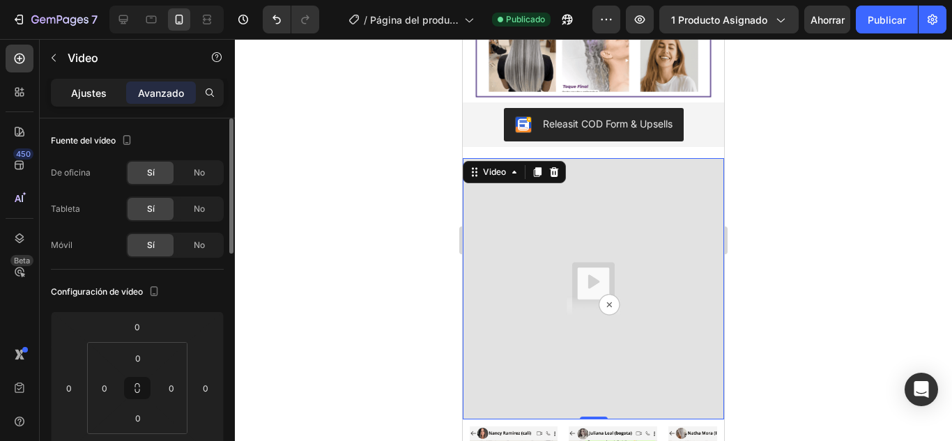
click at [102, 98] on font "Ajustes" at bounding box center [89, 93] width 36 height 12
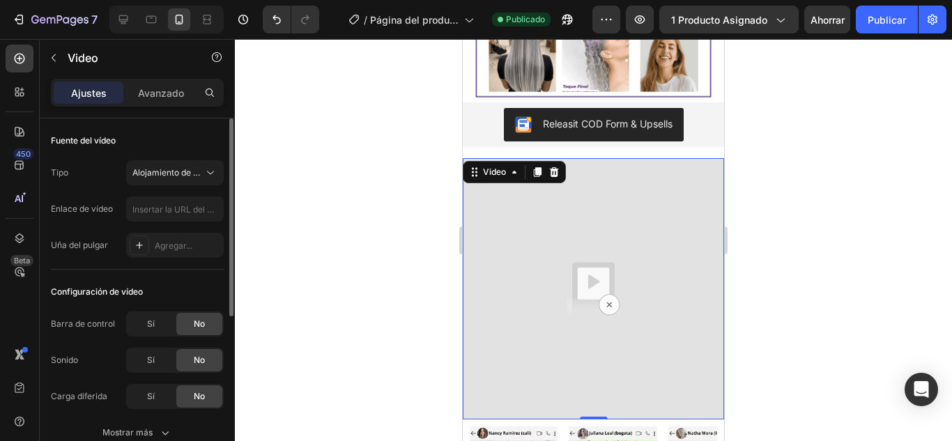
drag, startPoint x: 168, startPoint y: 93, endPoint x: 179, endPoint y: 124, distance: 32.6
click at [167, 93] on font "Avanzado" at bounding box center [161, 93] width 46 height 12
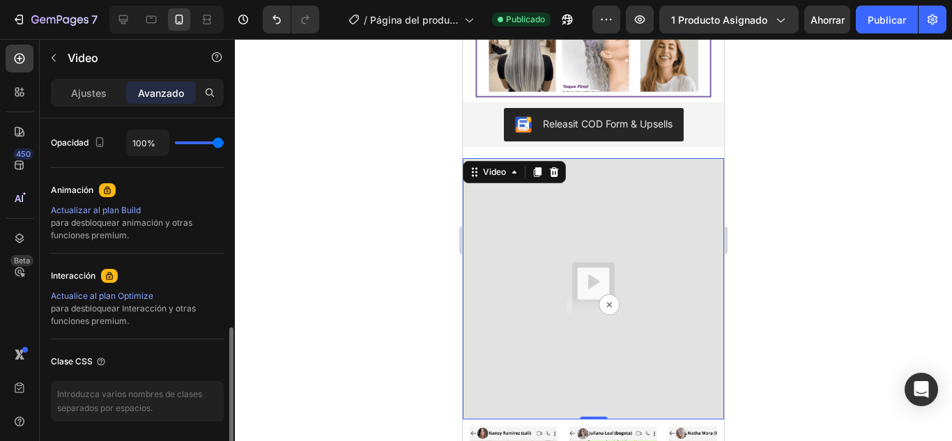
scroll to position [605, 0]
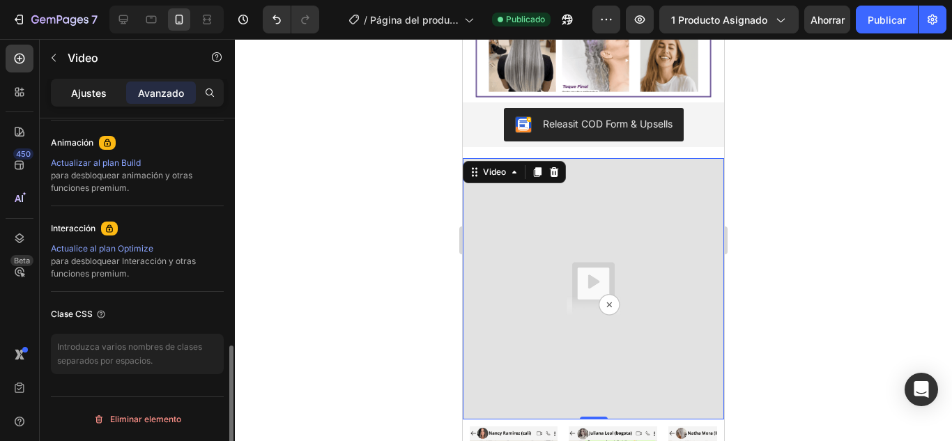
click at [96, 83] on div "Ajustes" at bounding box center [89, 93] width 70 height 22
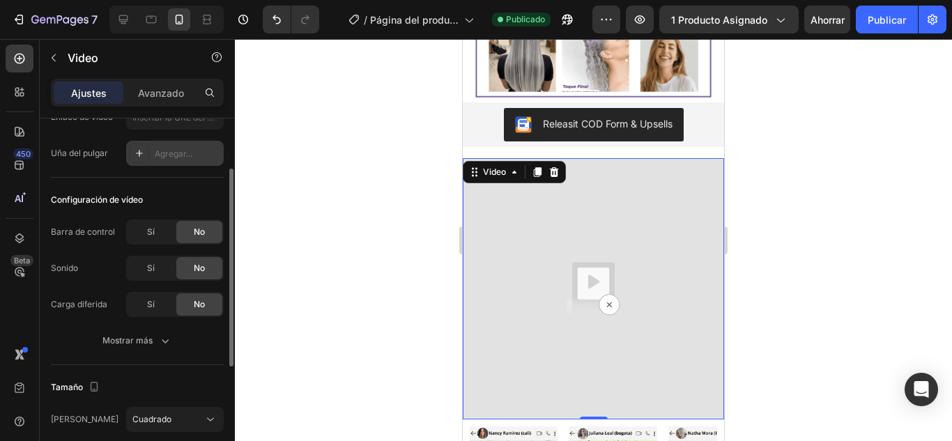
scroll to position [0, 0]
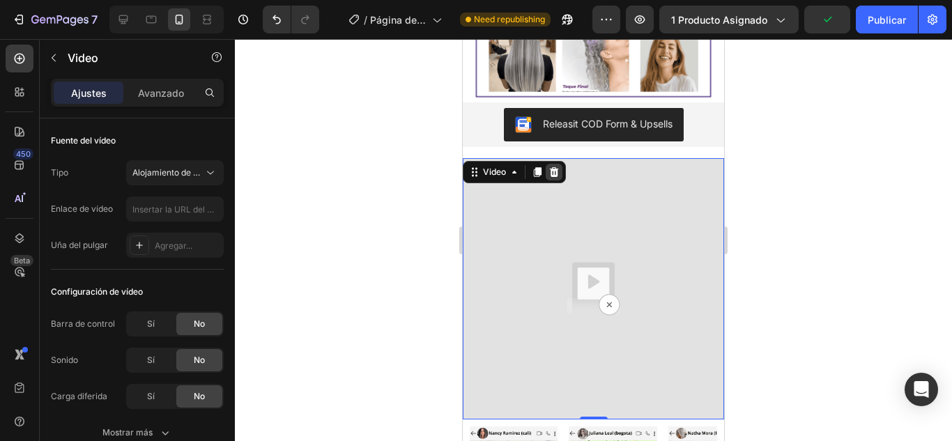
click at [551, 177] on icon at bounding box center [553, 172] width 11 height 11
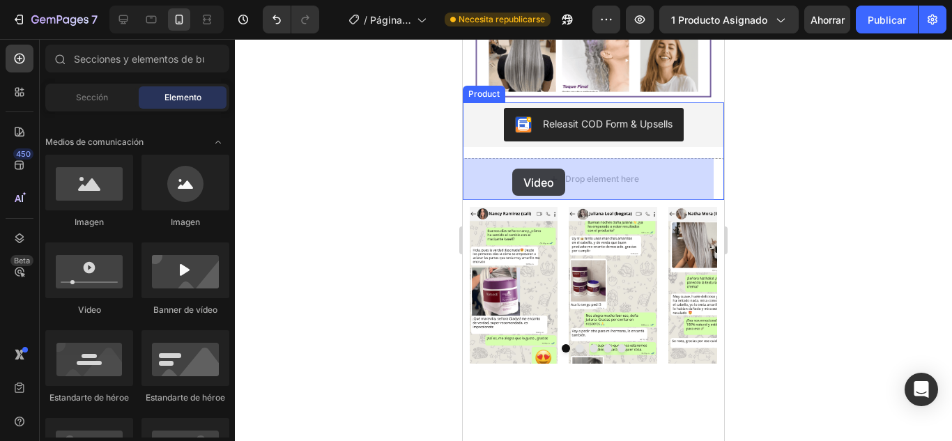
drag, startPoint x: 870, startPoint y: 252, endPoint x: 519, endPoint y: 170, distance: 360.7
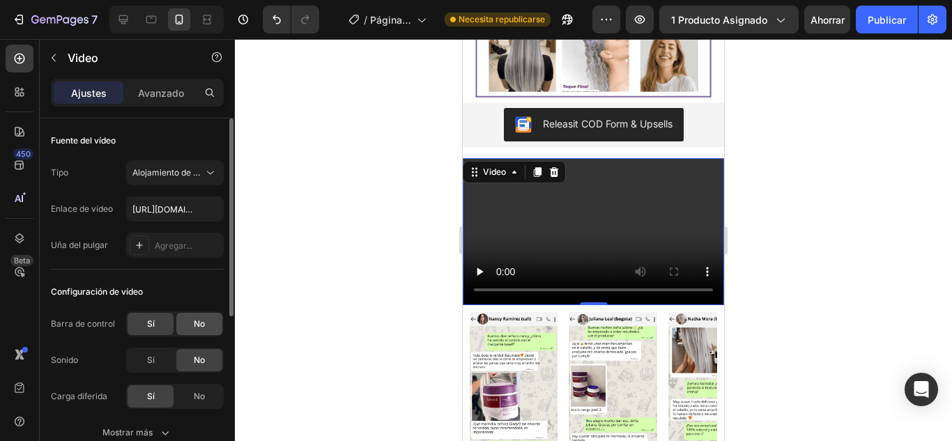
click at [200, 321] on font "No" at bounding box center [199, 323] width 11 height 10
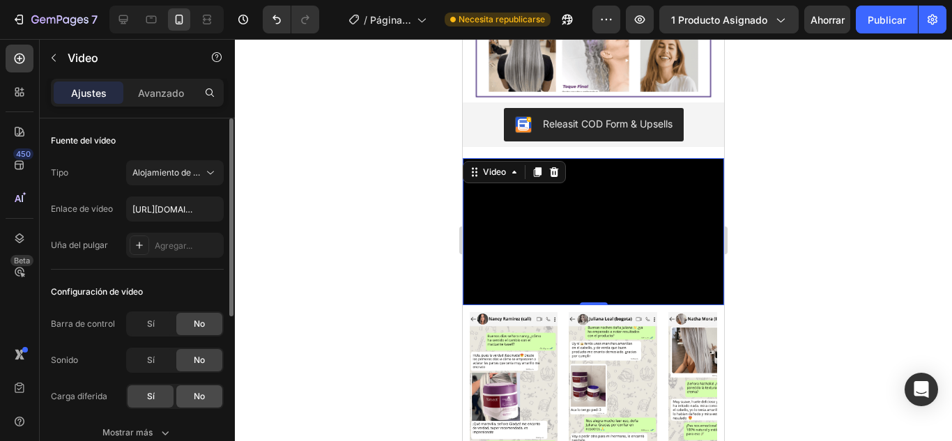
click at [213, 400] on div "No" at bounding box center [199, 396] width 46 height 22
click at [157, 327] on div "Sí" at bounding box center [151, 324] width 46 height 22
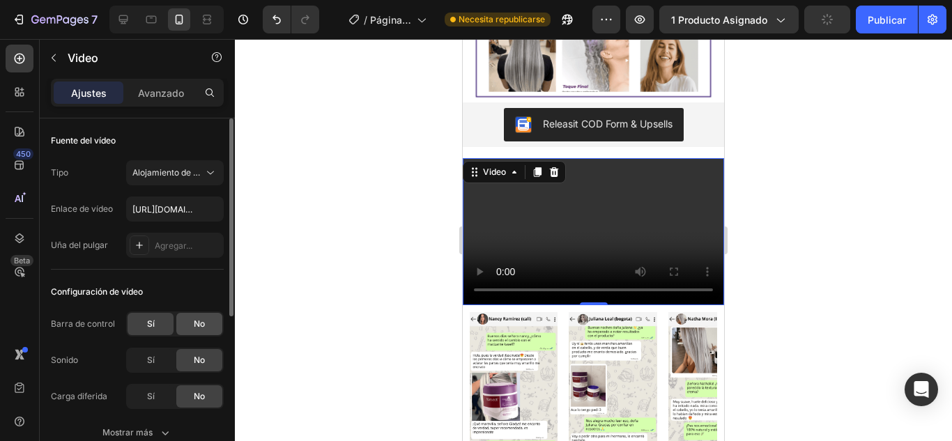
click at [209, 316] on div "No" at bounding box center [199, 324] width 46 height 22
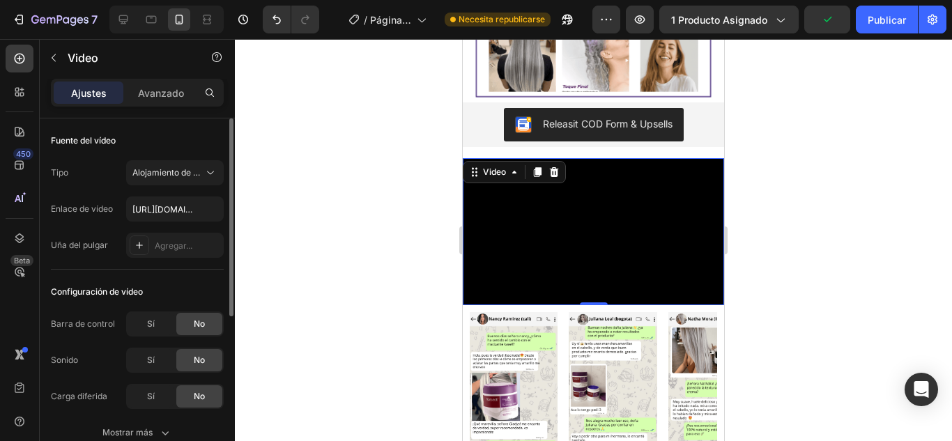
scroll to position [70, 0]
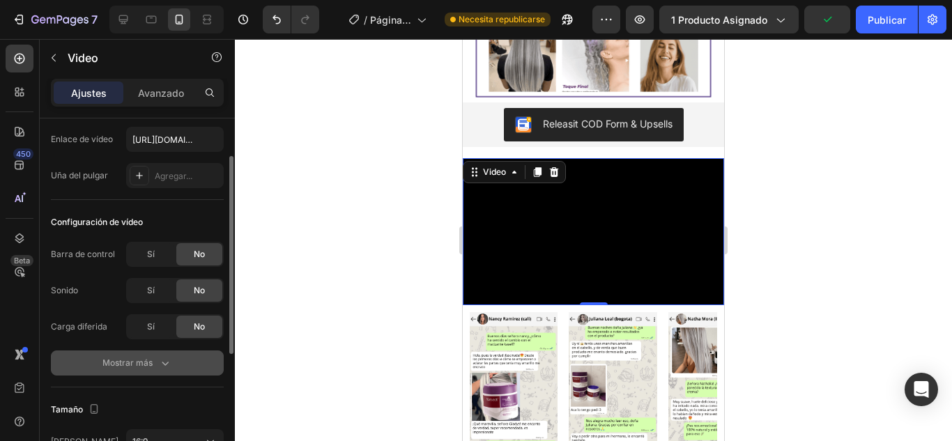
click at [184, 353] on button "Mostrar más" at bounding box center [137, 362] width 173 height 25
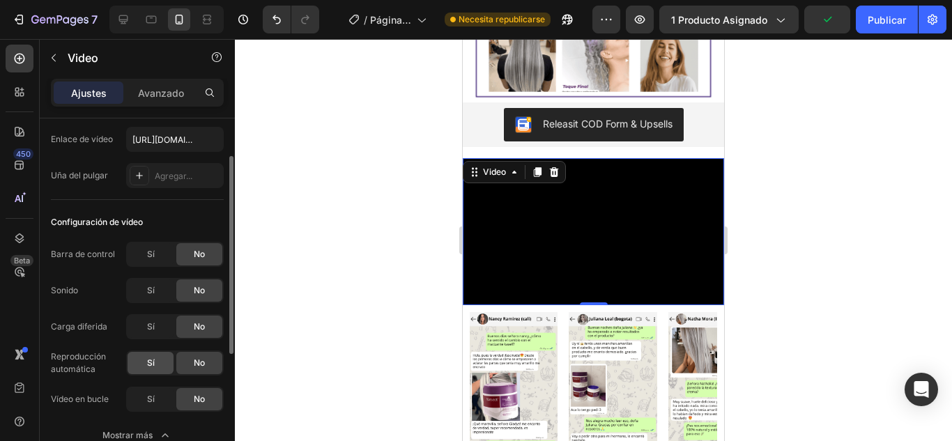
click at [155, 359] on div "Sí" at bounding box center [151, 363] width 46 height 22
click at [156, 404] on div "Sí" at bounding box center [151, 399] width 46 height 22
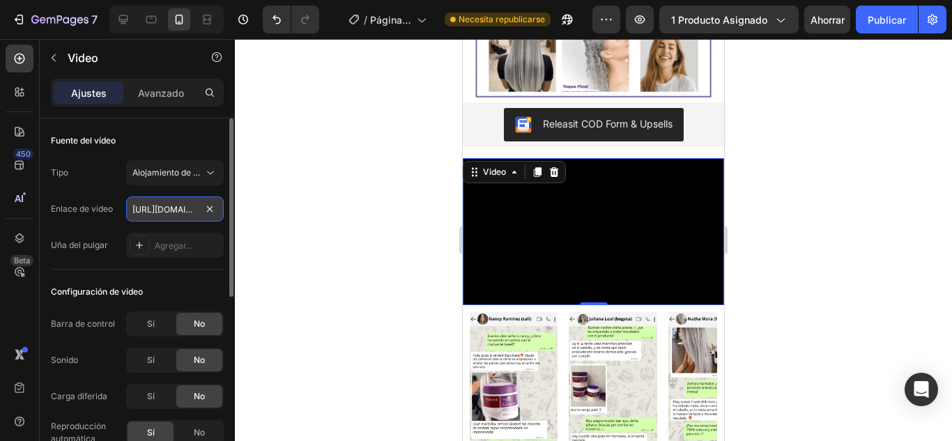
click at [175, 203] on input "[URL][DOMAIN_NAME]" at bounding box center [175, 208] width 98 height 25
paste input "s/files/1/0701/7847/2118/files/videoframe_4527.png?v=1756397157"
type input "[URL][DOMAIN_NAME]"
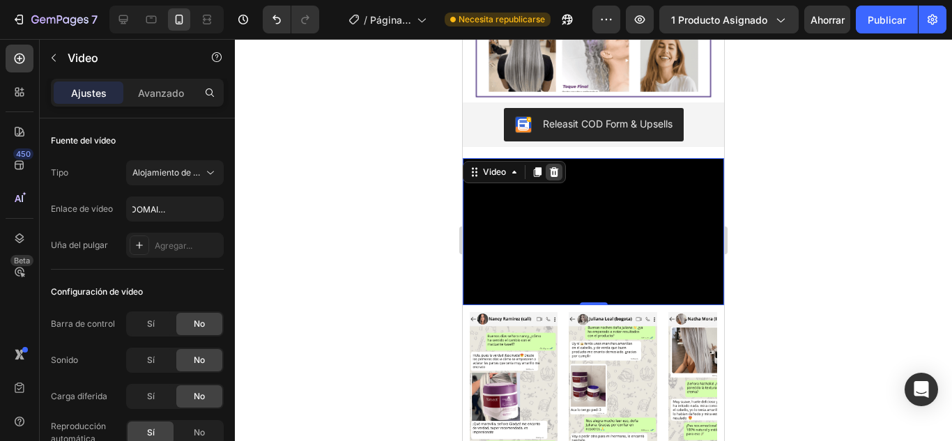
click at [548, 176] on div at bounding box center [554, 172] width 17 height 17
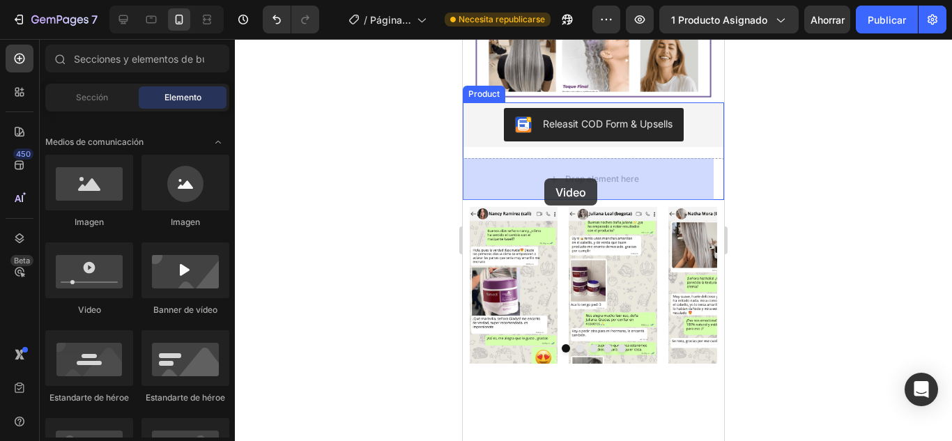
drag, startPoint x: 706, startPoint y: 291, endPoint x: 548, endPoint y: 187, distance: 189.2
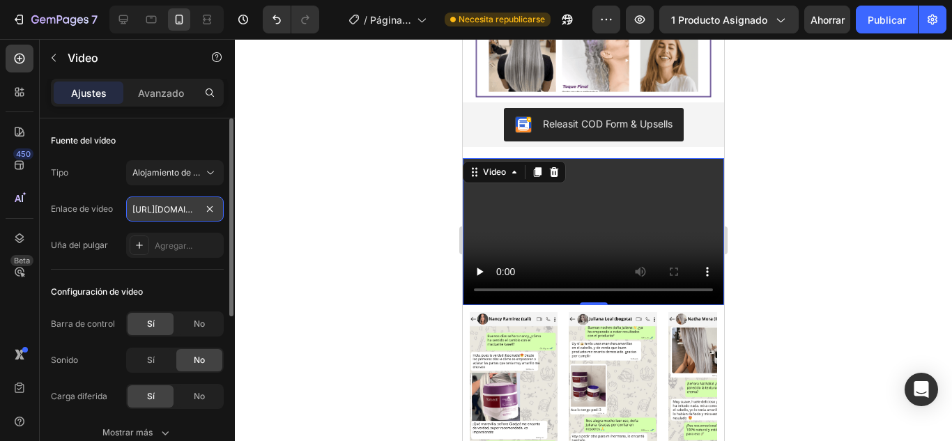
click at [183, 212] on input "[URL][DOMAIN_NAME]" at bounding box center [175, 208] width 98 height 25
paste input "s/files/1/0701/7847/2118/files/videoframe_4527.png?v=1756397157"
type input "[URL][DOMAIN_NAME]"
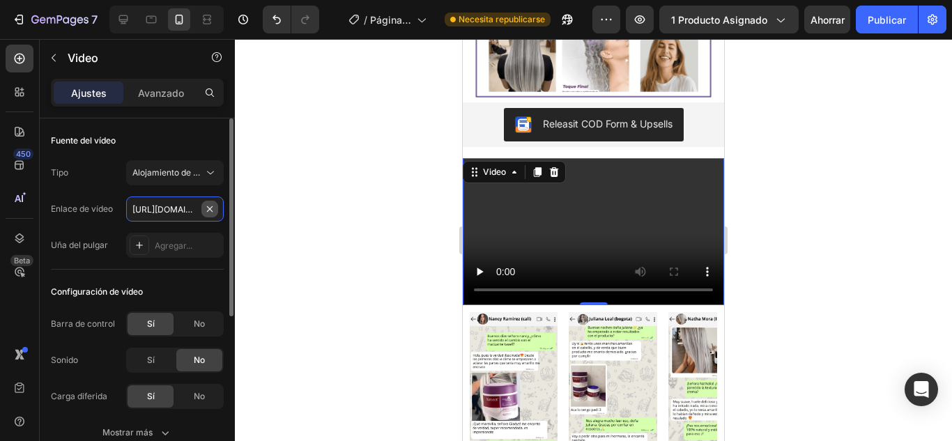
click at [206, 201] on div "[URL][DOMAIN_NAME]" at bounding box center [175, 208] width 98 height 25
click at [281, 235] on div at bounding box center [593, 240] width 717 height 402
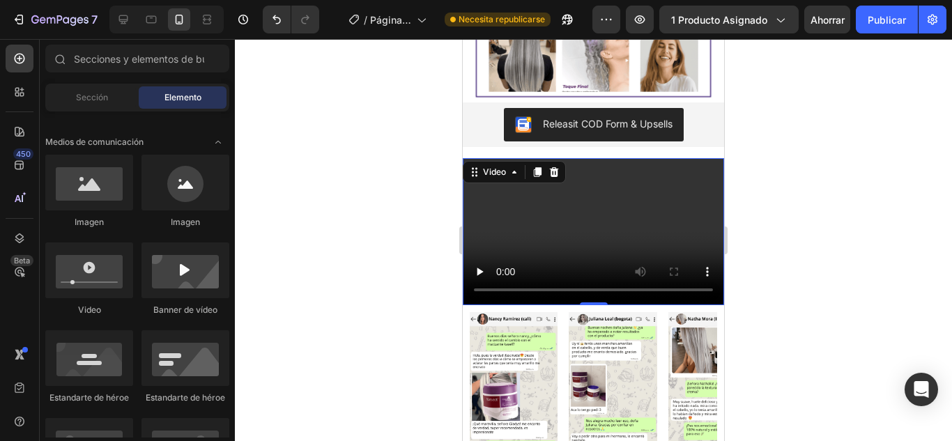
click at [562, 240] on video at bounding box center [593, 231] width 261 height 147
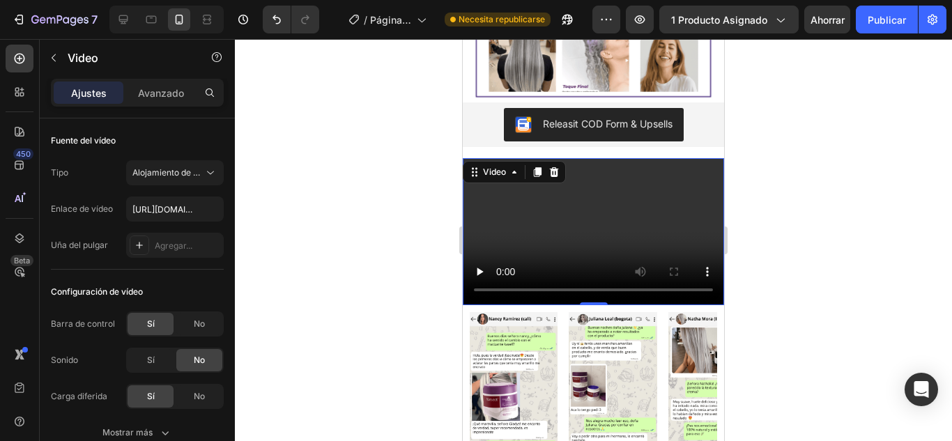
click at [559, 233] on video at bounding box center [593, 231] width 261 height 147
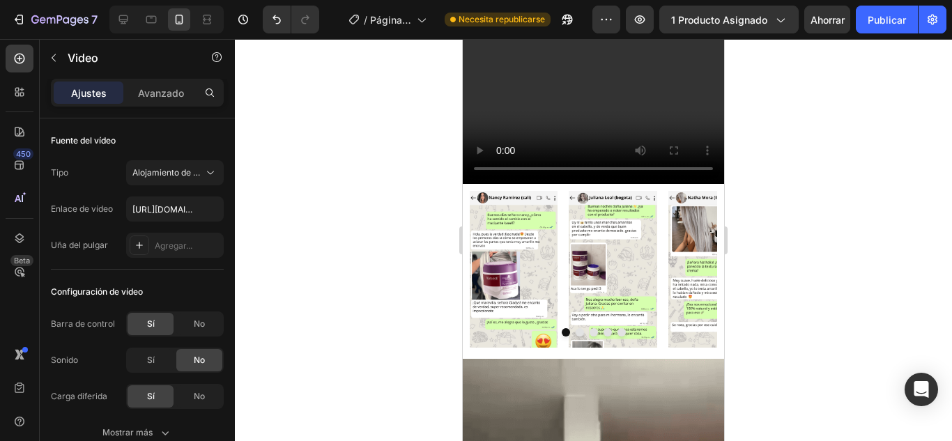
scroll to position [541, 0]
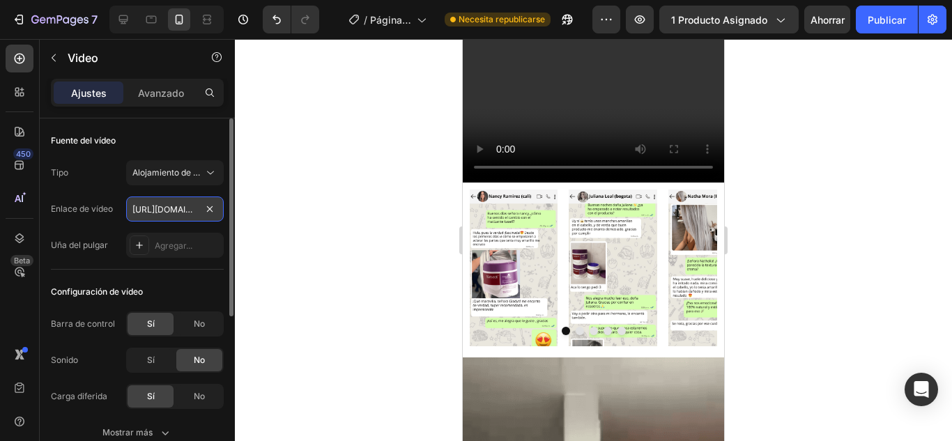
click at [173, 210] on input "[URL][DOMAIN_NAME]" at bounding box center [175, 208] width 98 height 25
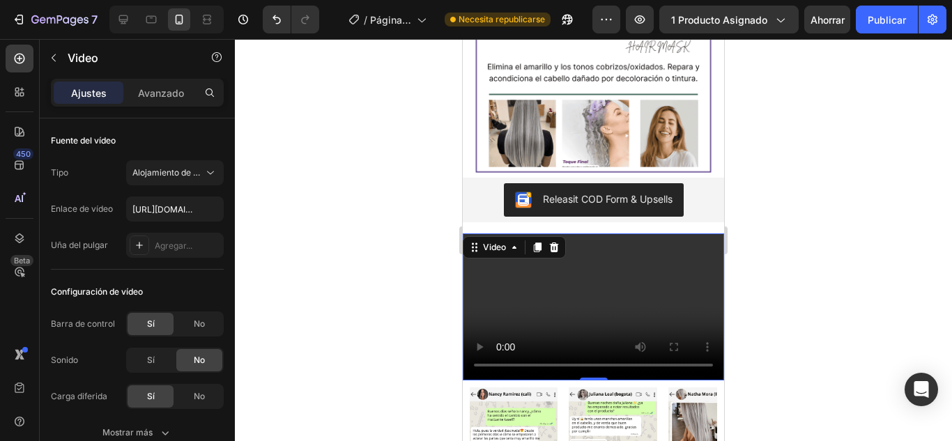
scroll to position [342, 0]
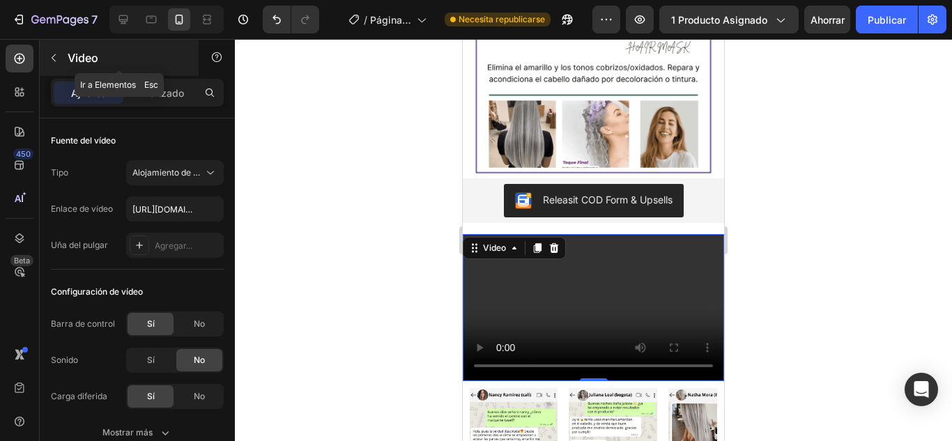
click at [68, 50] on p "Video" at bounding box center [127, 57] width 118 height 17
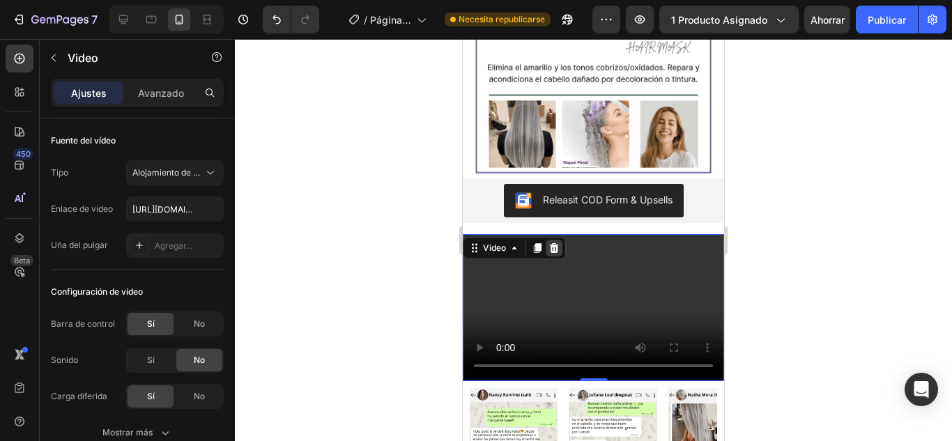
click at [558, 244] on icon at bounding box center [553, 247] width 11 height 11
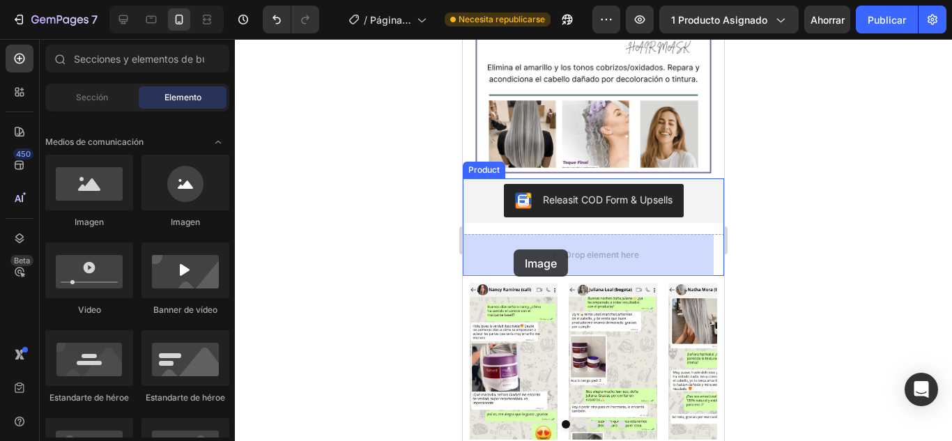
drag, startPoint x: 539, startPoint y: 225, endPoint x: 511, endPoint y: 247, distance: 35.7
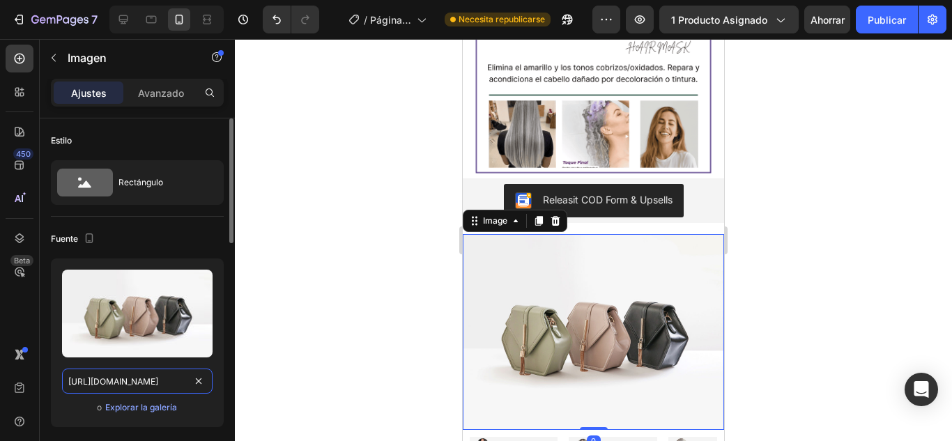
click at [138, 385] on input "[URL][DOMAIN_NAME]" at bounding box center [137, 381] width 150 height 25
paste input "0701/7847/2118/files/videoframe_4527.png?v=1756397157"
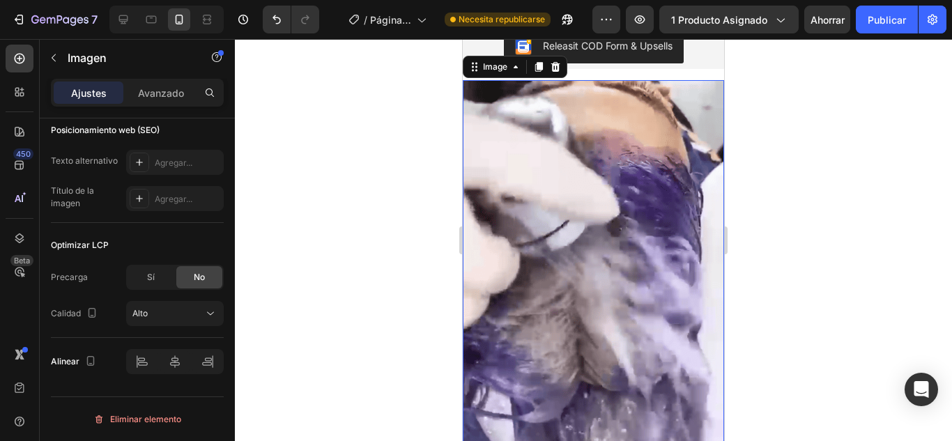
scroll to position [476, 0]
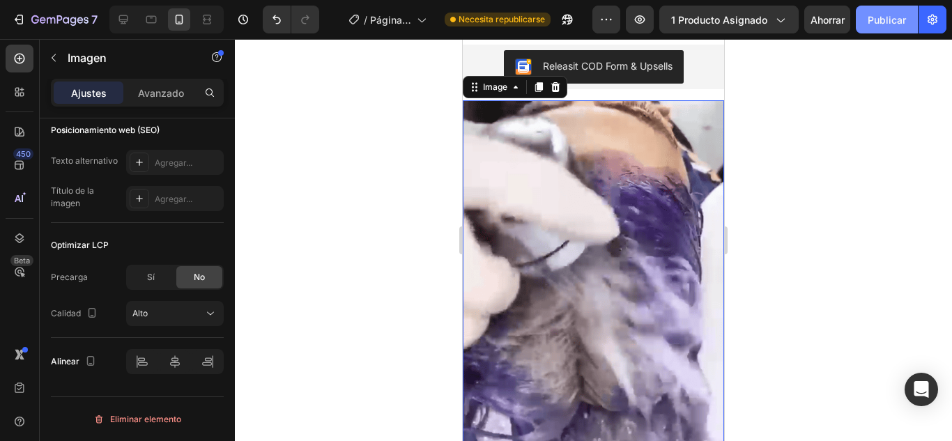
type input "[URL][DOMAIN_NAME]"
click at [872, 24] on font "Publicar" at bounding box center [886, 20] width 38 height 12
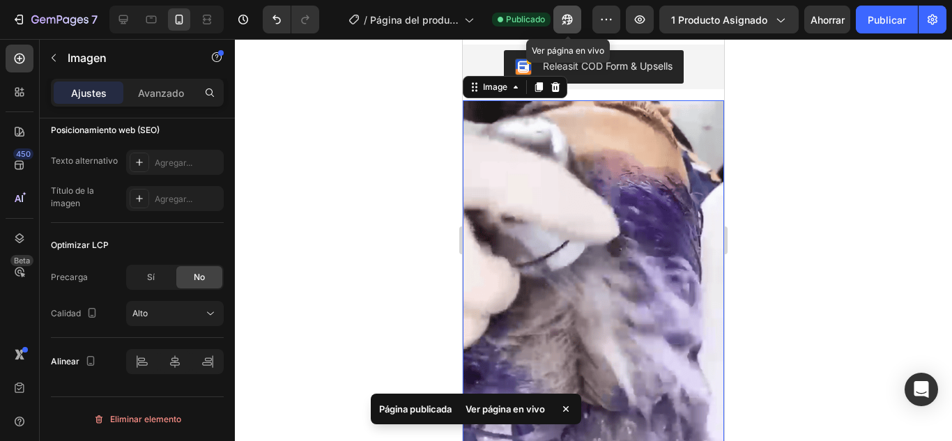
click at [559, 21] on button "button" at bounding box center [567, 20] width 28 height 28
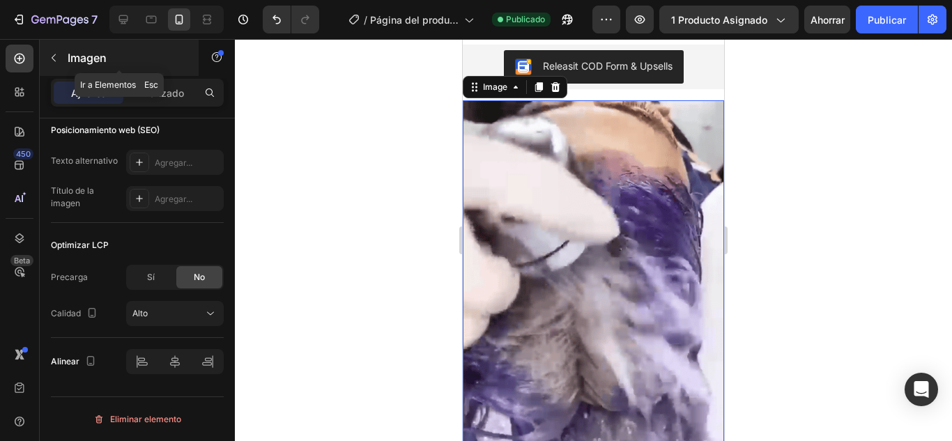
click at [51, 62] on icon "button" at bounding box center [53, 57] width 11 height 11
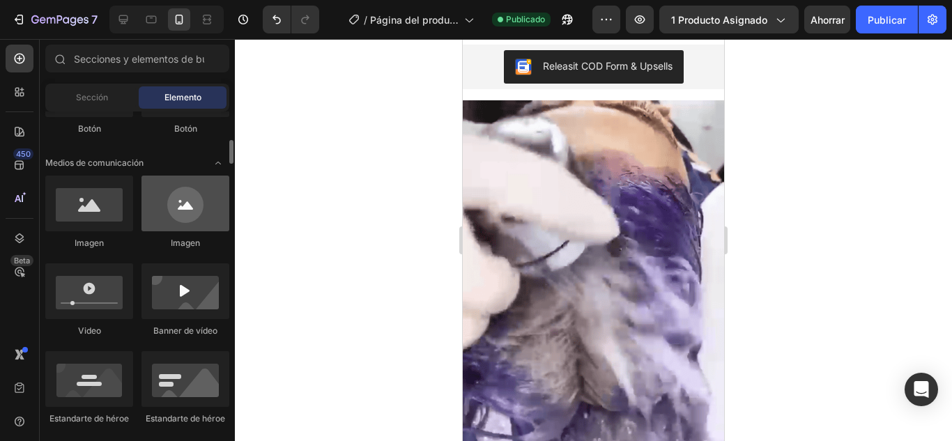
scroll to position [376, 0]
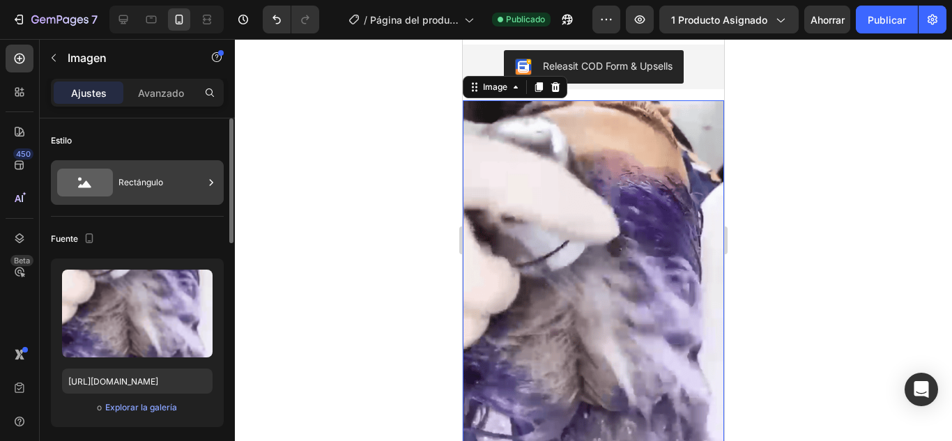
click at [192, 180] on div "Rectángulo" at bounding box center [160, 183] width 85 height 32
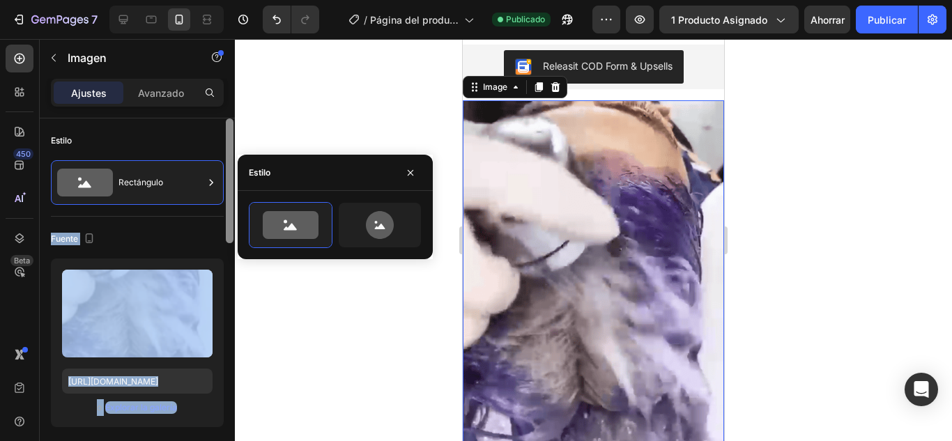
drag, startPoint x: 192, startPoint y: 180, endPoint x: 226, endPoint y: 289, distance: 113.9
click at [226, 289] on div "Estilo Rectángulo Fuente Subir imagen [URL][DOMAIN_NAME] o Explorar la galería …" at bounding box center [137, 299] width 195 height 362
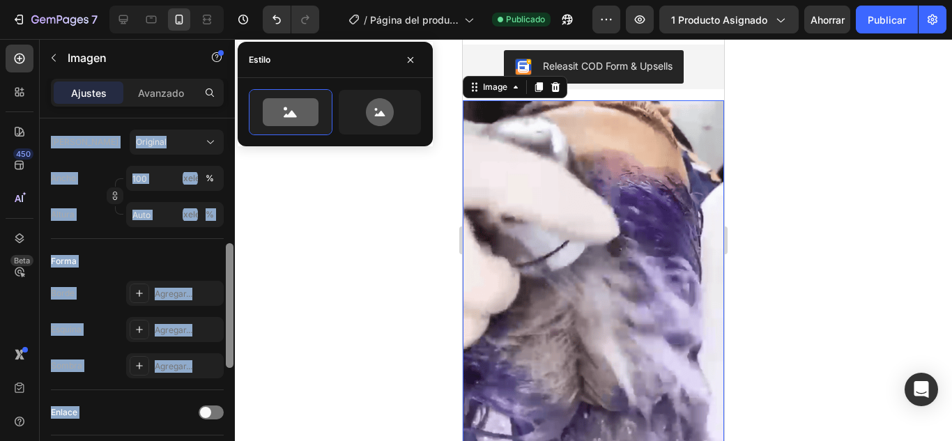
click at [226, 289] on div at bounding box center [229, 299] width 10 height 362
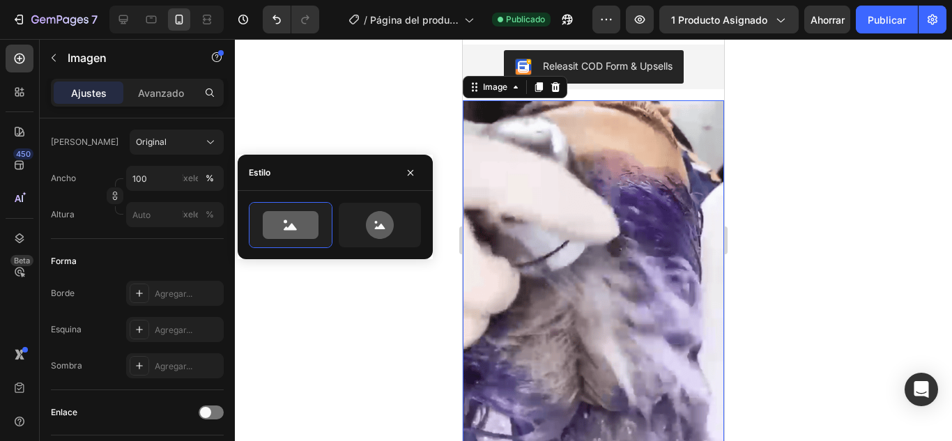
scroll to position [0, 0]
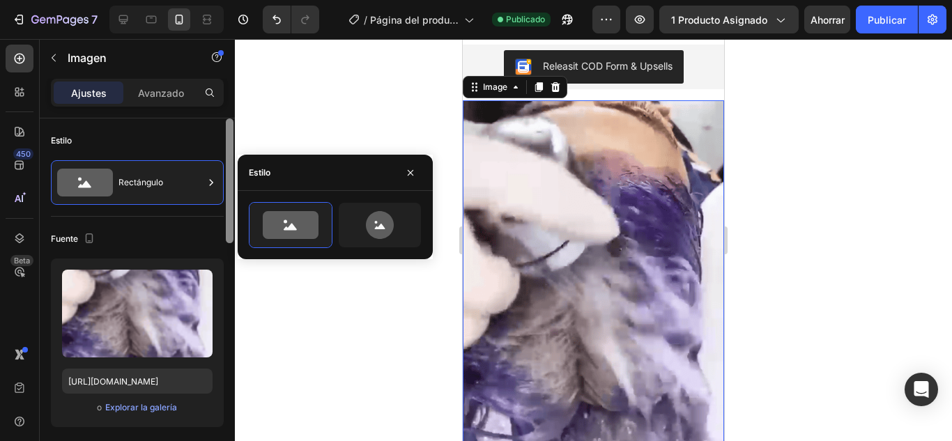
click at [230, 226] on div at bounding box center [229, 299] width 10 height 362
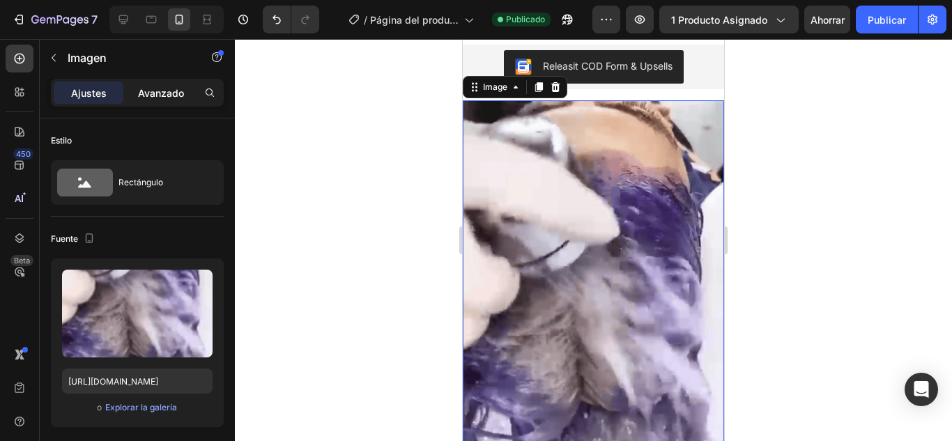
click at [150, 98] on font "Avanzado" at bounding box center [161, 93] width 46 height 12
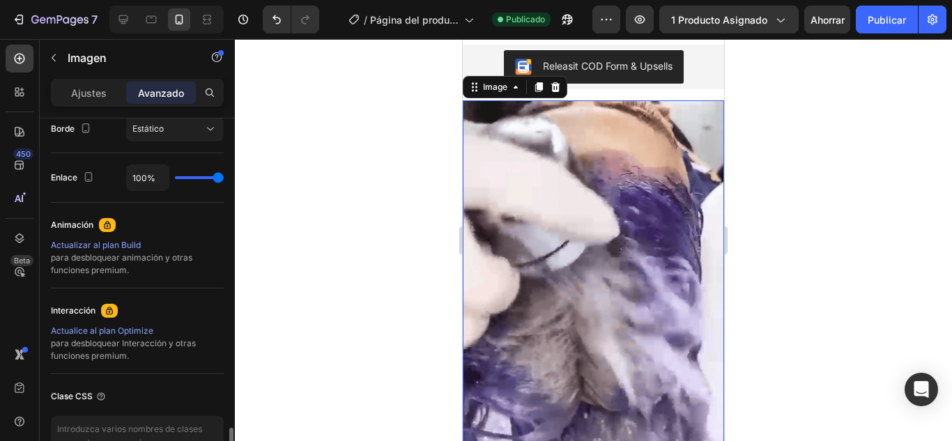
scroll to position [605, 0]
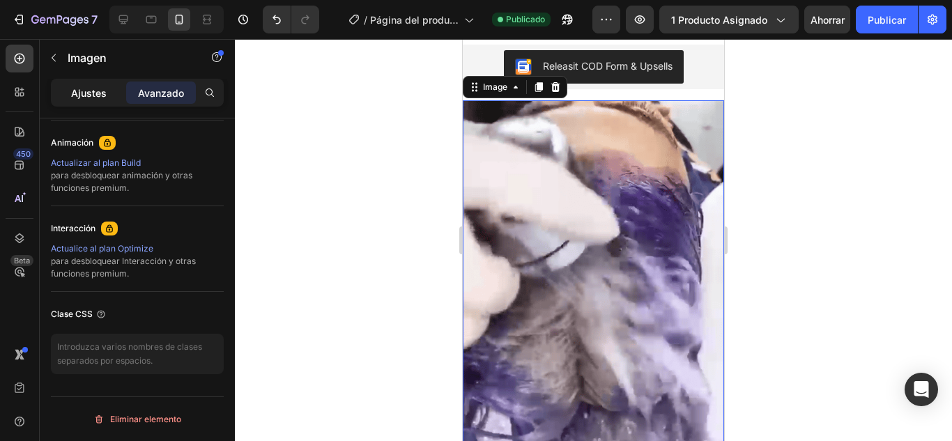
click at [95, 93] on font "Ajustes" at bounding box center [89, 93] width 36 height 12
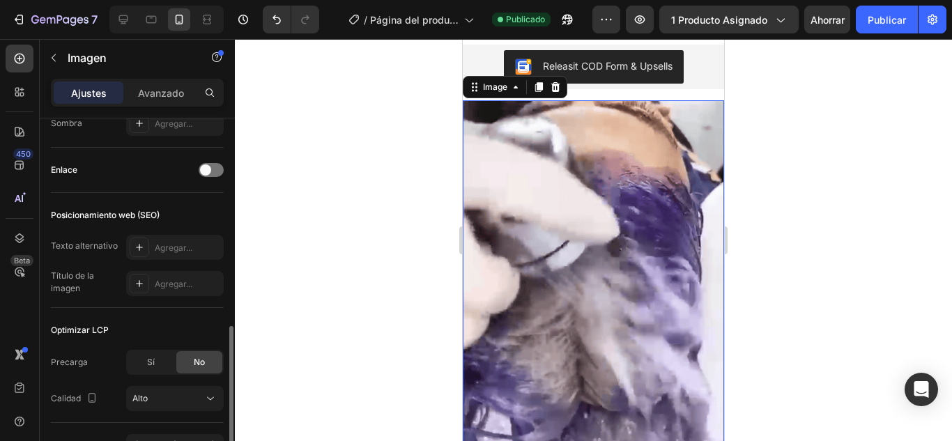
click at [155, 144] on div "Forma Borde Agregar... Esquina Agregar... Sombra Agregar..." at bounding box center [137, 72] width 173 height 151
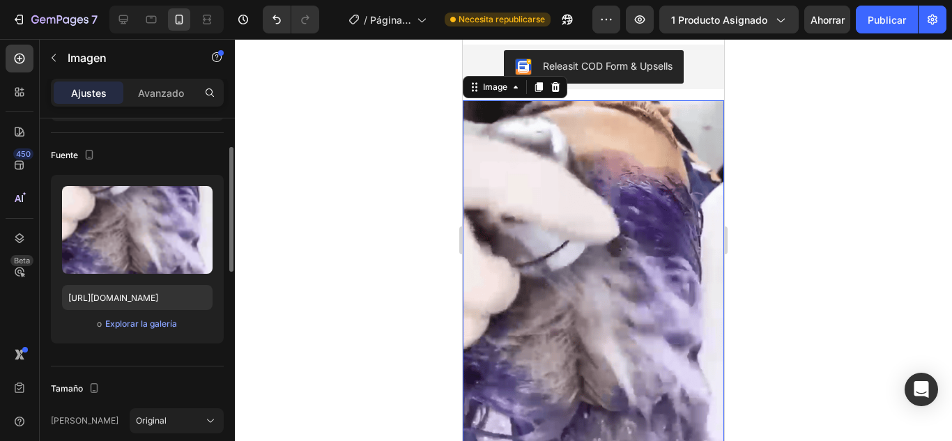
scroll to position [0, 0]
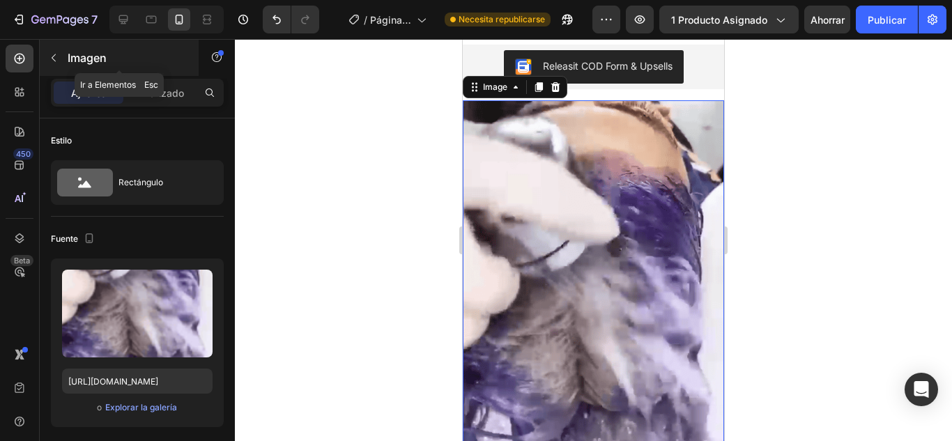
click at [54, 62] on icon "button" at bounding box center [53, 57] width 11 height 11
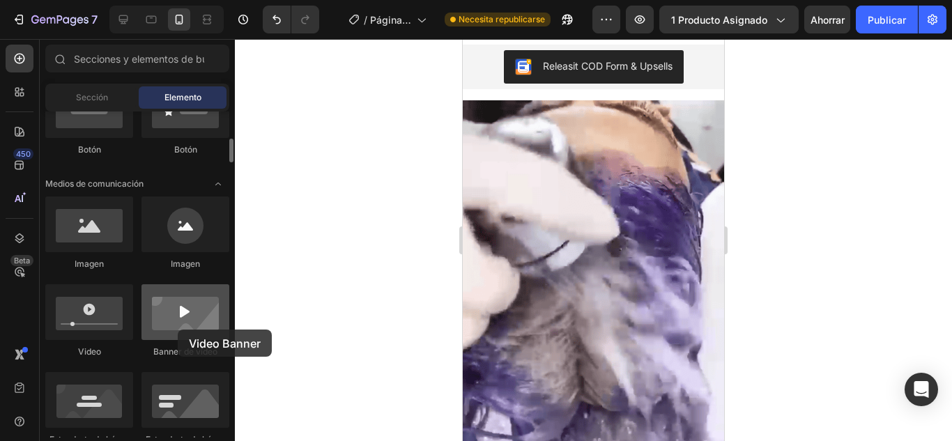
click at [178, 330] on div at bounding box center [185, 312] width 88 height 56
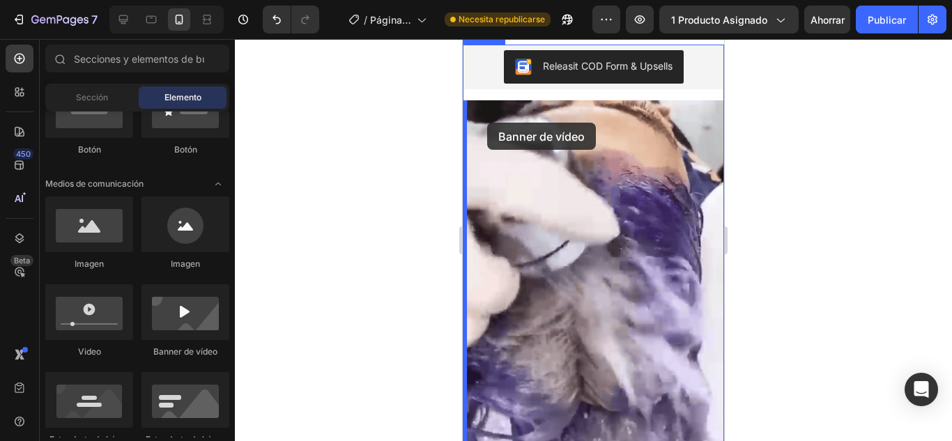
drag, startPoint x: 672, startPoint y: 359, endPoint x: 486, endPoint y: 123, distance: 300.7
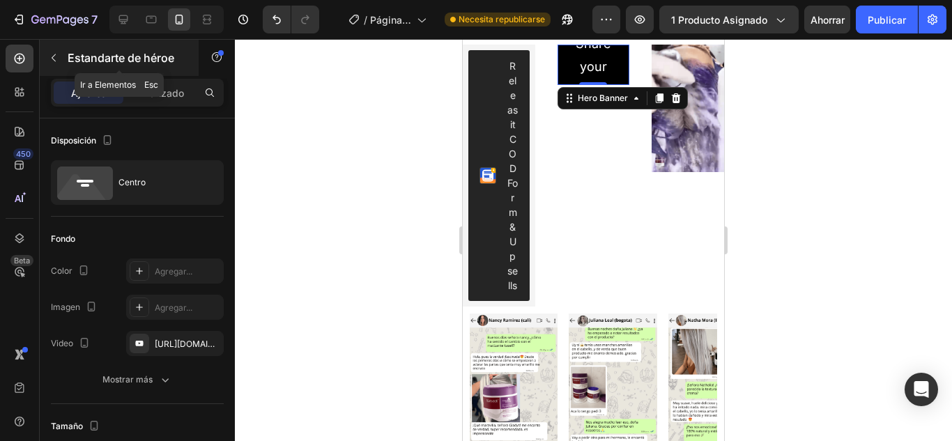
click at [55, 58] on icon "button" at bounding box center [53, 57] width 11 height 11
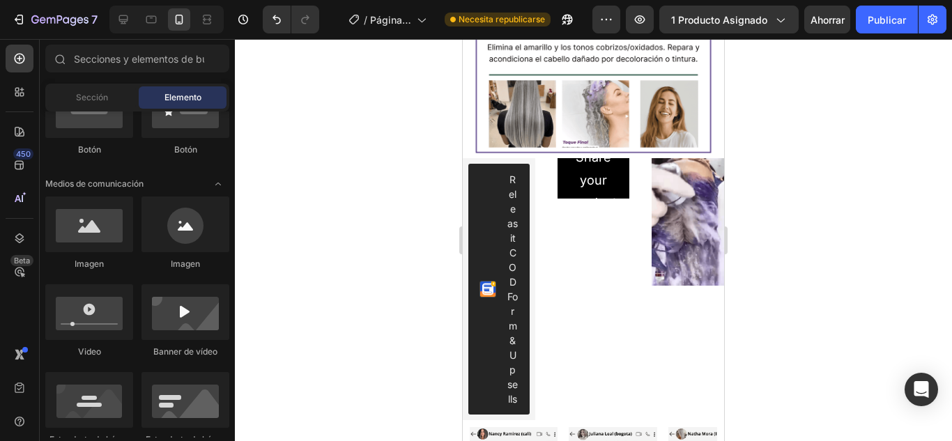
scroll to position [383, 0]
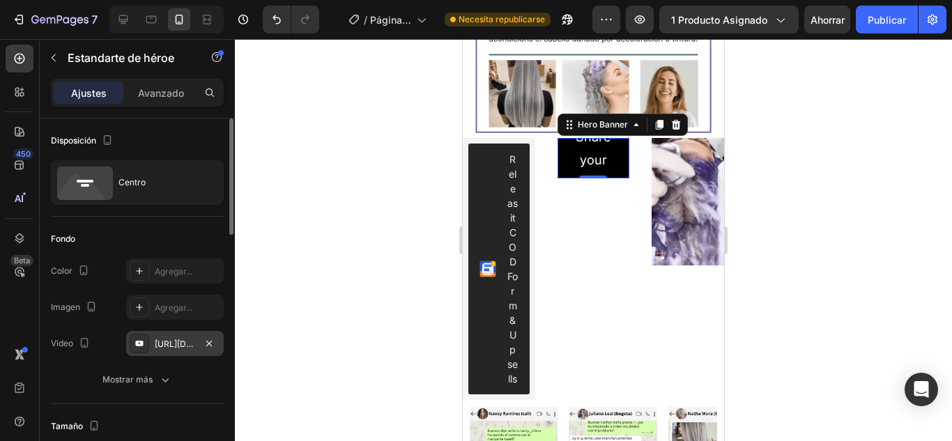
click at [153, 339] on div "[URL][DOMAIN_NAME]" at bounding box center [175, 343] width 98 height 25
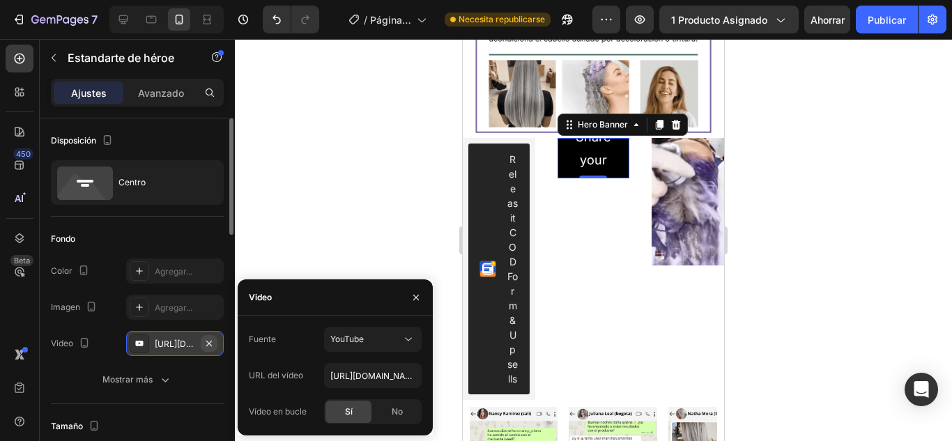
click at [210, 346] on icon "button" at bounding box center [208, 343] width 11 height 11
type input "Auto"
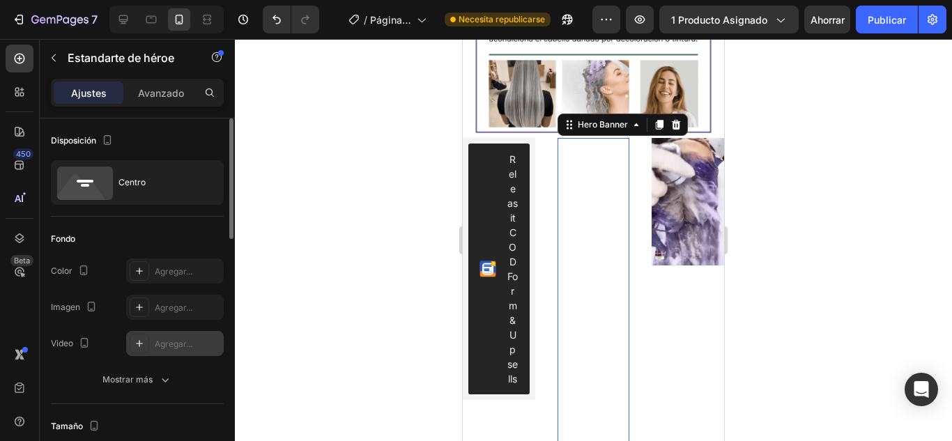
click at [175, 346] on font "Agregar..." at bounding box center [174, 344] width 38 height 10
type input "[URL][DOMAIN_NAME]"
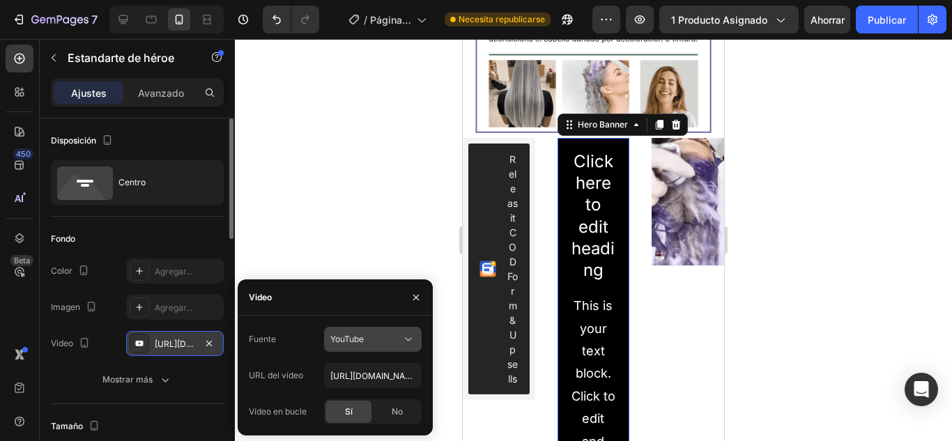
click at [367, 334] on div "YouTube" at bounding box center [365, 339] width 71 height 13
click at [371, 333] on div "YouTube" at bounding box center [365, 339] width 71 height 13
drag, startPoint x: 293, startPoint y: 339, endPoint x: 366, endPoint y: 337, distance: 73.2
click at [366, 337] on div "Fuente YouTube" at bounding box center [335, 339] width 173 height 25
click at [366, 337] on div "YouTube" at bounding box center [365, 339] width 71 height 13
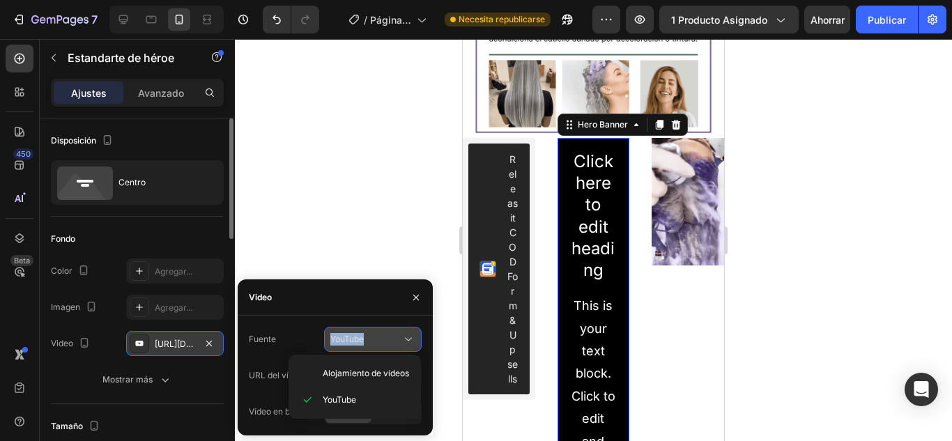
click at [366, 337] on div "YouTube" at bounding box center [365, 339] width 71 height 13
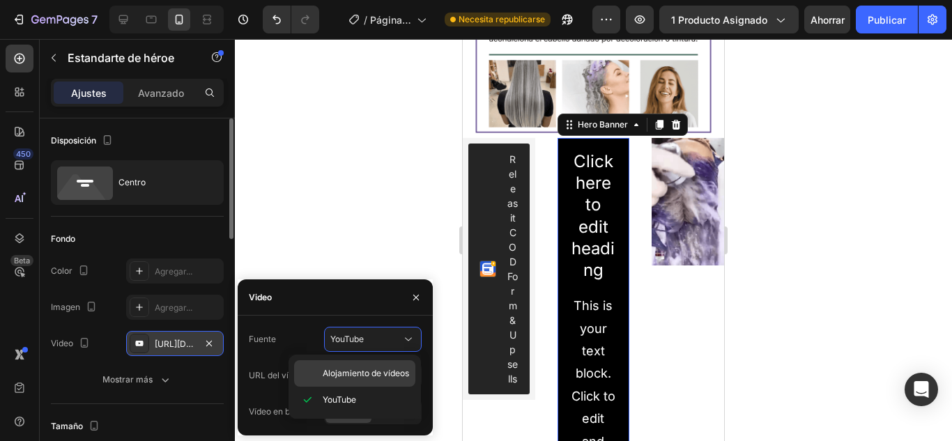
click at [355, 362] on div "Alojamiento de vídeos" at bounding box center [354, 373] width 121 height 26
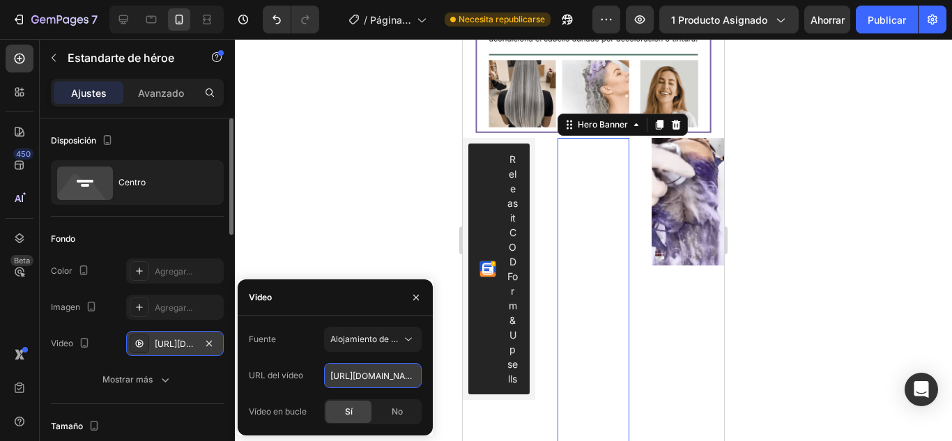
click at [359, 378] on input "[URL][DOMAIN_NAME]" at bounding box center [373, 375] width 98 height 25
click at [359, 378] on input "text" at bounding box center [373, 375] width 98 height 25
click at [291, 378] on font "URL del vídeo" at bounding box center [276, 375] width 54 height 10
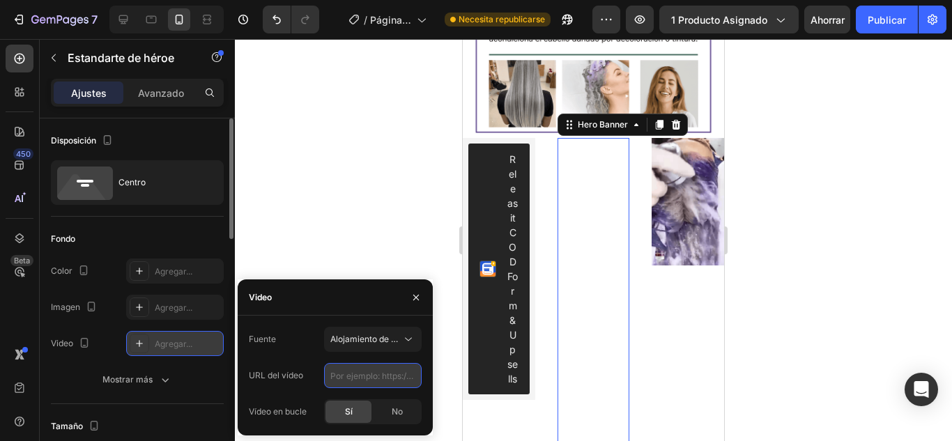
click at [342, 382] on input "text" at bounding box center [373, 375] width 98 height 25
click at [128, 340] on div "Agregar..." at bounding box center [175, 343] width 98 height 25
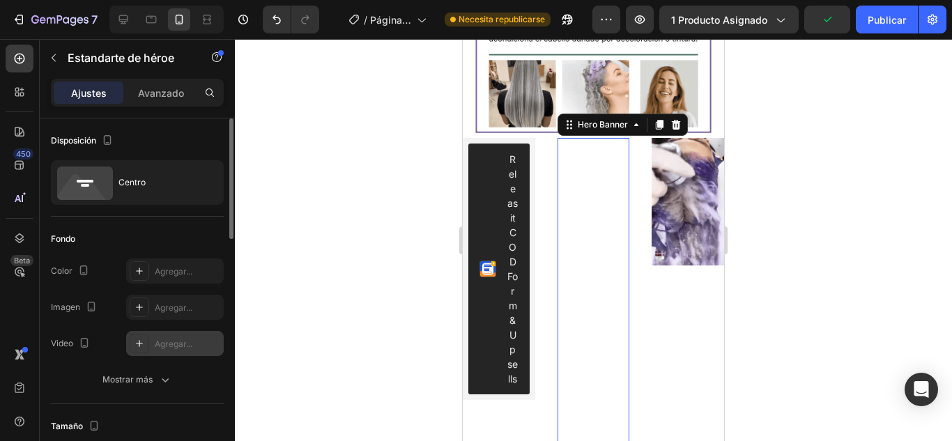
click at [128, 340] on div "Agregar..." at bounding box center [175, 343] width 98 height 25
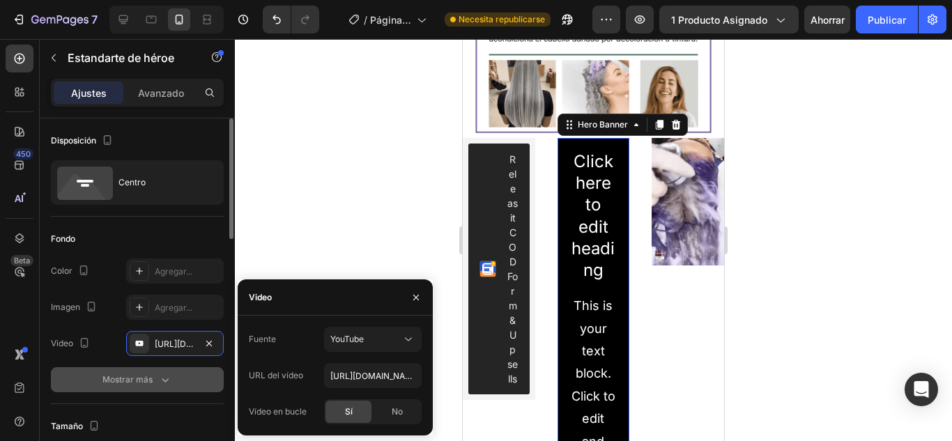
click at [150, 374] on font "Mostrar más" at bounding box center [127, 379] width 50 height 10
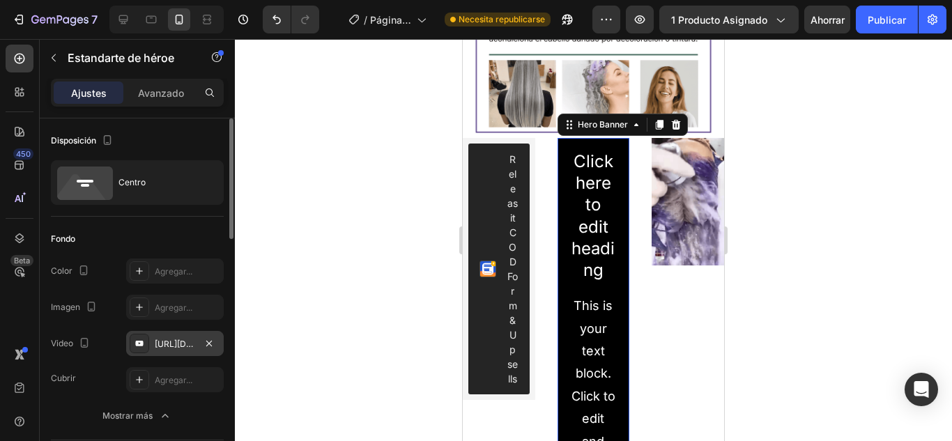
click at [135, 350] on div at bounding box center [140, 344] width 20 height 20
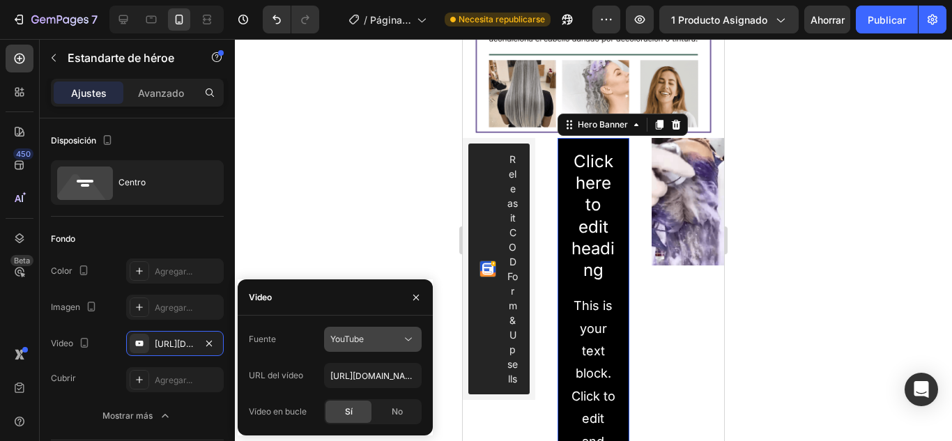
click at [361, 346] on button "YouTube" at bounding box center [373, 339] width 98 height 25
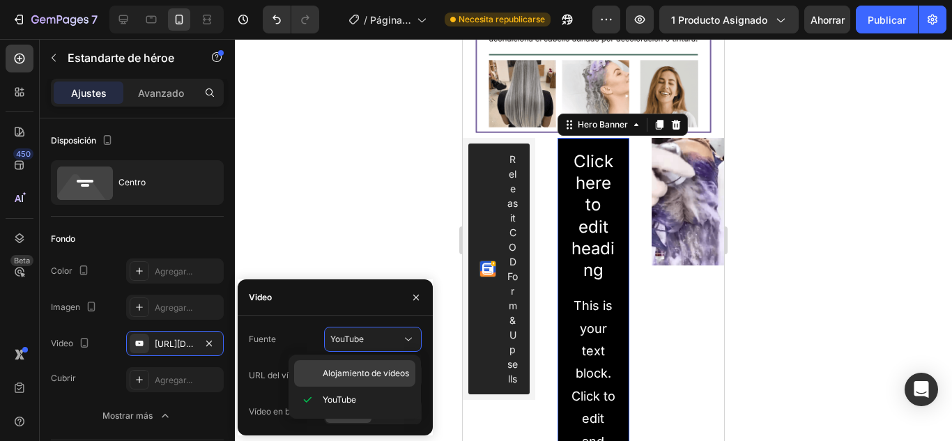
click at [346, 364] on div "Alojamiento de vídeos" at bounding box center [354, 373] width 121 height 26
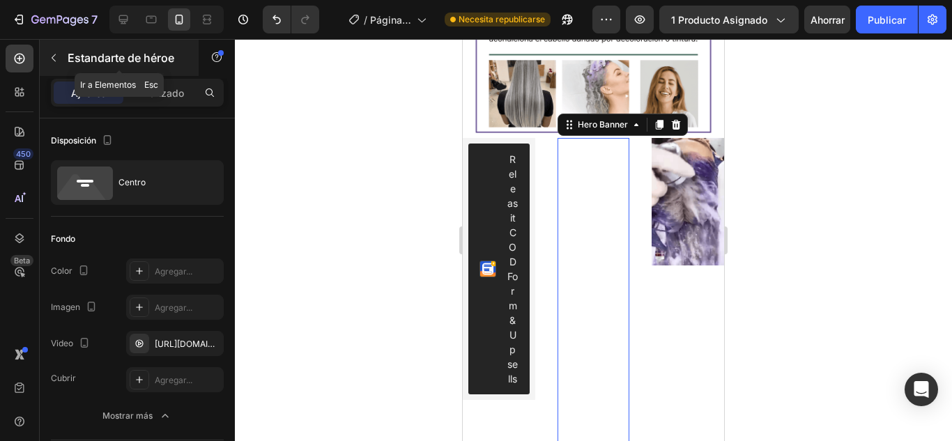
click at [48, 60] on icon "button" at bounding box center [53, 57] width 11 height 11
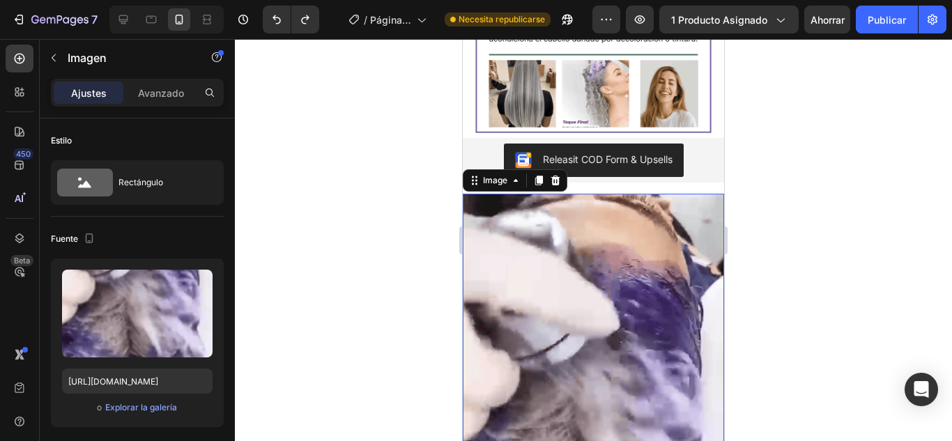
click at [780, 233] on div at bounding box center [593, 240] width 717 height 402
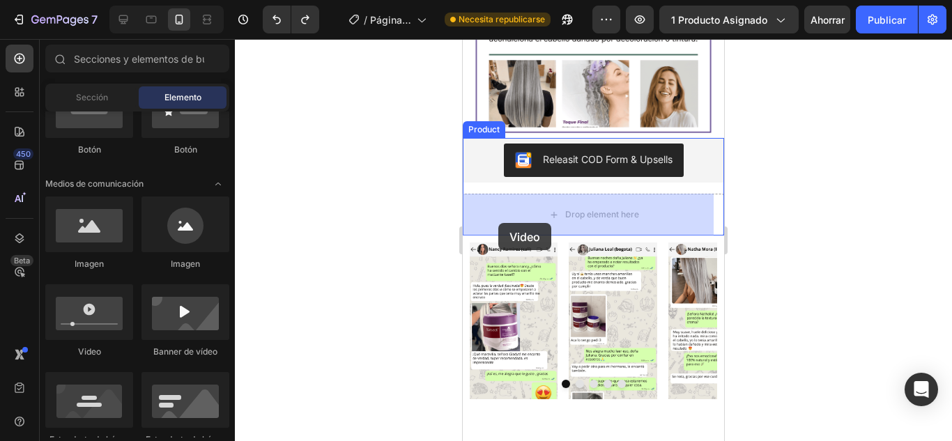
drag, startPoint x: 566, startPoint y: 372, endPoint x: 499, endPoint y: 222, distance: 165.0
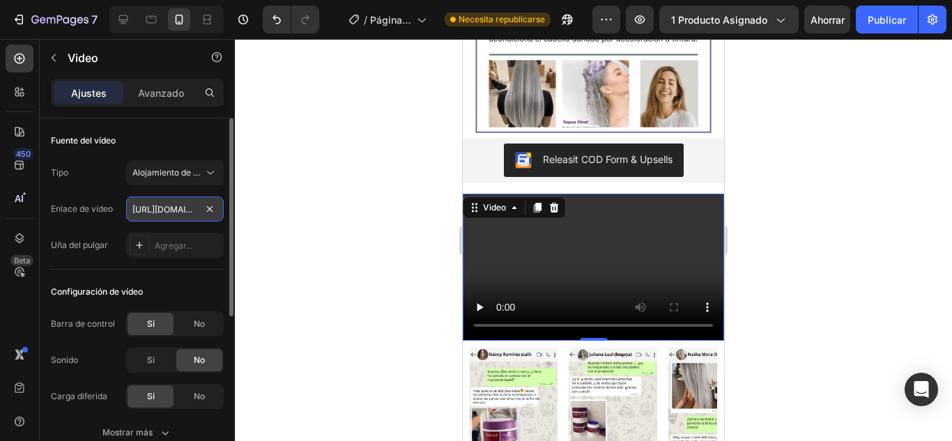
click at [164, 210] on input "[URL][DOMAIN_NAME]" at bounding box center [175, 208] width 98 height 25
click at [209, 203] on input "text" at bounding box center [175, 208] width 98 height 25
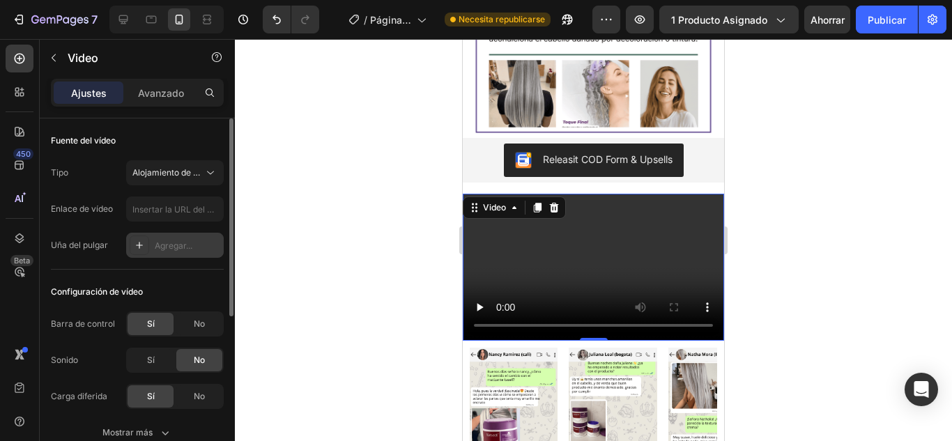
click at [153, 245] on div "Agregar..." at bounding box center [175, 245] width 98 height 25
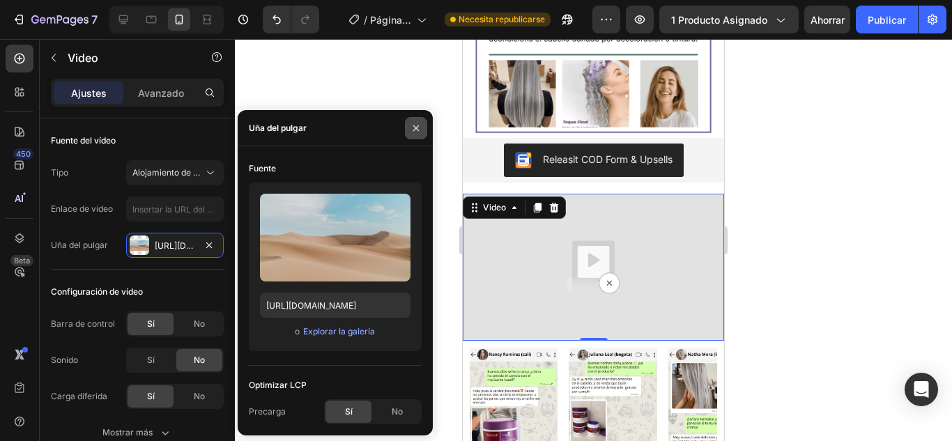
click at [414, 125] on icon "button" at bounding box center [415, 128] width 11 height 11
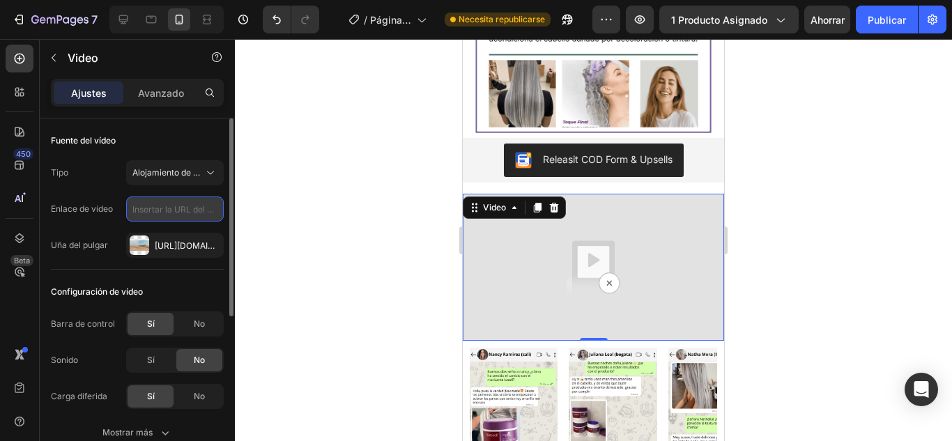
click at [183, 203] on input "text" at bounding box center [175, 208] width 98 height 25
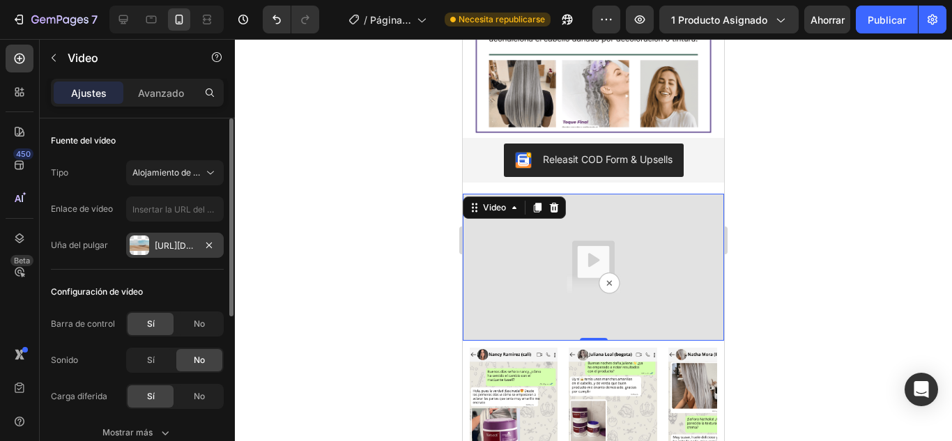
click at [195, 242] on div "[URL][DOMAIN_NAME]" at bounding box center [175, 245] width 98 height 25
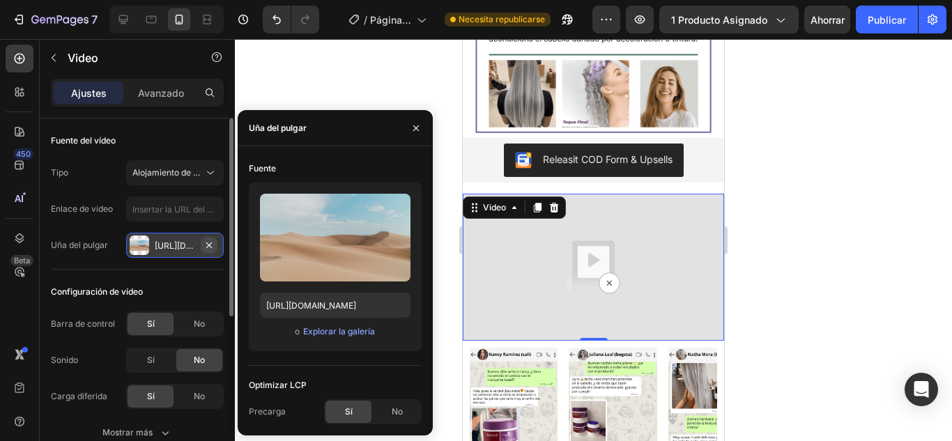
click at [208, 246] on icon "button" at bounding box center [209, 245] width 6 height 6
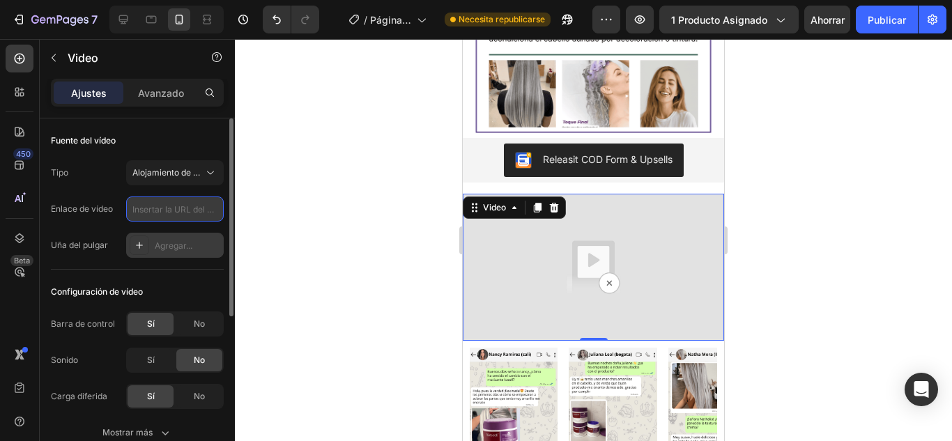
click at [167, 210] on input "text" at bounding box center [175, 208] width 98 height 25
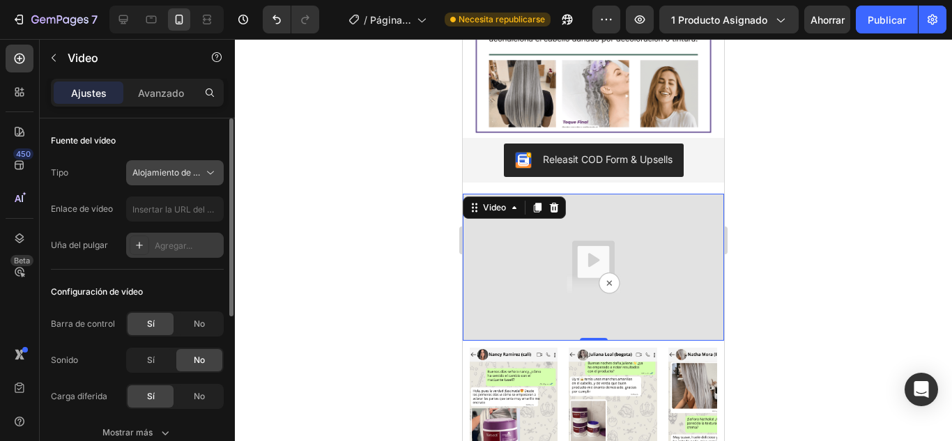
click at [209, 169] on icon at bounding box center [210, 173] width 14 height 14
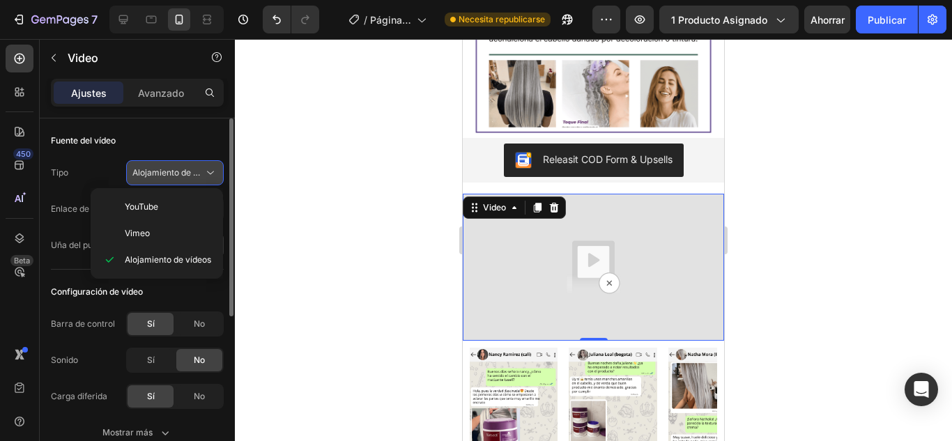
click at [209, 169] on icon at bounding box center [210, 173] width 14 height 14
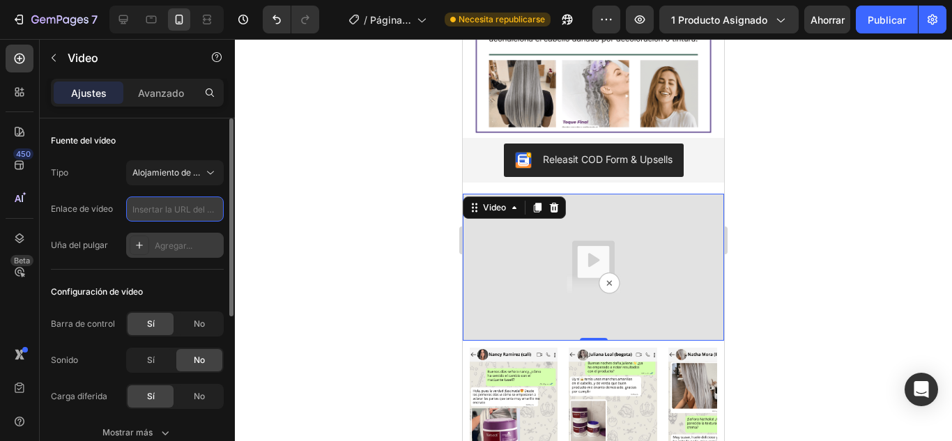
click at [178, 208] on input "text" at bounding box center [175, 208] width 98 height 25
click at [179, 206] on input "text" at bounding box center [175, 208] width 98 height 25
click at [169, 205] on input "text" at bounding box center [175, 208] width 98 height 25
click at [162, 219] on input "text" at bounding box center [175, 208] width 98 height 25
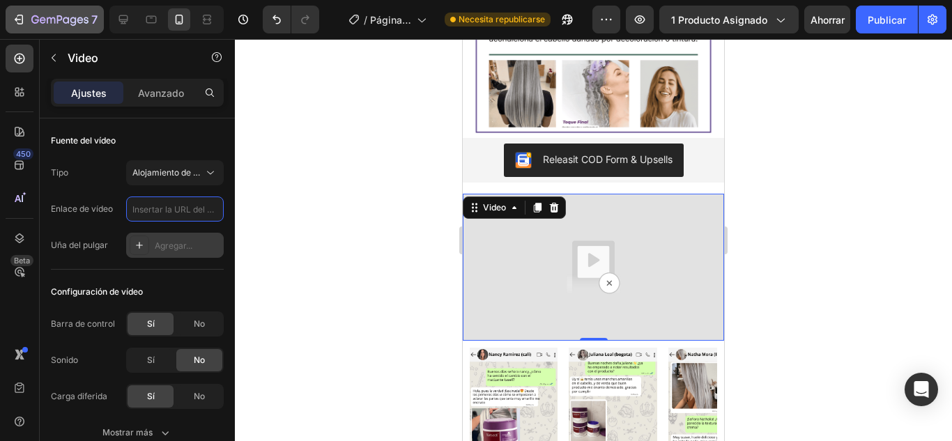
paste input "[URL][DOMAIN_NAME]"
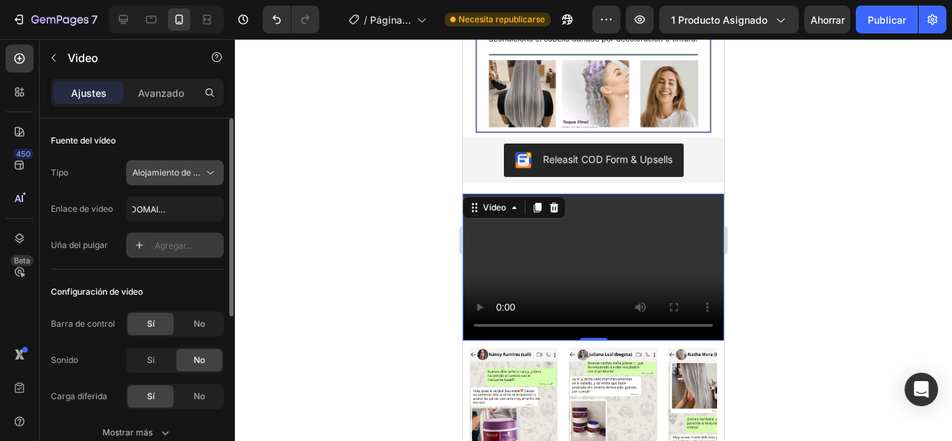
scroll to position [0, 0]
click at [205, 177] on icon at bounding box center [210, 173] width 14 height 14
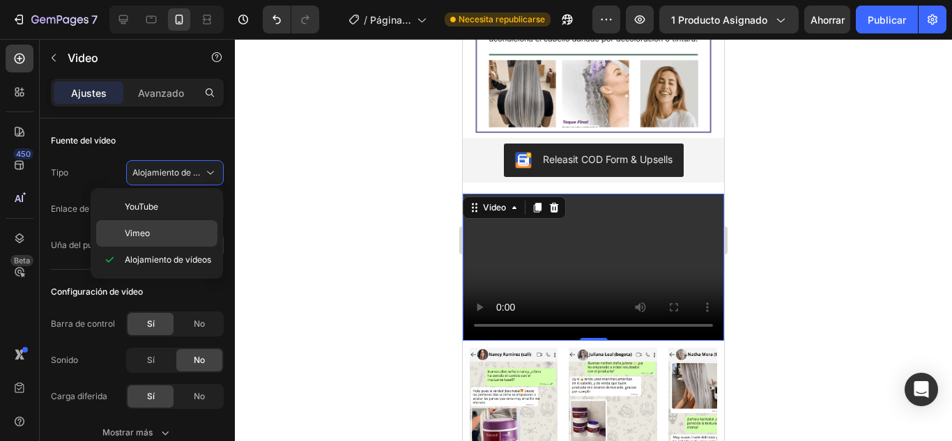
click at [162, 227] on p "Vimeo" at bounding box center [168, 233] width 86 height 13
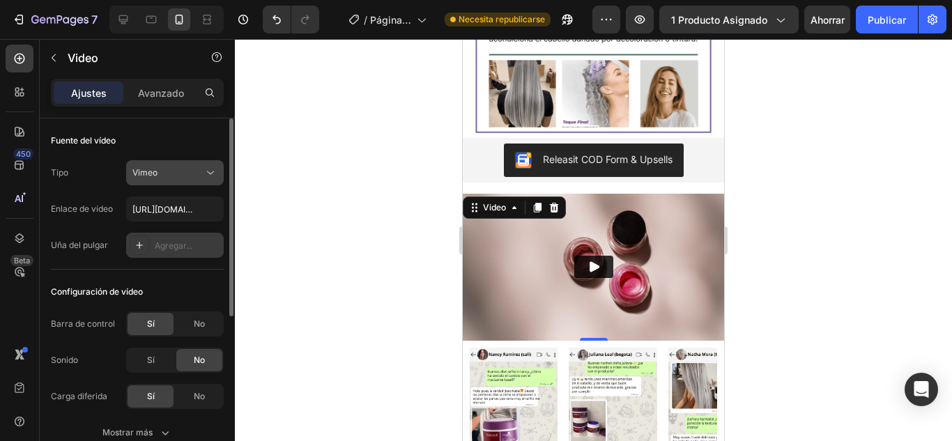
click at [196, 162] on button "Vimeo" at bounding box center [175, 172] width 98 height 25
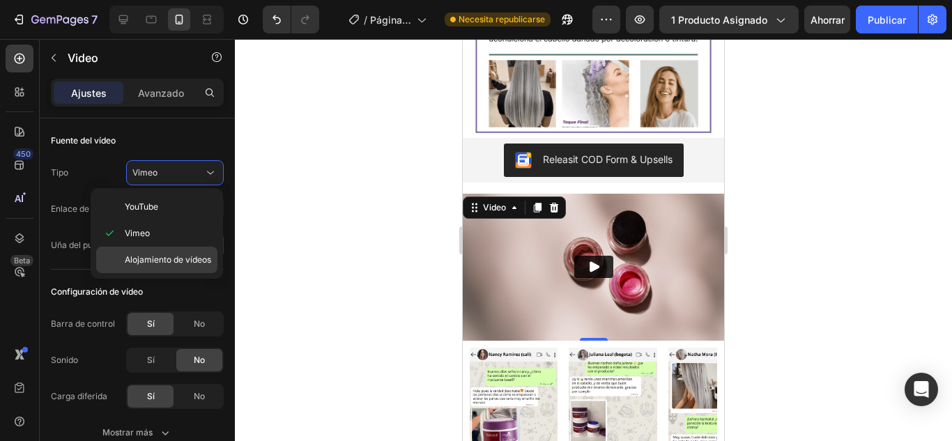
click at [202, 266] on div "Alojamiento de vídeos" at bounding box center [156, 260] width 121 height 26
type input "[URL][DOMAIN_NAME]"
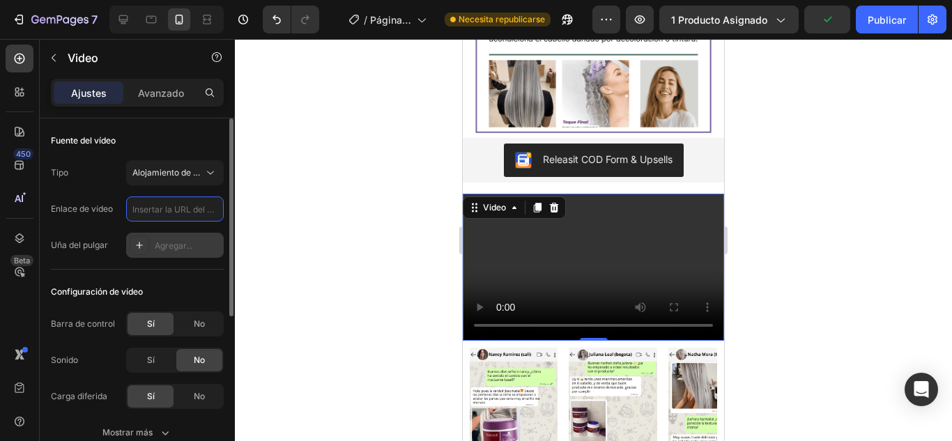
paste input "[URL][DOMAIN_NAME]"
type input "[URL][DOMAIN_NAME]"
click at [582, 254] on video at bounding box center [593, 267] width 261 height 147
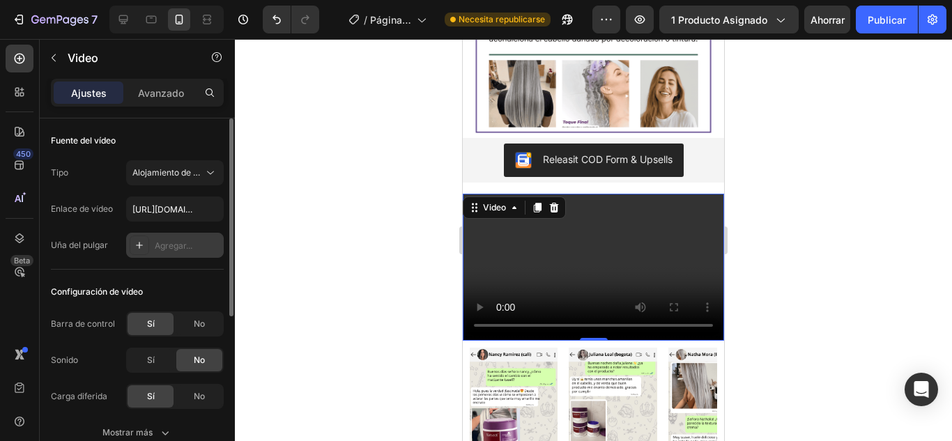
click at [530, 277] on video at bounding box center [593, 267] width 261 height 147
click at [533, 288] on video at bounding box center [593, 267] width 261 height 147
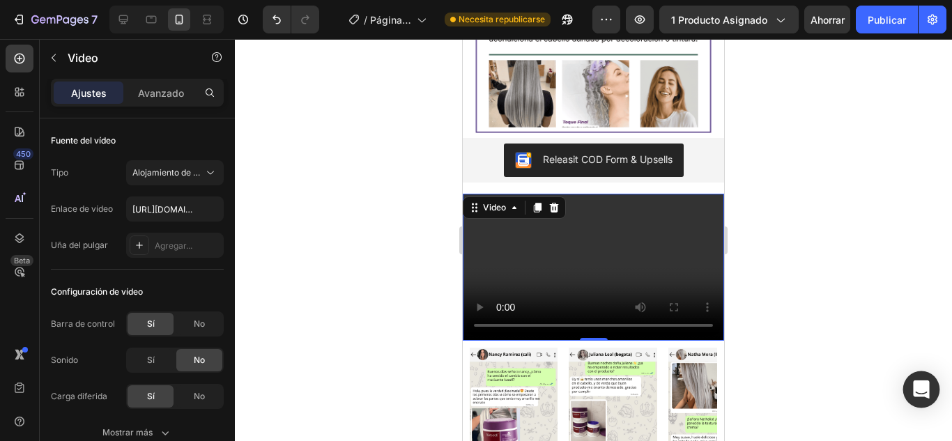
click at [922, 394] on icon "Abrir Intercom Messenger" at bounding box center [921, 389] width 16 height 18
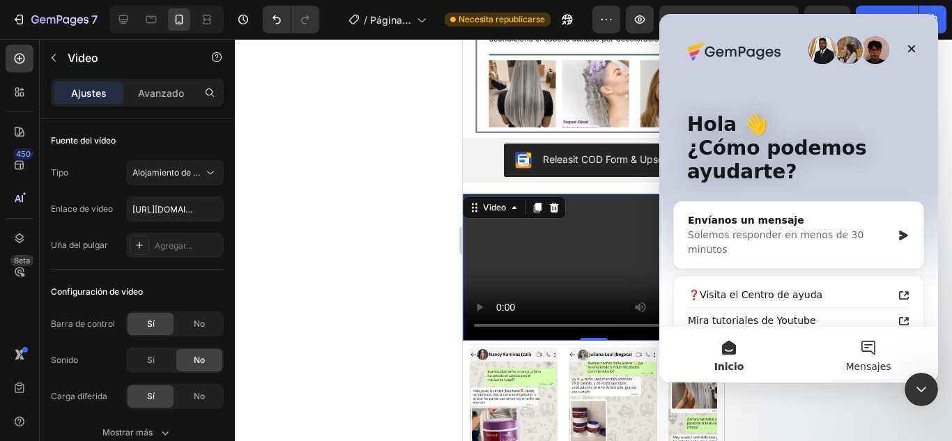
click at [868, 353] on button "Mensajes" at bounding box center [867, 355] width 139 height 56
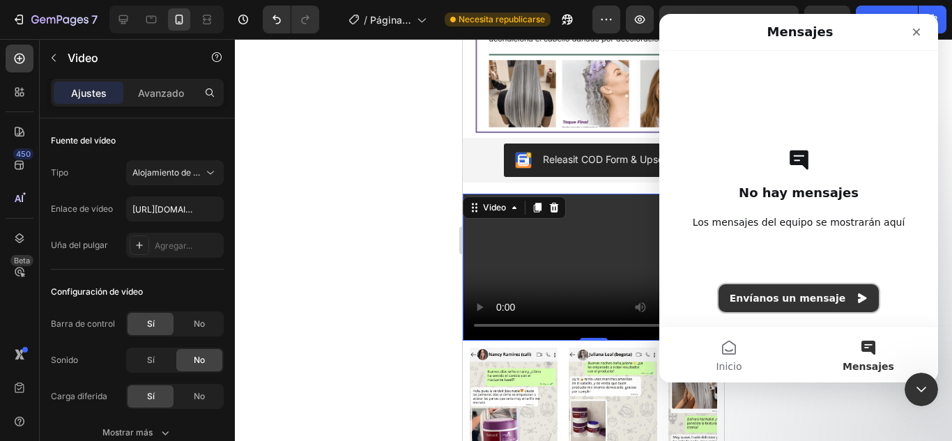
click at [778, 295] on button "Envíanos un mensaje" at bounding box center [798, 298] width 161 height 28
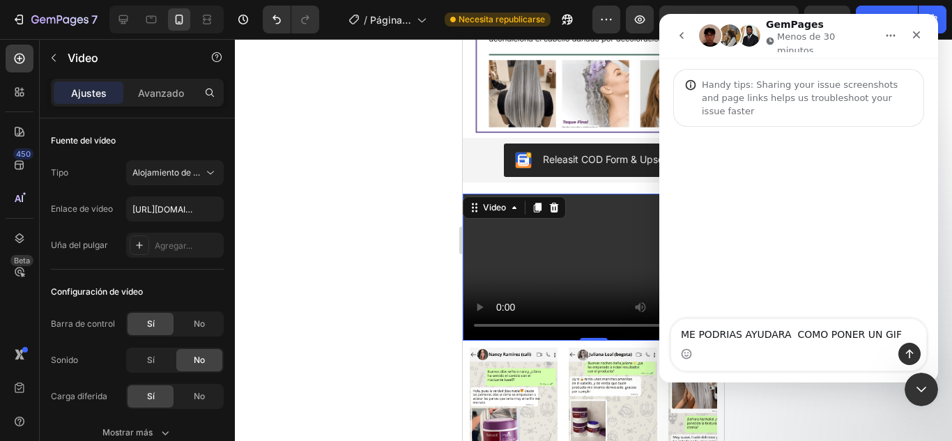
type textarea "ME PODRIAS AYUDARA COMO PONER UN GIF"
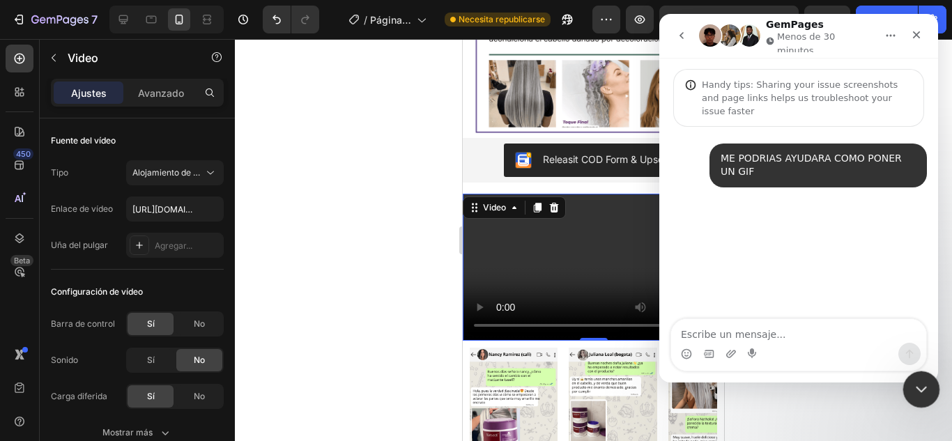
drag, startPoint x: 925, startPoint y: 389, endPoint x: 934, endPoint y: 385, distance: 9.3
click at [927, 389] on div "Cerrar Intercom Messenger" at bounding box center [918, 387] width 33 height 33
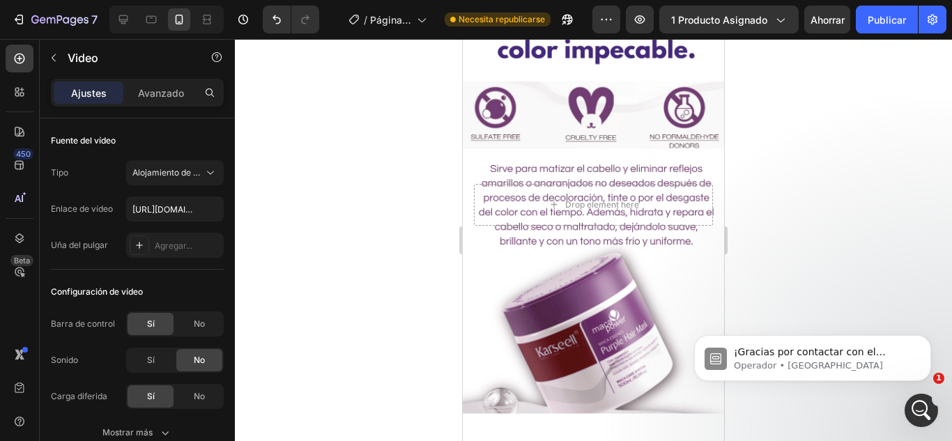
scroll to position [1079, 0]
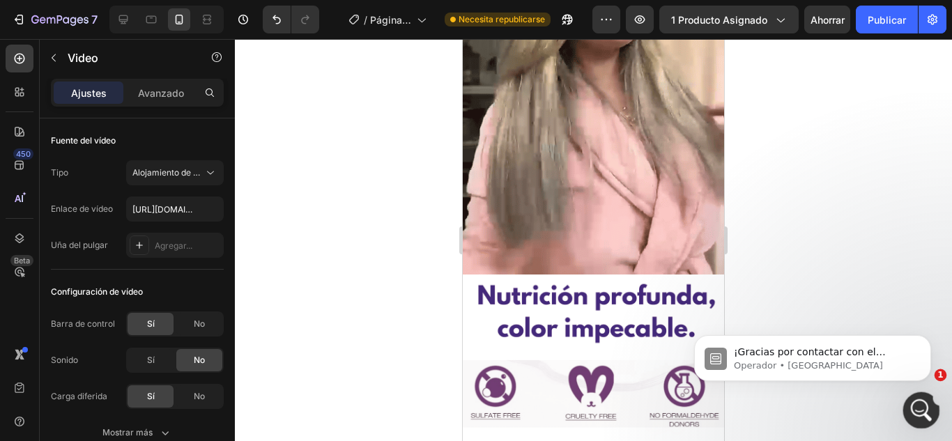
click at [914, 404] on icon "Abrir Intercom Messenger" at bounding box center [919, 408] width 23 height 23
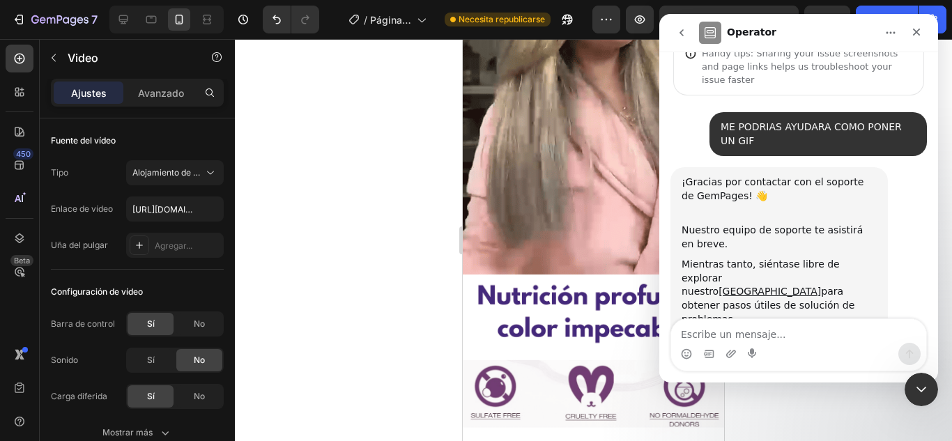
scroll to position [50, 0]
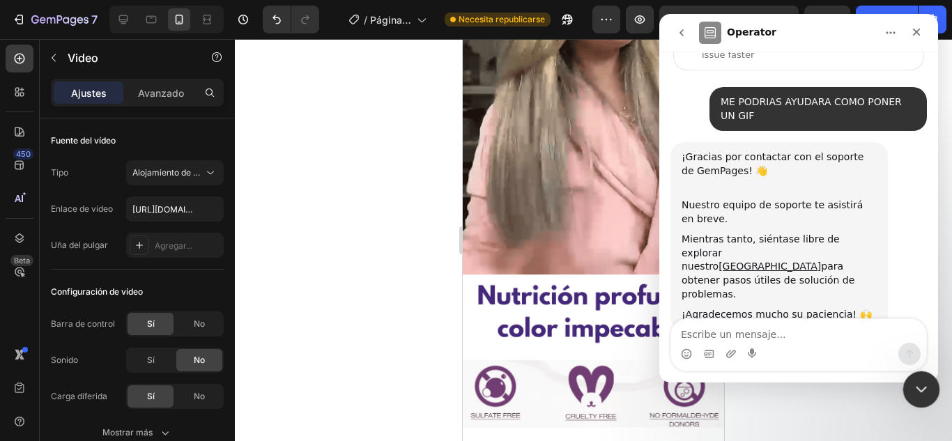
click at [909, 385] on div "Cerrar Intercom Messenger" at bounding box center [918, 387] width 33 height 33
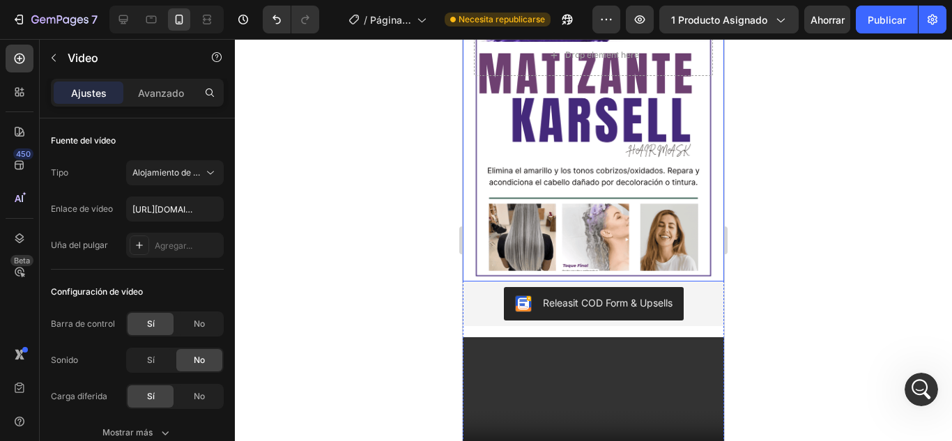
scroll to position [0, 0]
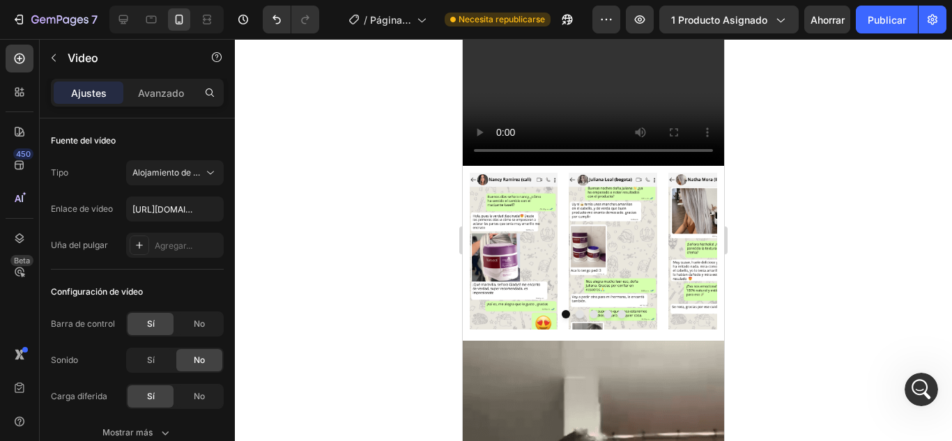
click at [546, 58] on video at bounding box center [593, 92] width 261 height 147
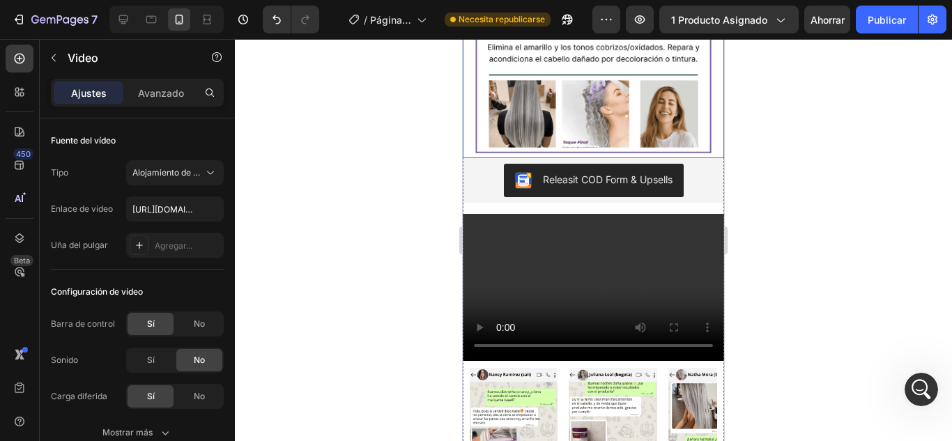
scroll to position [348, 0]
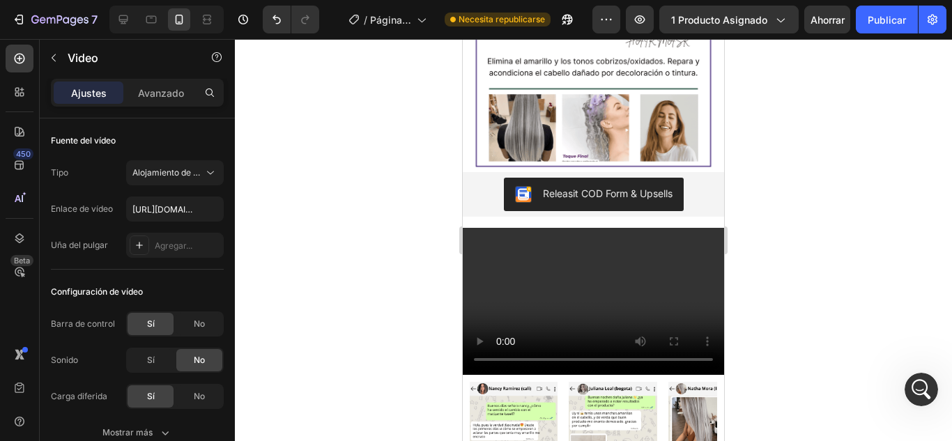
click at [572, 260] on video at bounding box center [593, 301] width 261 height 147
click at [167, 201] on input "[URL][DOMAIN_NAME]" at bounding box center [175, 208] width 98 height 25
click at [199, 175] on font "Alojamiento de vídeos" at bounding box center [175, 172] width 86 height 10
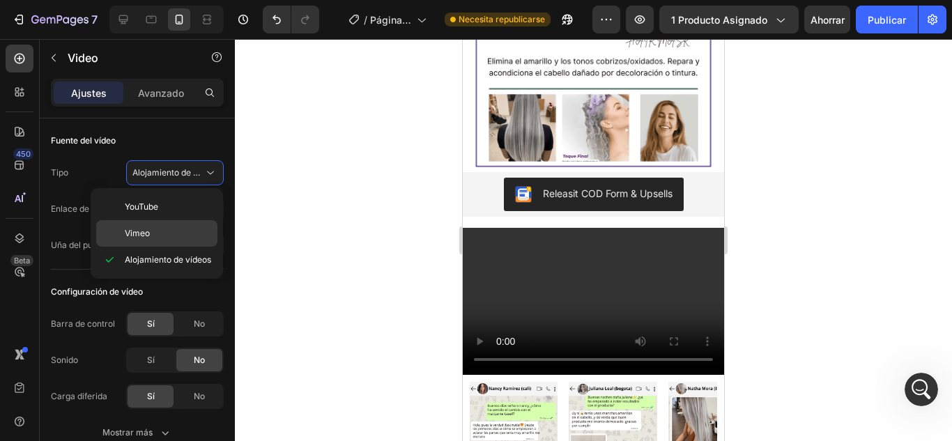
click at [169, 230] on p "Vimeo" at bounding box center [168, 233] width 86 height 13
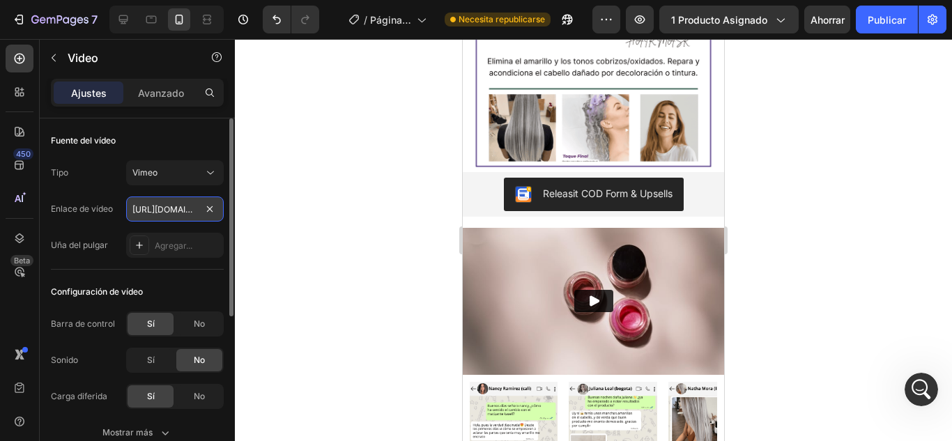
click at [191, 214] on input "[URL][DOMAIN_NAME]" at bounding box center [175, 208] width 98 height 25
paste input "[DOMAIN_NAME][URL]"
type input "[URL][DOMAIN_NAME]"
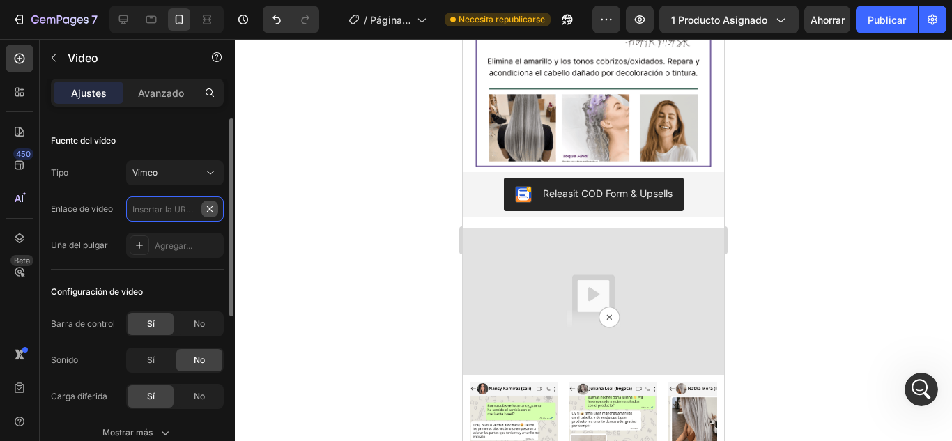
scroll to position [0, 0]
click at [202, 178] on div "Vimeo" at bounding box center [174, 173] width 85 height 14
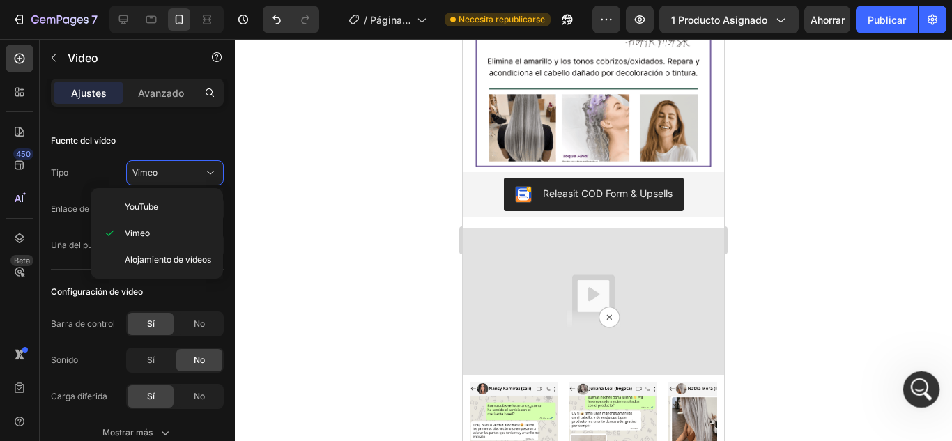
click at [909, 394] on div "Abrir Intercom Messenger" at bounding box center [919, 387] width 46 height 46
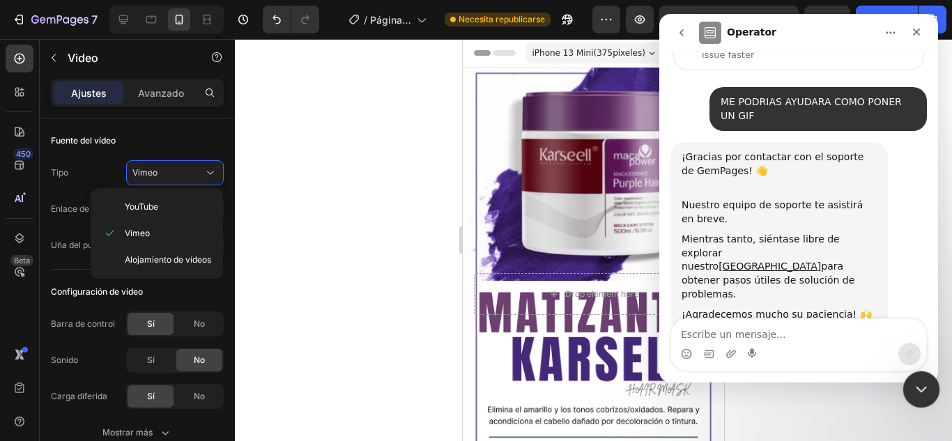
click at [918, 377] on div "Cerrar Intercom Messenger" at bounding box center [918, 387] width 33 height 33
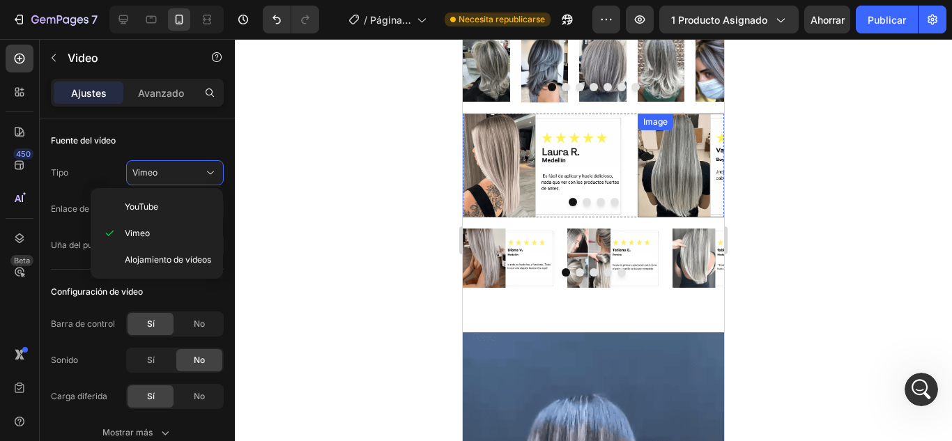
scroll to position [1742, 0]
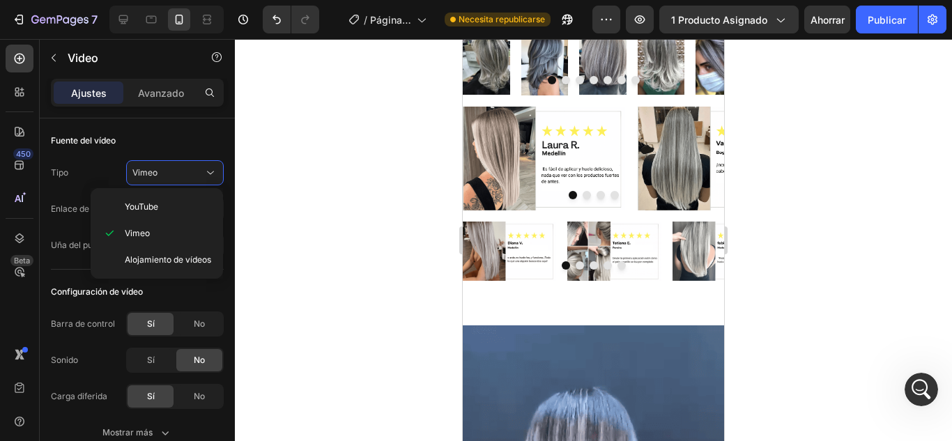
drag, startPoint x: 334, startPoint y: 271, endPoint x: 371, endPoint y: 266, distance: 37.9
click at [338, 272] on div at bounding box center [593, 240] width 717 height 402
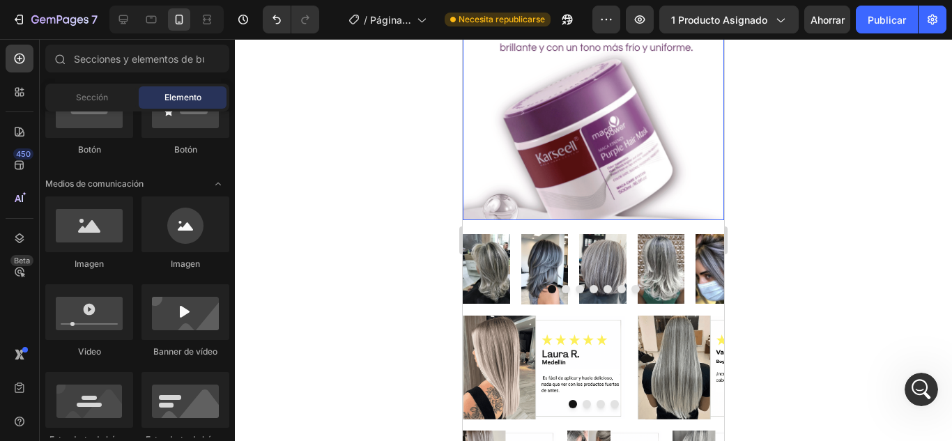
scroll to position [1324, 0]
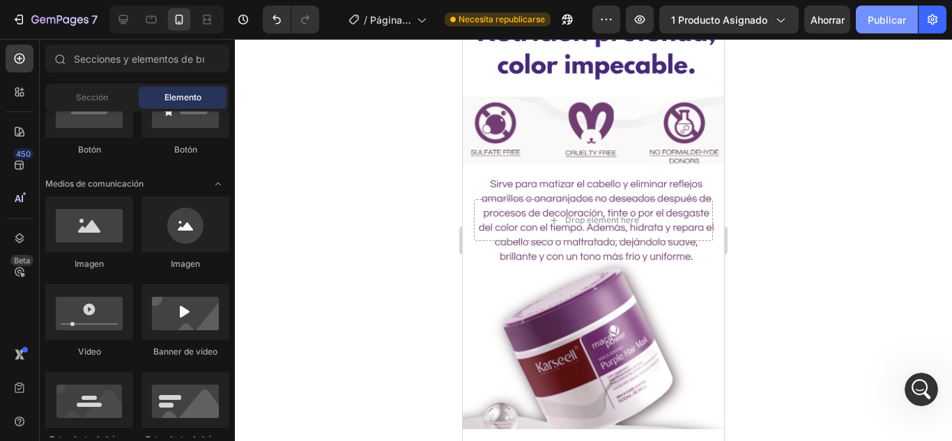
click at [863, 24] on button "Publicar" at bounding box center [887, 20] width 62 height 28
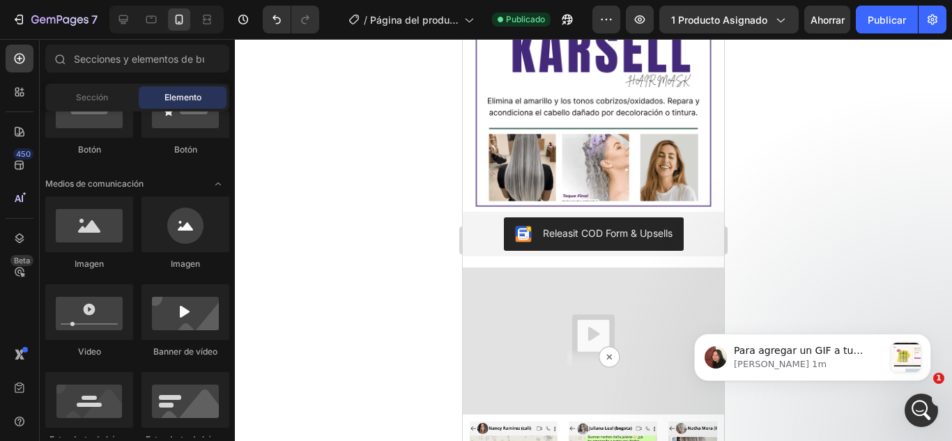
scroll to position [438, 0]
click at [928, 416] on div "Abrir Intercom Messenger" at bounding box center [919, 408] width 46 height 46
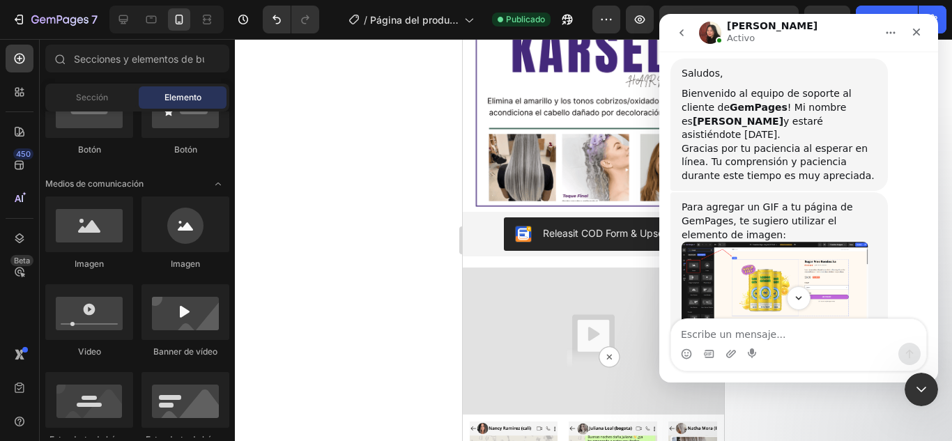
scroll to position [368, 0]
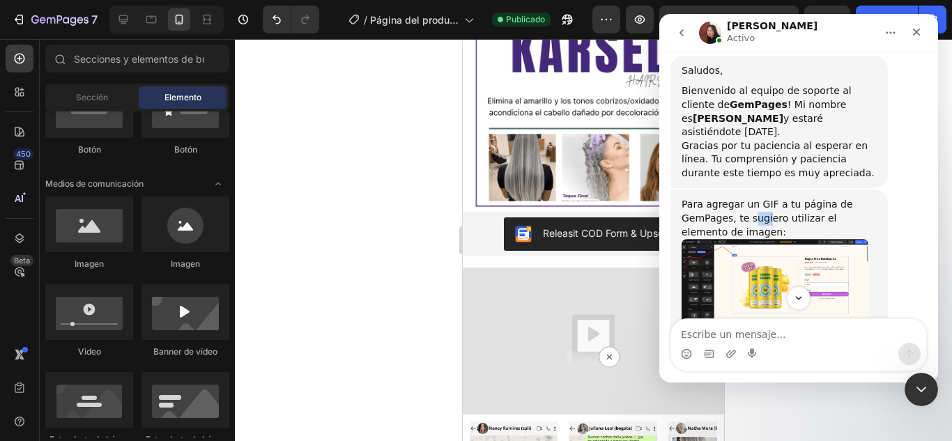
click at [759, 198] on div "Para agregar un GIF a tu página de GemPages, te sugiero utilizar el elemento de…" at bounding box center [778, 218] width 195 height 41
click at [794, 198] on div "Para agregar un GIF a tu página de GemPages, te sugiero utilizar el elemento de…" at bounding box center [778, 218] width 195 height 41
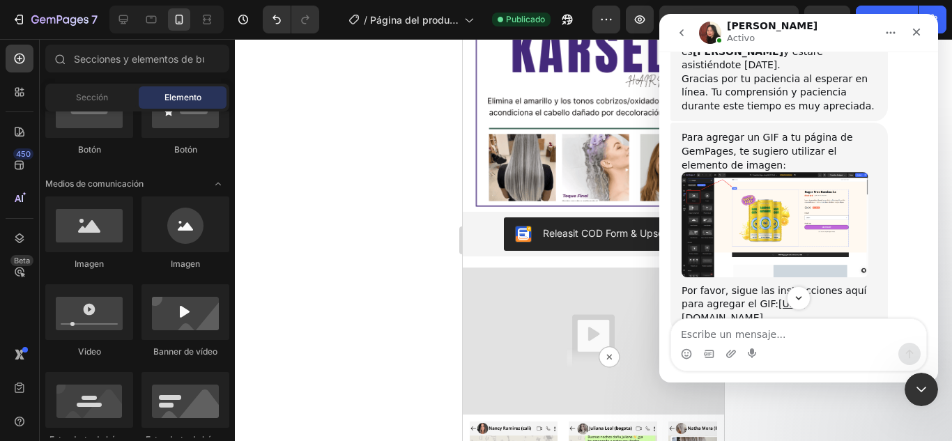
scroll to position [438, 0]
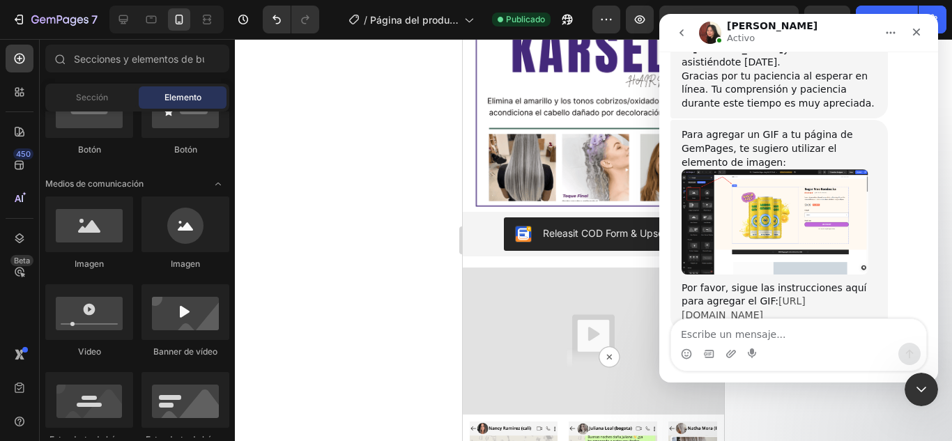
click at [741, 295] on link "[URL][DOMAIN_NAME]" at bounding box center [743, 307] width 124 height 25
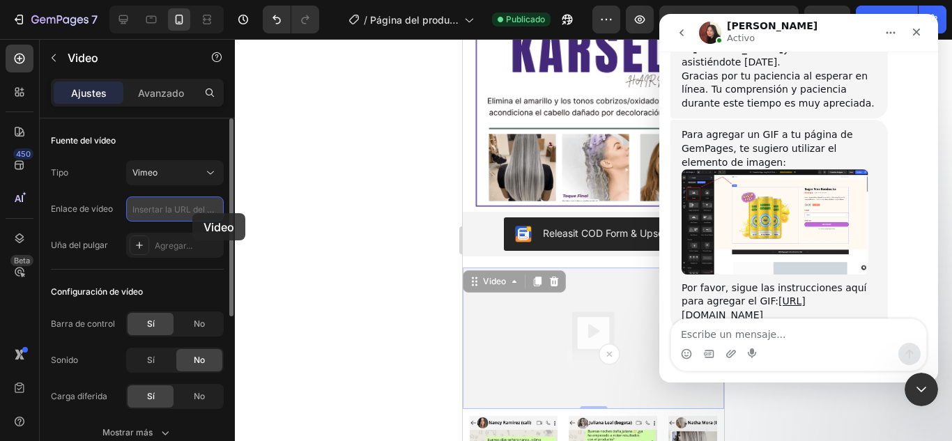
click at [193, 221] on input "text" at bounding box center [175, 208] width 98 height 25
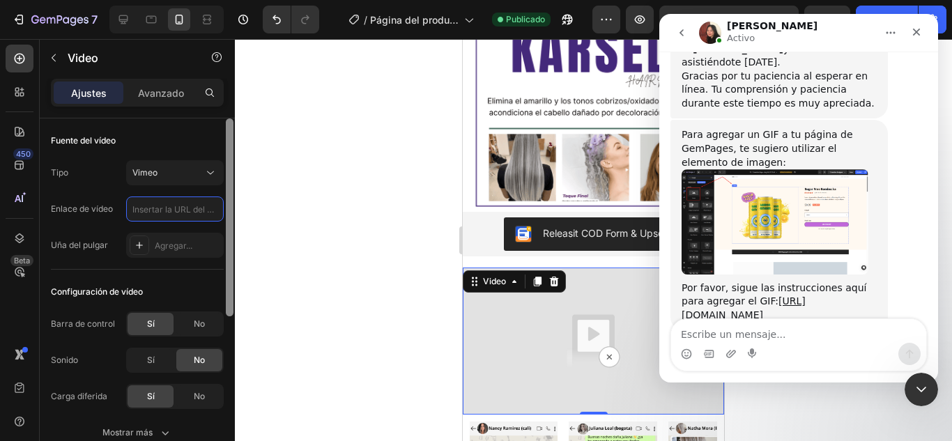
paste input "[URL][DOMAIN_NAME]"
type input "[URL][DOMAIN_NAME]"
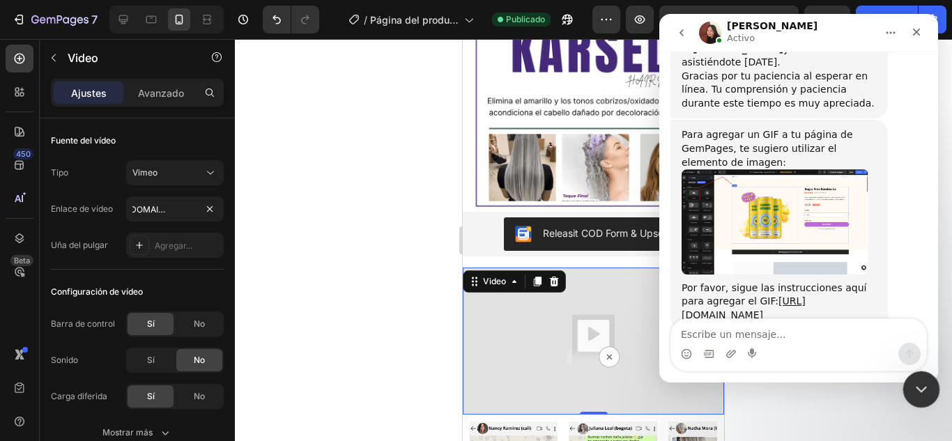
click at [918, 394] on icon "Cerrar Intercom Messenger" at bounding box center [919, 387] width 17 height 17
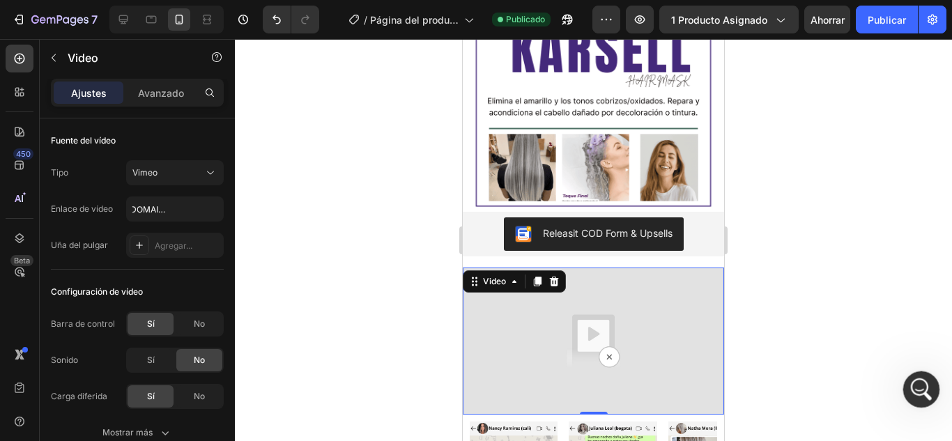
scroll to position [0, 0]
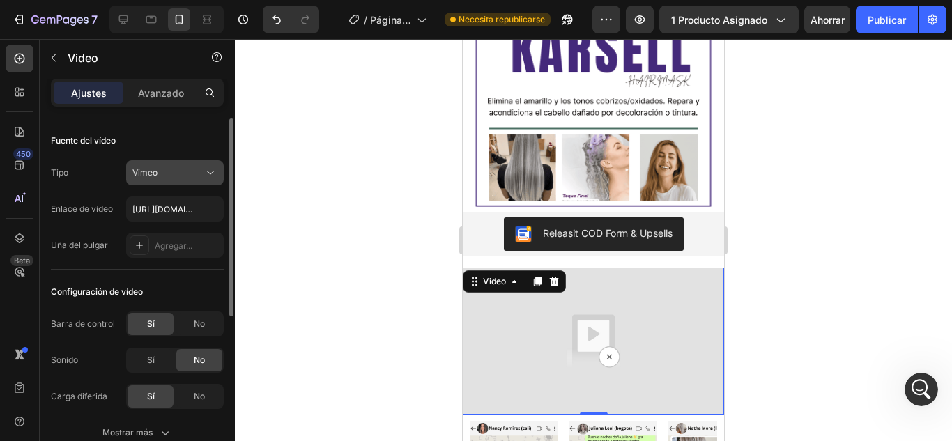
click at [190, 178] on div "Vimeo" at bounding box center [167, 173] width 71 height 13
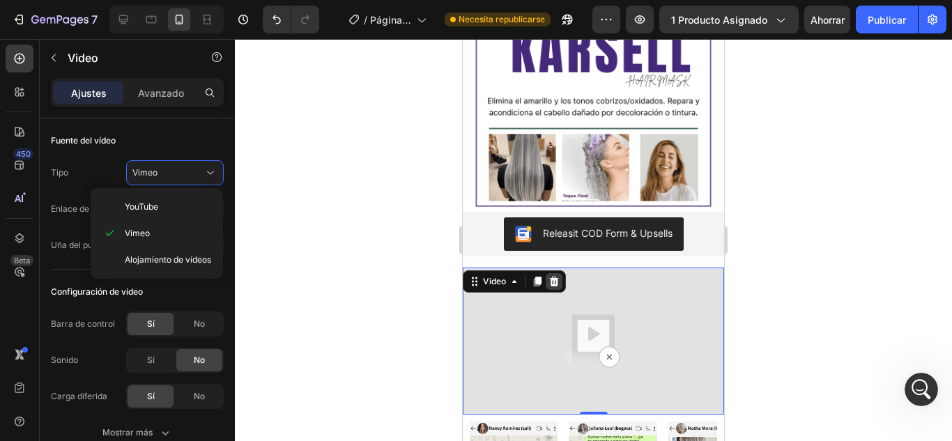
click at [548, 282] on icon at bounding box center [553, 281] width 11 height 11
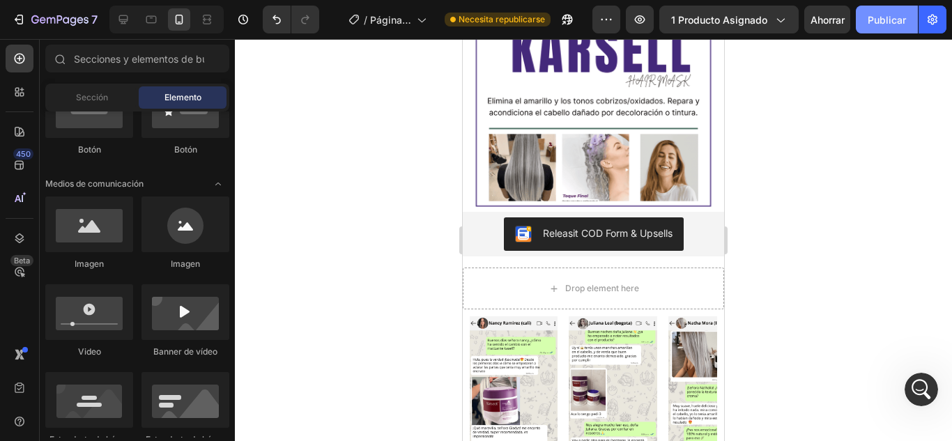
click at [871, 17] on font "Publicar" at bounding box center [886, 20] width 38 height 12
click at [900, 11] on button "Publicar" at bounding box center [887, 20] width 62 height 28
